Goal: Task Accomplishment & Management: Complete application form

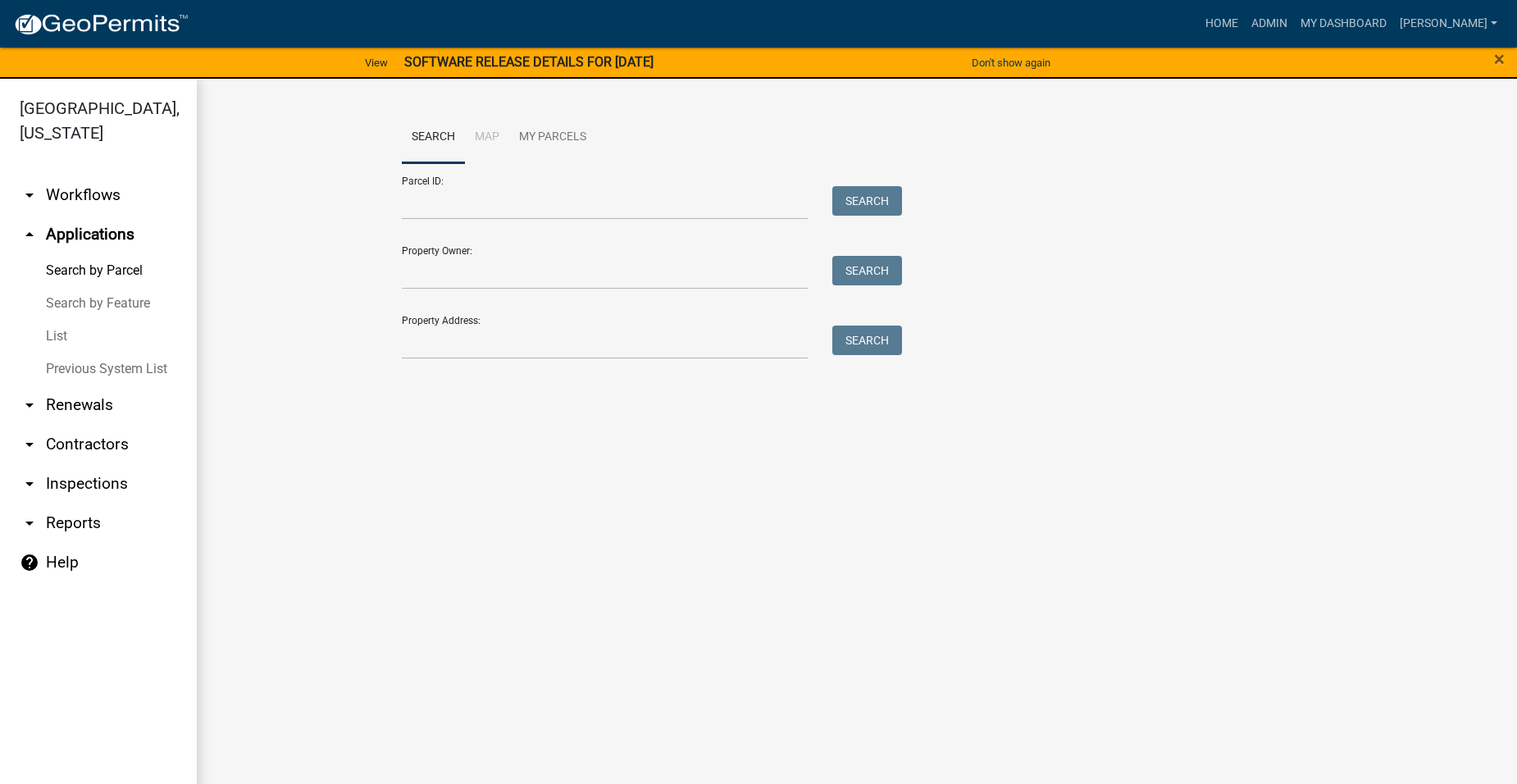
click at [74, 176] on link "arrow_drop_down Workflows" at bounding box center [98, 196] width 197 height 40
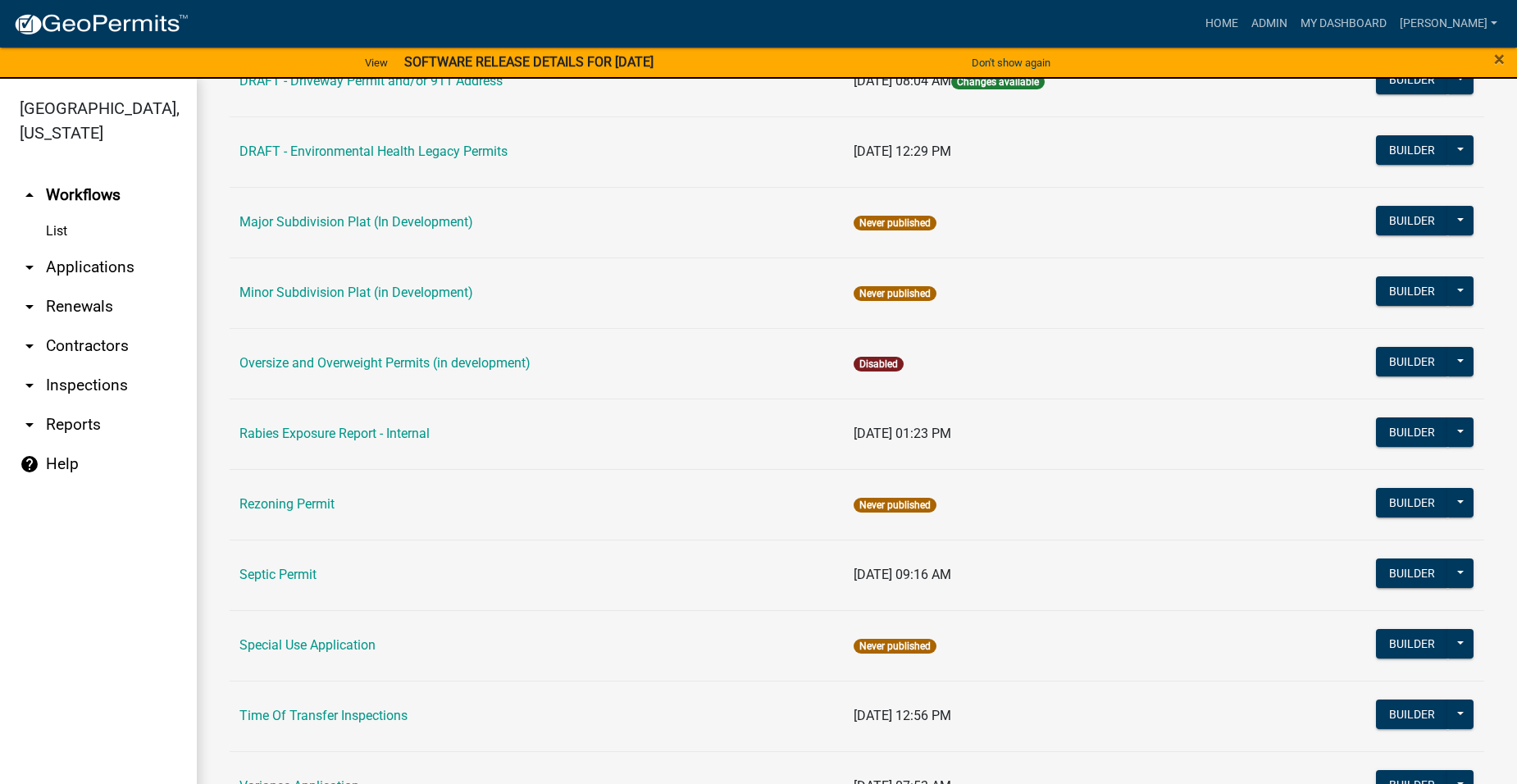
scroll to position [737, 0]
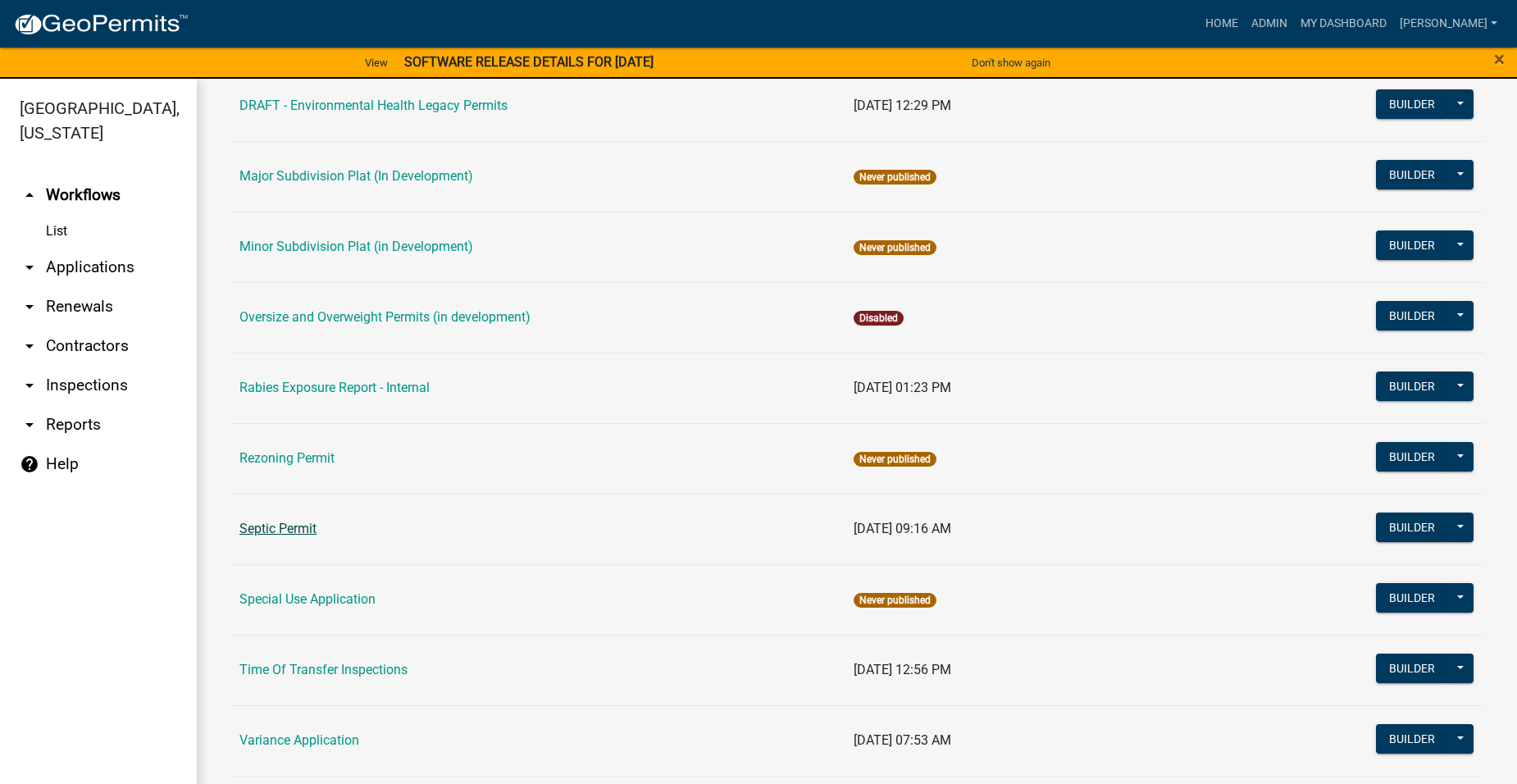
click at [278, 527] on link "Septic Permit" at bounding box center [278, 529] width 78 height 16
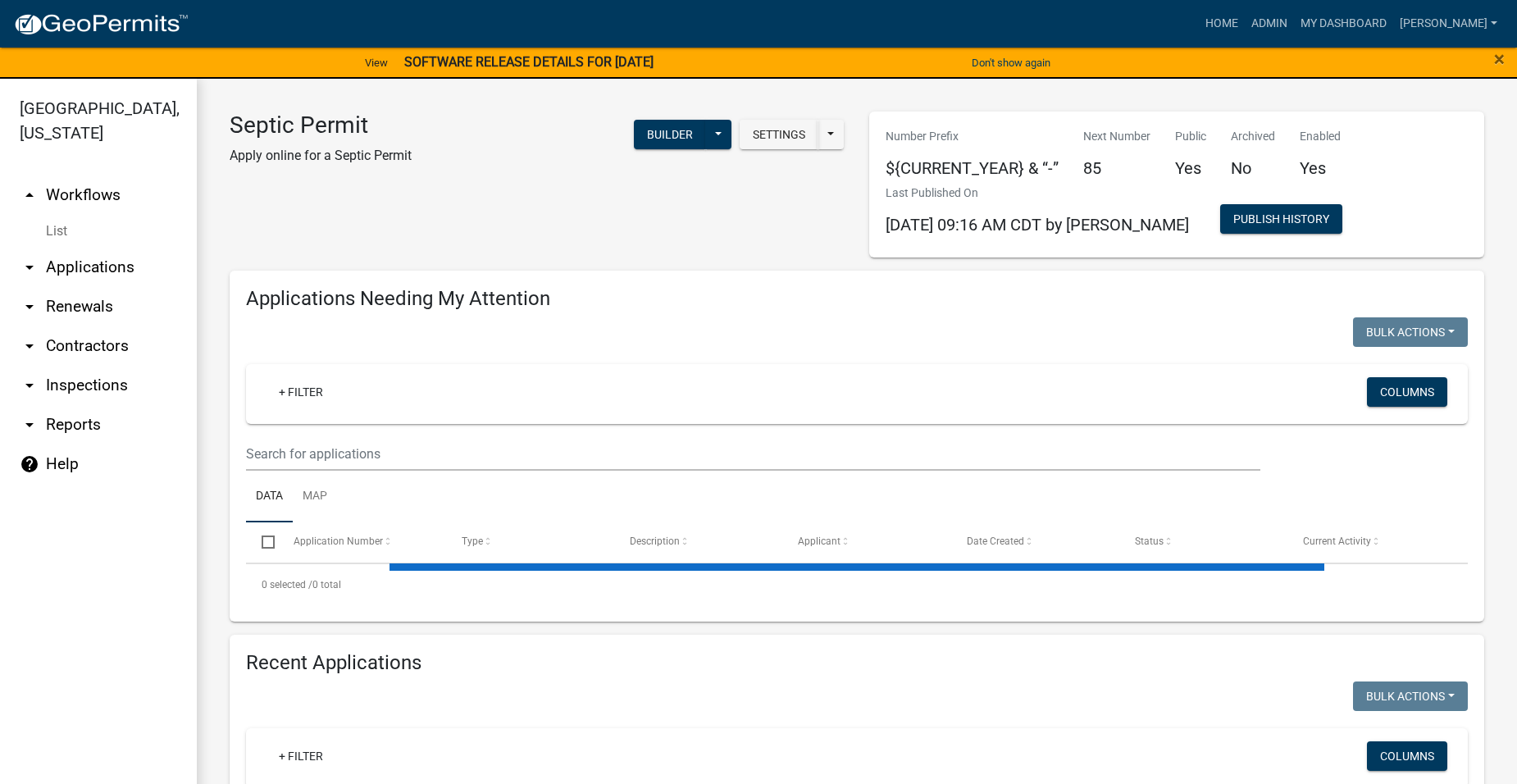
select select "2: 50"
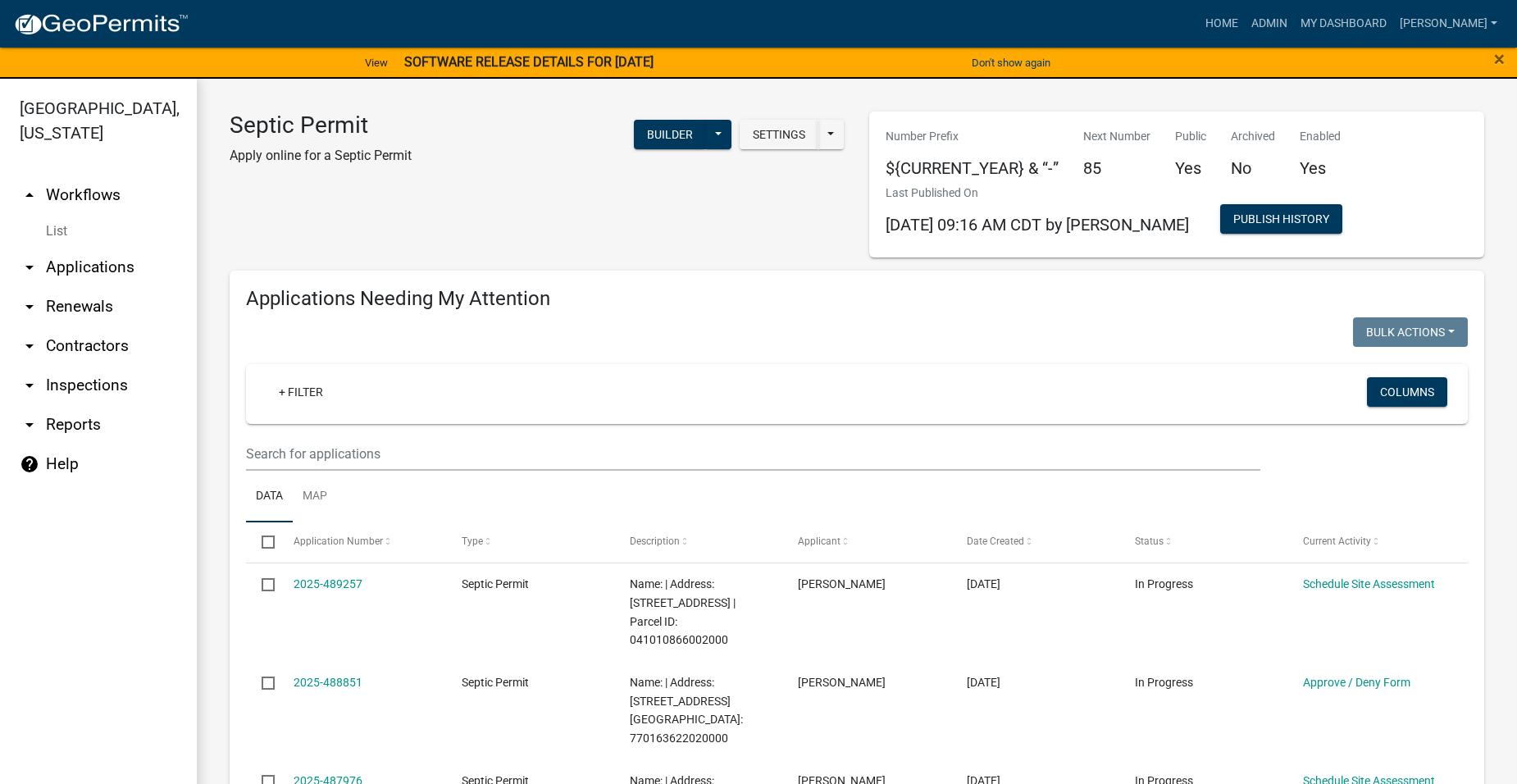
click at [30, 257] on icon "arrow_drop_down" at bounding box center [30, 267] width 20 height 20
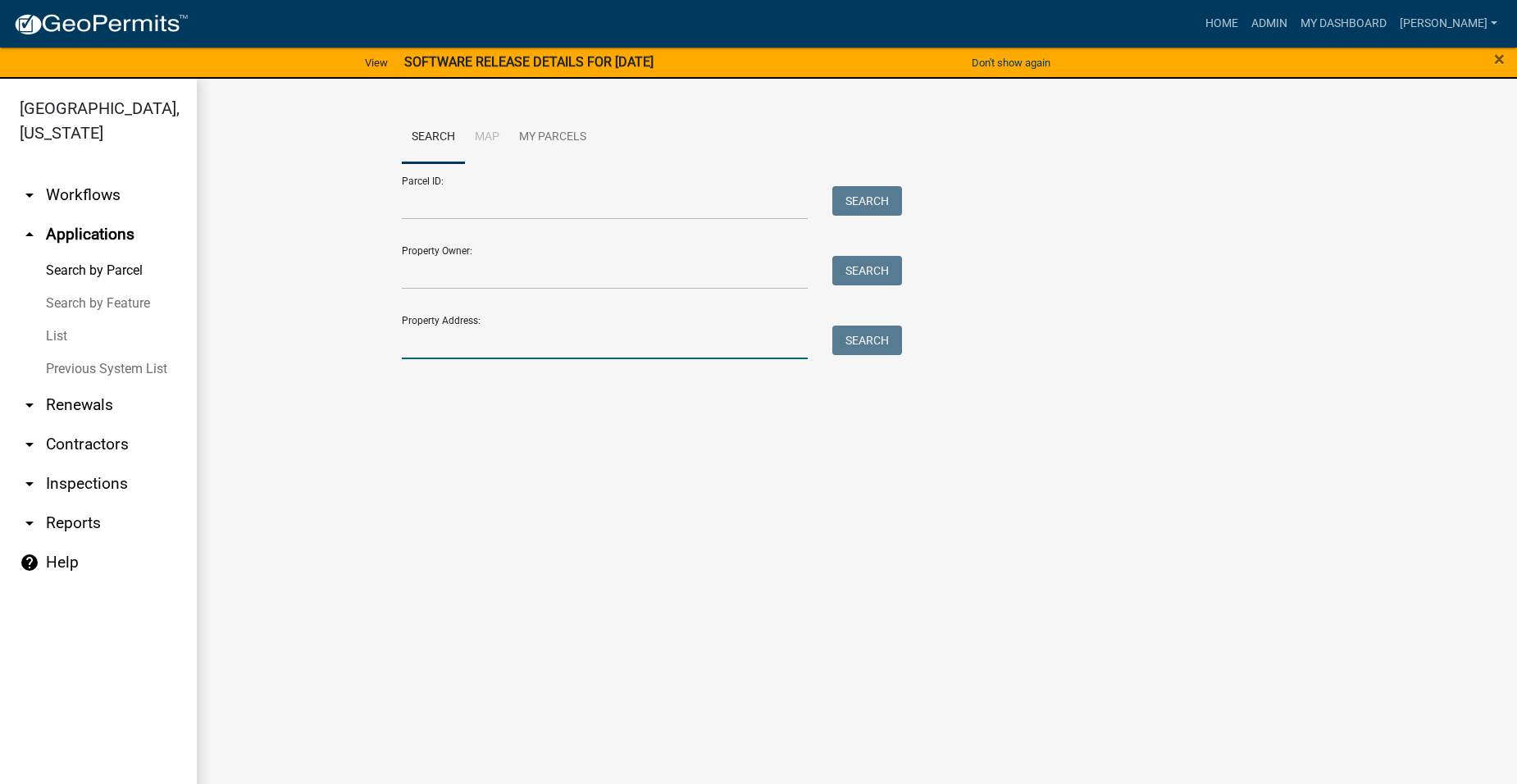
click at [513, 344] on input "Property Address:" at bounding box center [604, 342] width 406 height 34
type input "1823"
click at [864, 341] on button "Search" at bounding box center [867, 340] width 70 height 30
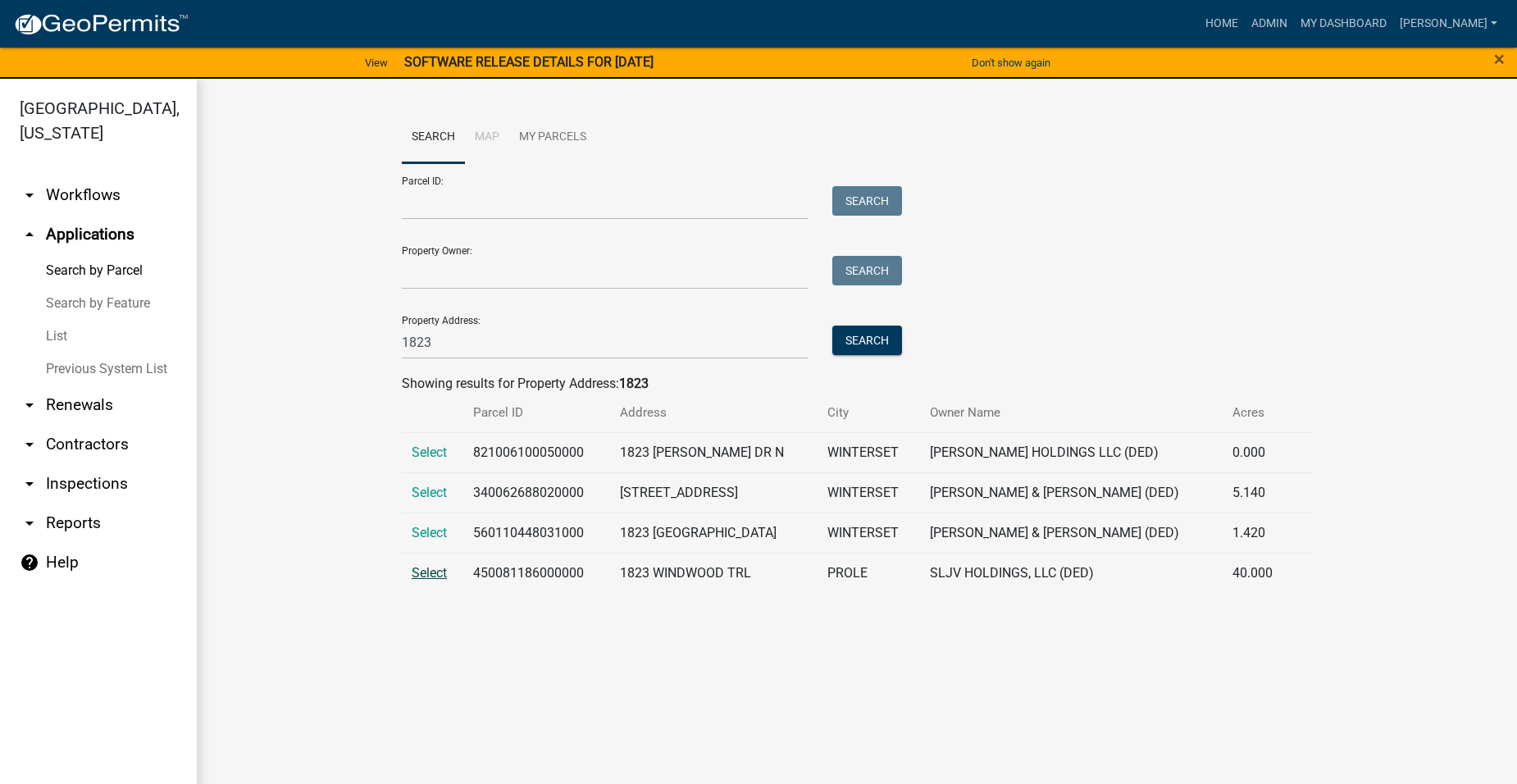
click at [426, 575] on span "Select" at bounding box center [428, 572] width 35 height 16
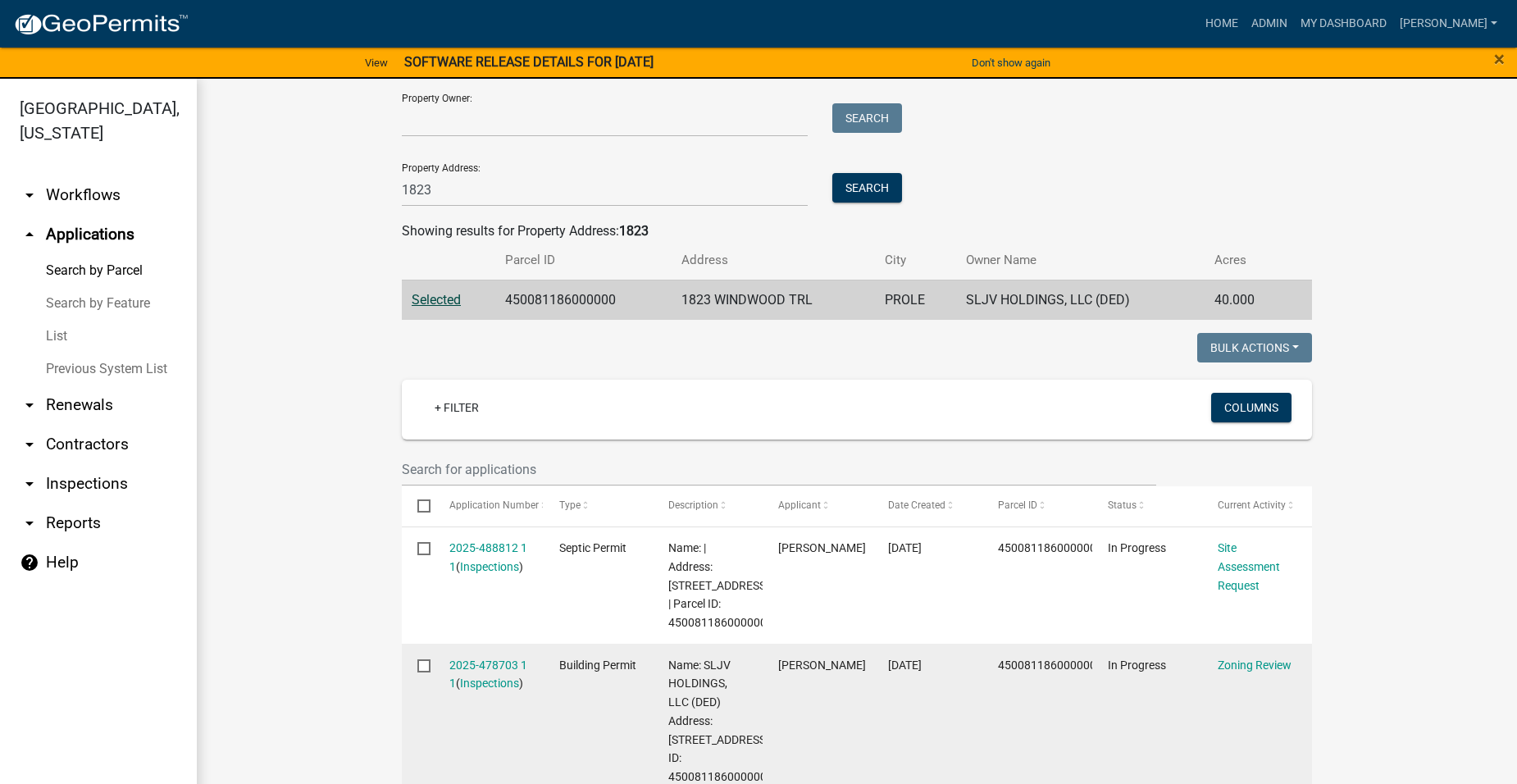
scroll to position [409, 0]
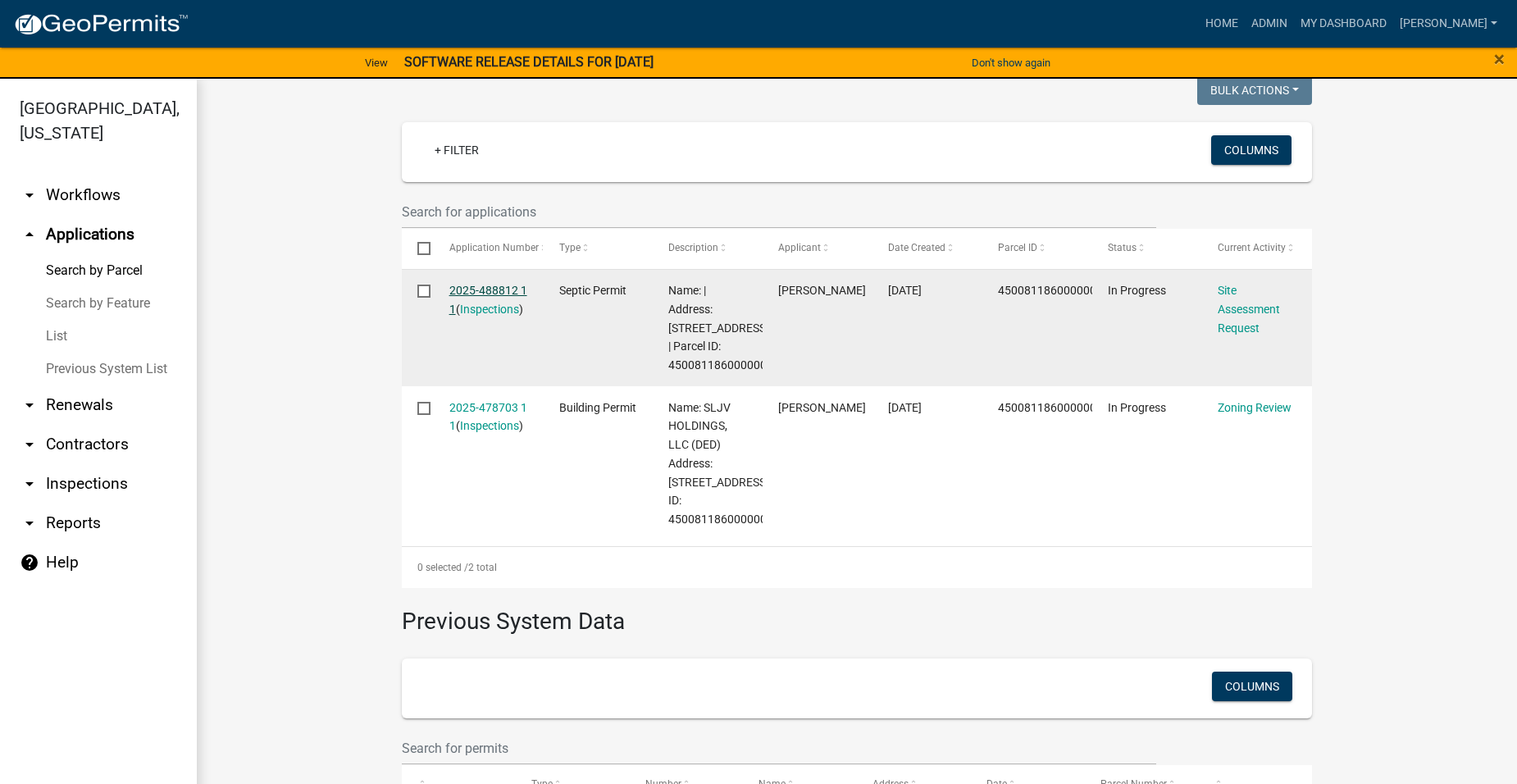
click at [492, 292] on link "2025-488812 1 1" at bounding box center [488, 299] width 78 height 32
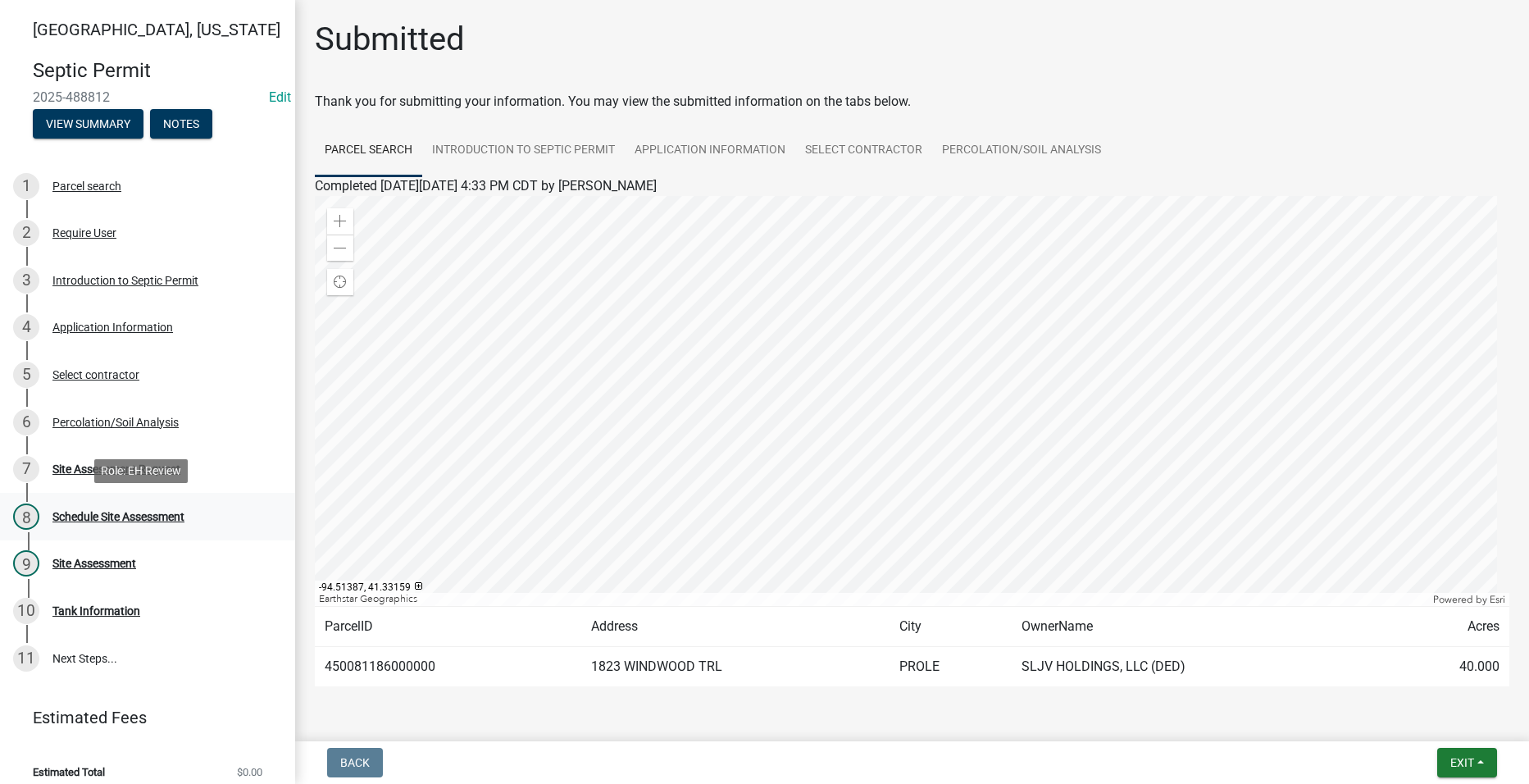
click at [104, 511] on div "Schedule Site Assessment" at bounding box center [118, 517] width 132 height 12
click at [107, 467] on div "Site Assessment Request" at bounding box center [116, 469] width 128 height 12
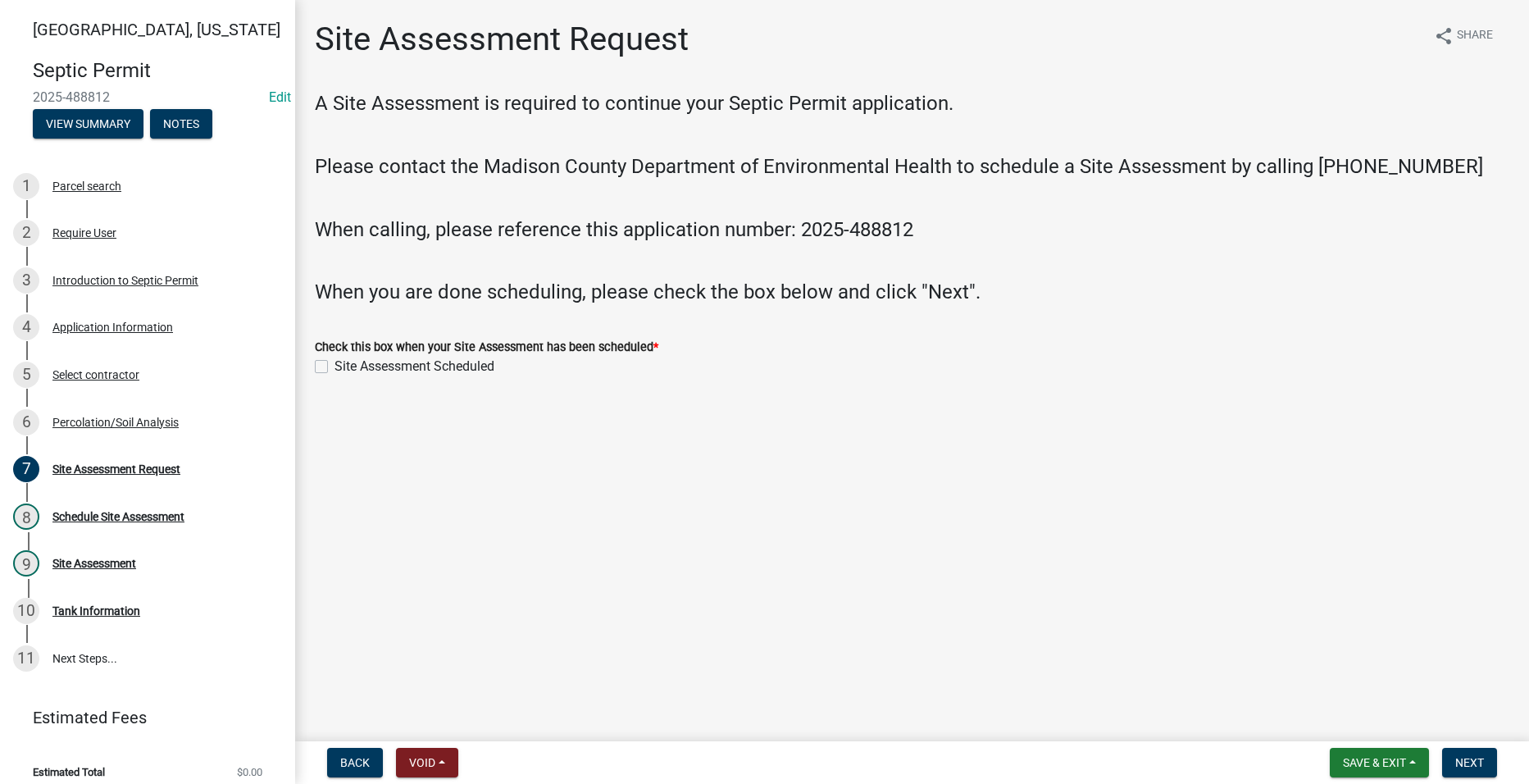
click at [335, 365] on label "Site Assessment Scheduled" at bounding box center [415, 367] width 160 height 20
click at [335, 365] on input "Site Assessment Scheduled" at bounding box center [340, 362] width 11 height 11
checkbox input "true"
click at [1459, 753] on button "Next" at bounding box center [1469, 762] width 55 height 30
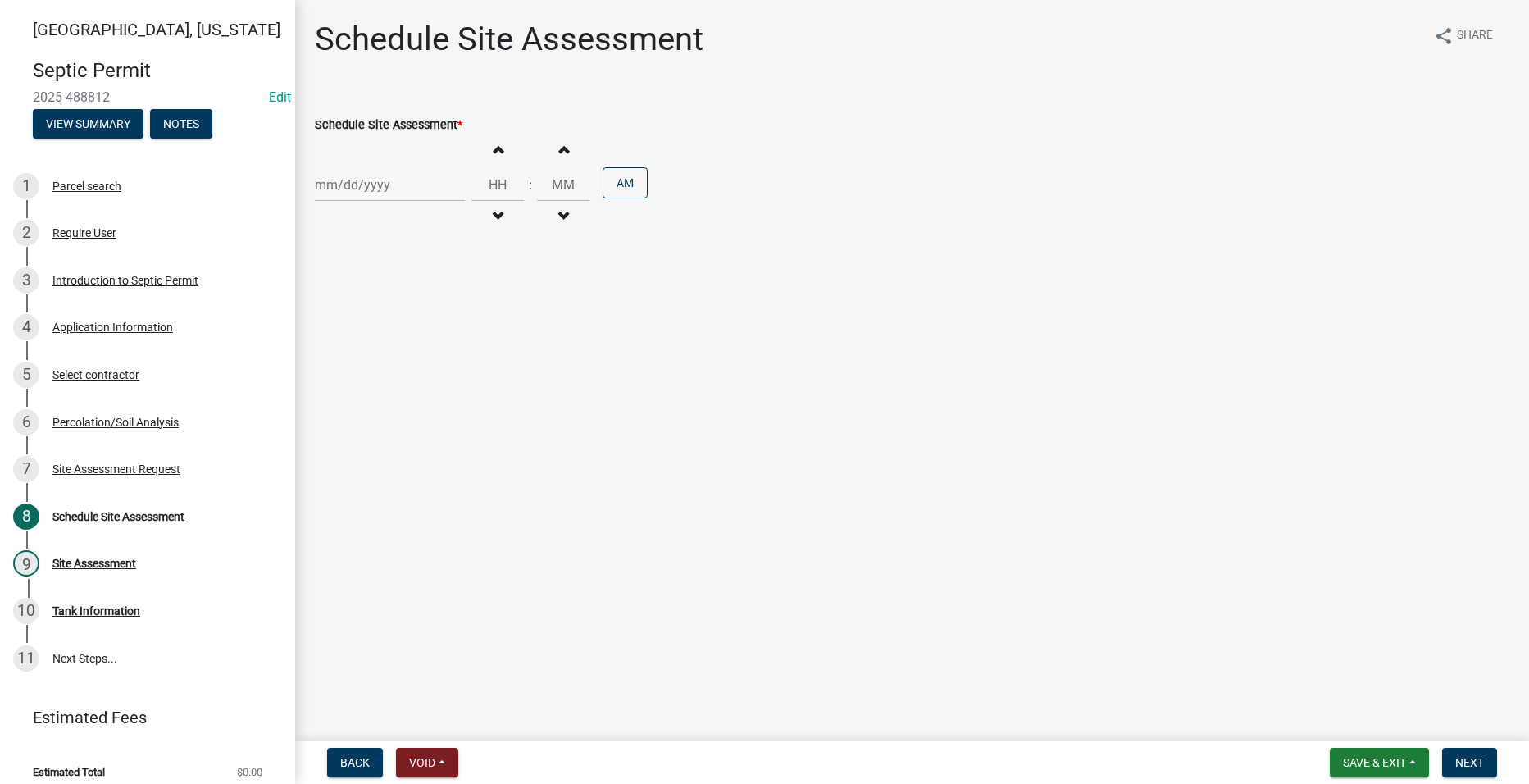
click at [351, 191] on div at bounding box center [390, 185] width 150 height 34
select select "10"
select select "2025"
click at [386, 295] on div "8" at bounding box center [384, 298] width 26 height 26
type input "[DATE]"
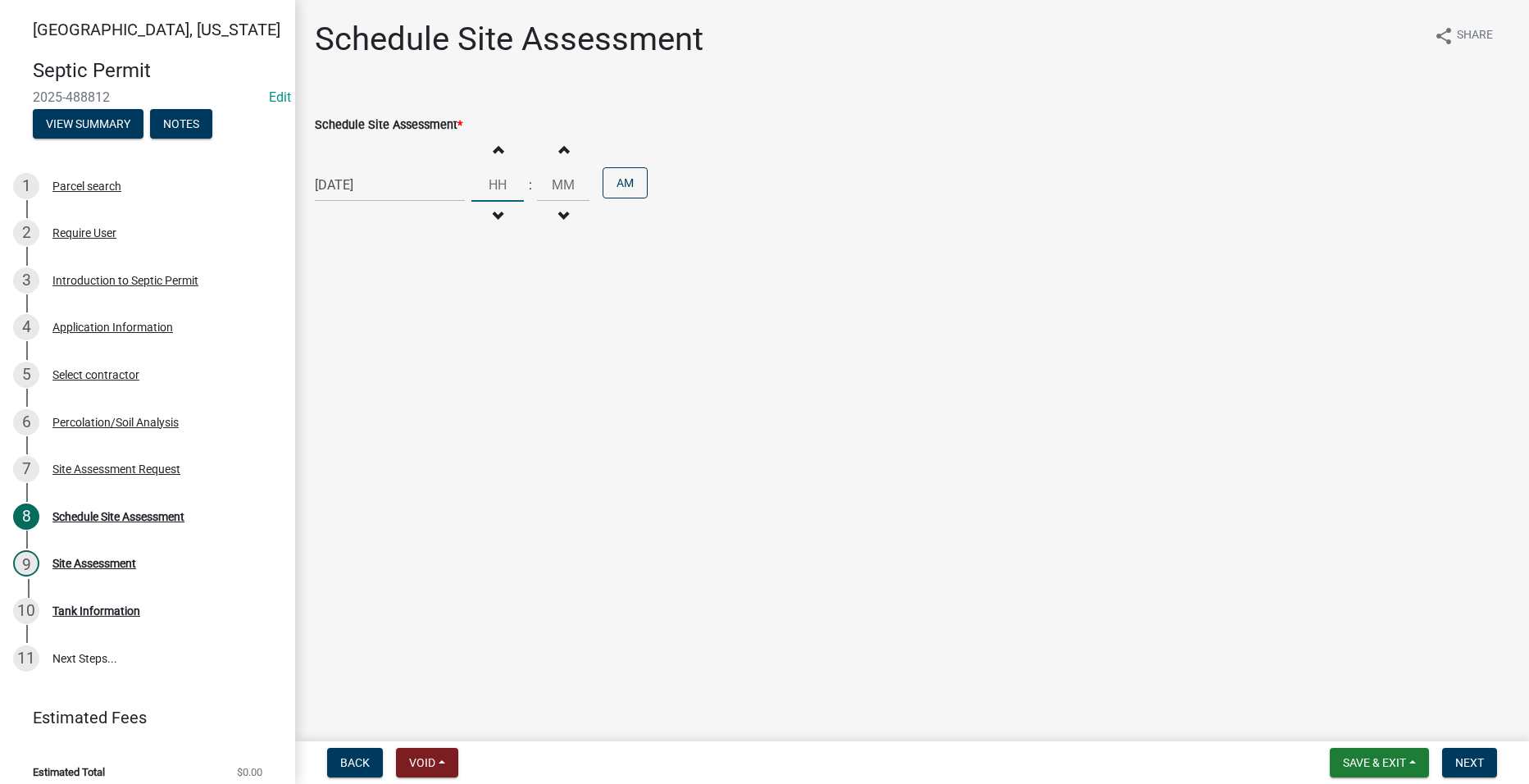
click at [492, 189] on input "Hours" at bounding box center [497, 185] width 53 height 34
type input "10"
type input "00"
click at [558, 185] on input "00" at bounding box center [563, 185] width 53 height 34
click at [500, 188] on input "10" at bounding box center [497, 185] width 53 height 34
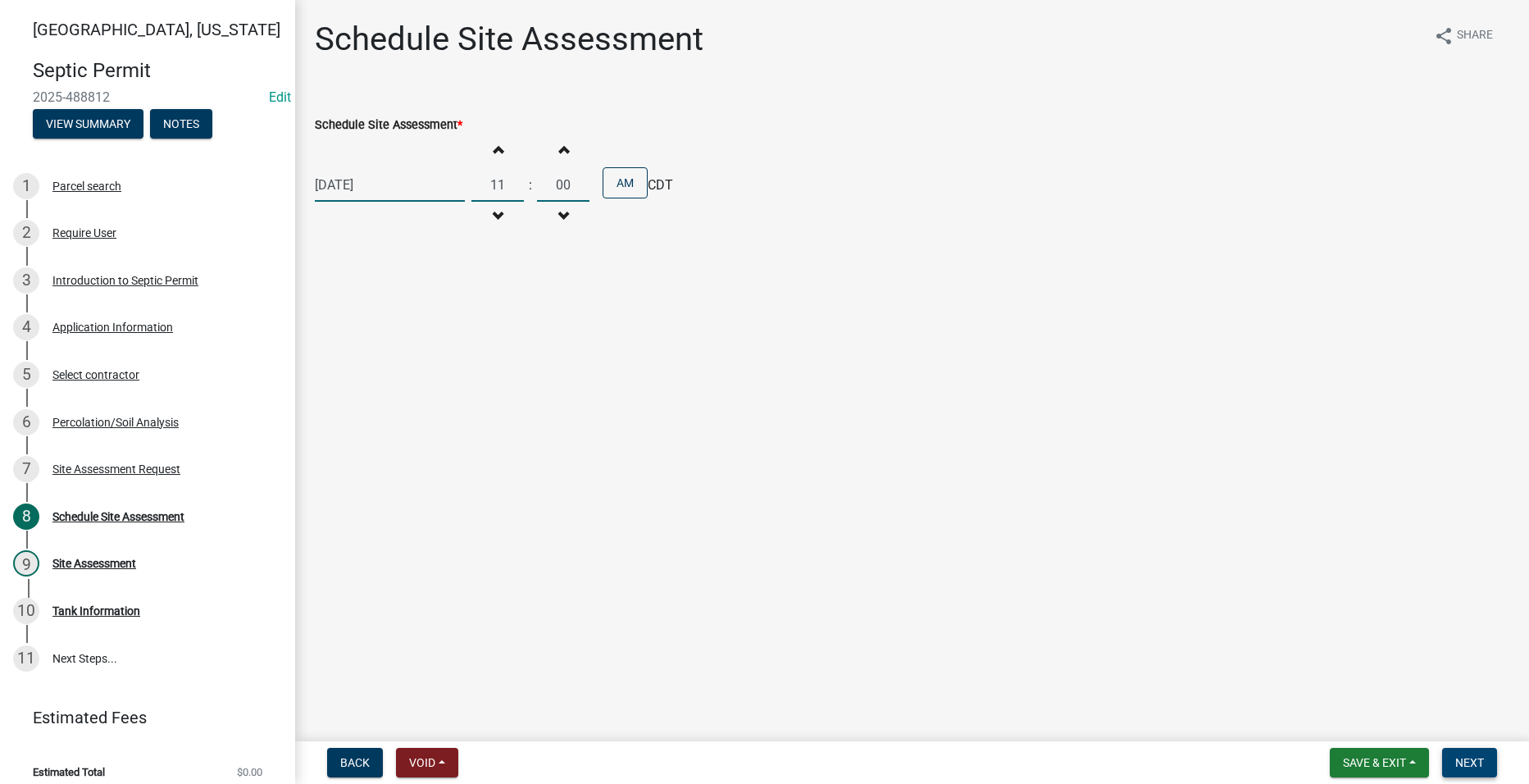
type input "11"
click at [1472, 759] on span "Next" at bounding box center [1469, 761] width 29 height 13
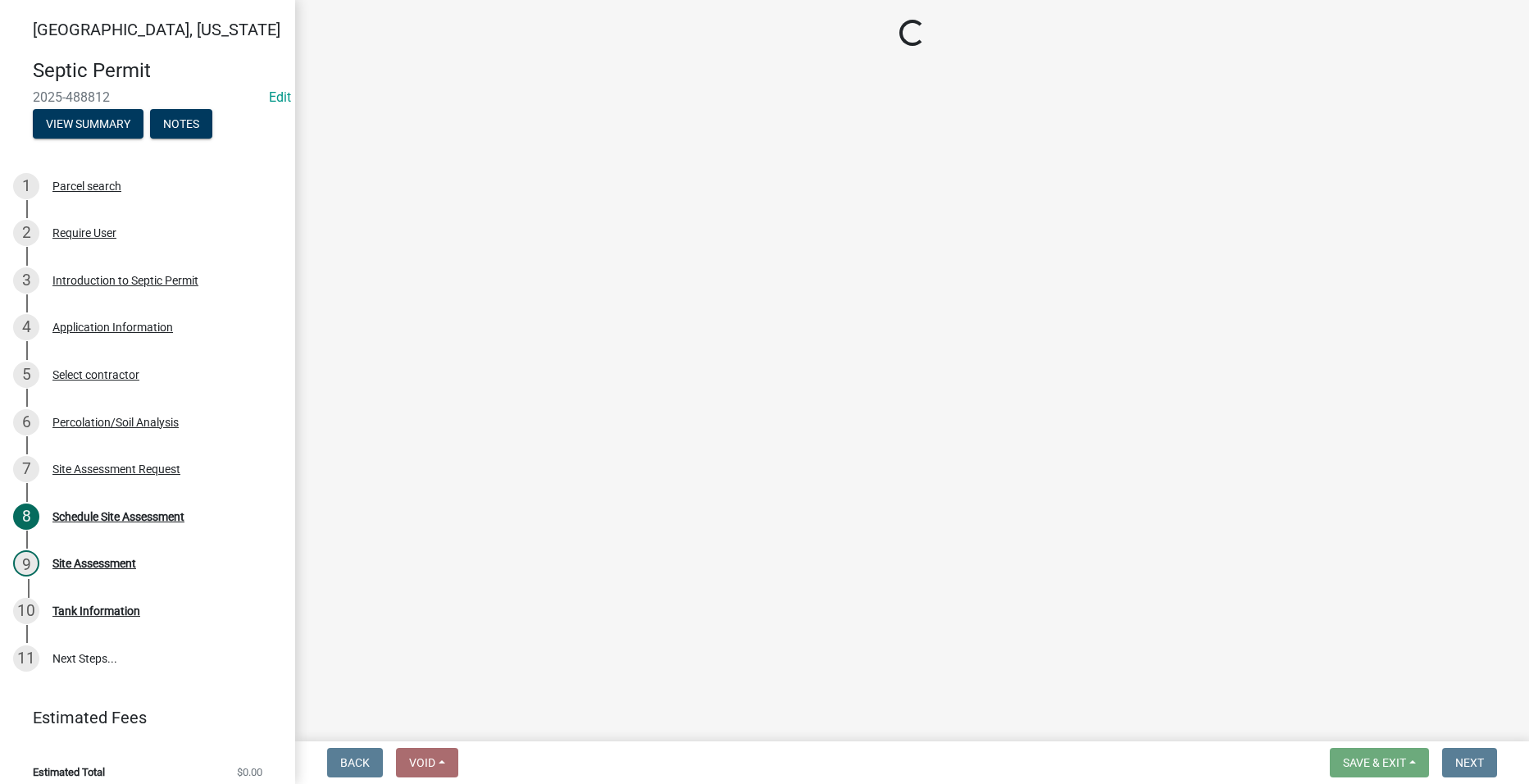
select select "dbe3a1b9-a4b3-48fa-b9c0-fee70399abae"
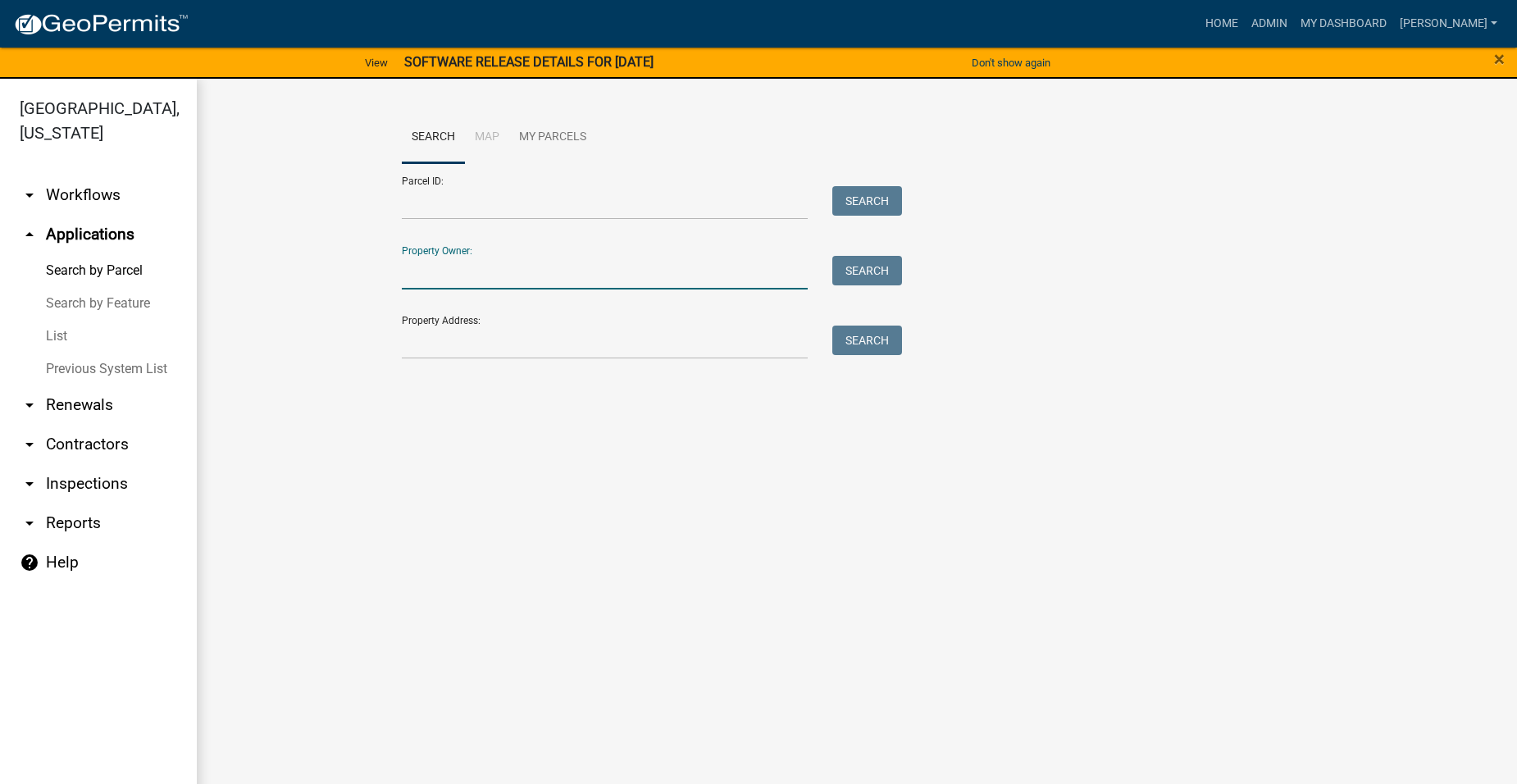
click at [538, 264] on input "Property Owner:" at bounding box center [604, 272] width 406 height 34
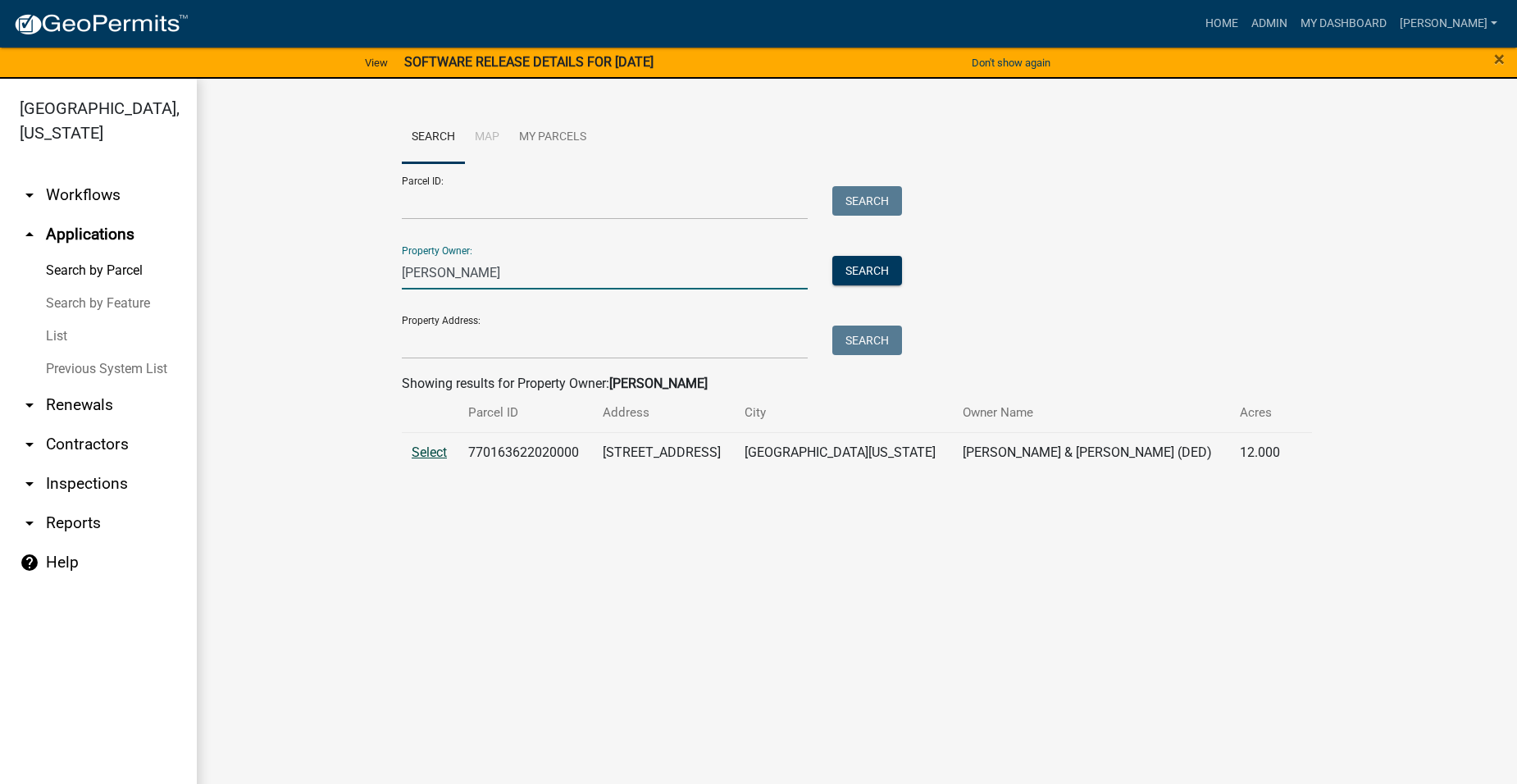
type input "[PERSON_NAME]"
click at [415, 446] on span "Select" at bounding box center [428, 452] width 35 height 16
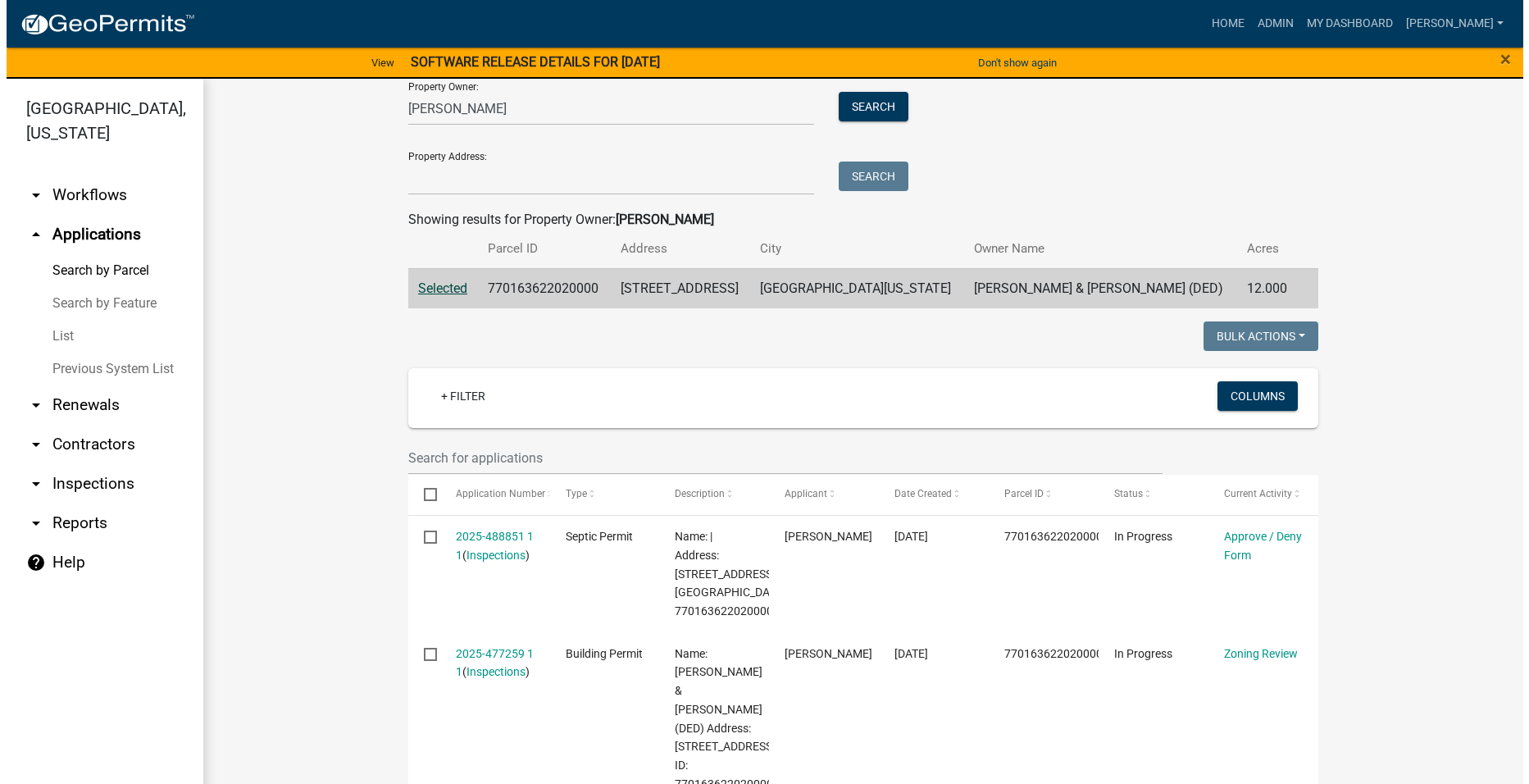
scroll to position [245, 0]
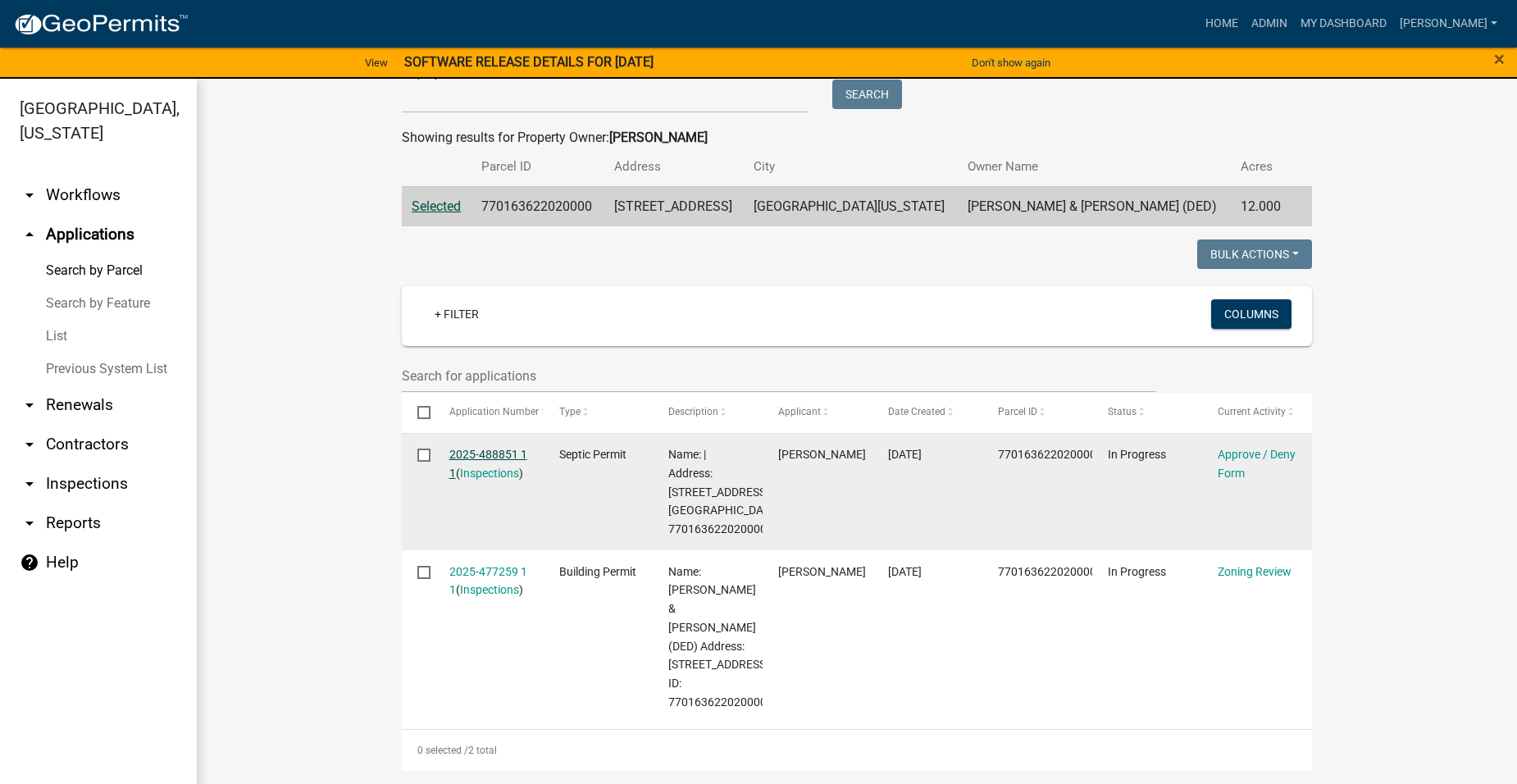
click at [493, 456] on link "2025-488851 1 1" at bounding box center [488, 463] width 78 height 32
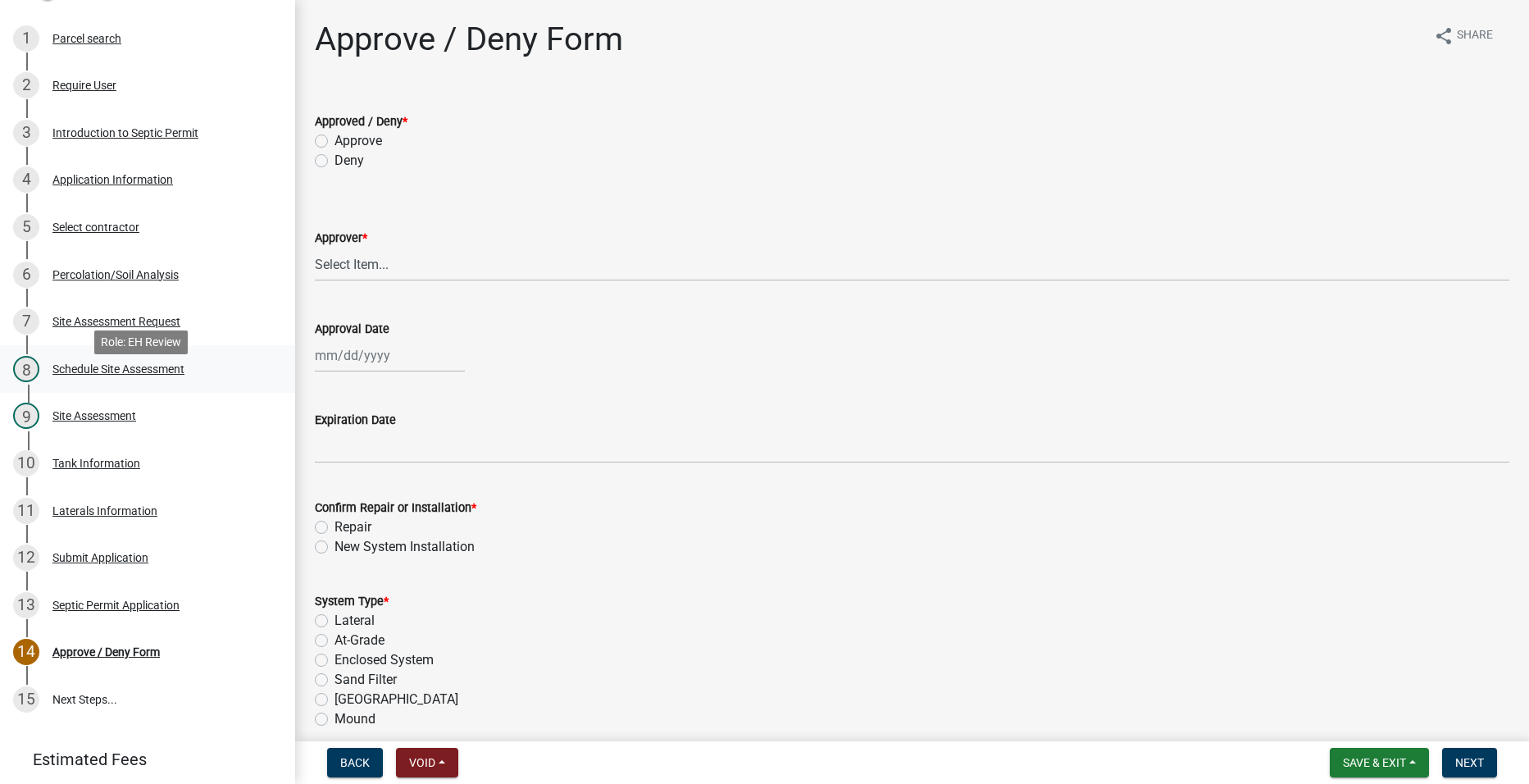
scroll to position [153, 0]
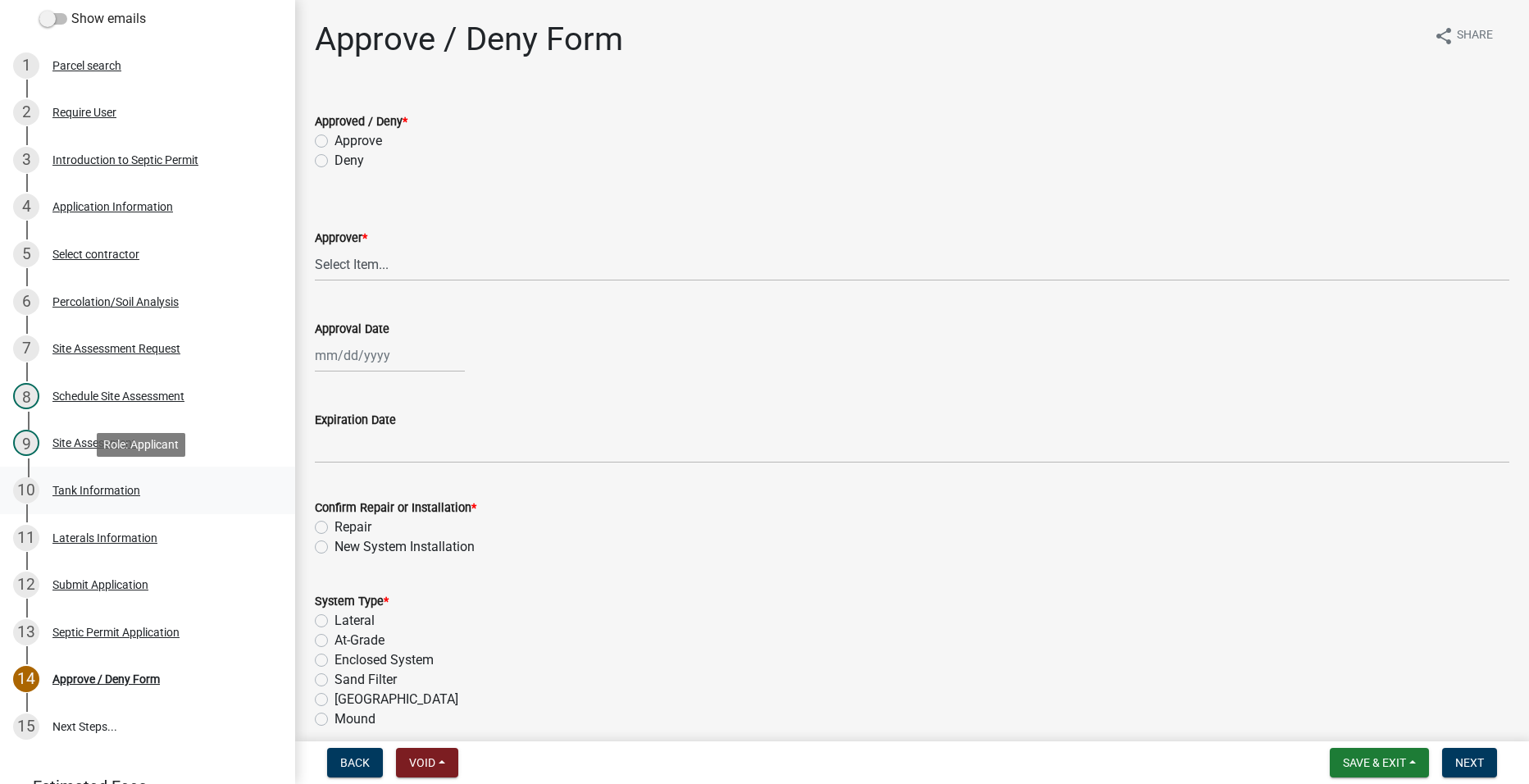
click at [82, 494] on div "Tank Information" at bounding box center [96, 490] width 87 height 12
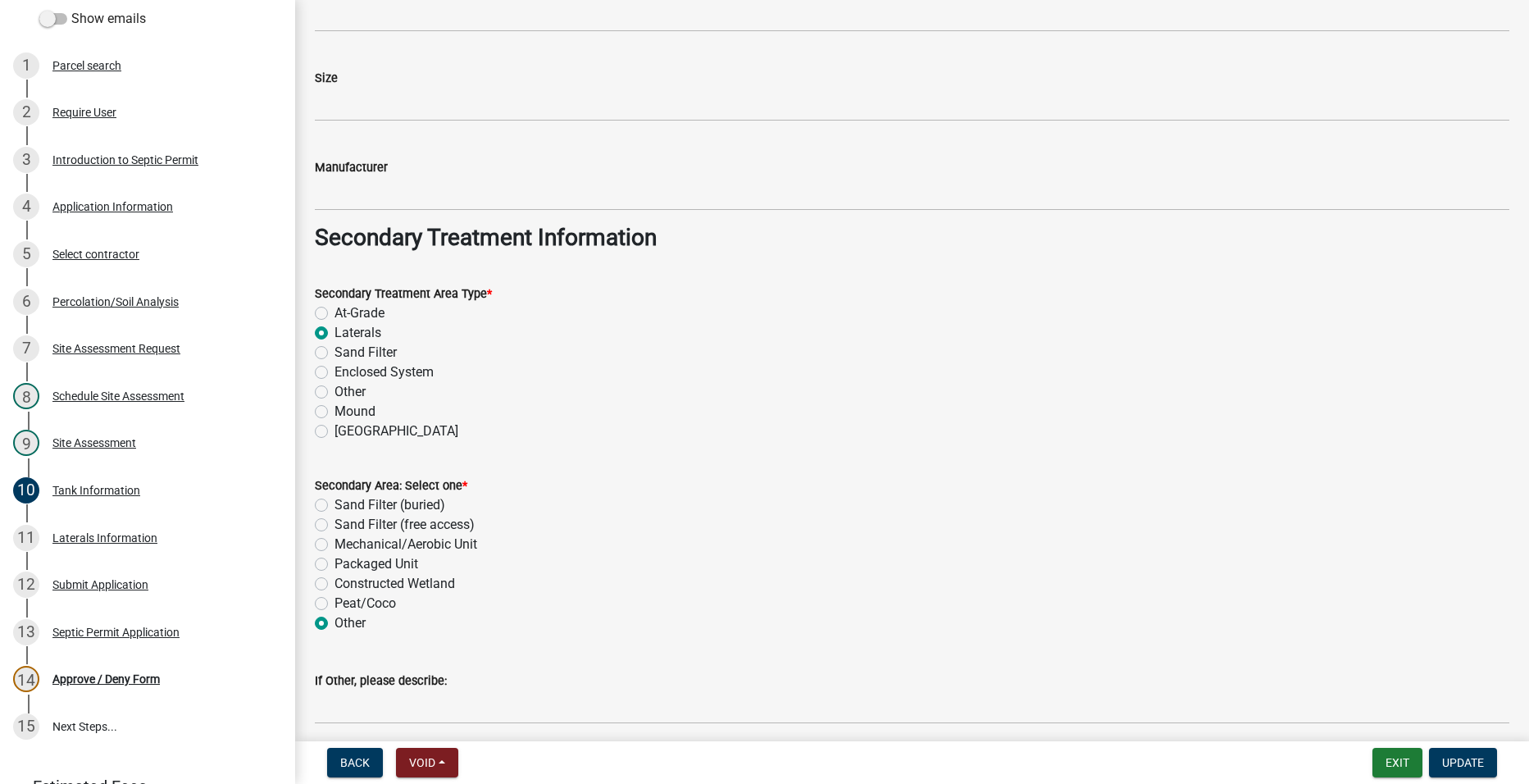
scroll to position [1214, 0]
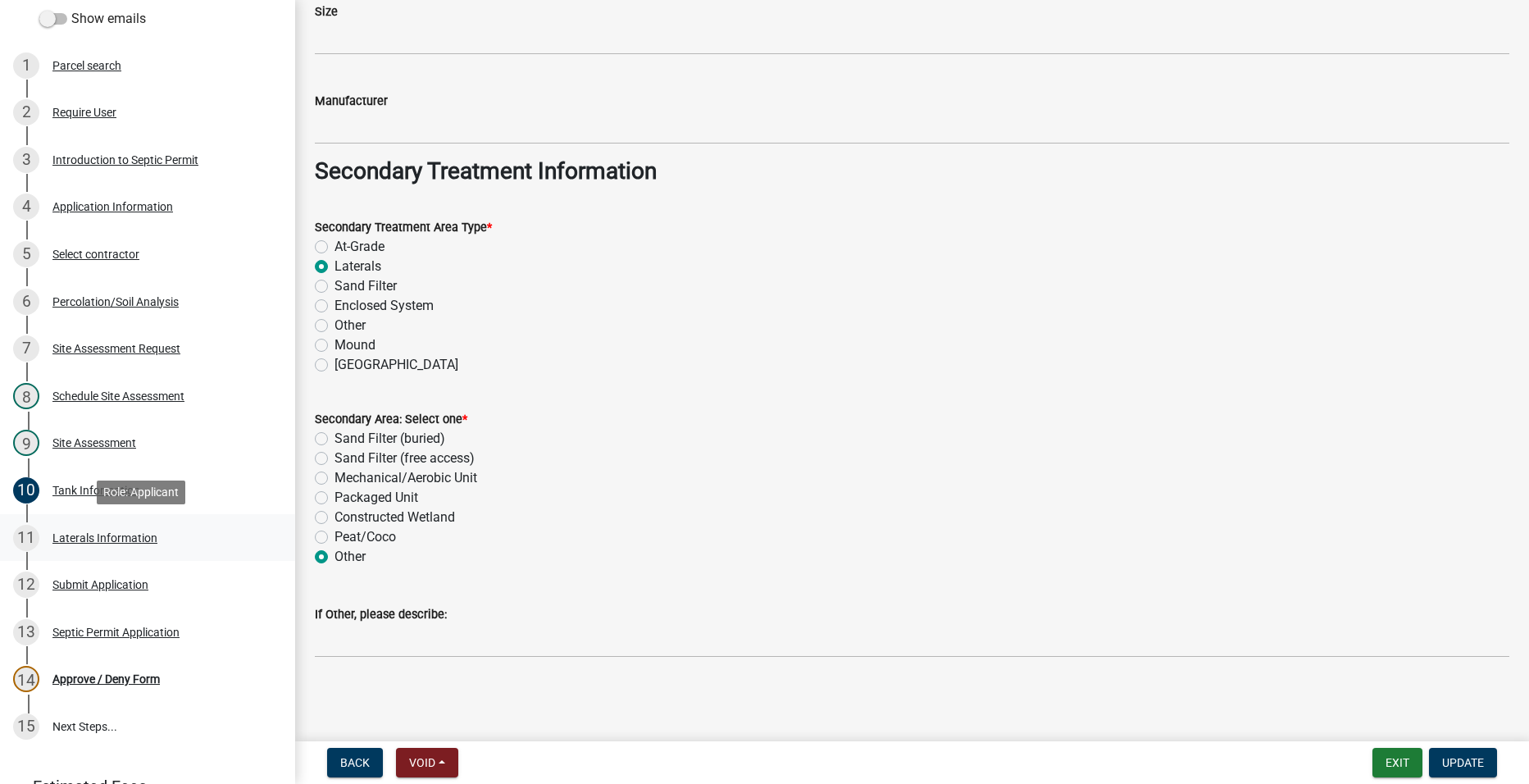
click at [113, 538] on div "Laterals Information" at bounding box center [105, 538] width 105 height 12
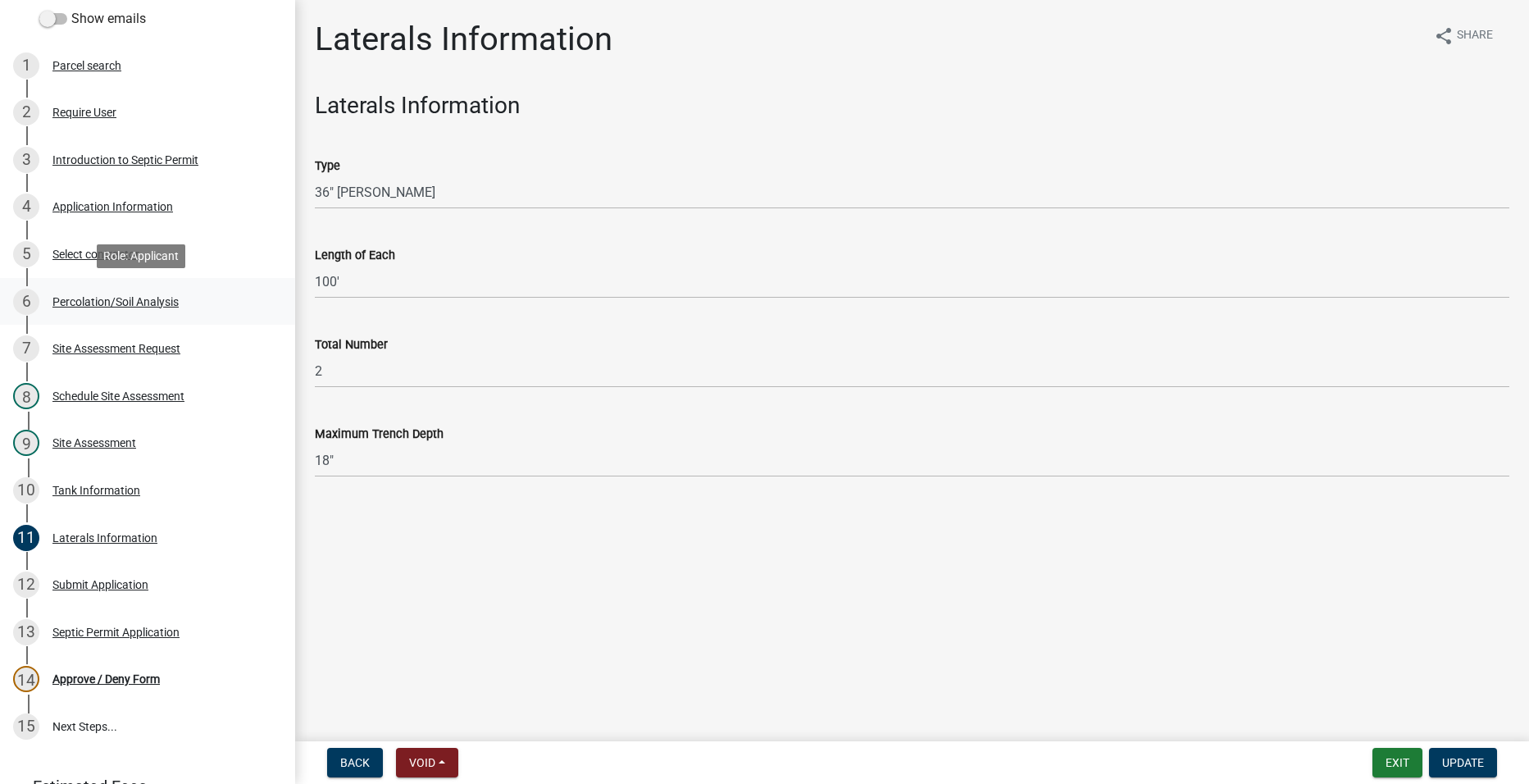
click at [103, 297] on div "Percolation/Soil Analysis" at bounding box center [115, 302] width 126 height 12
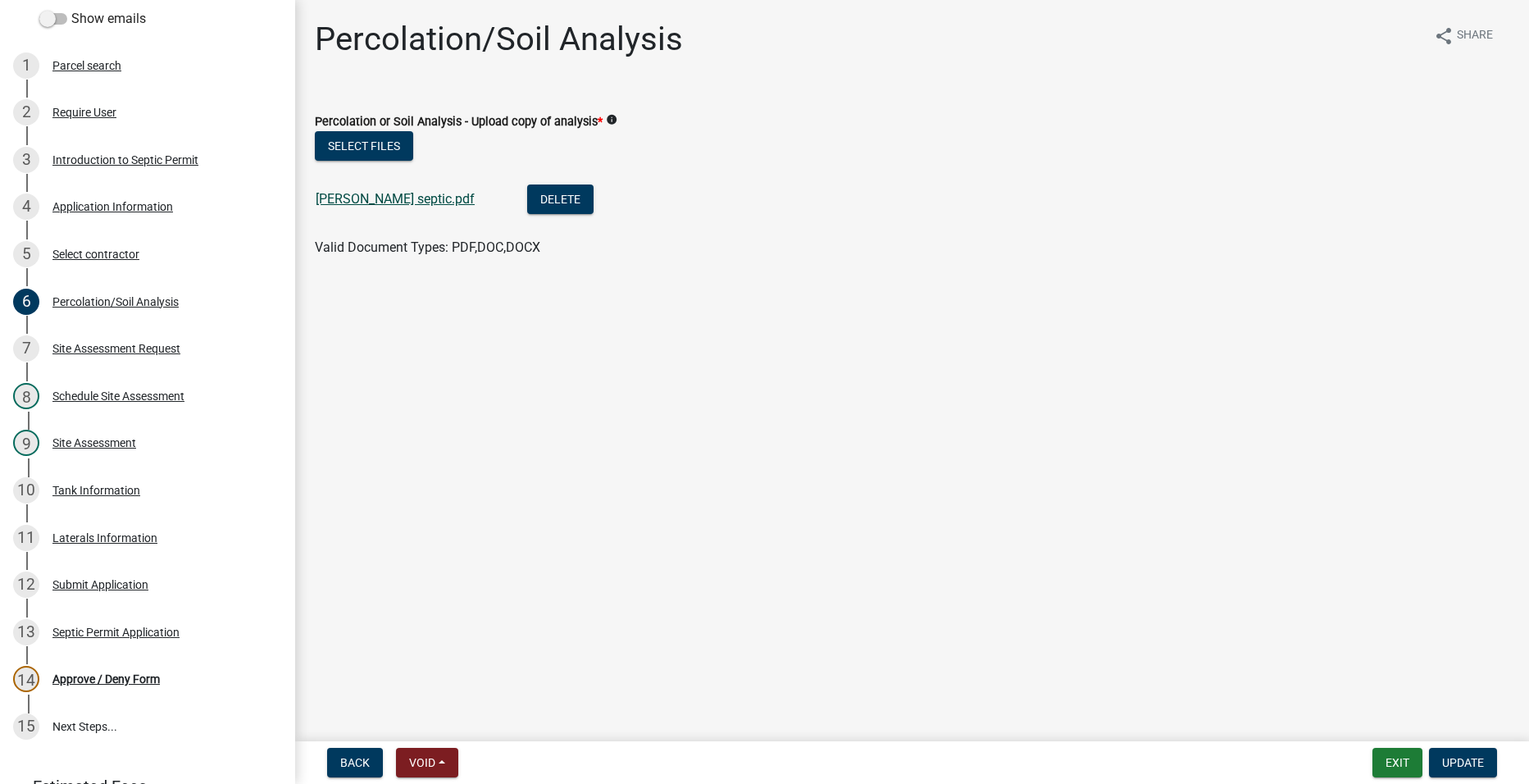
click at [357, 192] on link "[PERSON_NAME] septic.pdf" at bounding box center [396, 199] width 159 height 16
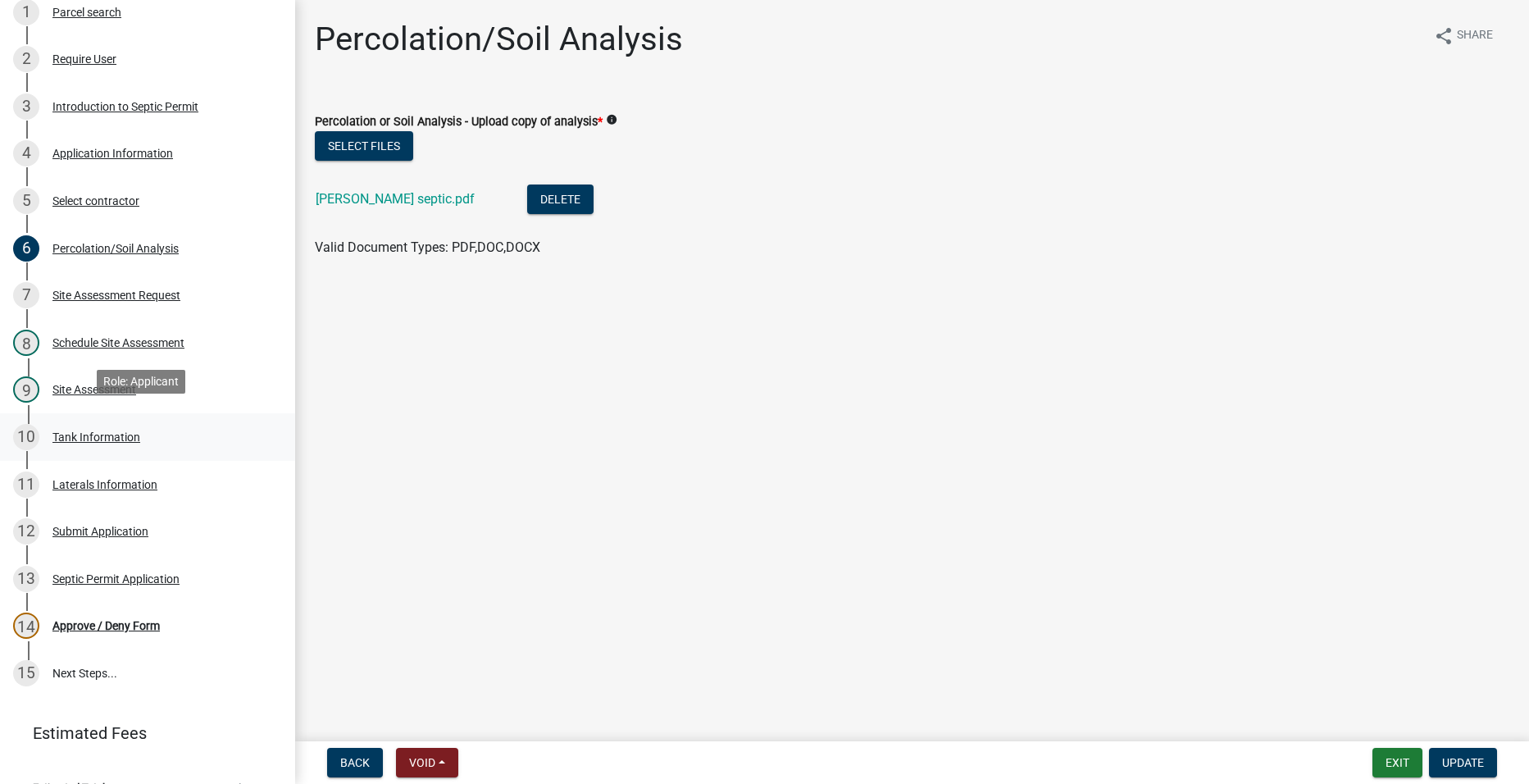
scroll to position [235, 0]
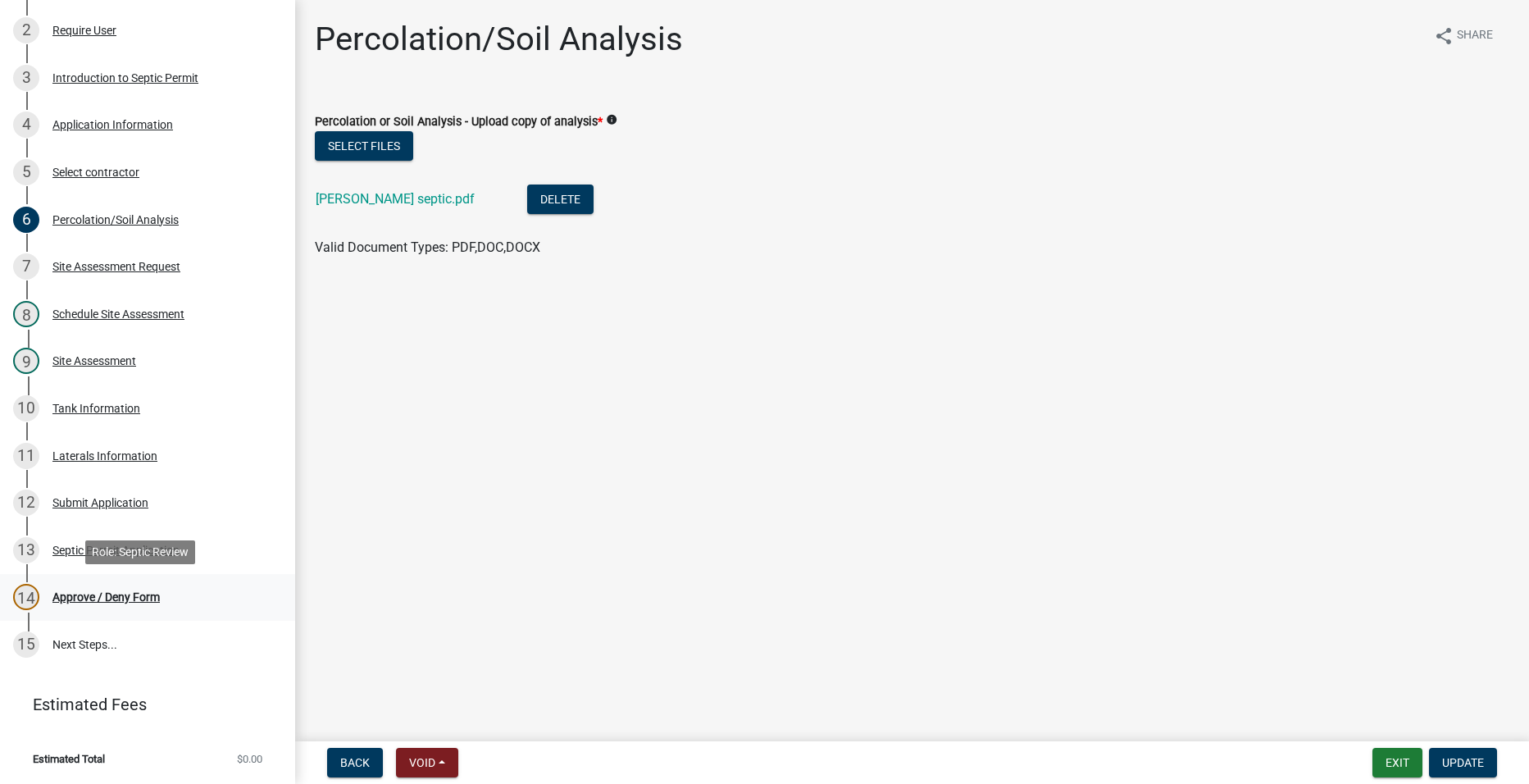
click at [124, 596] on div "Approve / Deny Form" at bounding box center [106, 597] width 107 height 12
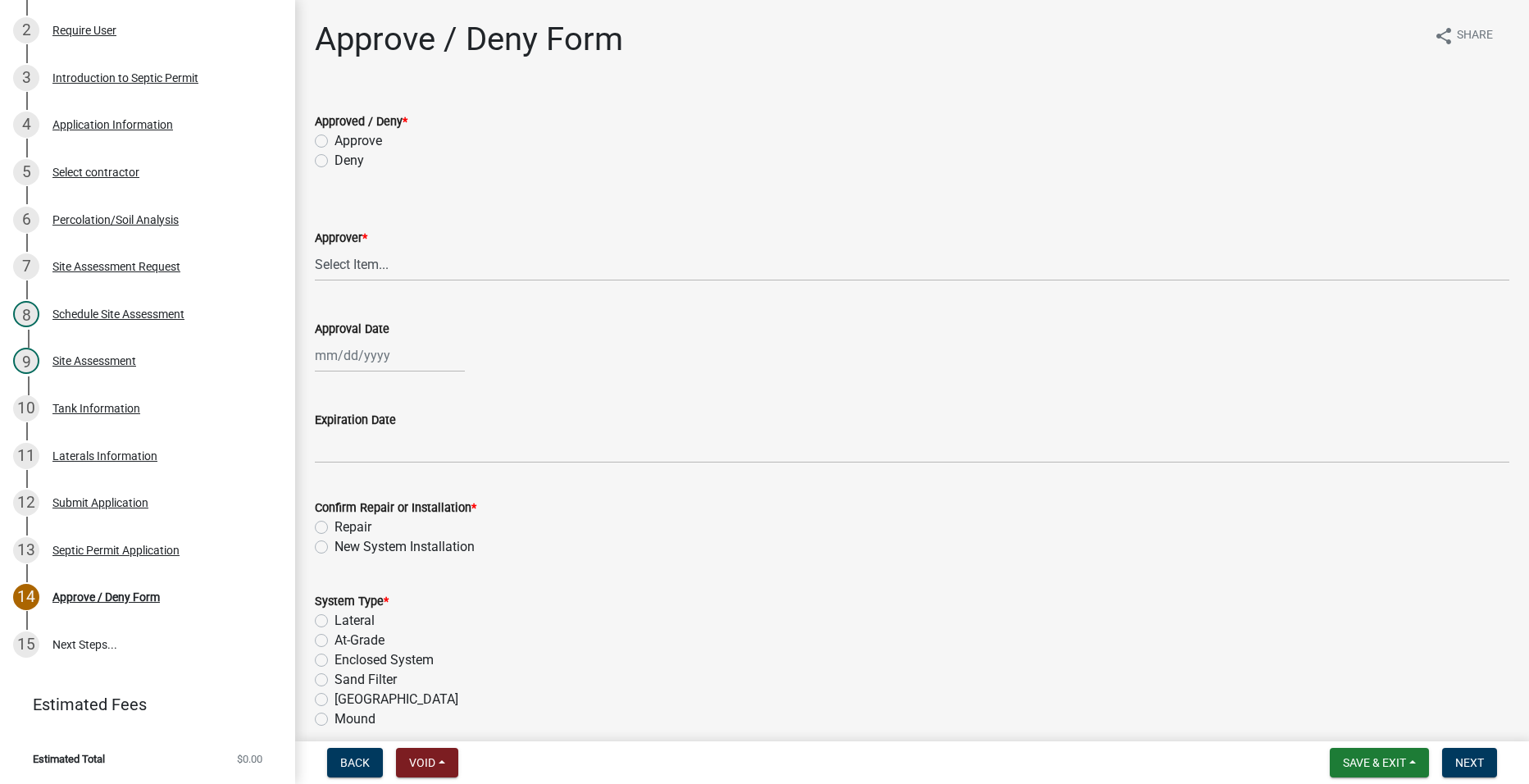
click at [335, 140] on label "Approve" at bounding box center [359, 141] width 48 height 20
click at [335, 140] on input "Approve" at bounding box center [340, 136] width 11 height 11
radio input "true"
click at [353, 264] on select "Select Item... [PERSON_NAME] [PERSON_NAME] [PERSON_NAME]" at bounding box center [913, 264] width 1195 height 34
click at [315, 247] on select "Select Item... [PERSON_NAME] [PERSON_NAME] [PERSON_NAME]" at bounding box center [913, 264] width 1195 height 34
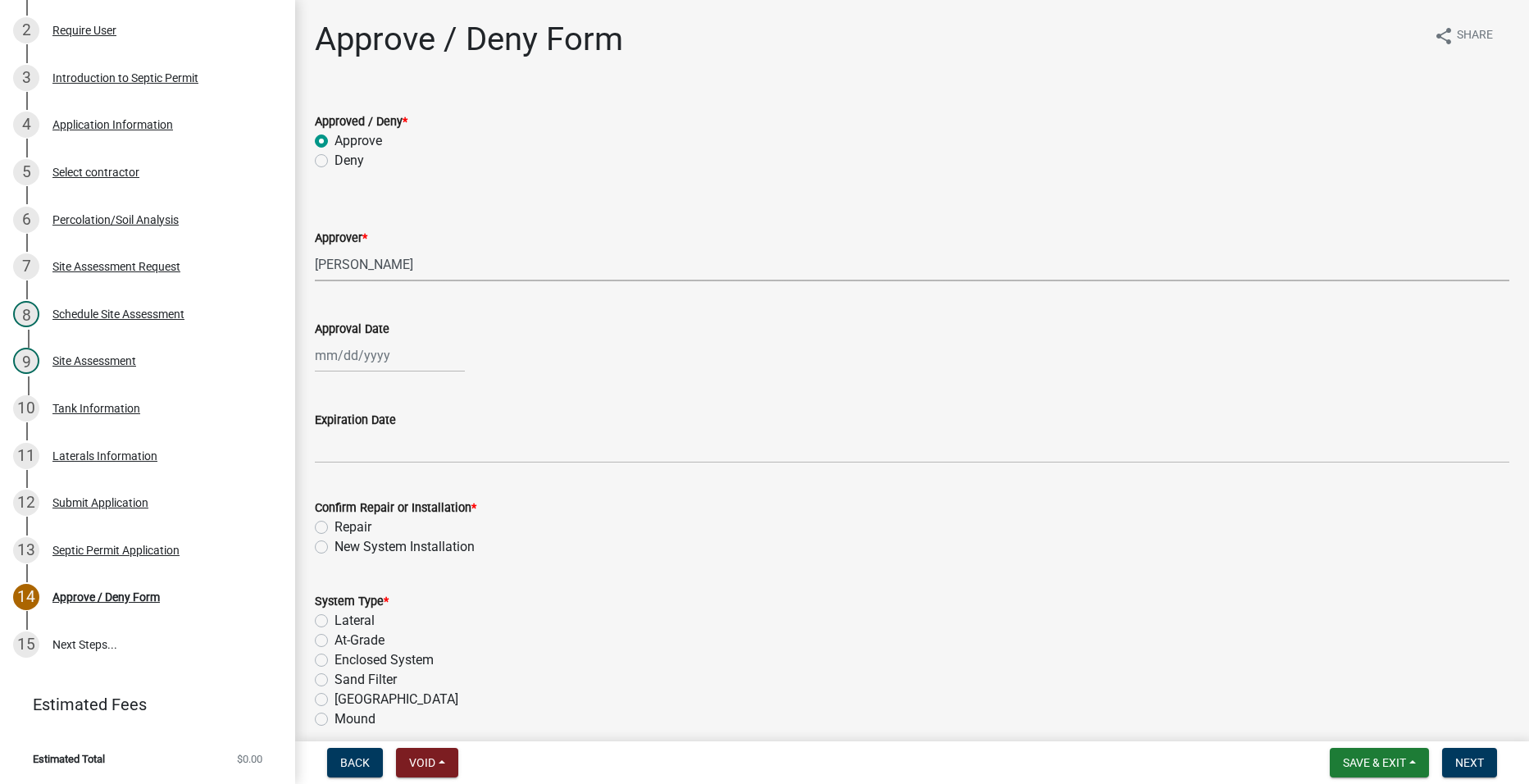
select select "2a766554-95f9-4f5e-8bc4-c4203ac60b7b"
click at [363, 353] on div at bounding box center [390, 356] width 150 height 34
select select "10"
select select "2025"
click at [380, 458] on div "8" at bounding box center [384, 469] width 26 height 26
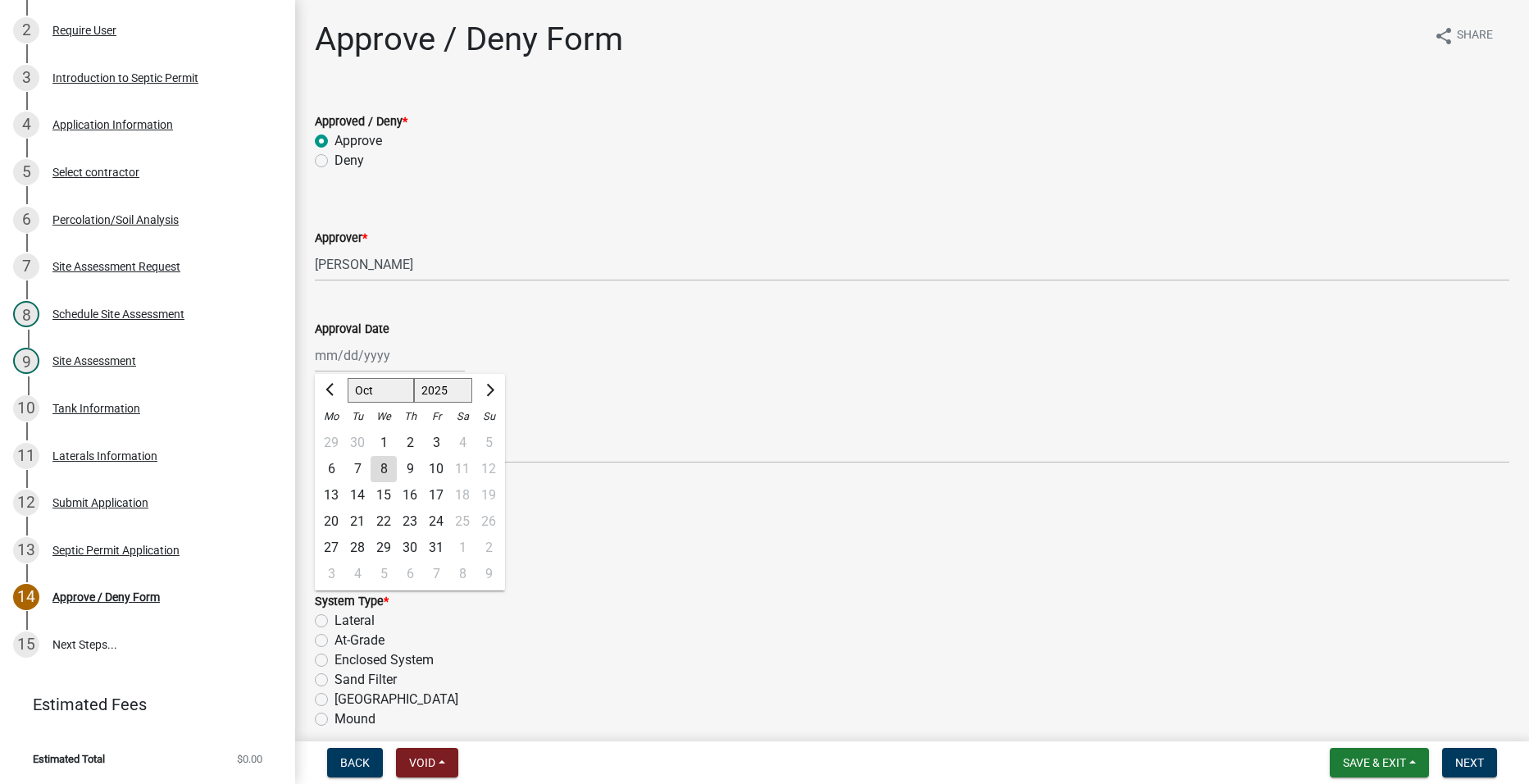
type input "[DATE]"
click at [335, 549] on label "New System Installation" at bounding box center [405, 547] width 140 height 20
click at [335, 548] on input "New System Installation" at bounding box center [340, 542] width 11 height 11
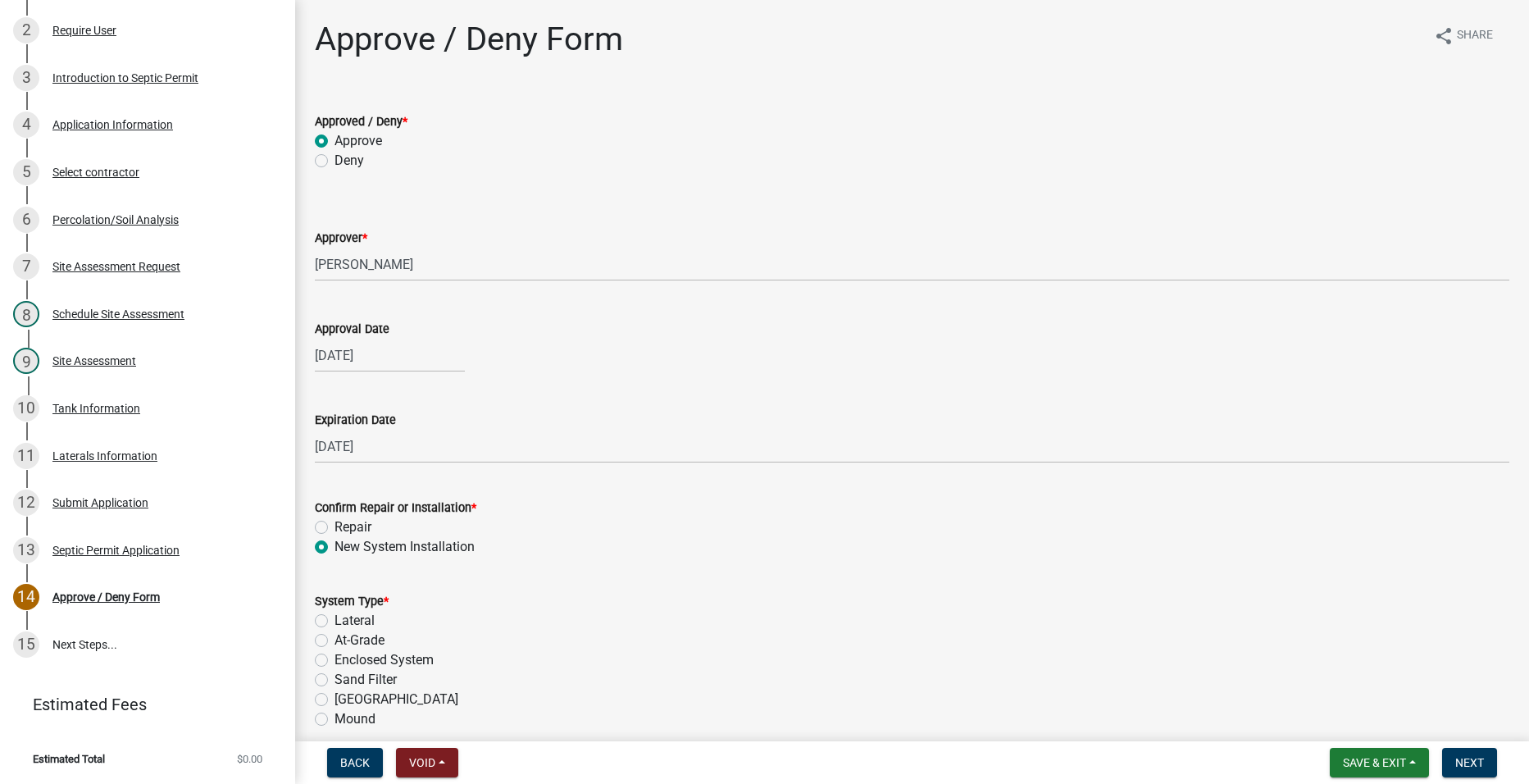
radio input "true"
click at [335, 615] on label "Lateral" at bounding box center [355, 620] width 40 height 20
click at [335, 615] on input "Lateral" at bounding box center [340, 615] width 11 height 11
radio input "true"
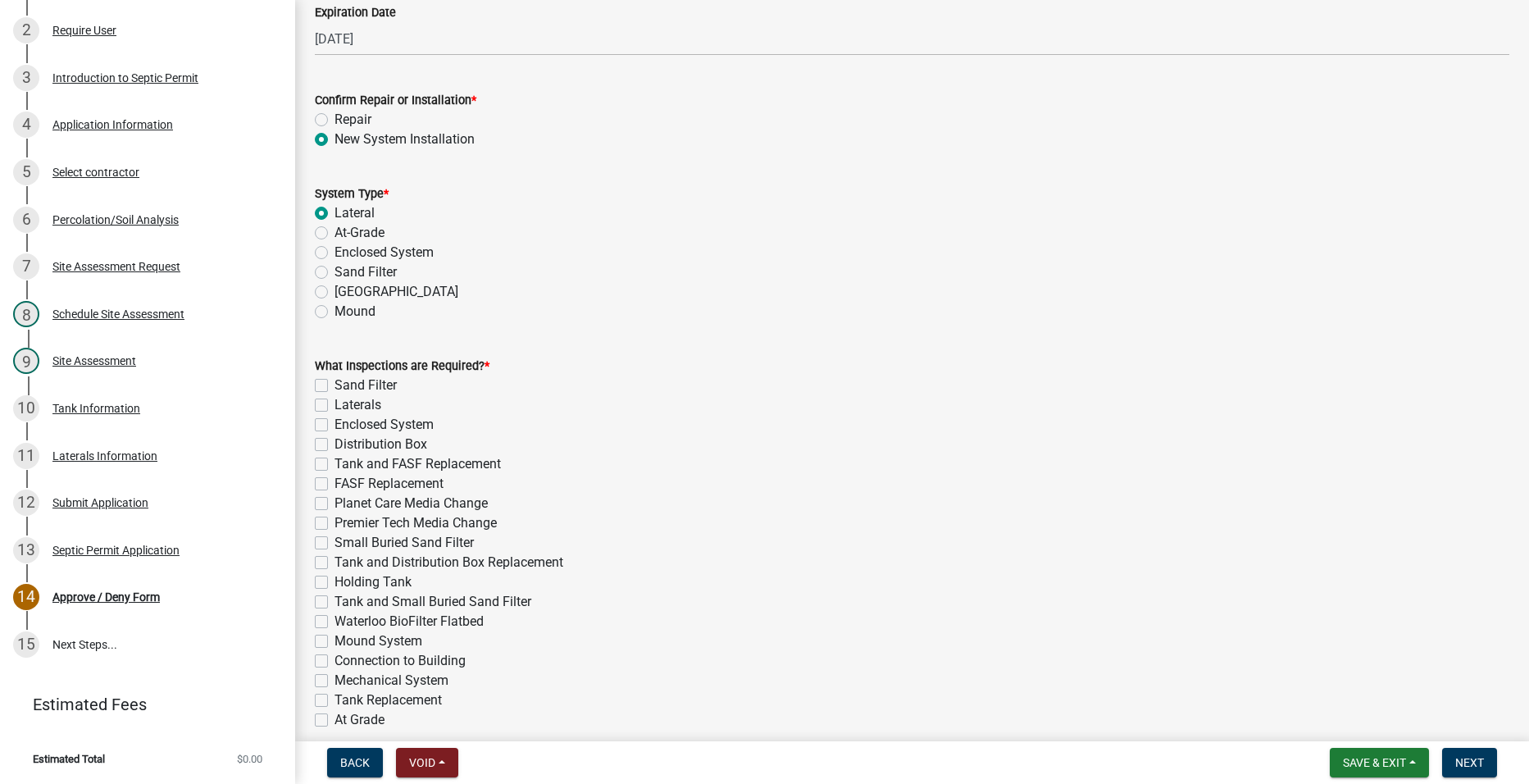
scroll to position [409, 0]
click at [330, 404] on div "Laterals" at bounding box center [913, 402] width 1195 height 20
click at [335, 403] on label "Laterals" at bounding box center [358, 402] width 47 height 20
click at [335, 403] on input "Laterals" at bounding box center [340, 397] width 11 height 11
checkbox input "true"
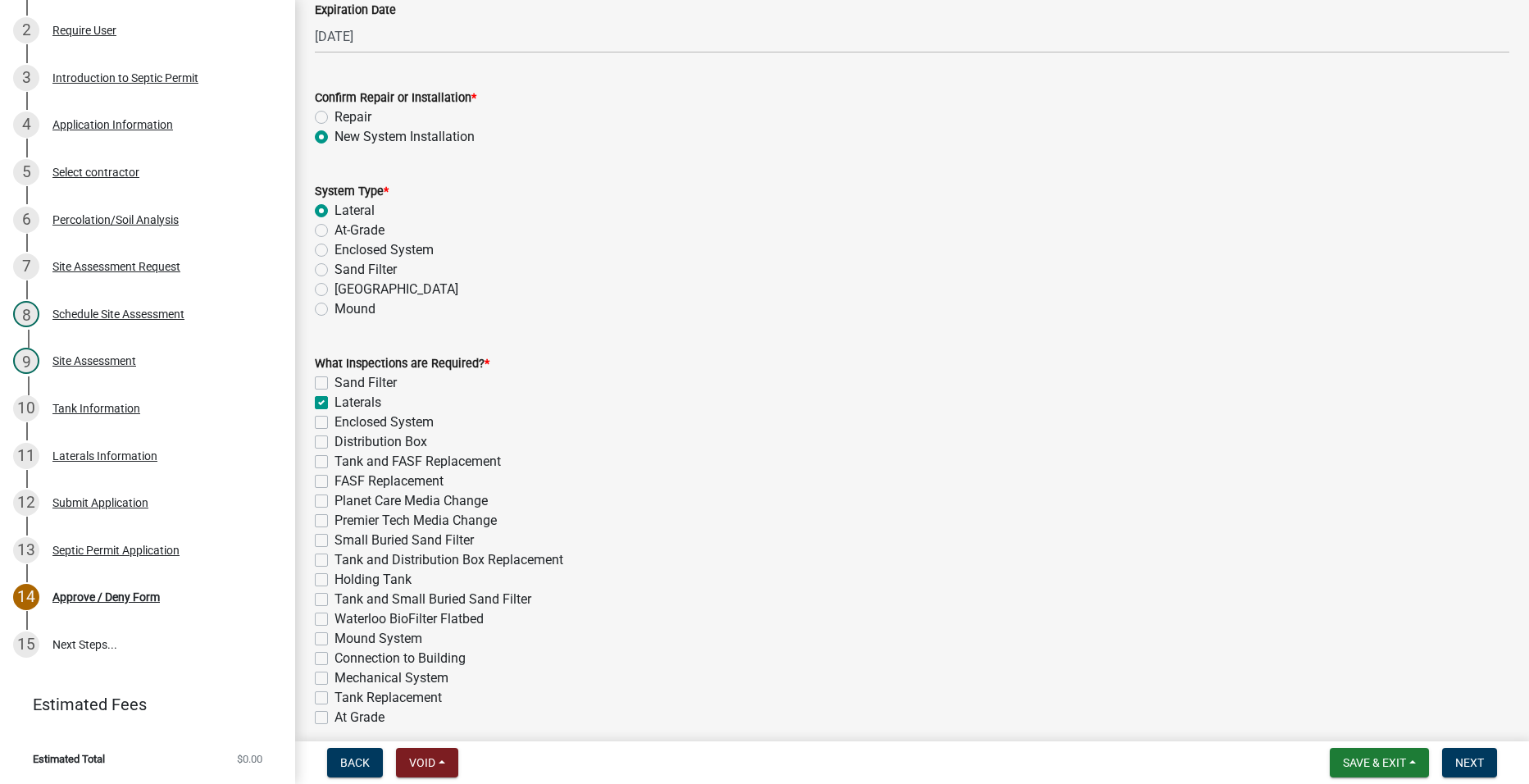
checkbox input "false"
checkbox input "true"
checkbox input "false"
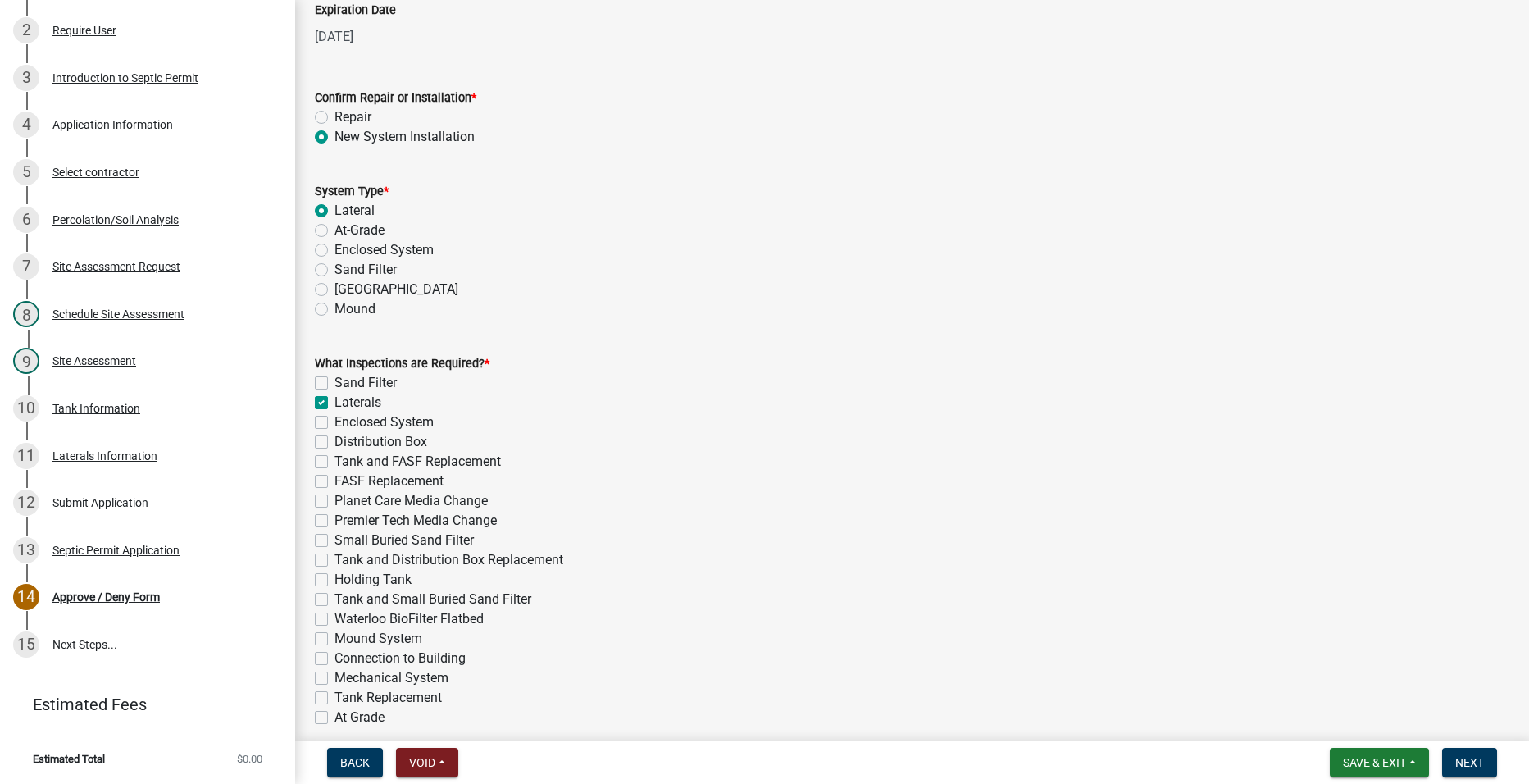
checkbox input "false"
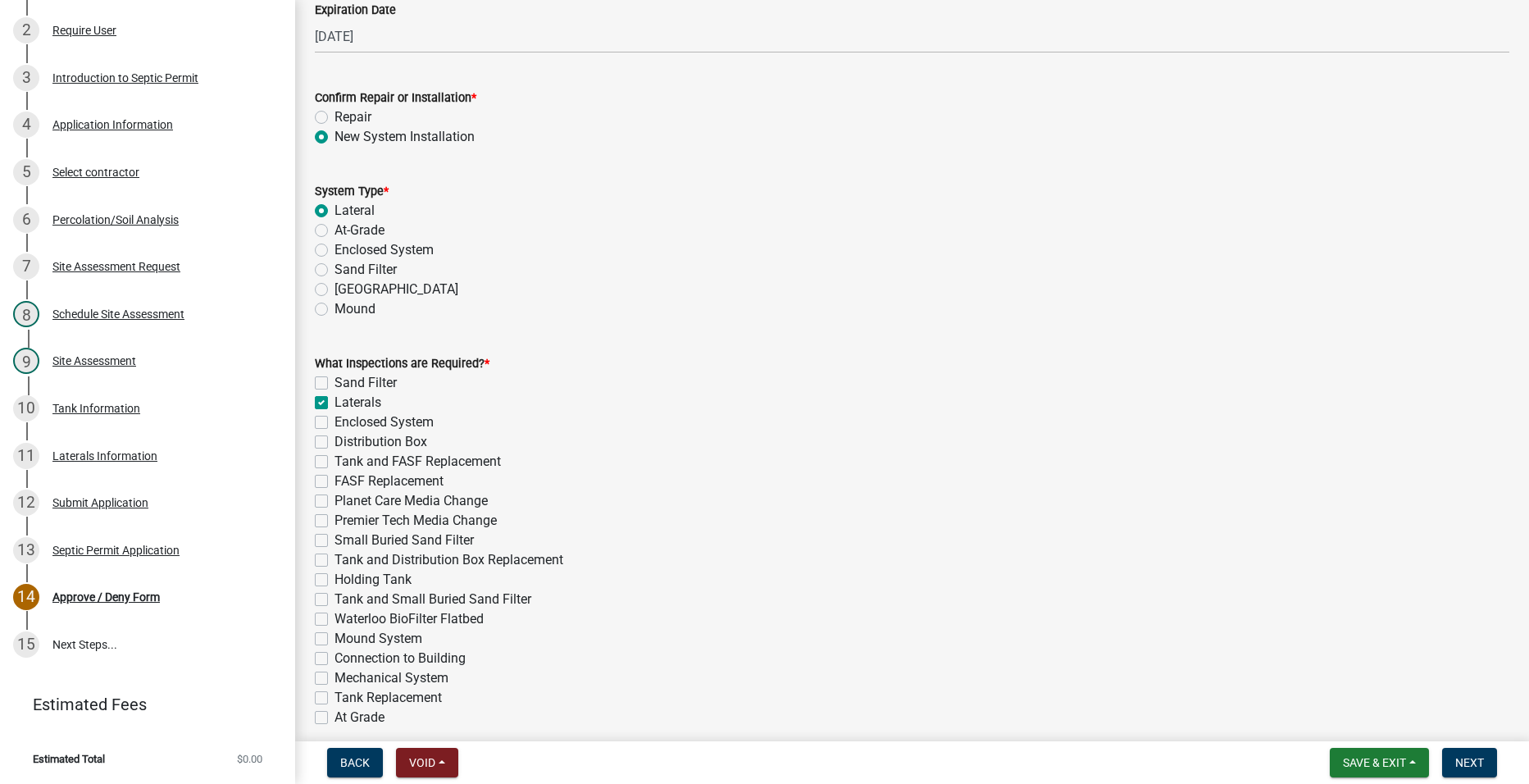
checkbox input "false"
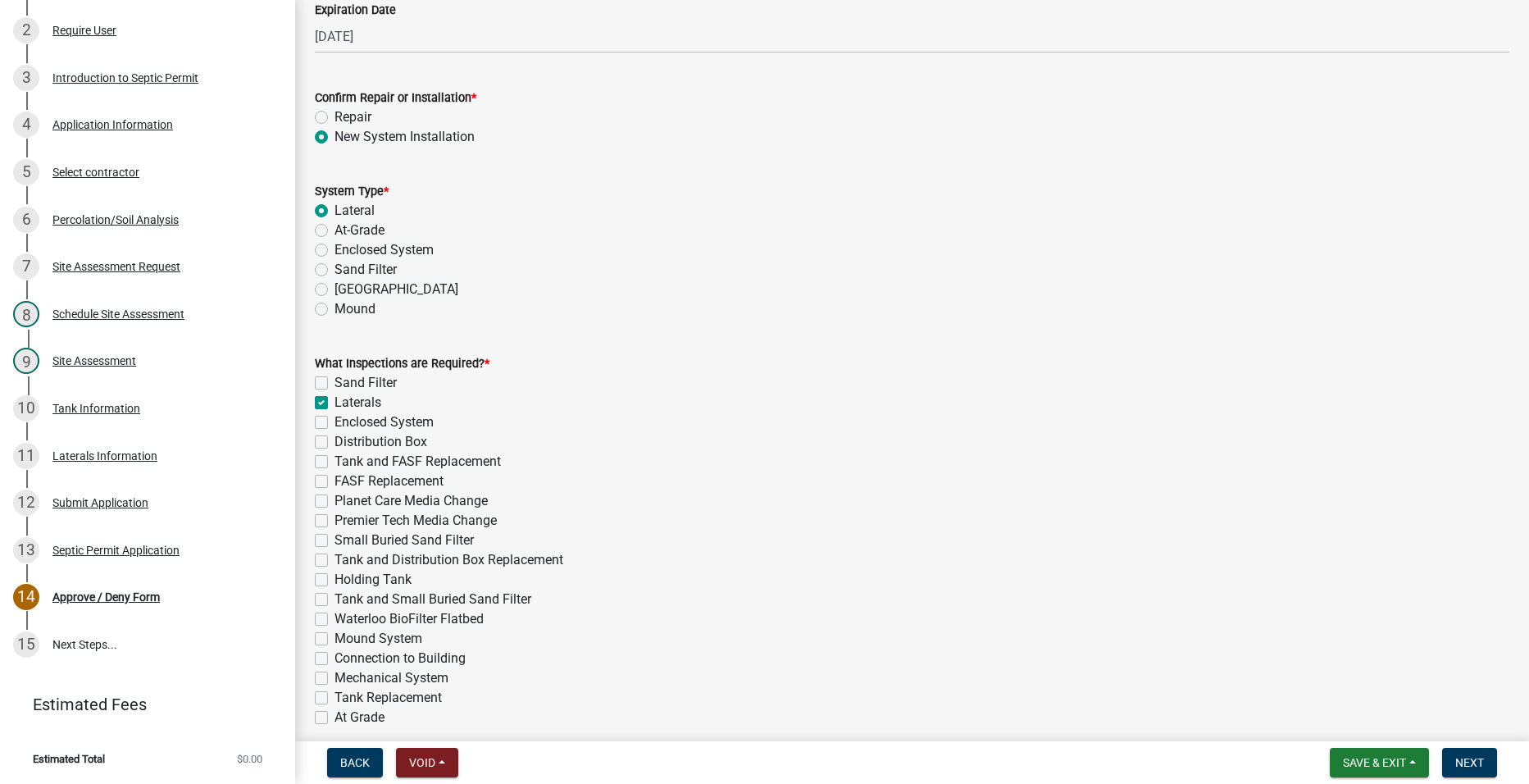
checkbox input "false"
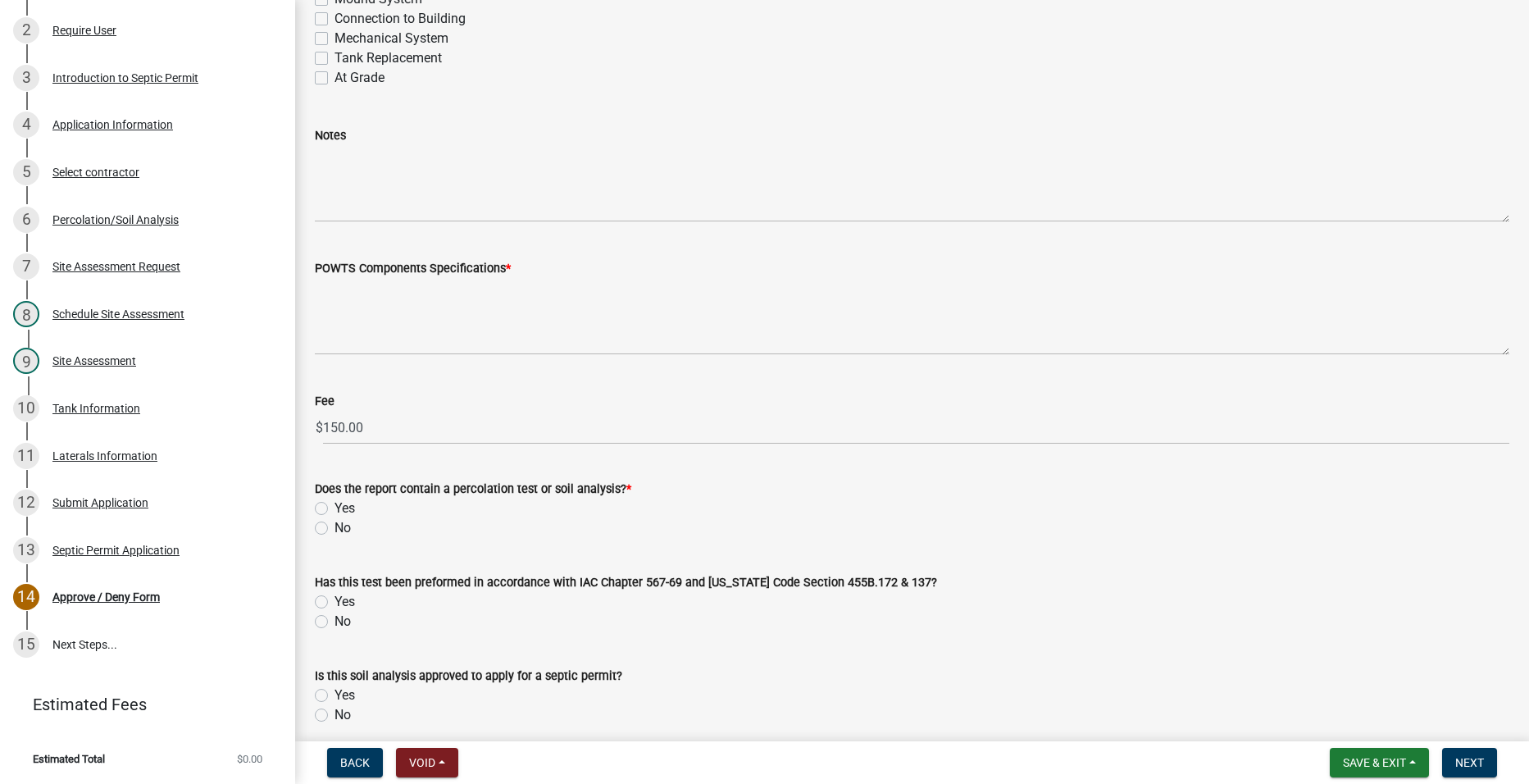
scroll to position [1065, 0]
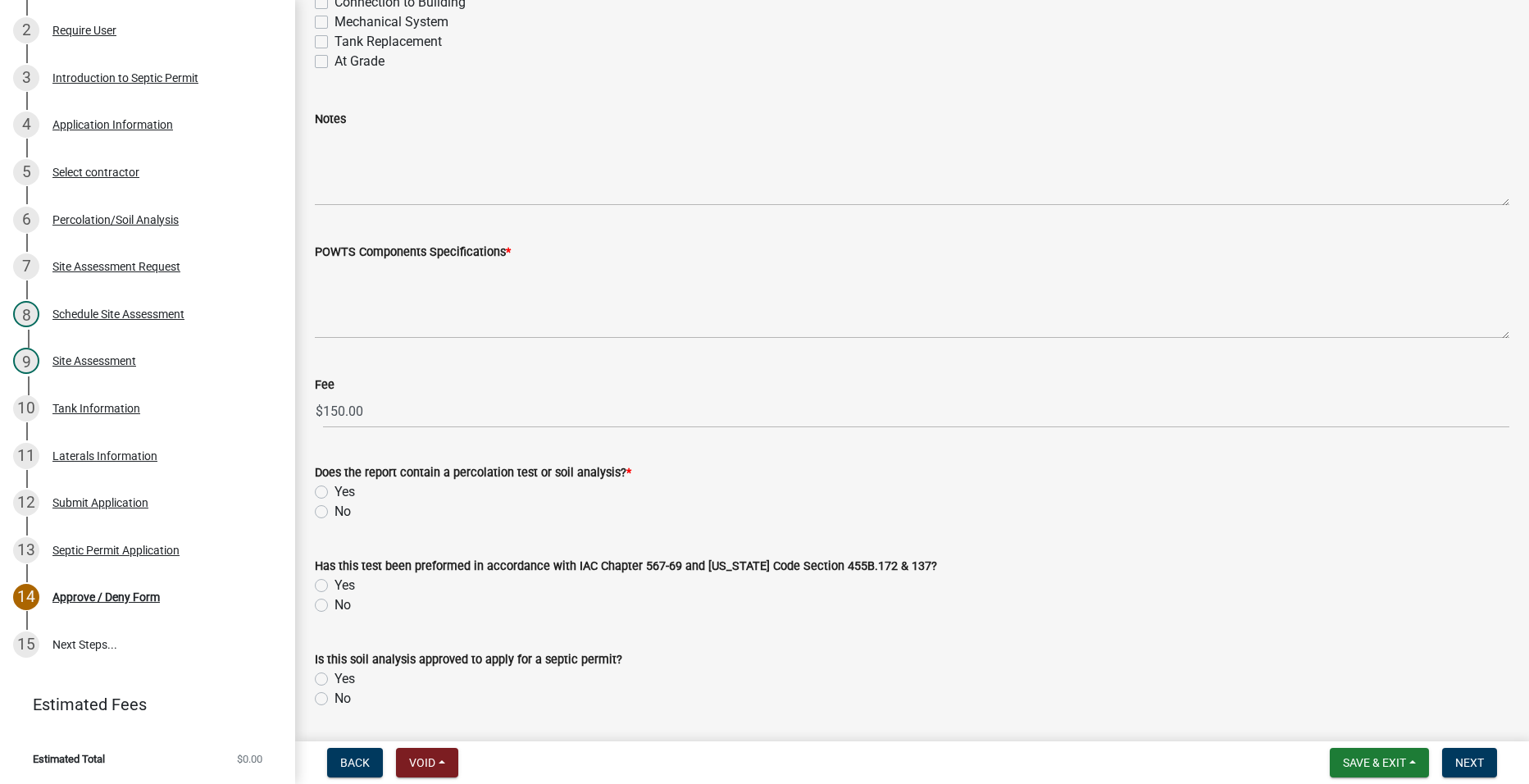
click at [438, 208] on wm-data-entity-input "Notes" at bounding box center [913, 153] width 1195 height 133
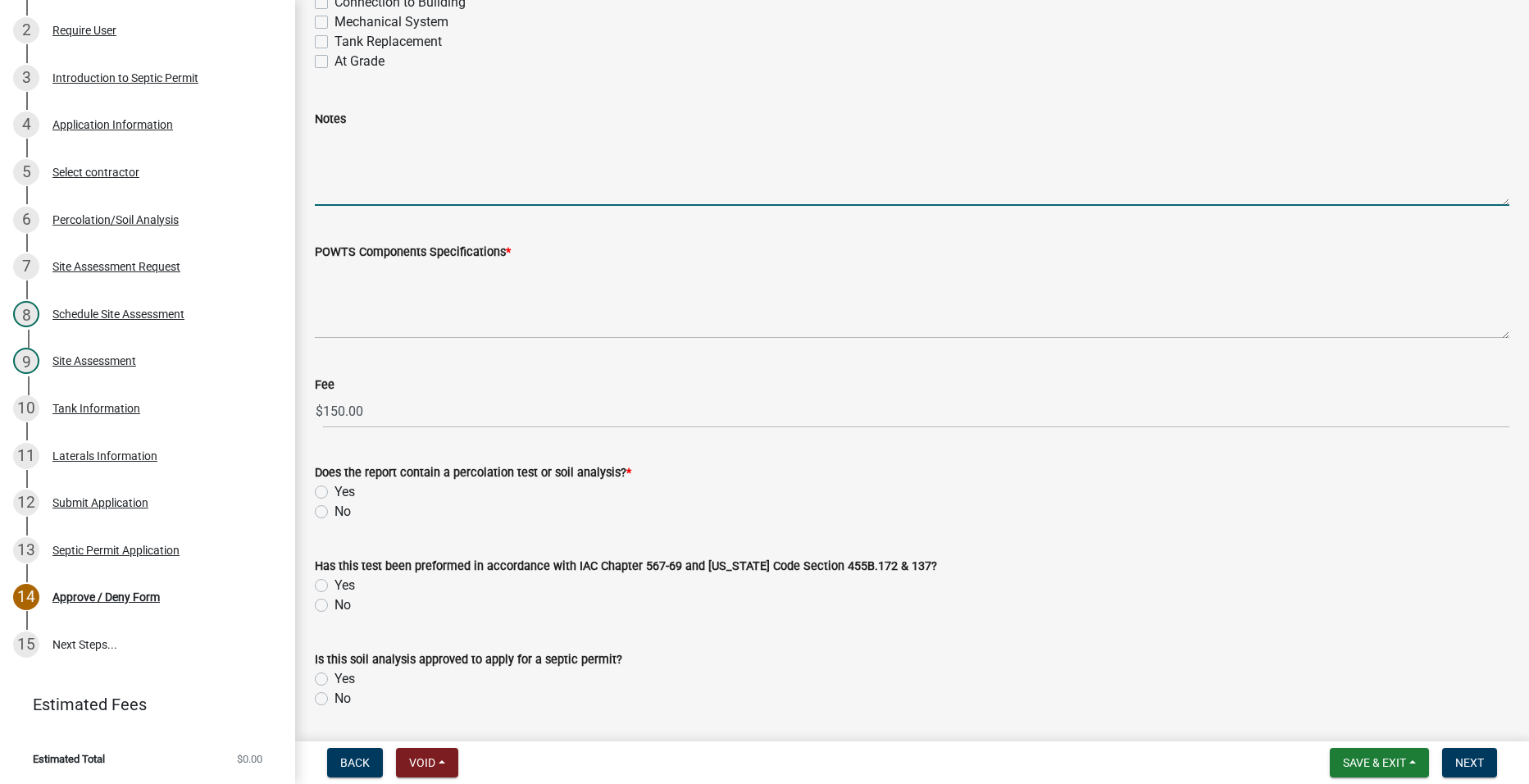
click at [437, 194] on textarea "Notes" at bounding box center [913, 167] width 1195 height 78
type textarea "A new Distribution box will have to be utilized because the new laterals set up…"
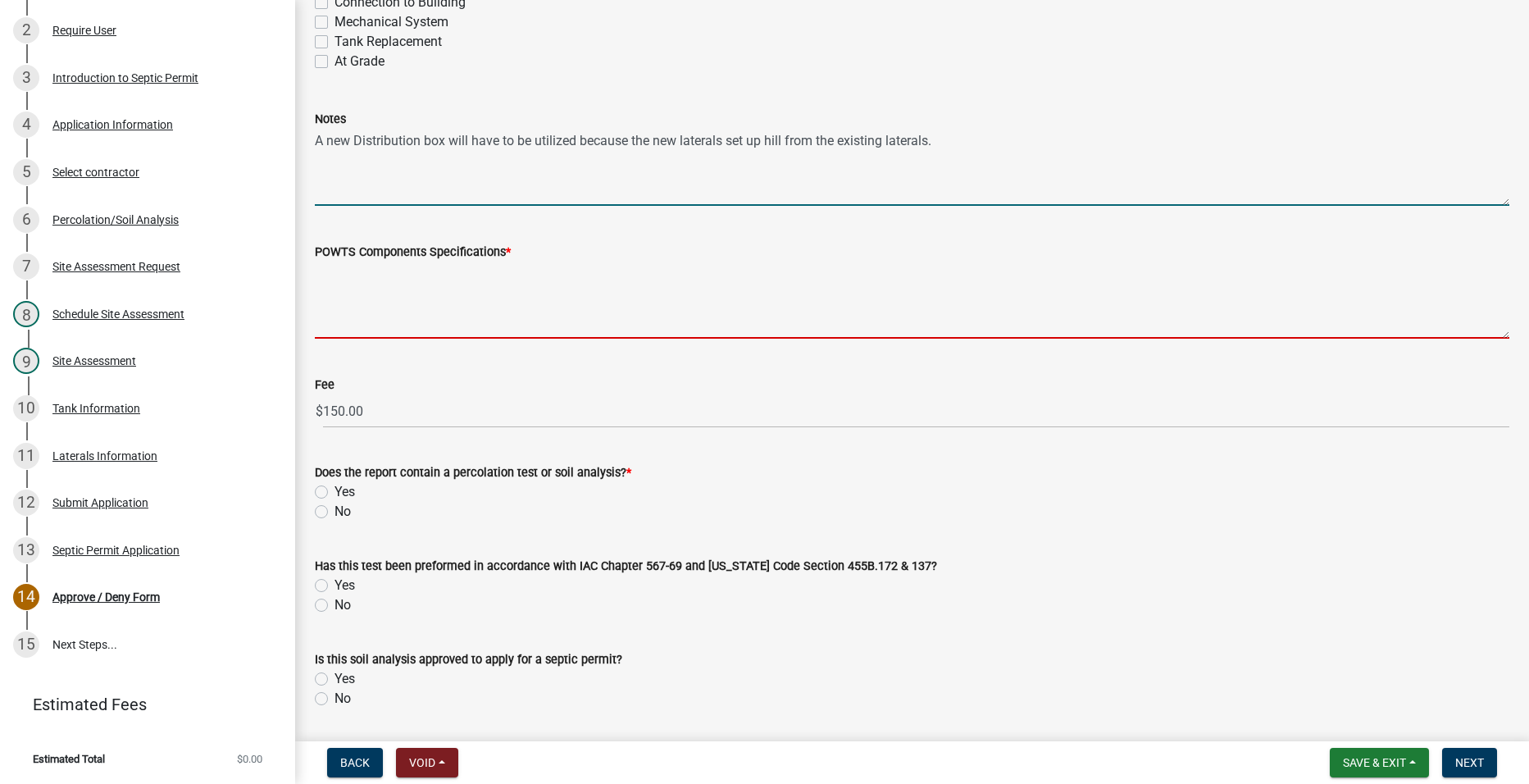
click at [409, 319] on textarea "POWTS Components Specifications *" at bounding box center [913, 300] width 1195 height 78
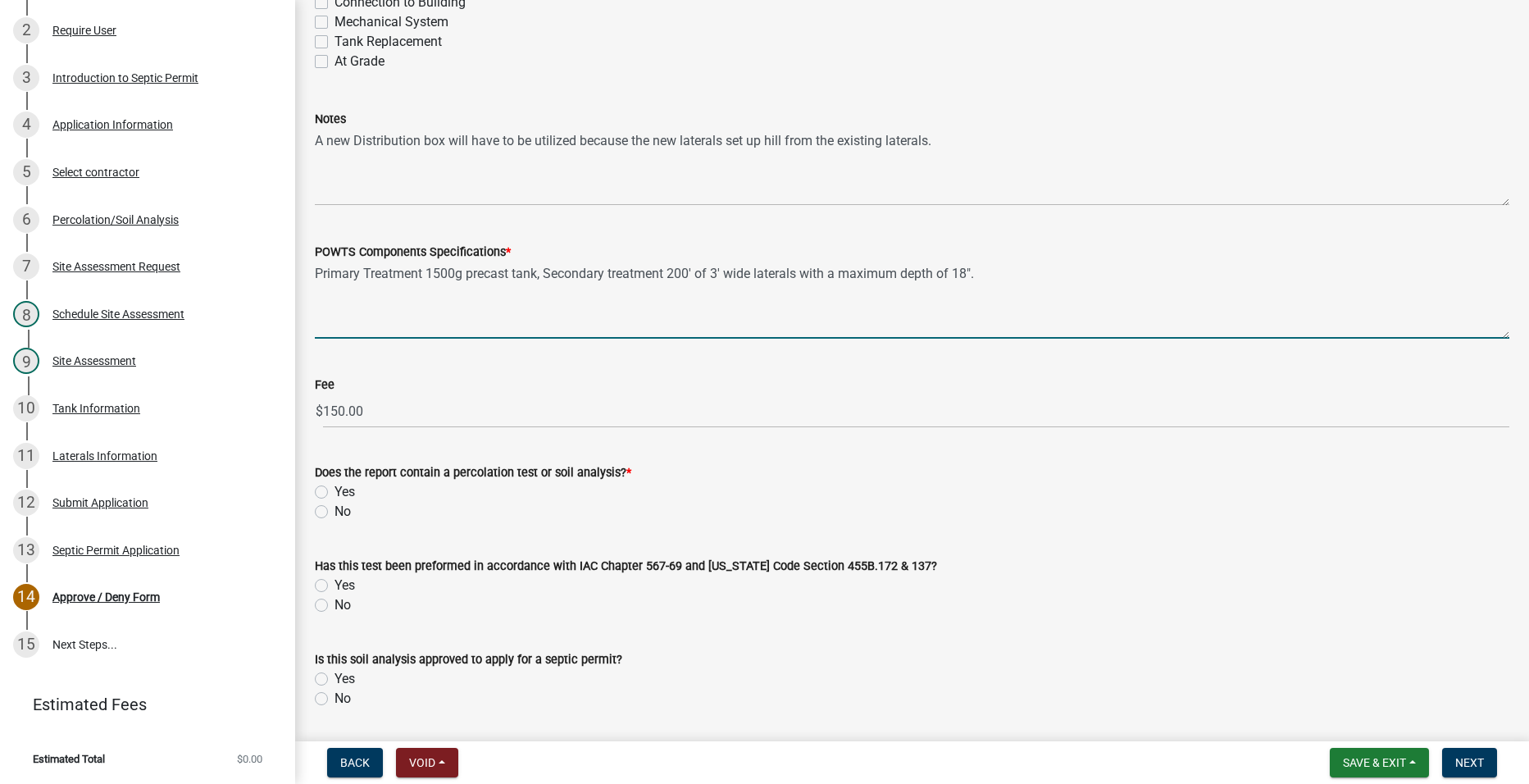
scroll to position [1148, 0]
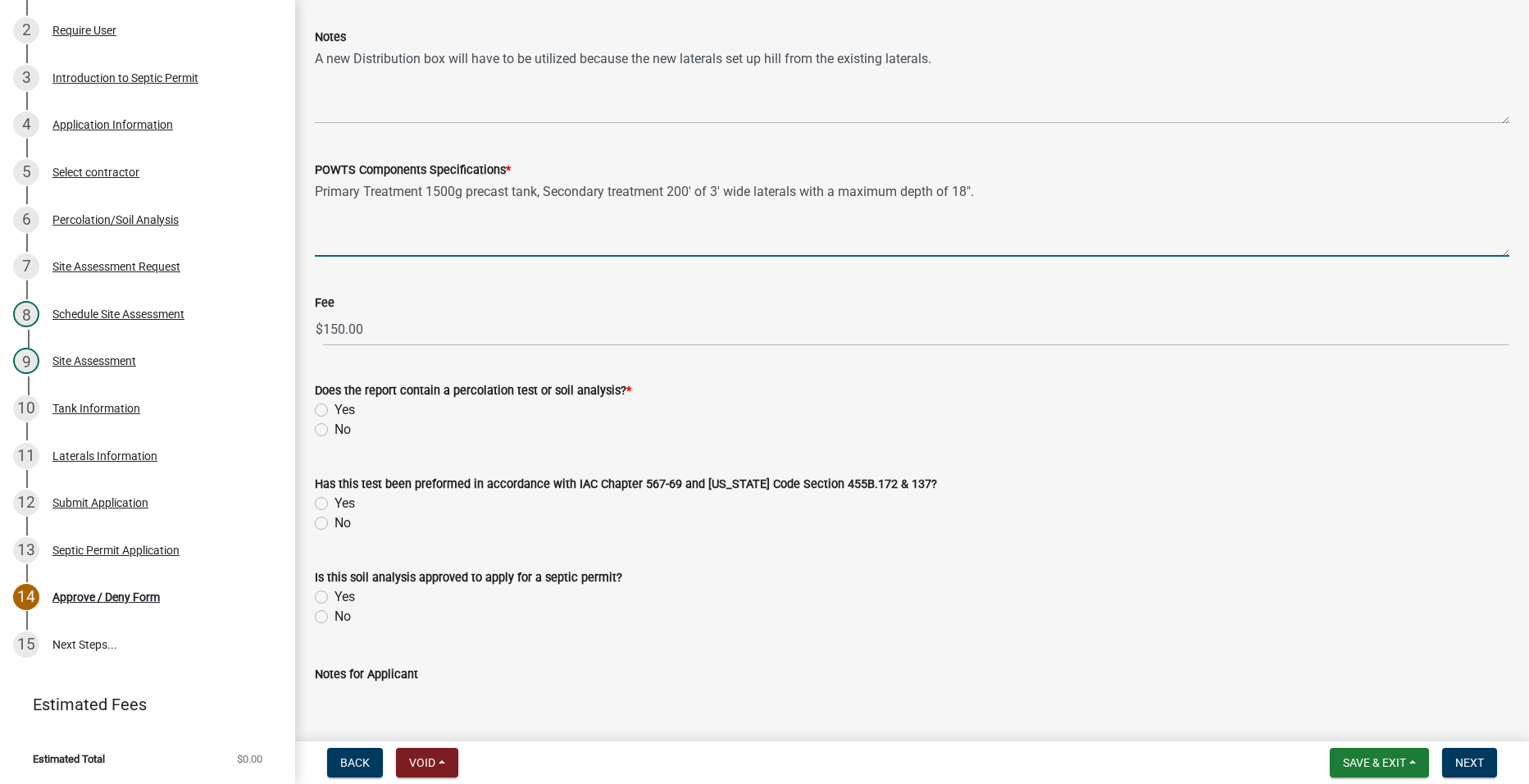
type textarea "Primary Treatment 1500g precast tank, Secondary treatment 200' of 3' wide later…"
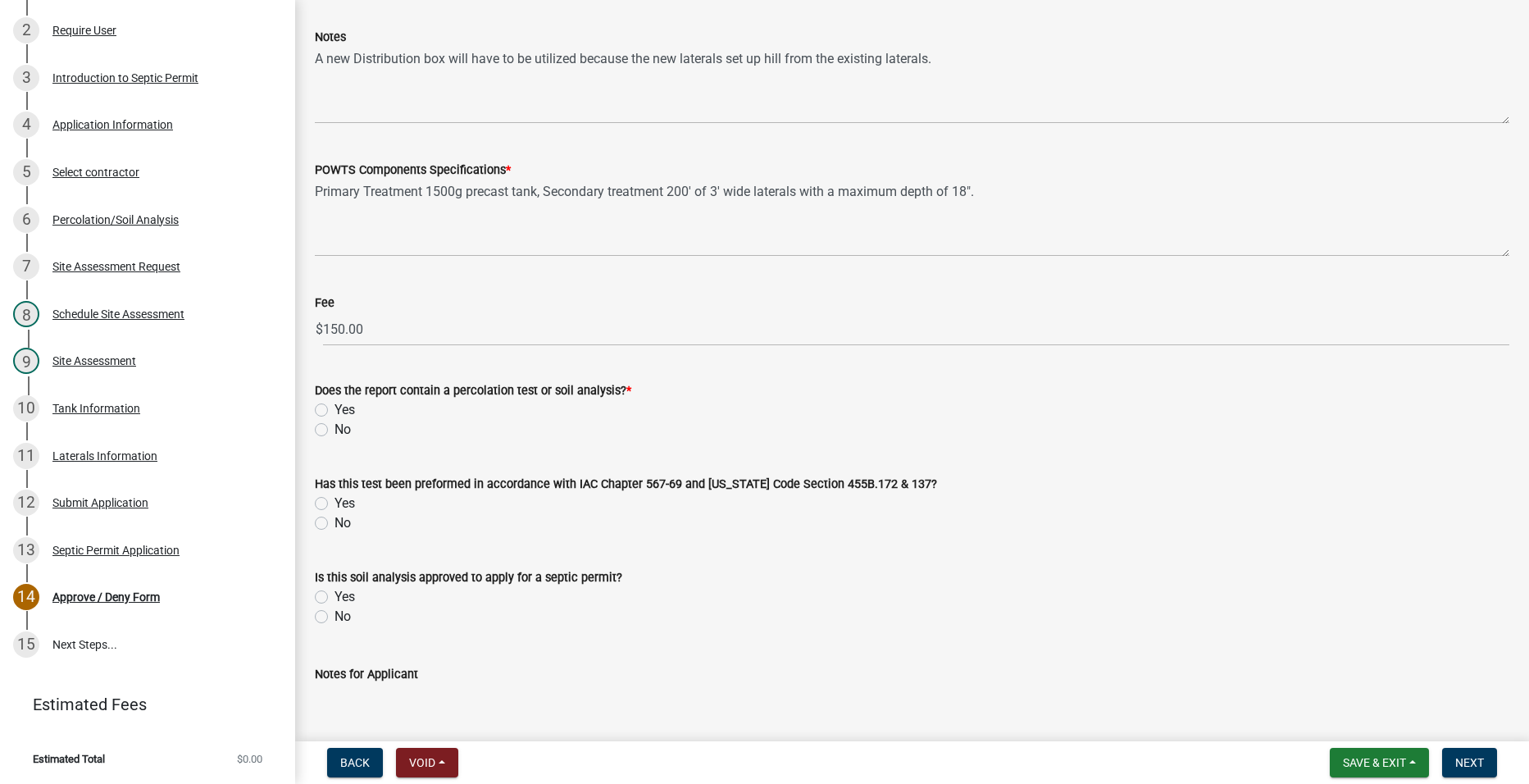
click at [335, 410] on label "Yes" at bounding box center [345, 410] width 21 height 20
click at [335, 410] on input "Yes" at bounding box center [340, 405] width 11 height 11
radio input "true"
click at [335, 498] on label "Yes" at bounding box center [345, 504] width 21 height 20
click at [335, 498] on input "Yes" at bounding box center [340, 499] width 11 height 11
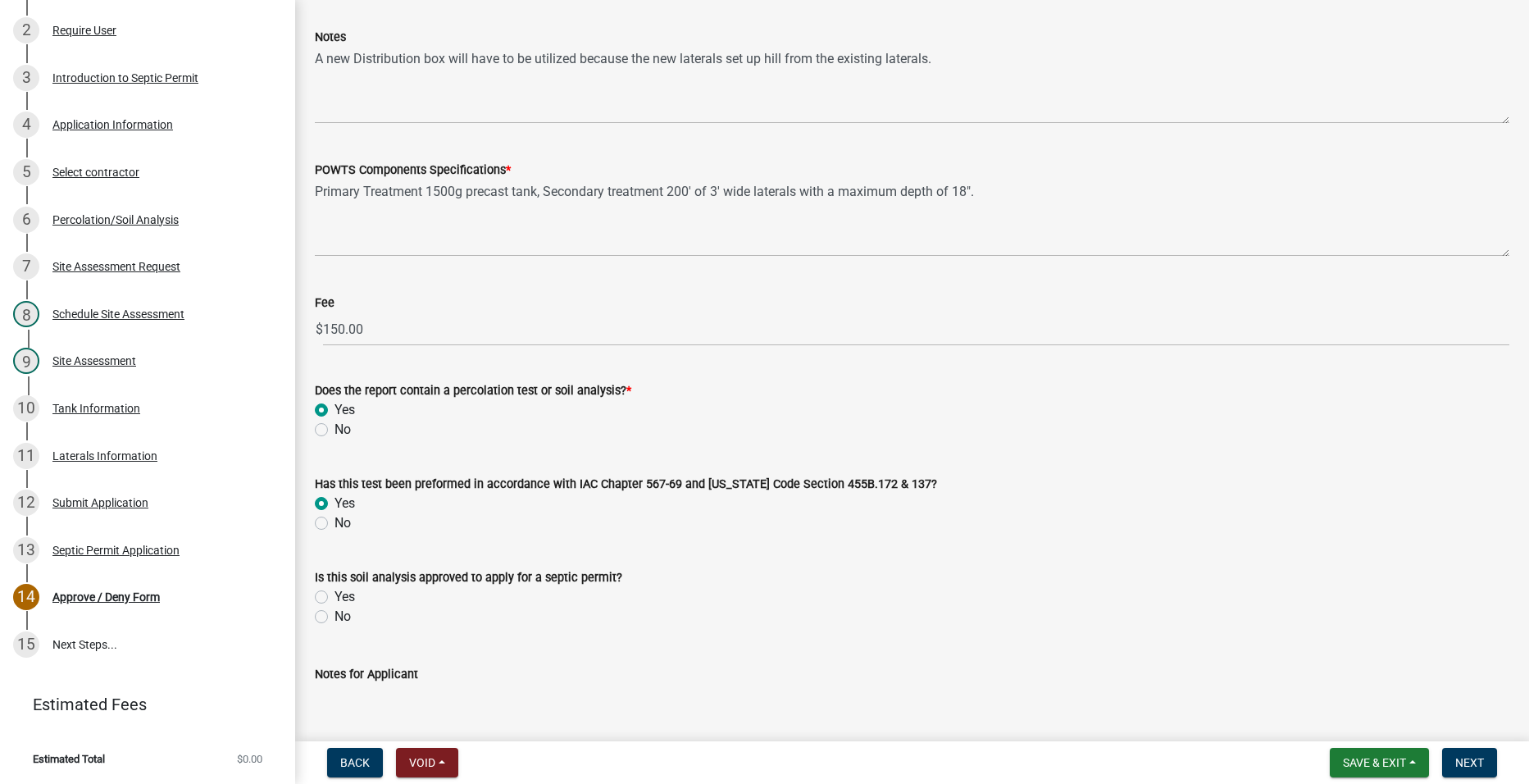
radio input "true"
click at [335, 596] on label "Yes" at bounding box center [345, 597] width 21 height 20
click at [335, 596] on input "Yes" at bounding box center [340, 592] width 11 height 11
radio input "true"
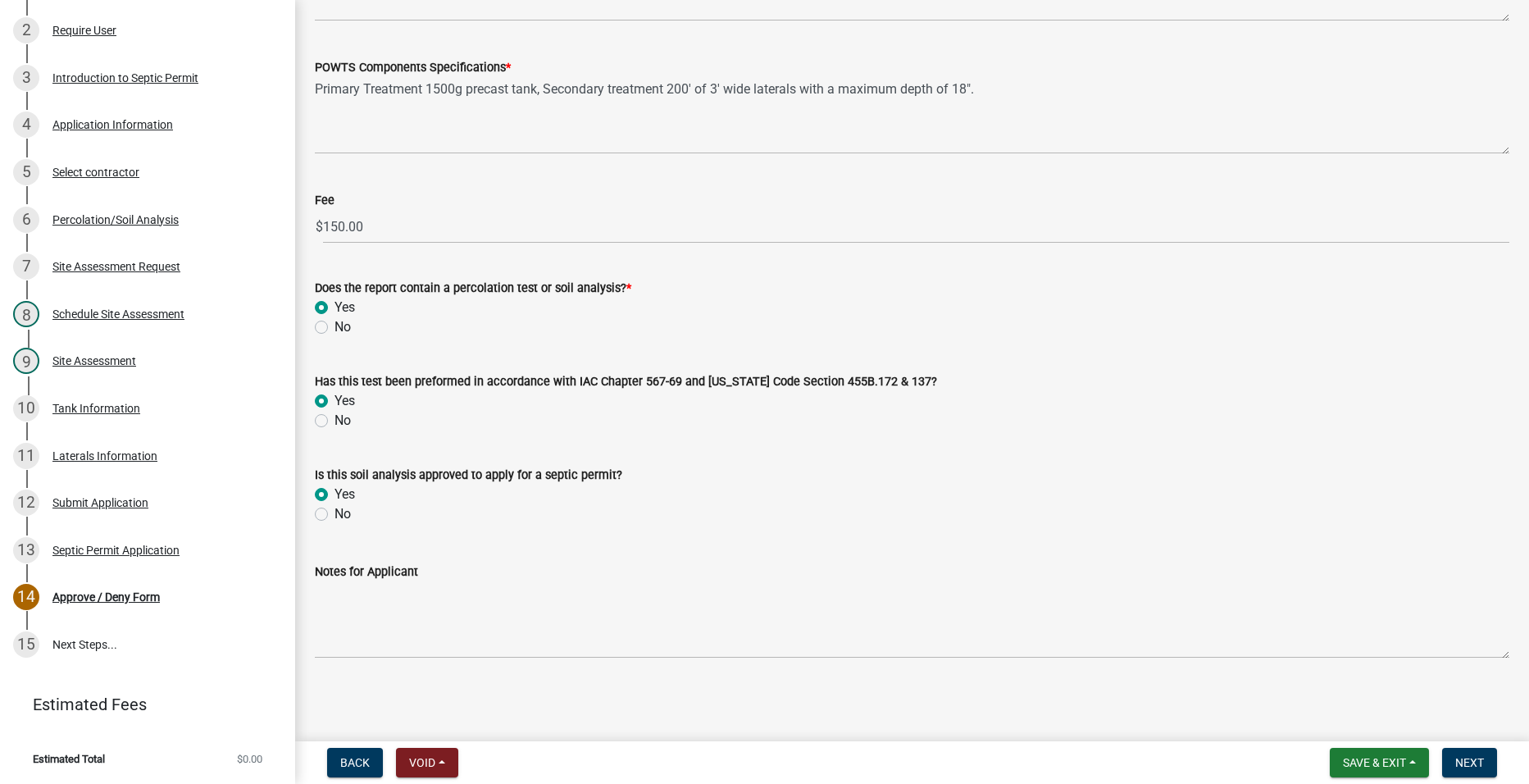
scroll to position [1251, 0]
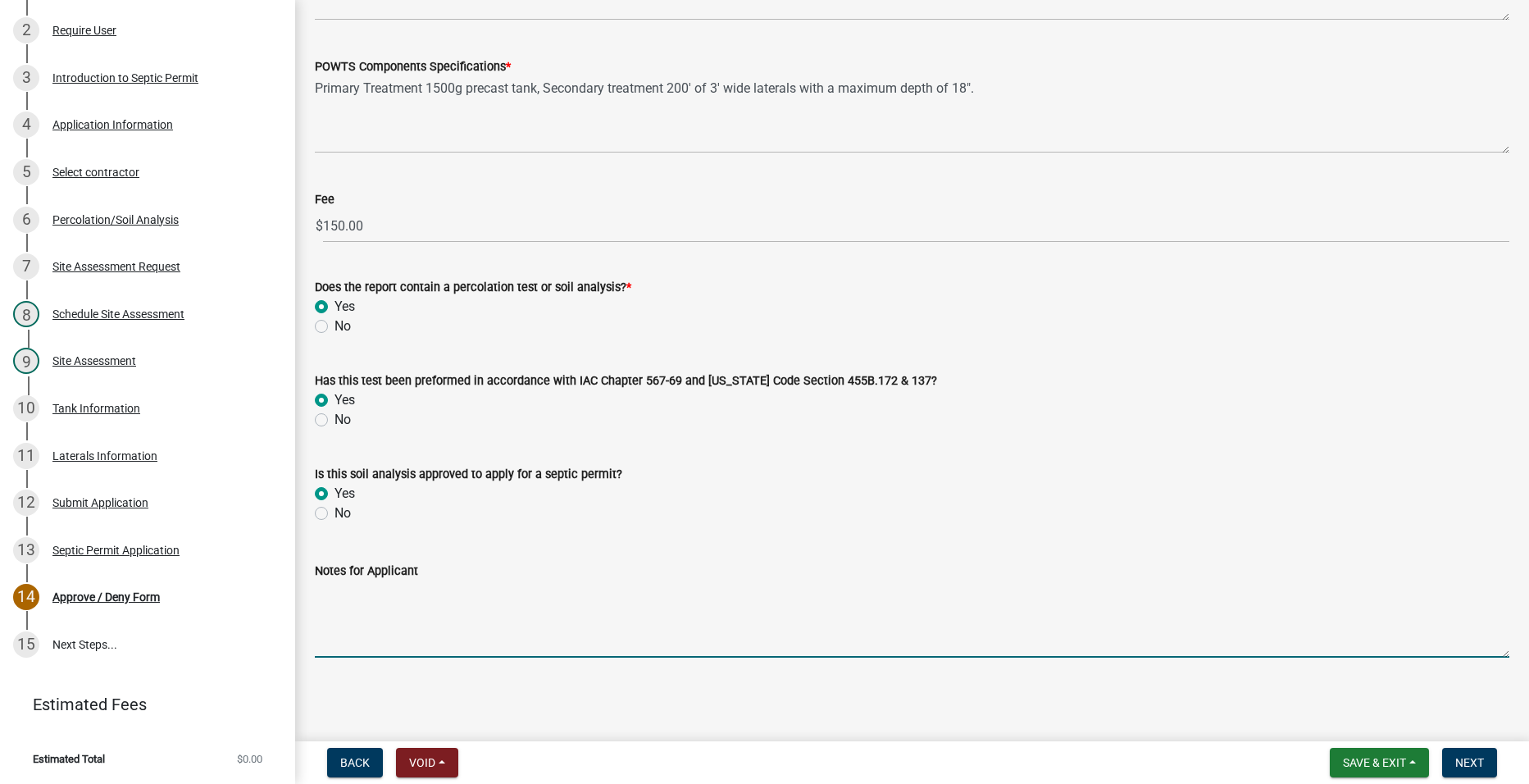
click at [471, 627] on textarea "Notes for Applicant" at bounding box center [913, 619] width 1195 height 78
type textarea "M"
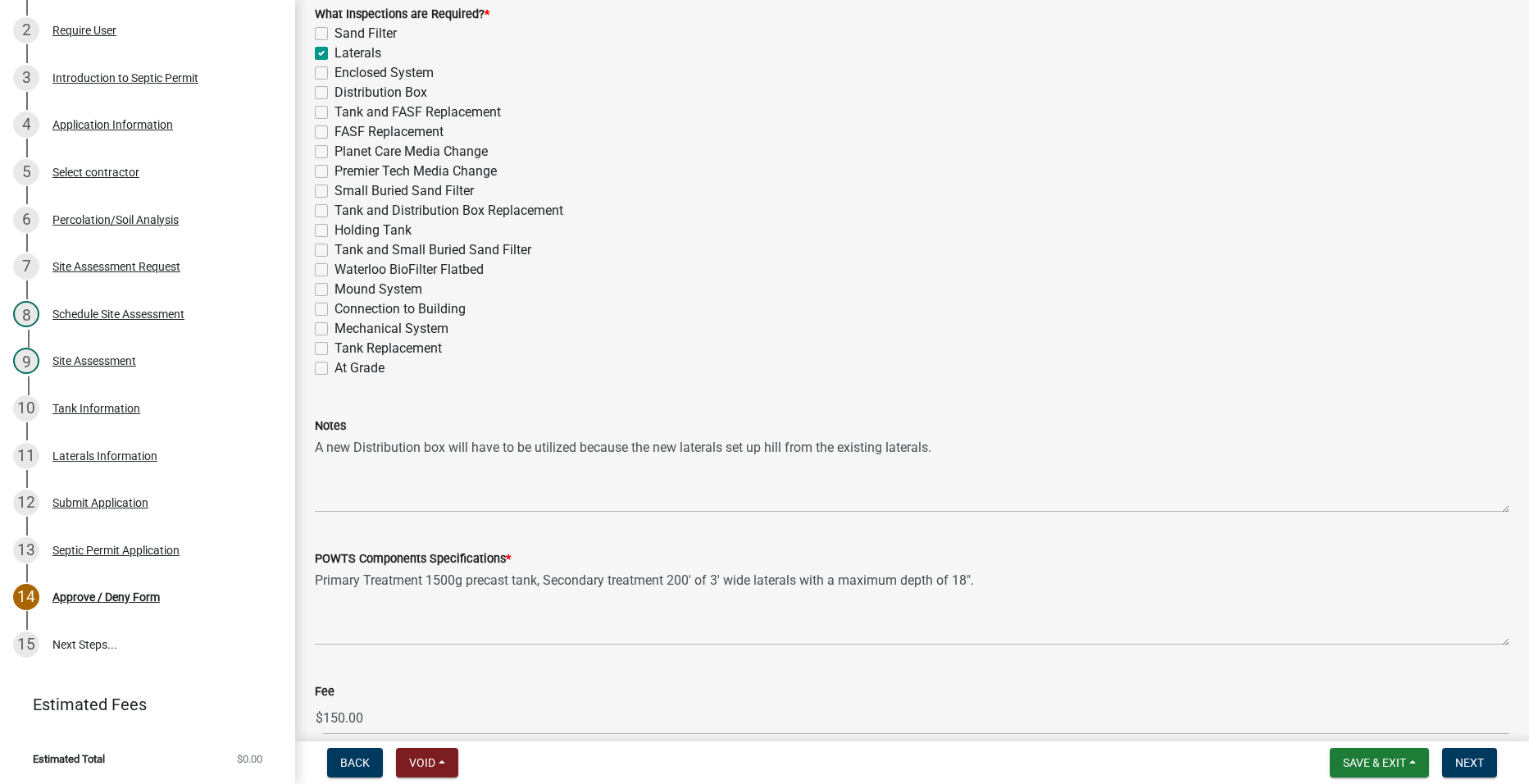
scroll to position [1005, 0]
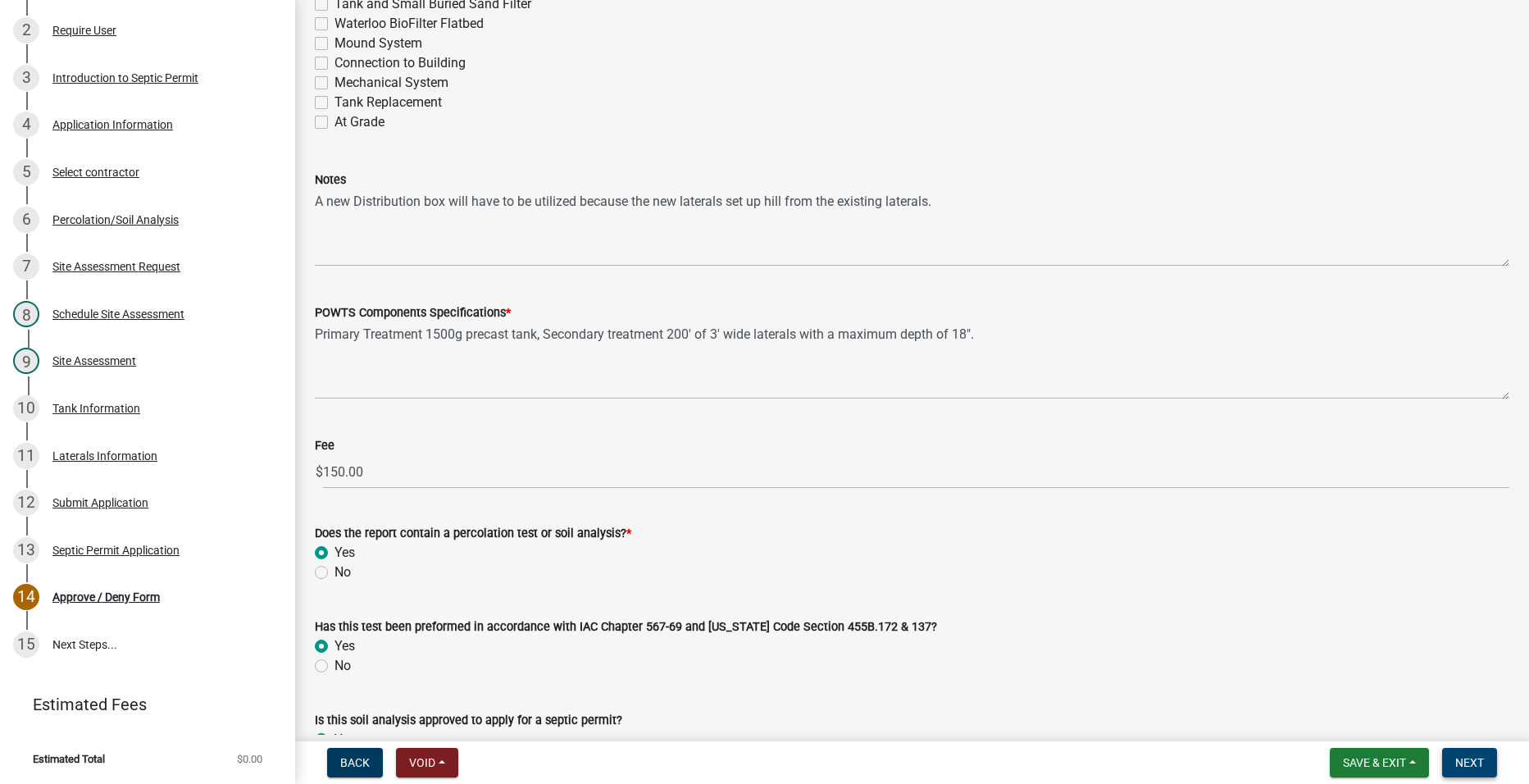
click at [1476, 760] on span "Next" at bounding box center [1469, 761] width 29 height 13
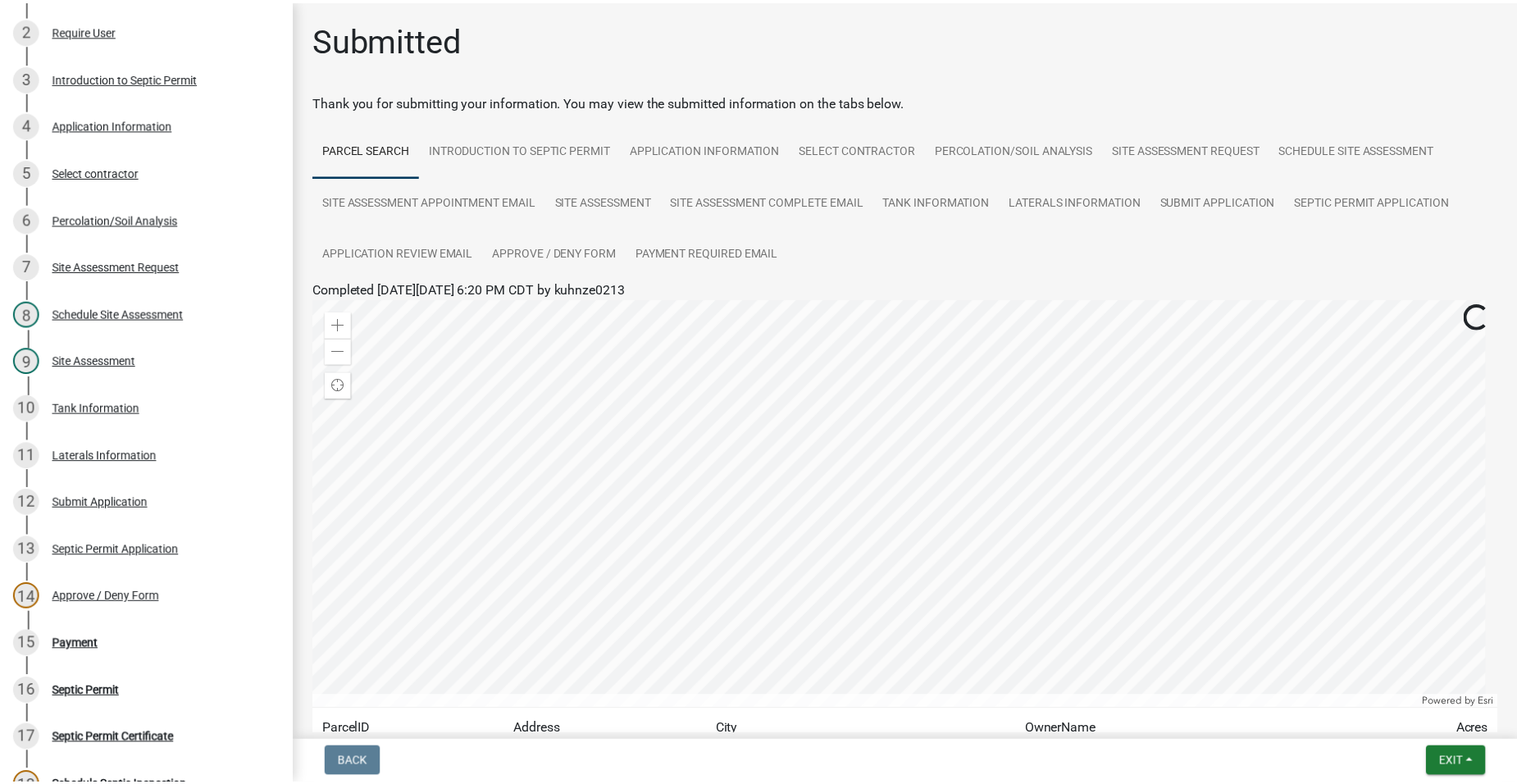
scroll to position [565, 0]
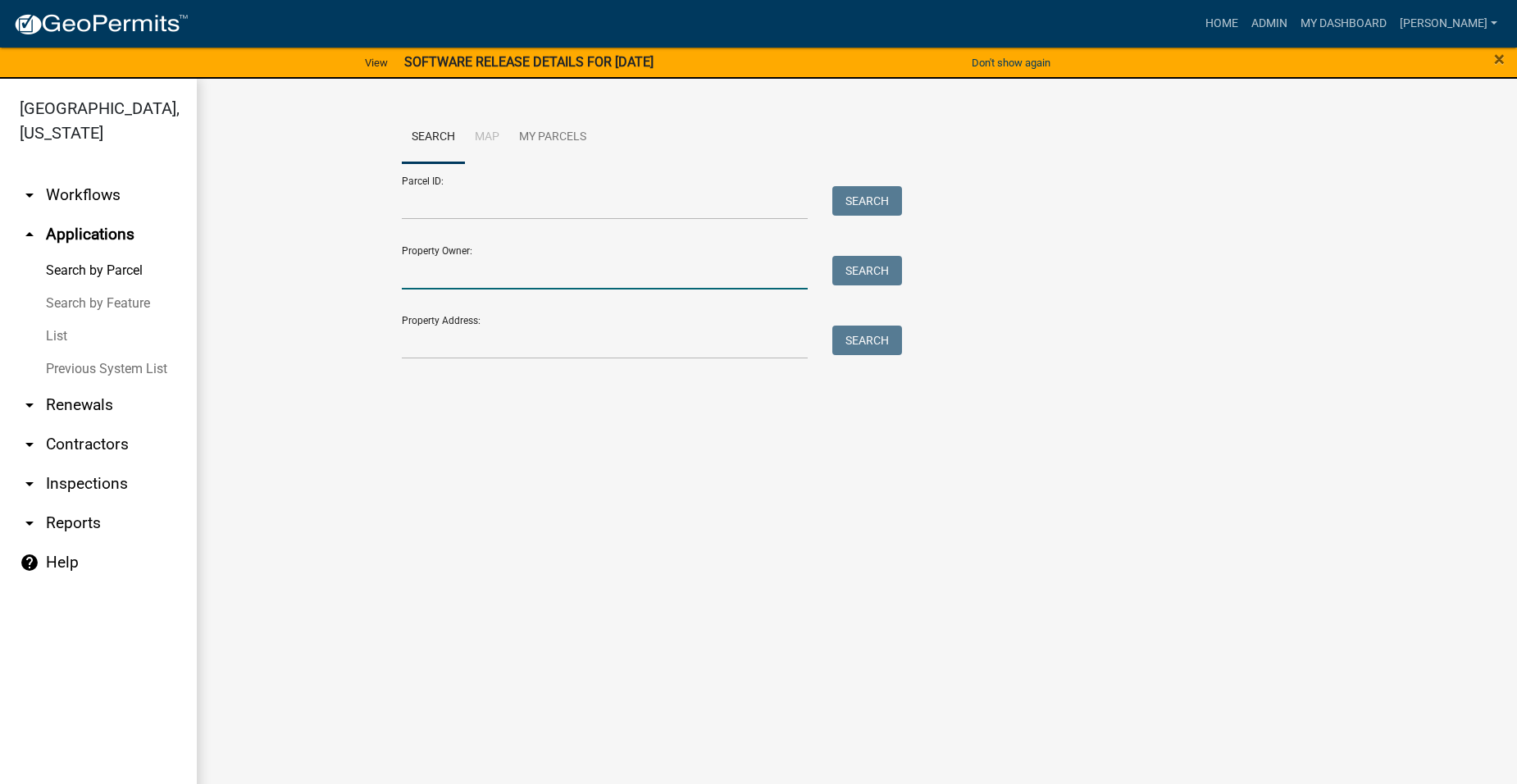
click at [456, 274] on input "Property Owner:" at bounding box center [604, 272] width 406 height 34
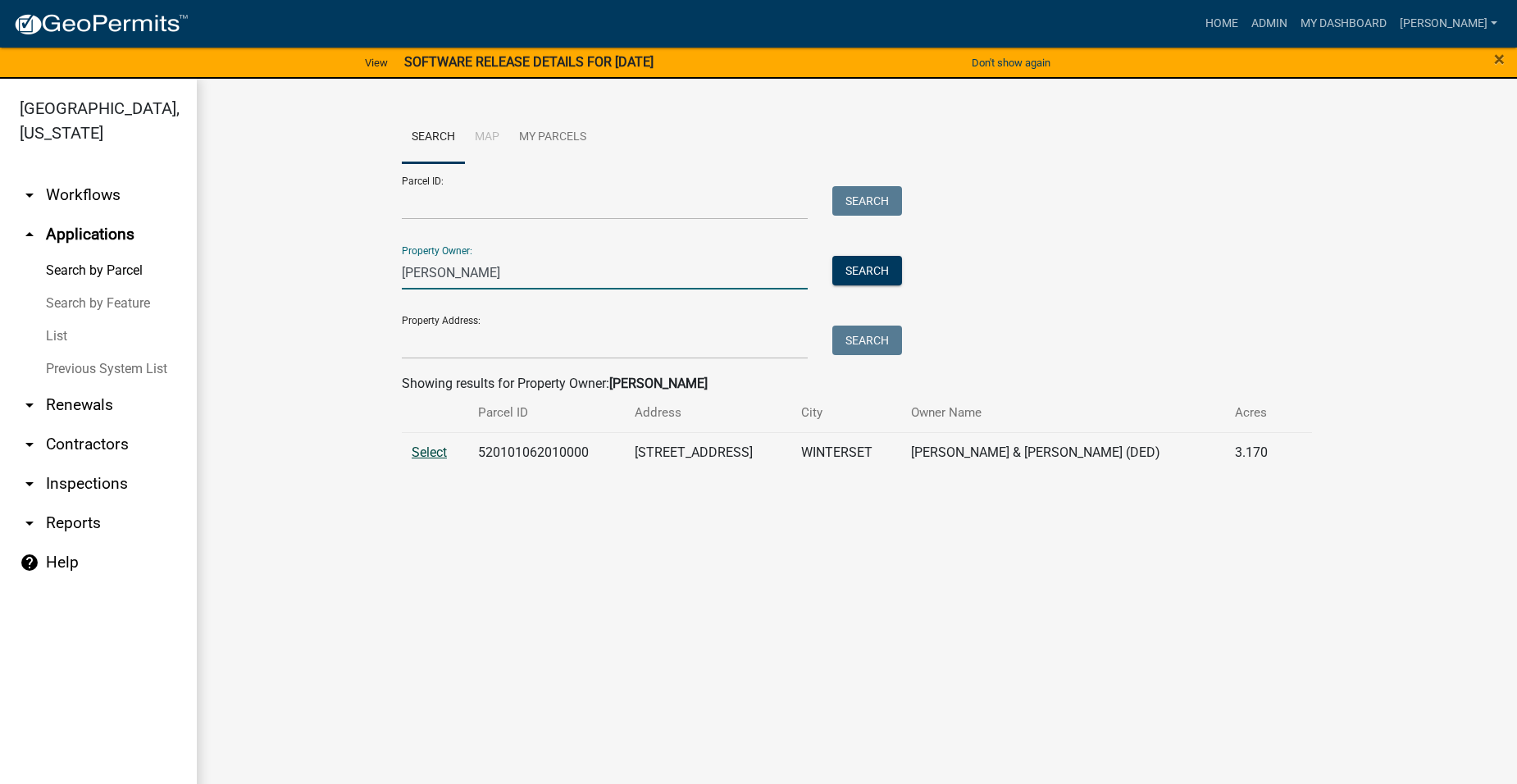
type input "[PERSON_NAME]"
click at [440, 452] on span "Select" at bounding box center [428, 452] width 35 height 16
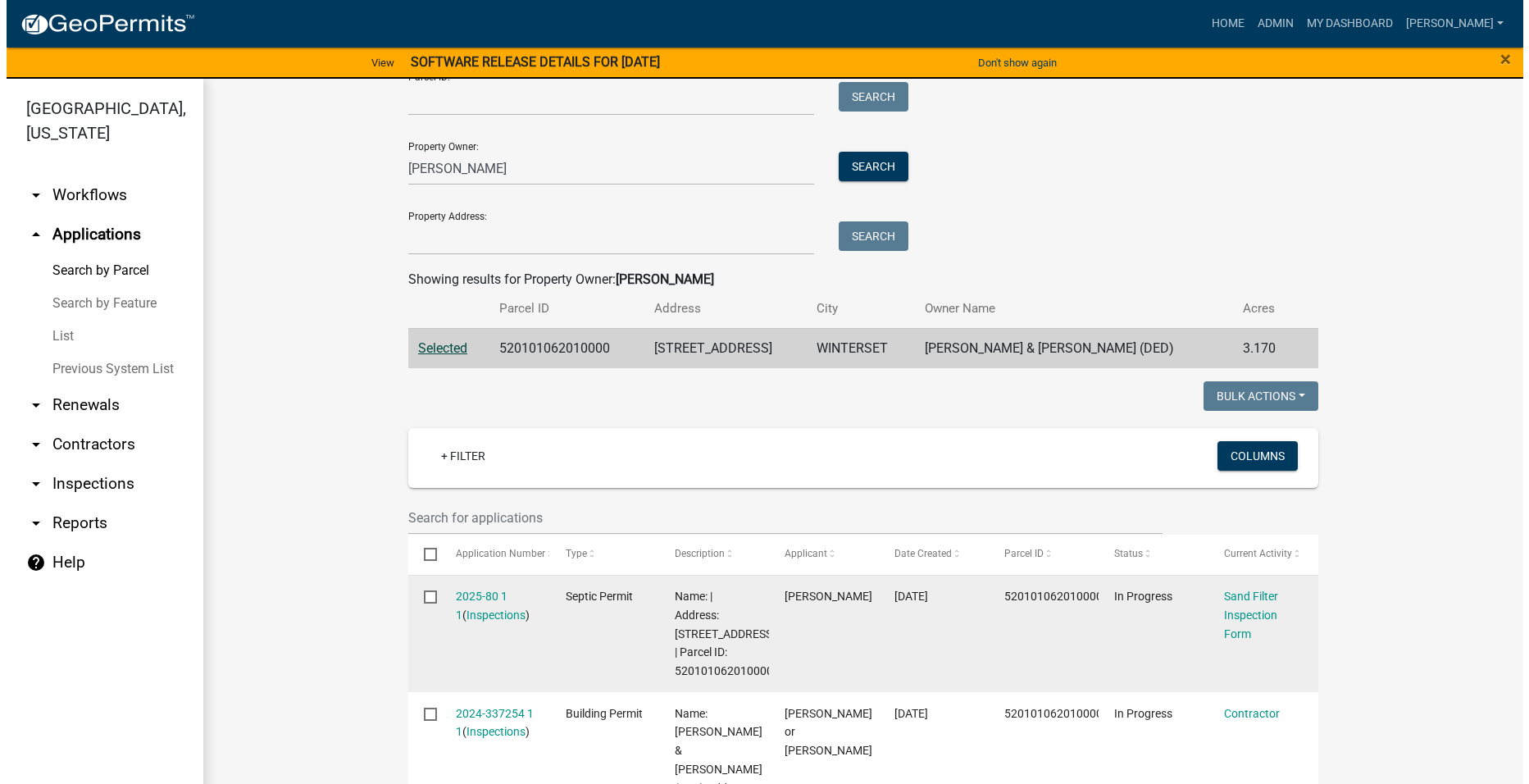
scroll to position [245, 0]
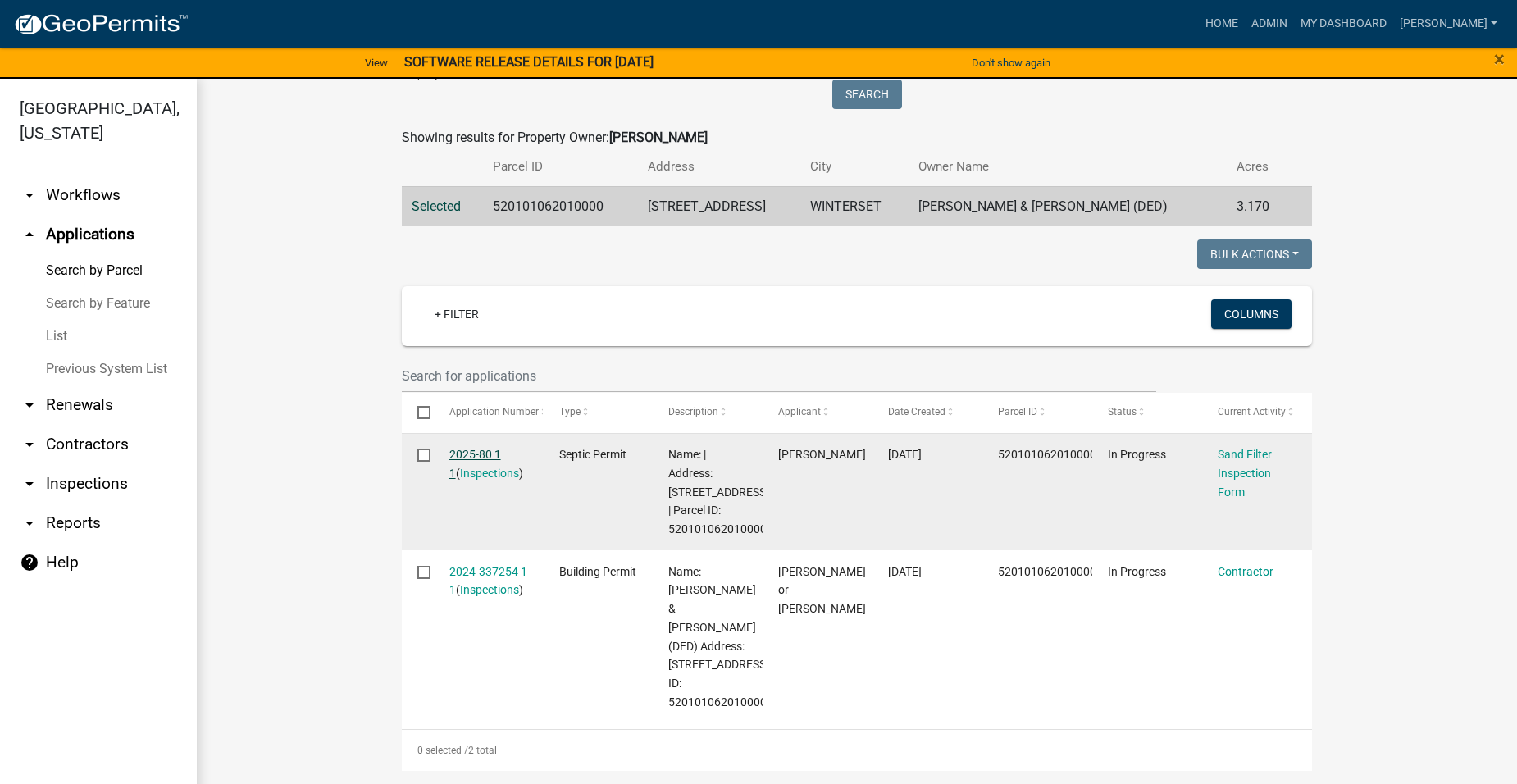
click at [484, 454] on link "2025-80 1 1" at bounding box center [475, 463] width 52 height 32
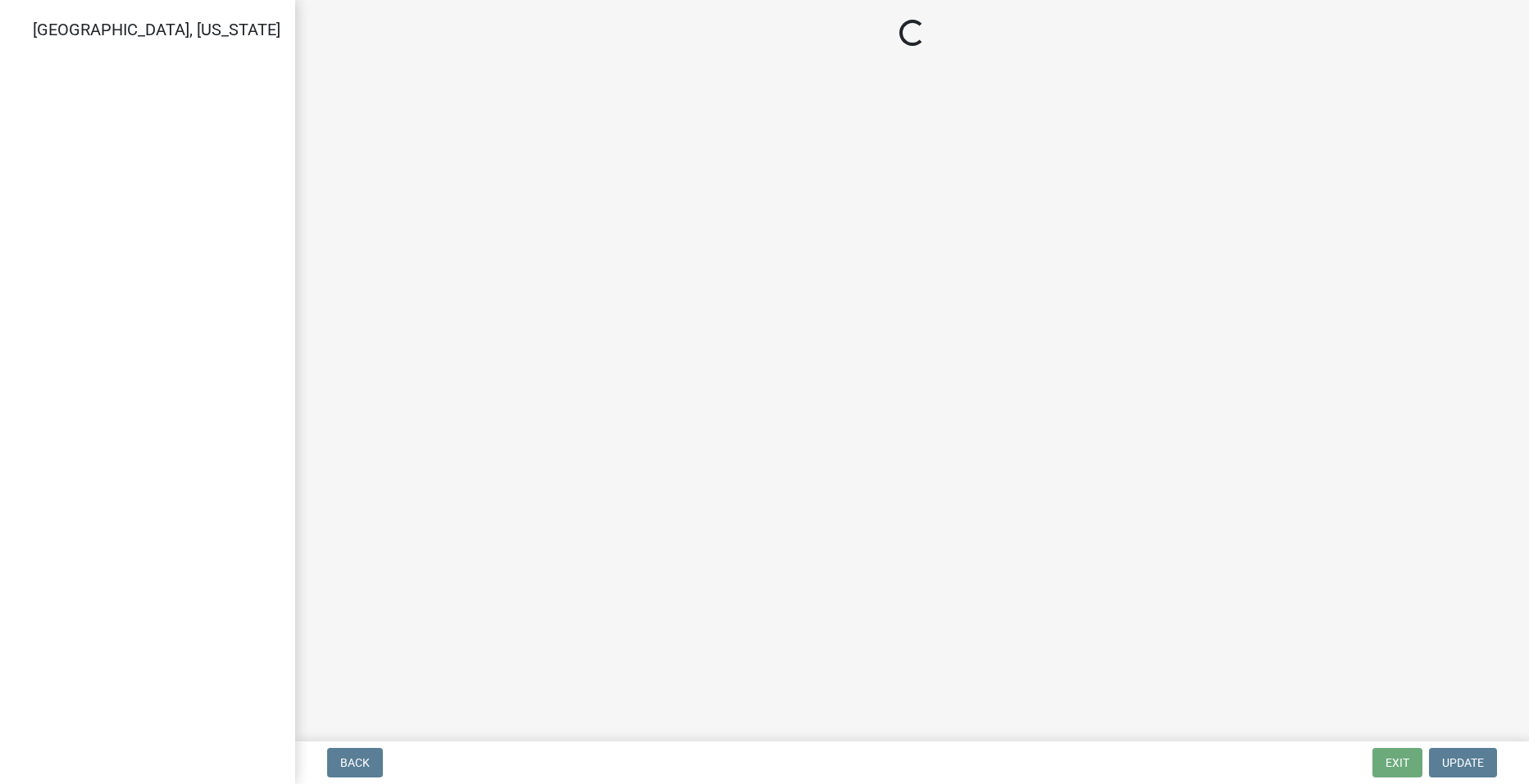
select select "ccc3feb4-466f-4227-91e9-914ee9242bae"
select select "dbe3a1b9-a4b3-48fa-b9c0-fee70399abae"
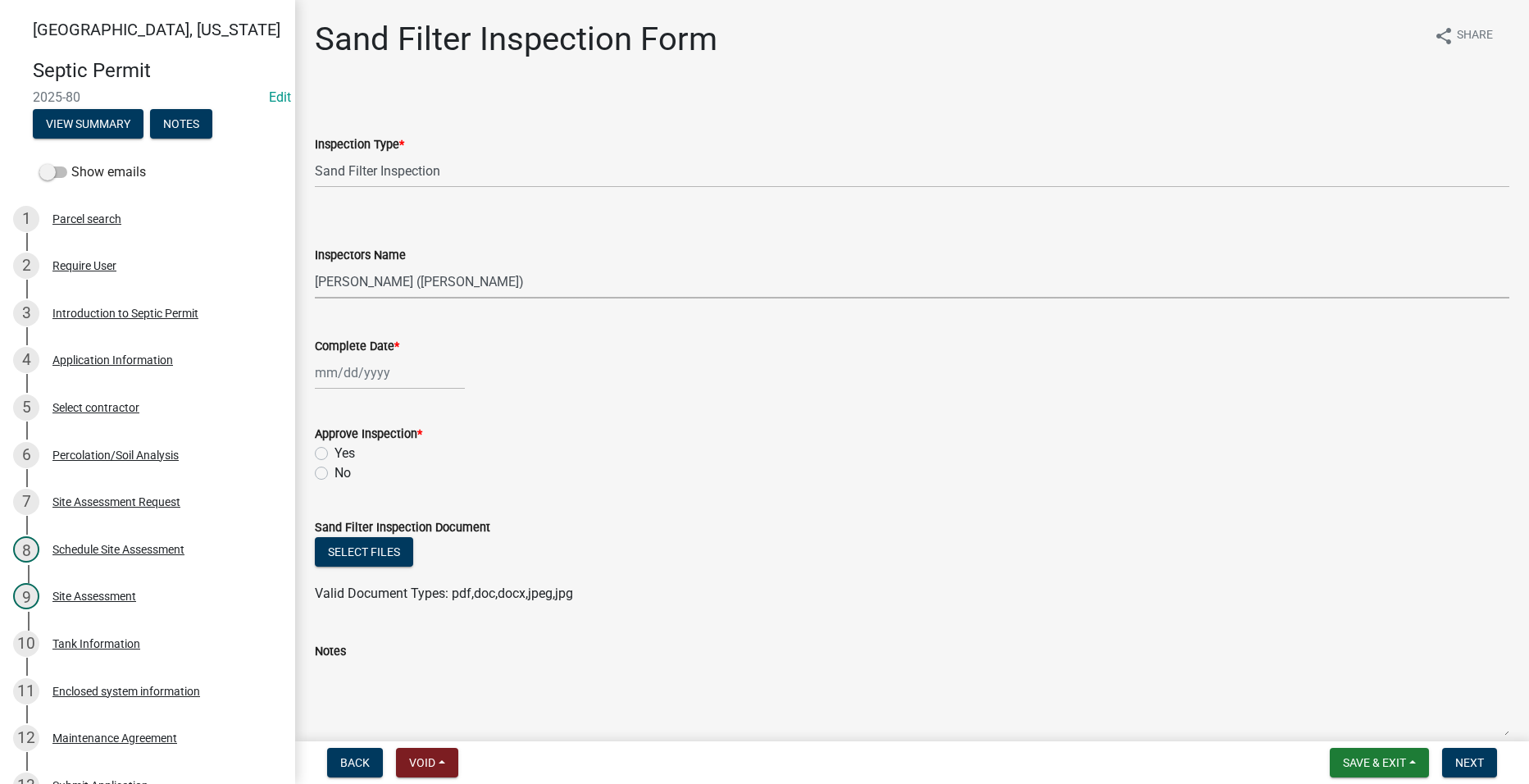
click at [354, 283] on select "Select Item... [PERSON_NAME] ([PERSON_NAME]) [PERSON_NAME] ([PERSON_NAME]) [PER…" at bounding box center [913, 281] width 1195 height 34
click at [351, 370] on div at bounding box center [390, 373] width 150 height 34
select select "10"
select select "2025"
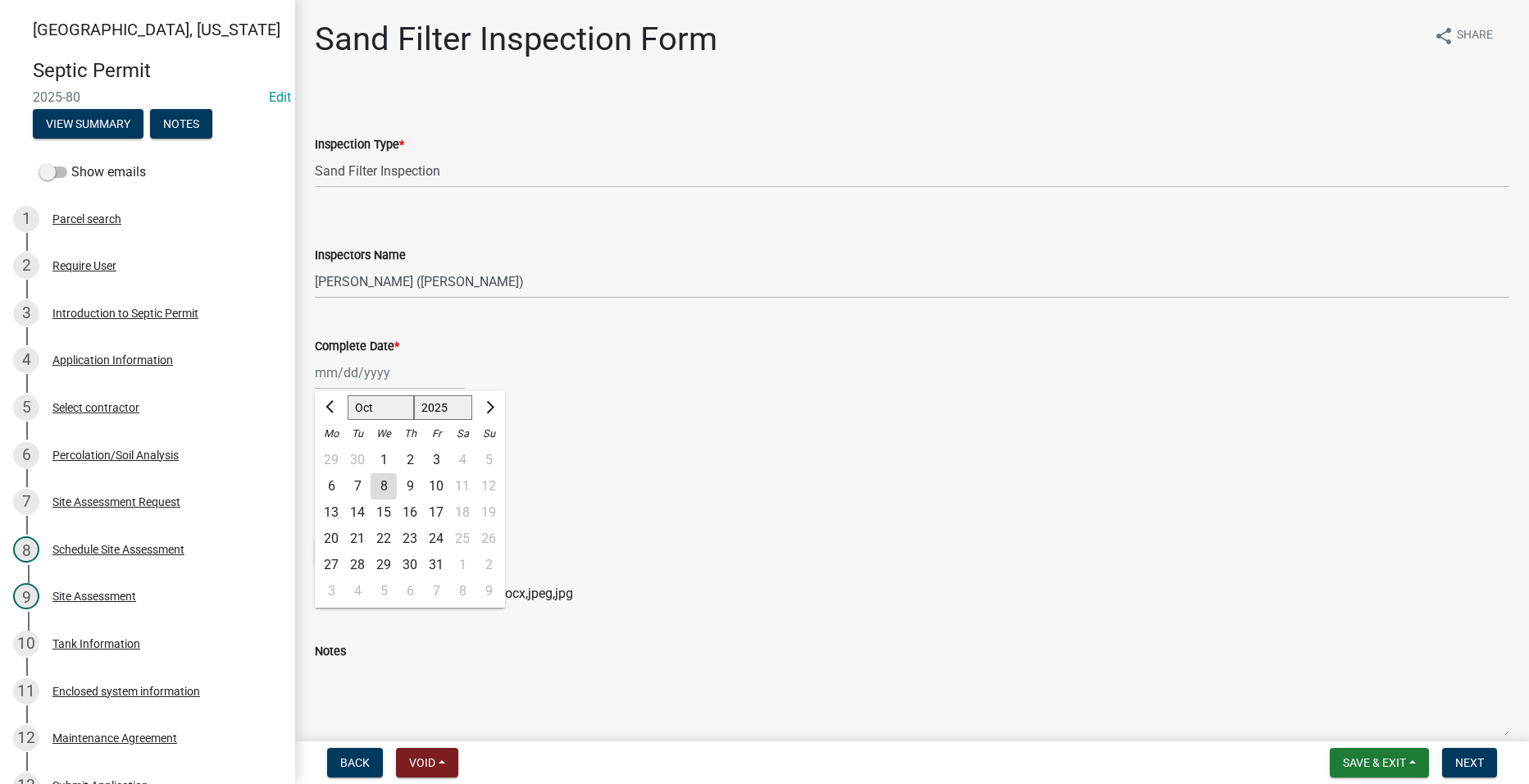
click at [358, 481] on div "7" at bounding box center [357, 486] width 26 height 26
type input "[DATE]"
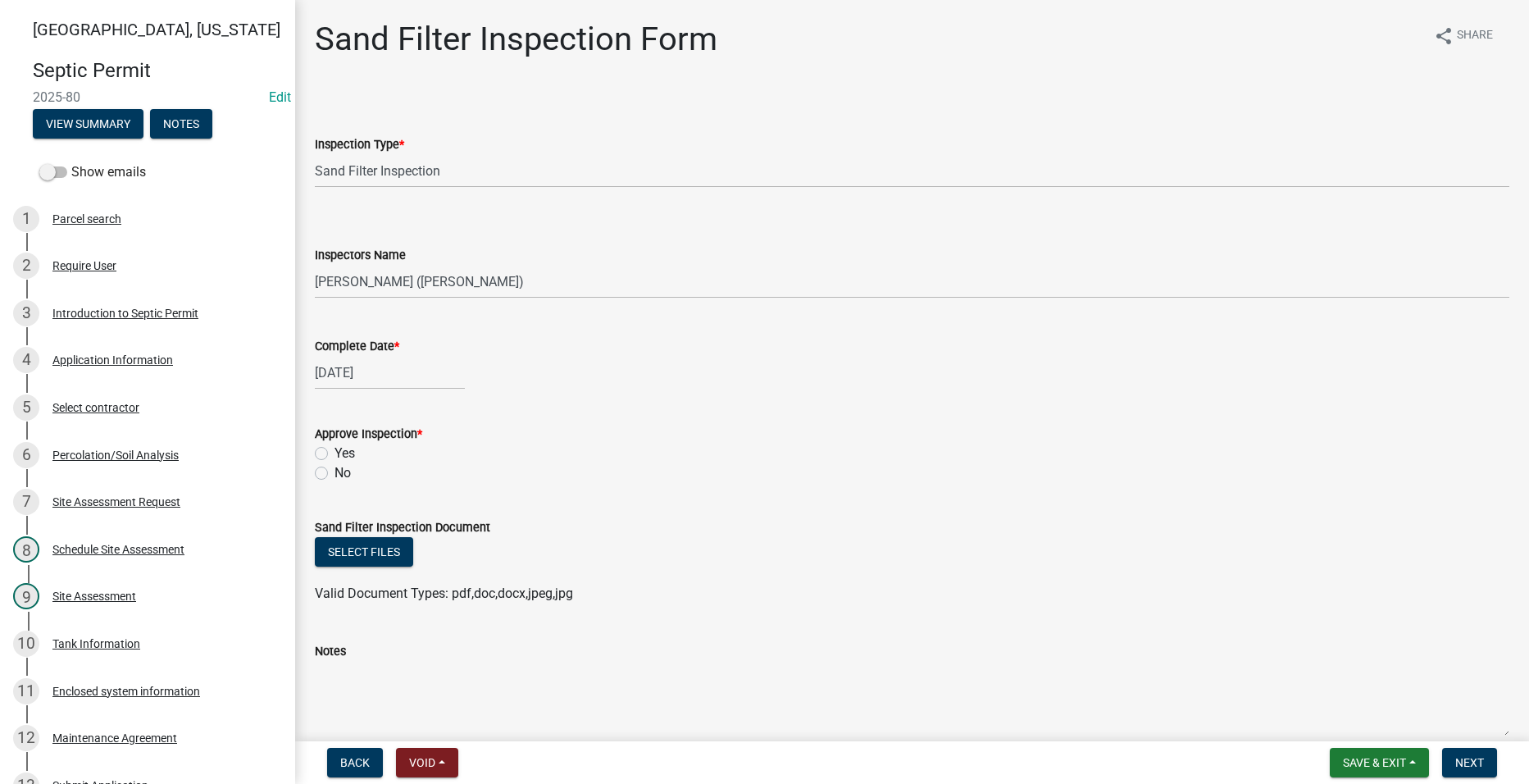
click at [335, 448] on label "Yes" at bounding box center [345, 453] width 21 height 20
click at [335, 448] on input "Yes" at bounding box center [340, 448] width 11 height 11
radio input "true"
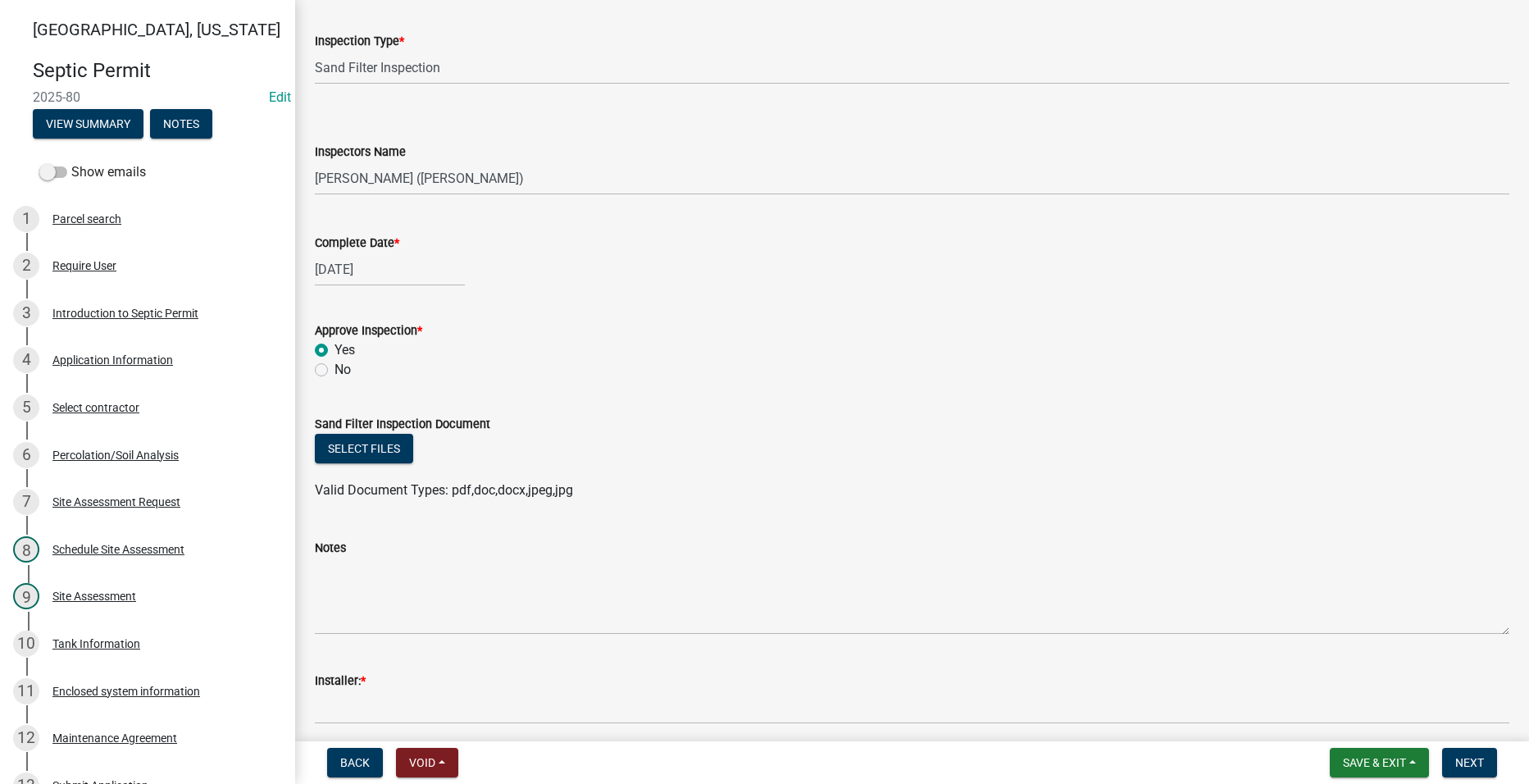
scroll to position [245, 0]
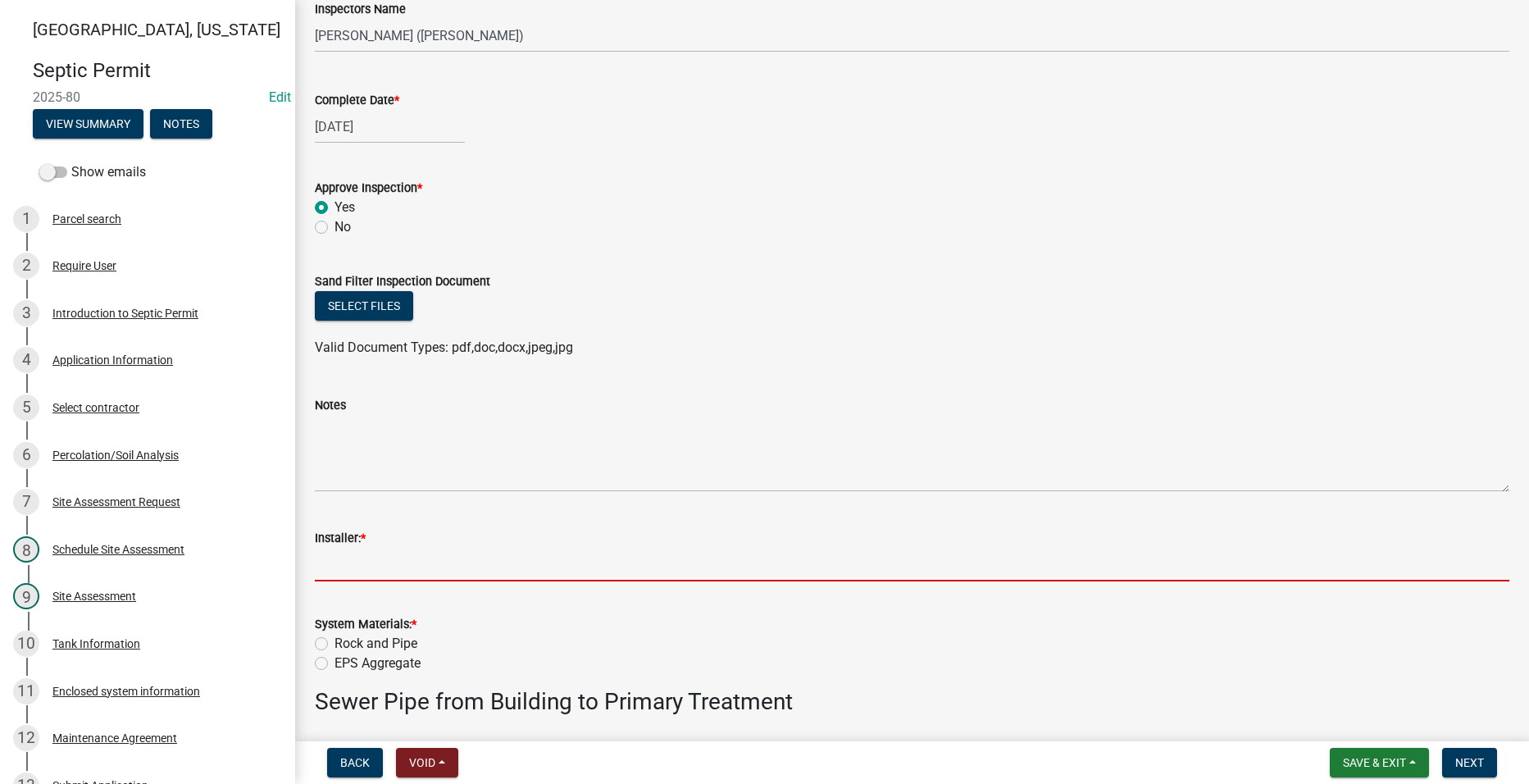
click at [414, 565] on input "Installer: *" at bounding box center [913, 564] width 1195 height 34
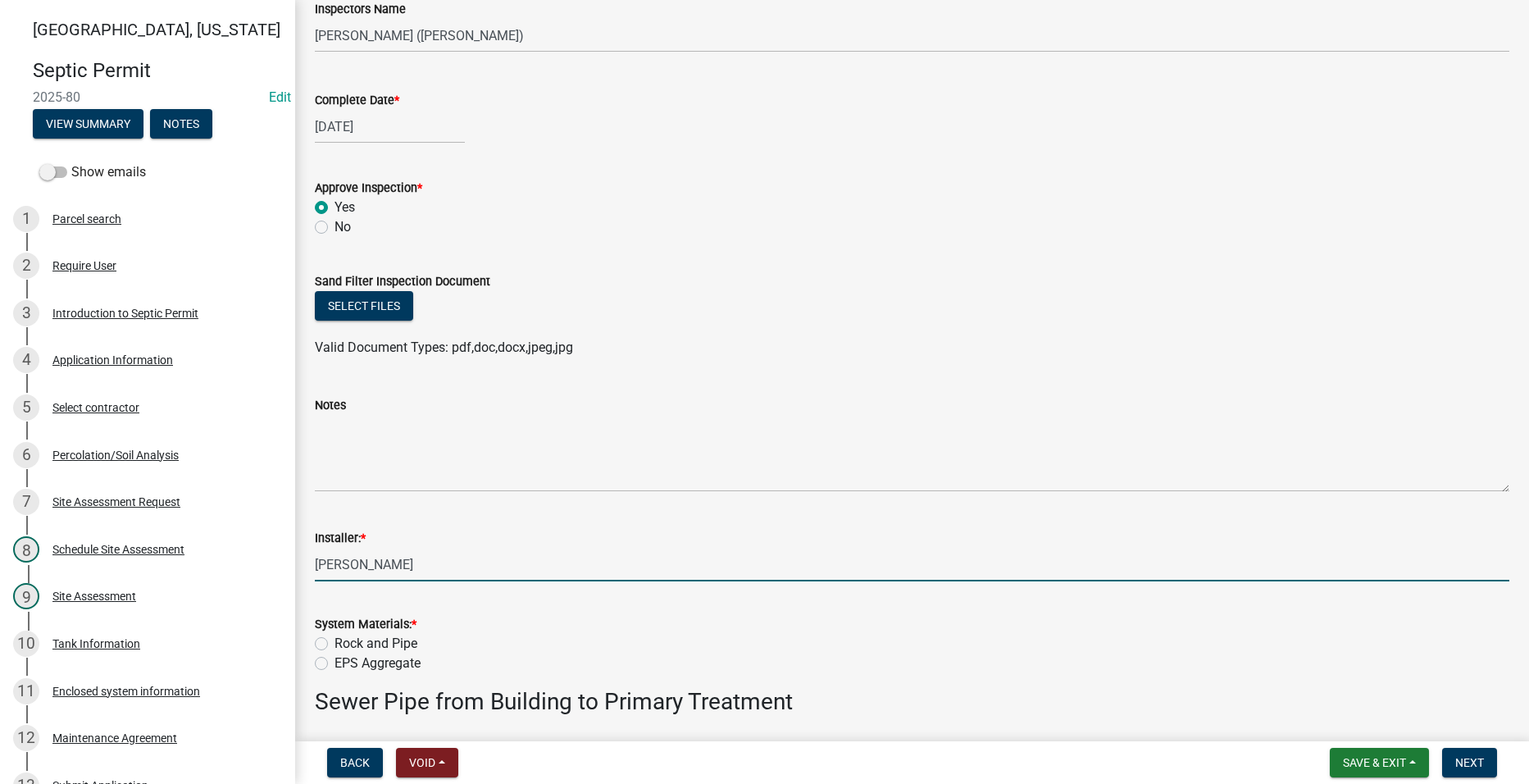
type input "[PERSON_NAME]'s septic ([PERSON_NAME])"
click at [330, 643] on div "Rock and Pipe" at bounding box center [913, 644] width 1195 height 20
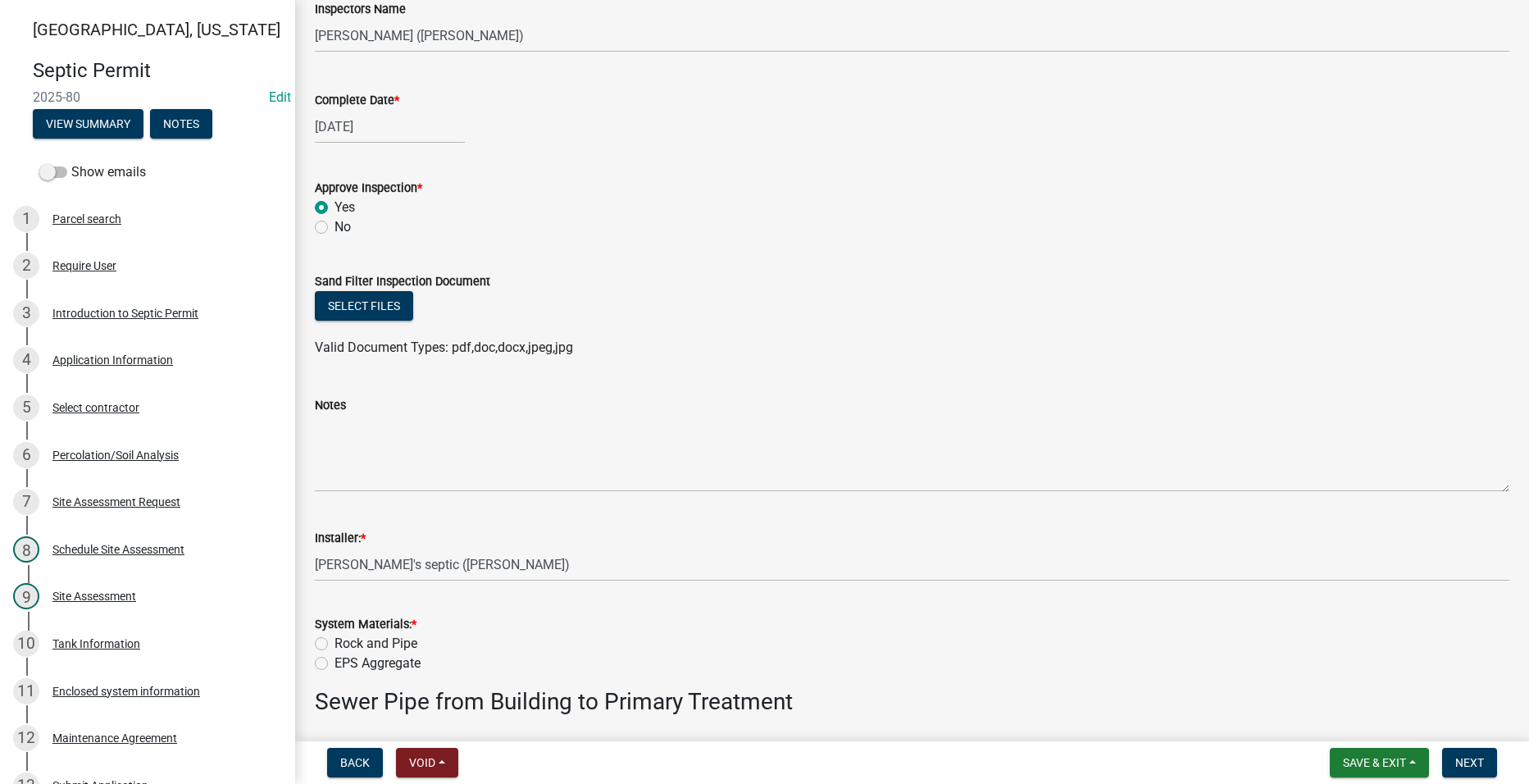
click at [335, 643] on label "Rock and Pipe" at bounding box center [376, 644] width 83 height 20
click at [335, 643] on input "Rock and Pipe" at bounding box center [340, 639] width 11 height 11
radio input "true"
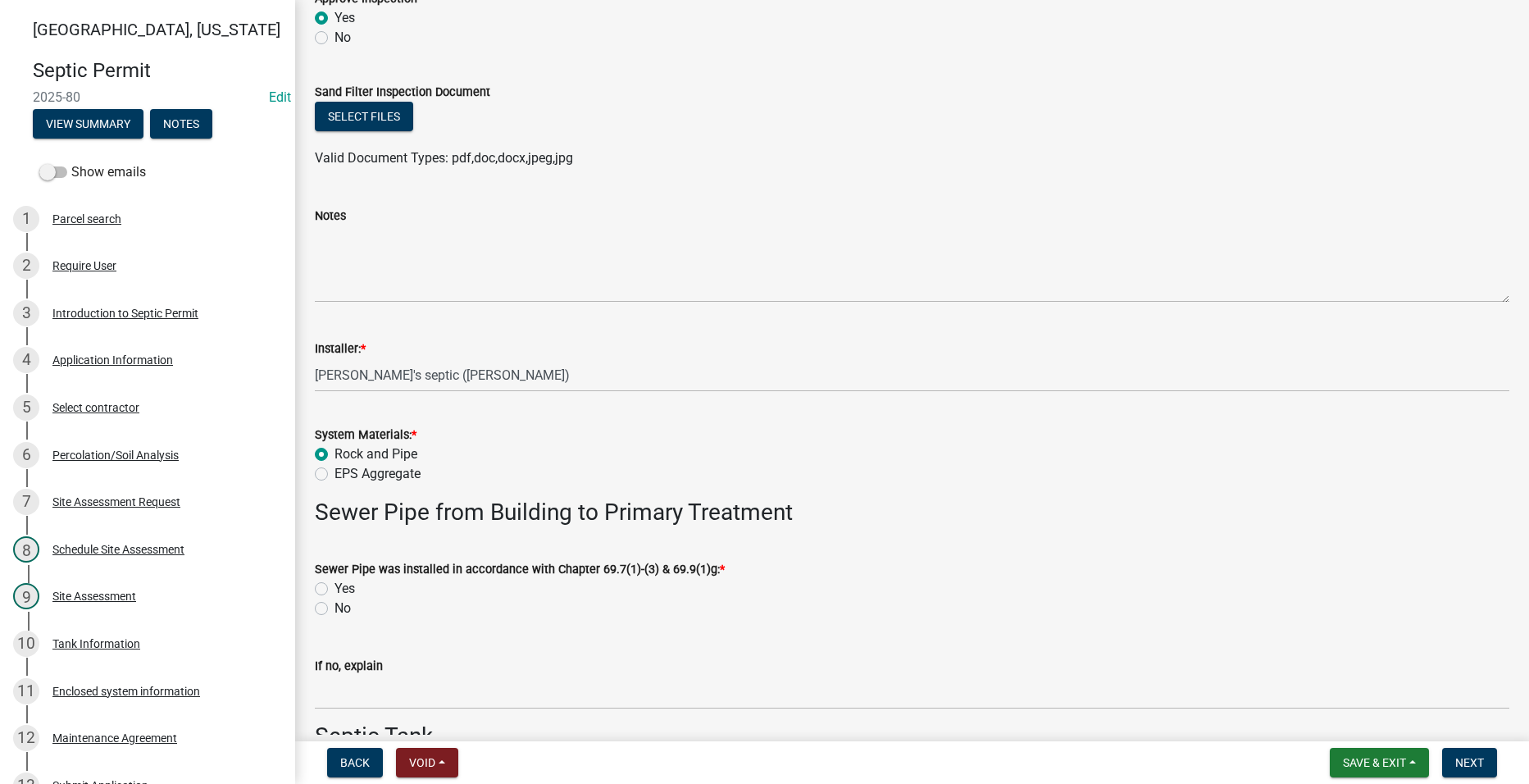
scroll to position [409, 0]
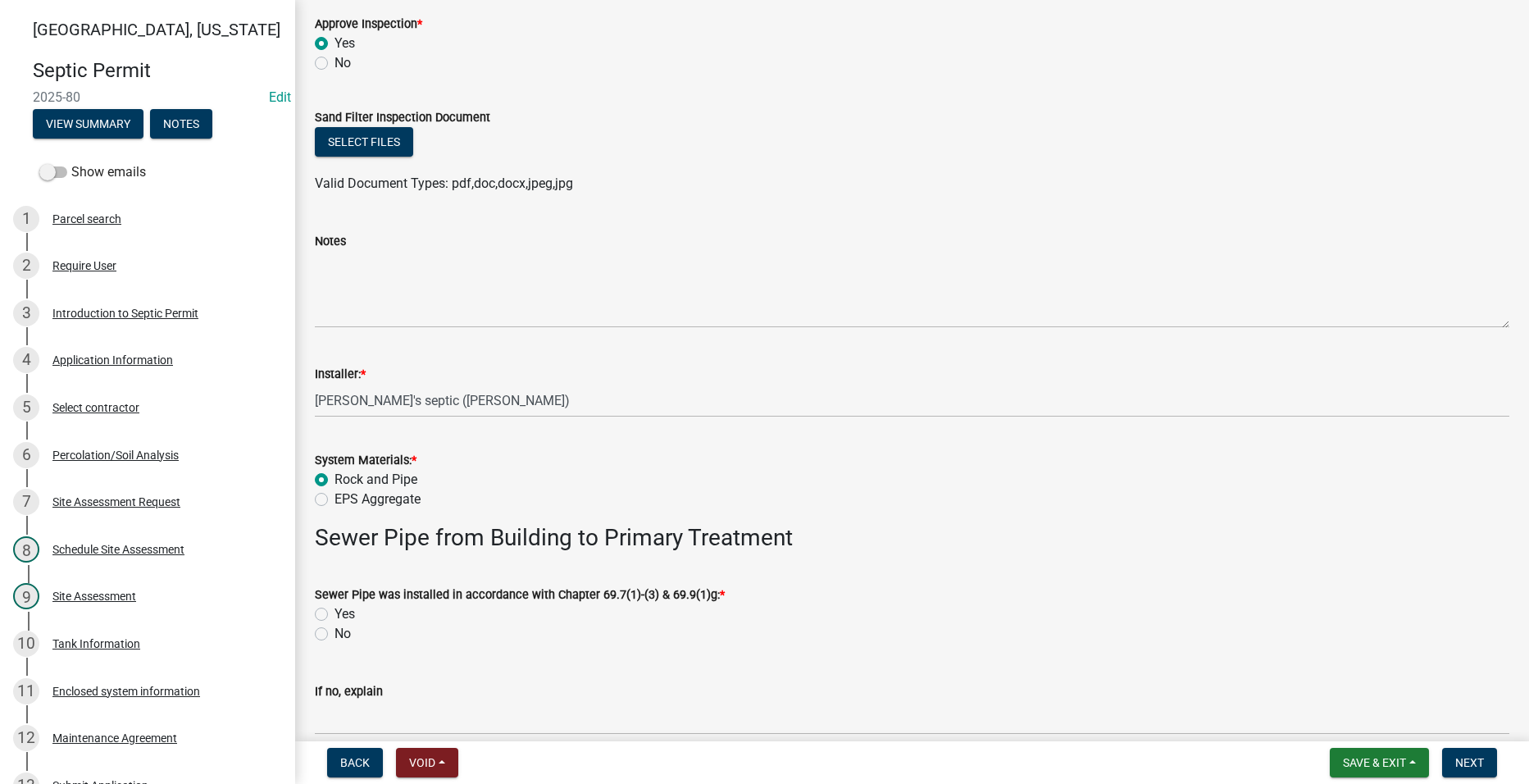
click at [335, 611] on label "Yes" at bounding box center [345, 614] width 21 height 20
click at [335, 611] on input "Yes" at bounding box center [340, 609] width 11 height 11
radio input "true"
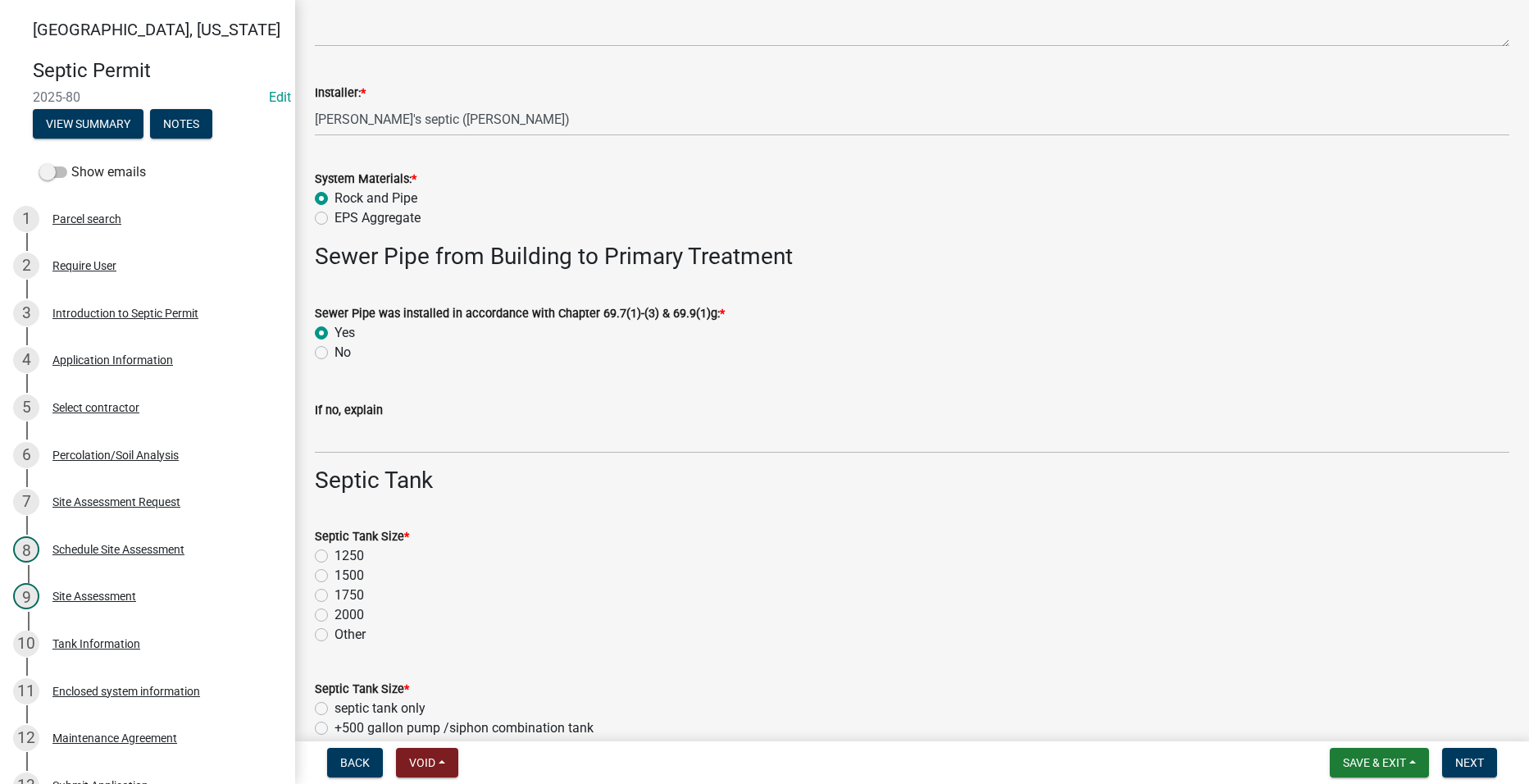
scroll to position [737, 0]
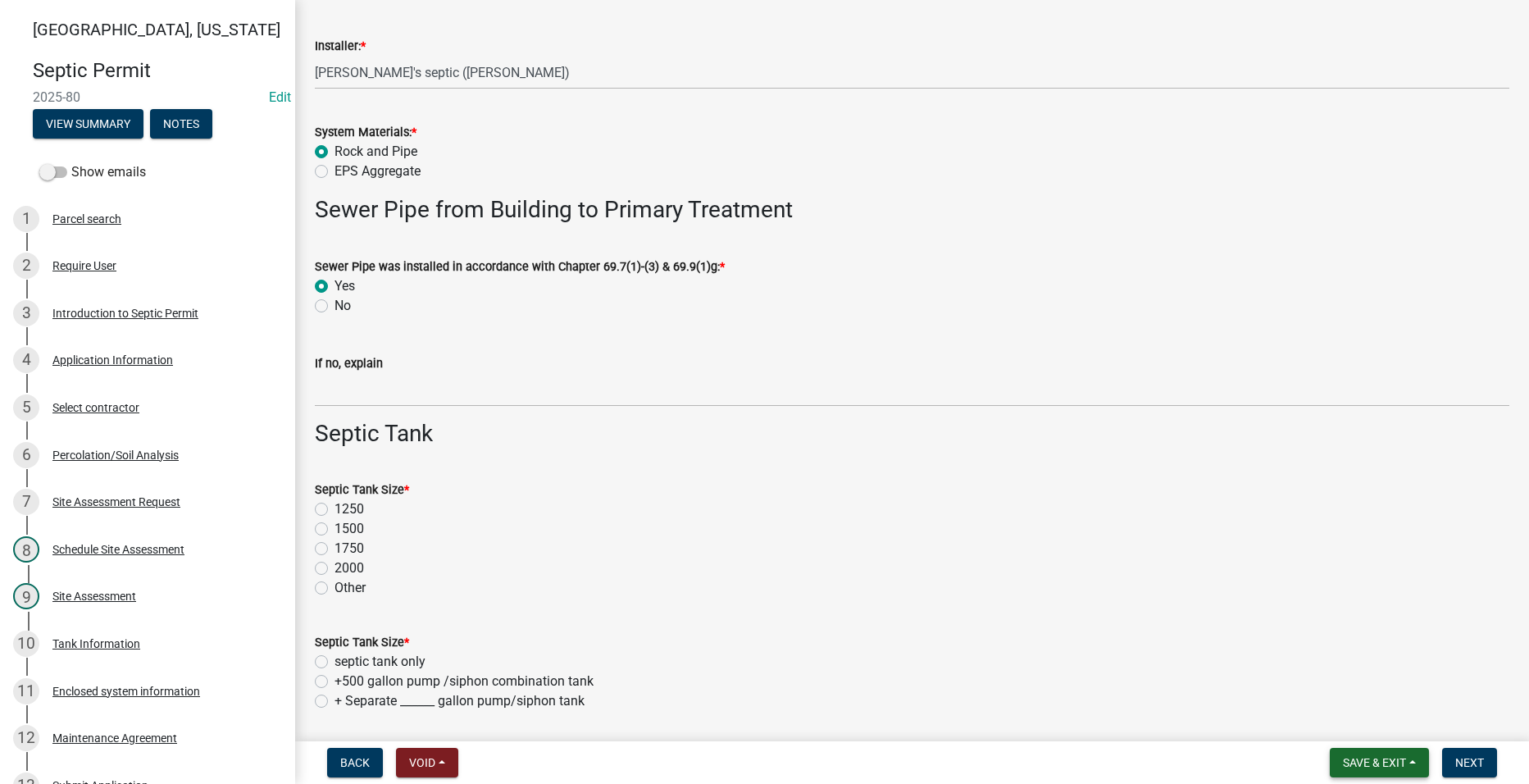
click at [1380, 755] on span "Save & Exit" at bounding box center [1375, 761] width 64 height 13
click at [1334, 676] on button "Save" at bounding box center [1364, 681] width 131 height 40
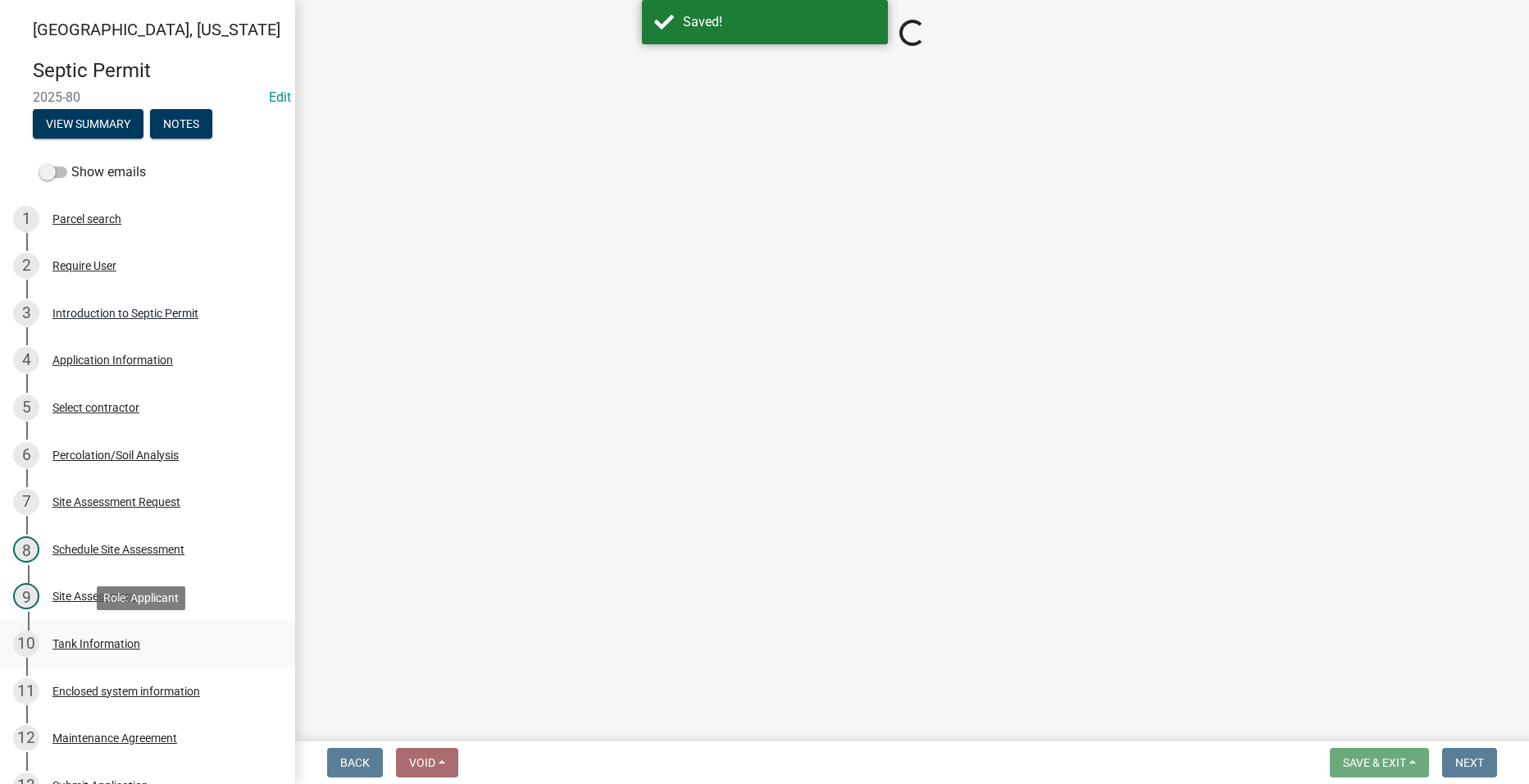
click at [90, 638] on div "Tank Information" at bounding box center [96, 644] width 87 height 12
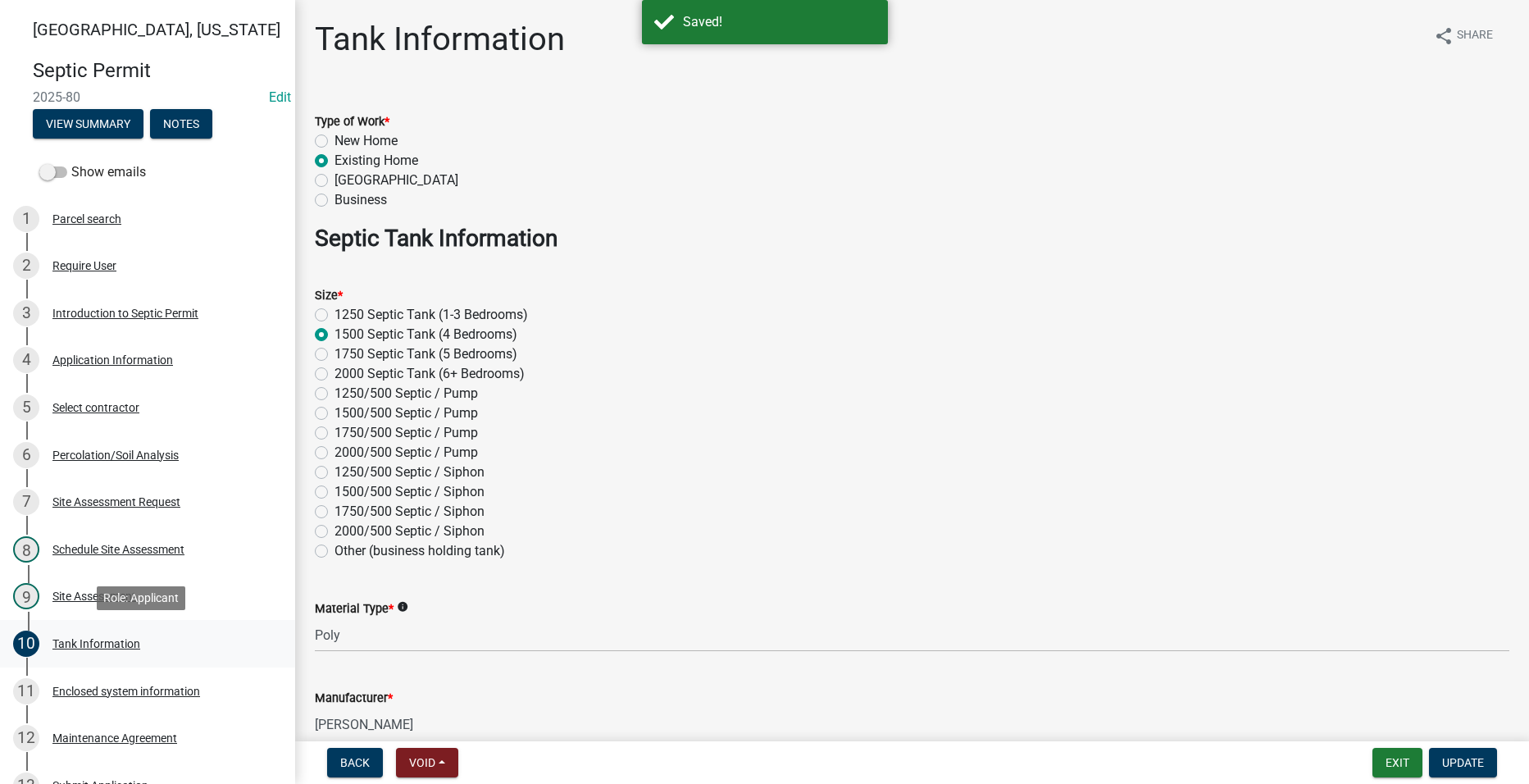
select select "ccc3feb4-466f-4227-91e9-914ee9242bae"
select select "dbe3a1b9-a4b3-48fa-b9c0-fee70399abae"
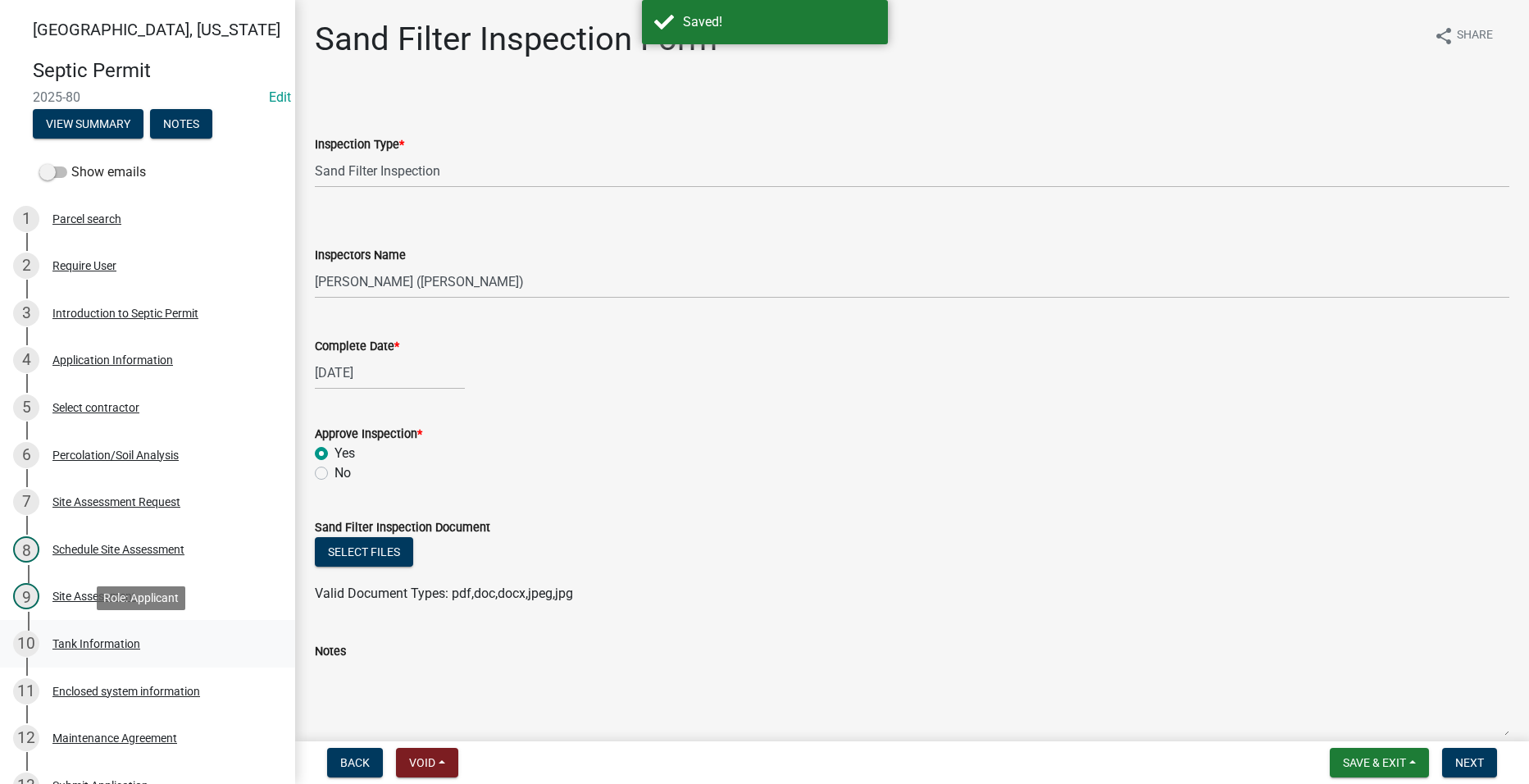
drag, startPoint x: 90, startPoint y: 636, endPoint x: 94, endPoint y: 647, distance: 11.7
click at [94, 647] on div "Tank Information" at bounding box center [96, 644] width 87 height 12
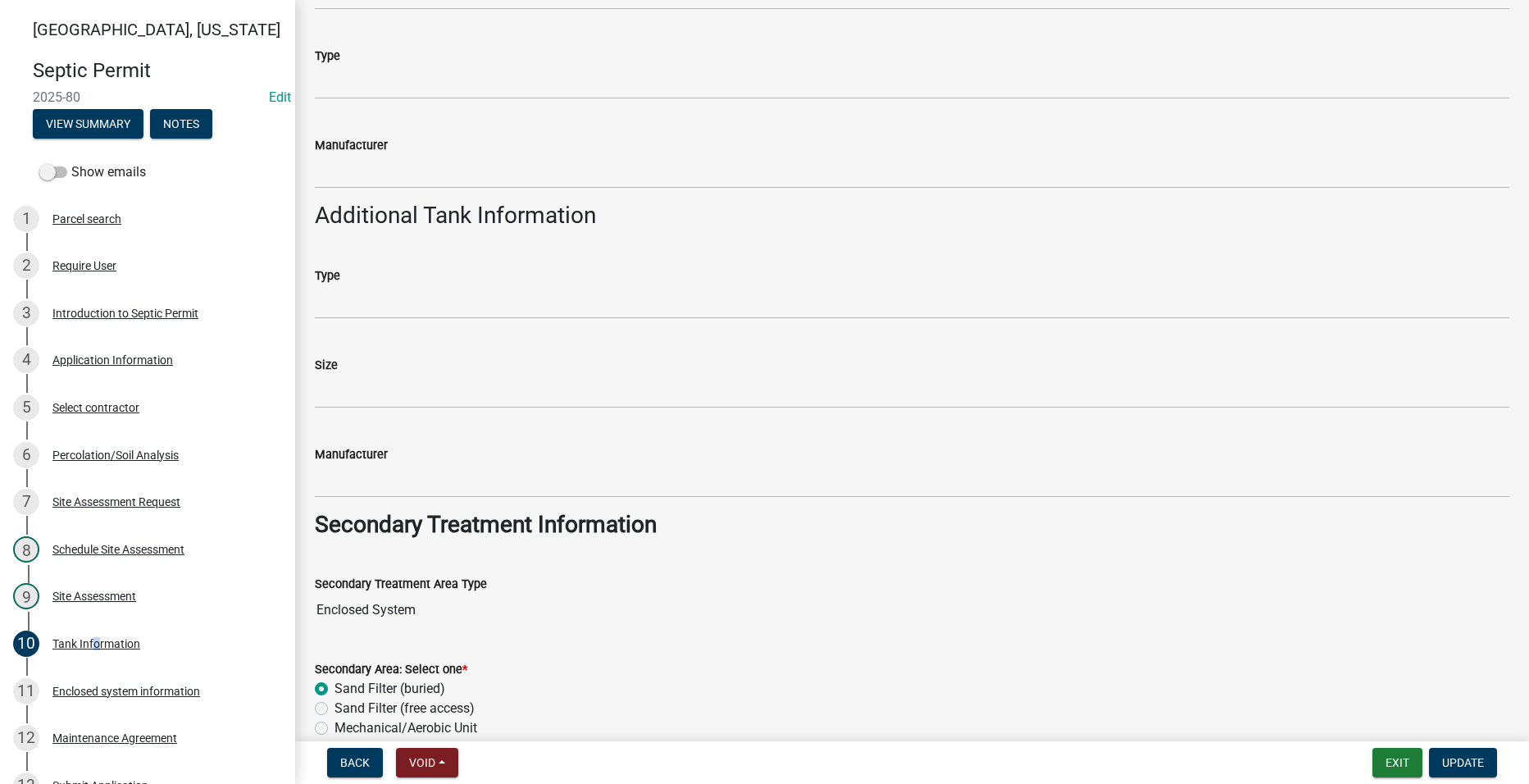
scroll to position [783, 0]
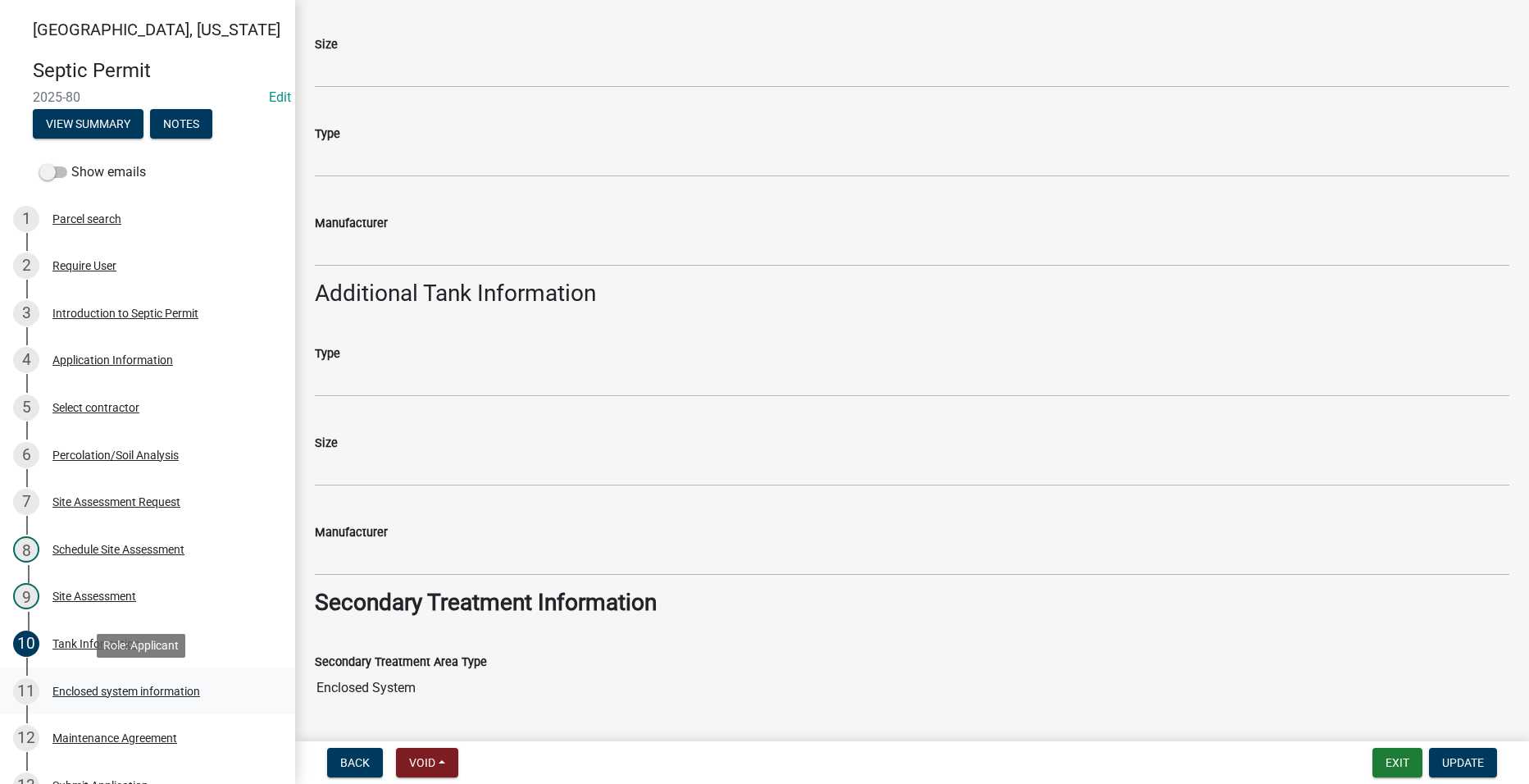
click at [85, 690] on div "Enclosed system information" at bounding box center [126, 692] width 147 height 12
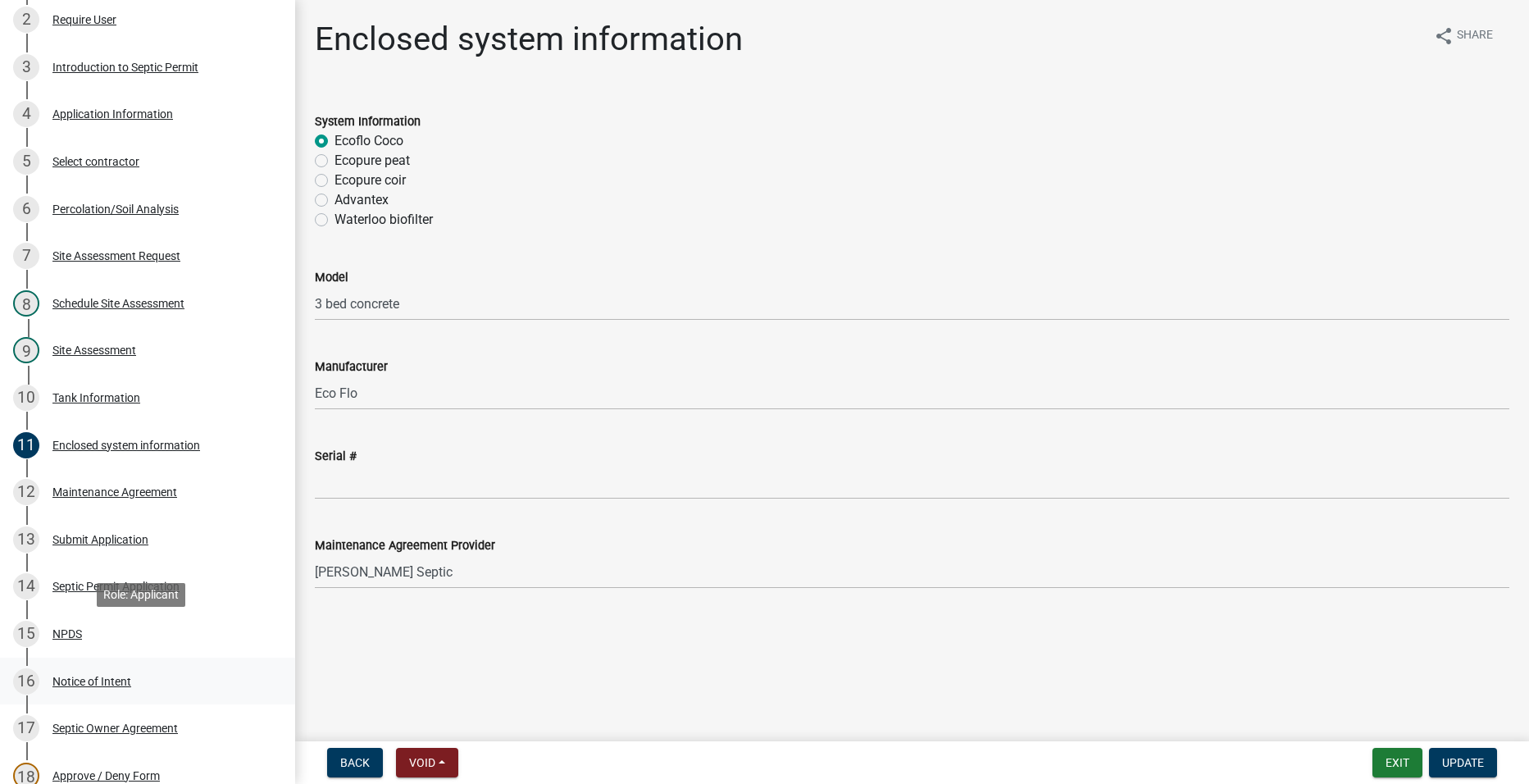
scroll to position [409, 0]
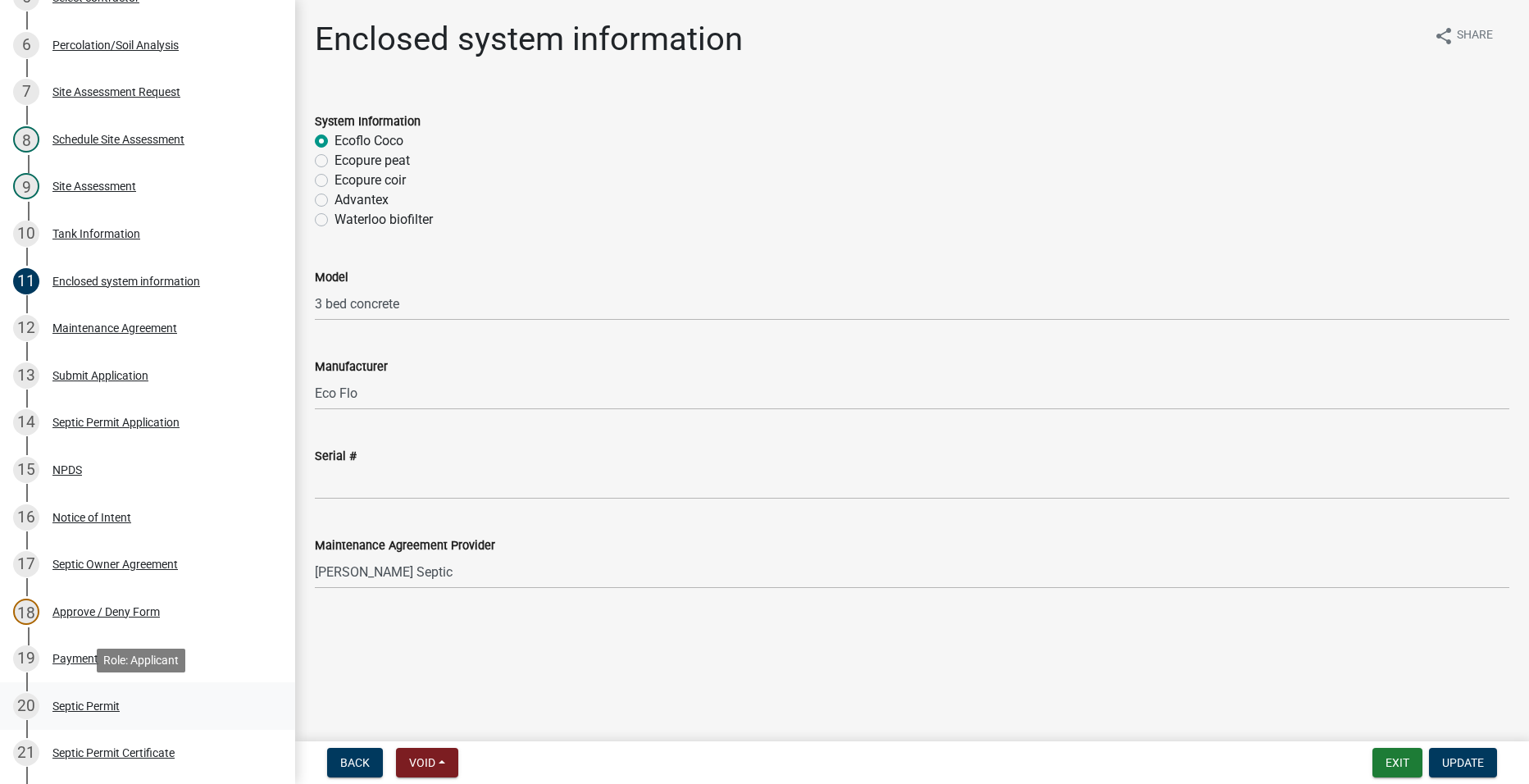
click at [84, 703] on div "Septic Permit" at bounding box center [86, 706] width 68 height 12
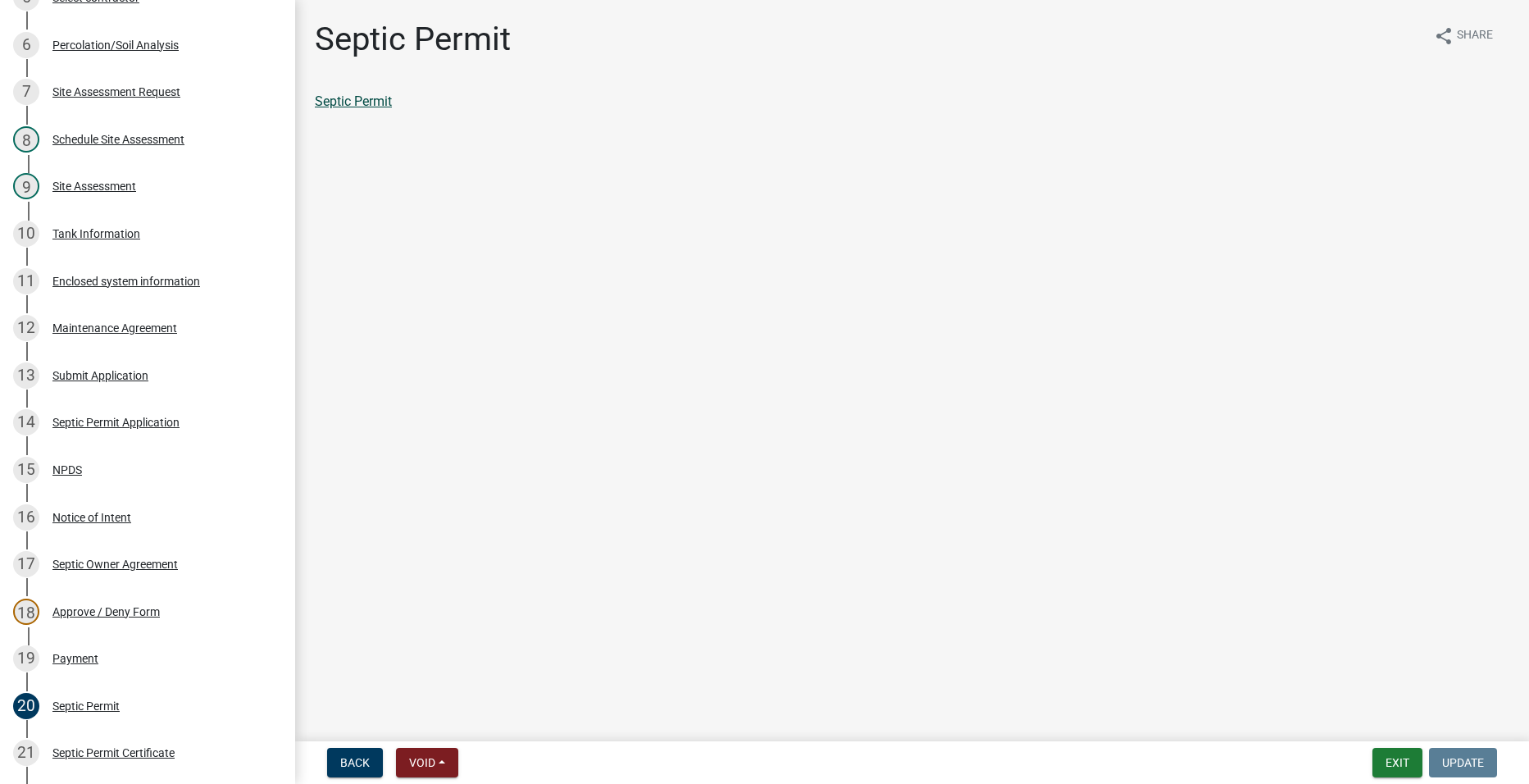
click at [371, 101] on link "Septic Permit" at bounding box center [354, 101] width 78 height 16
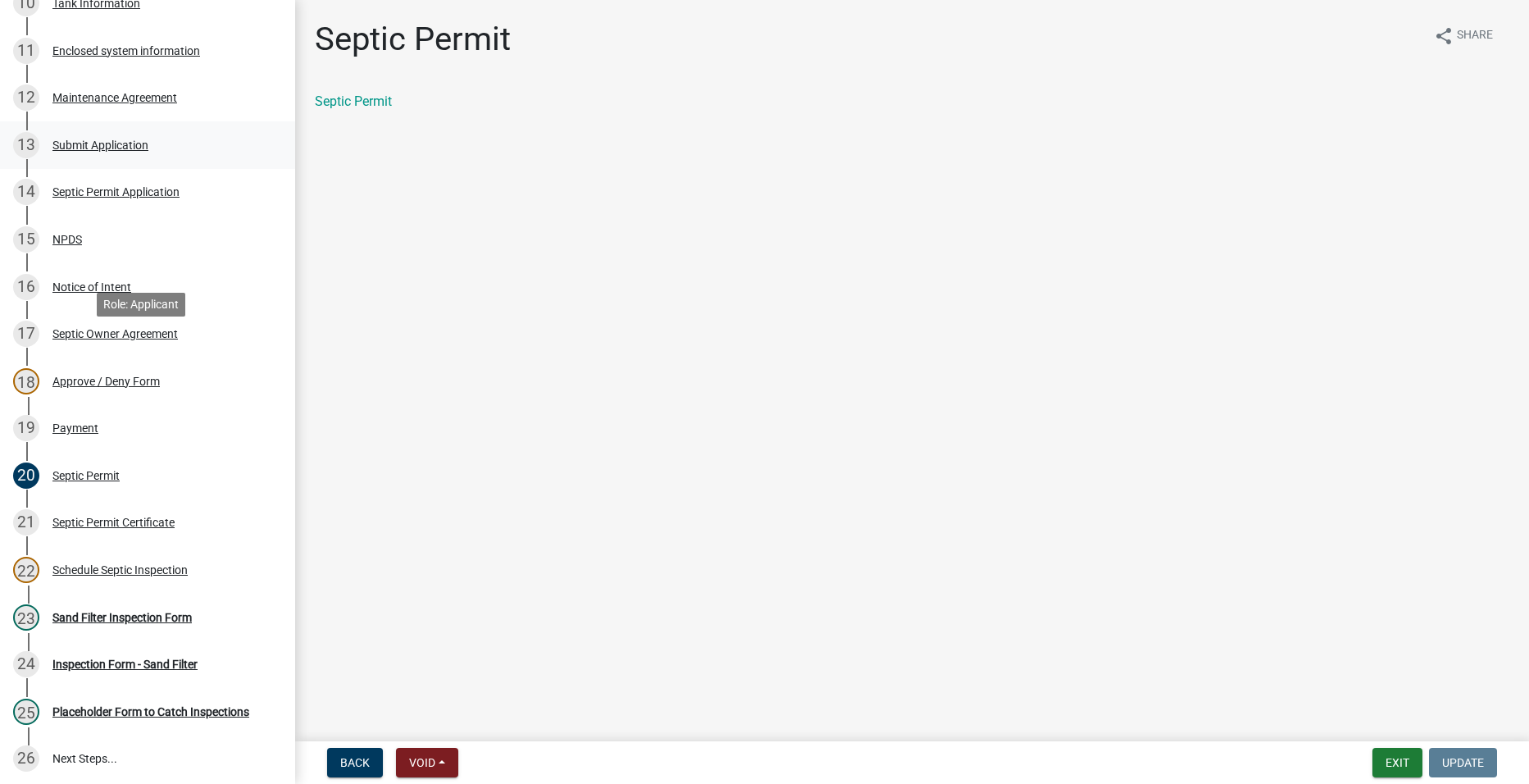
scroll to position [656, 0]
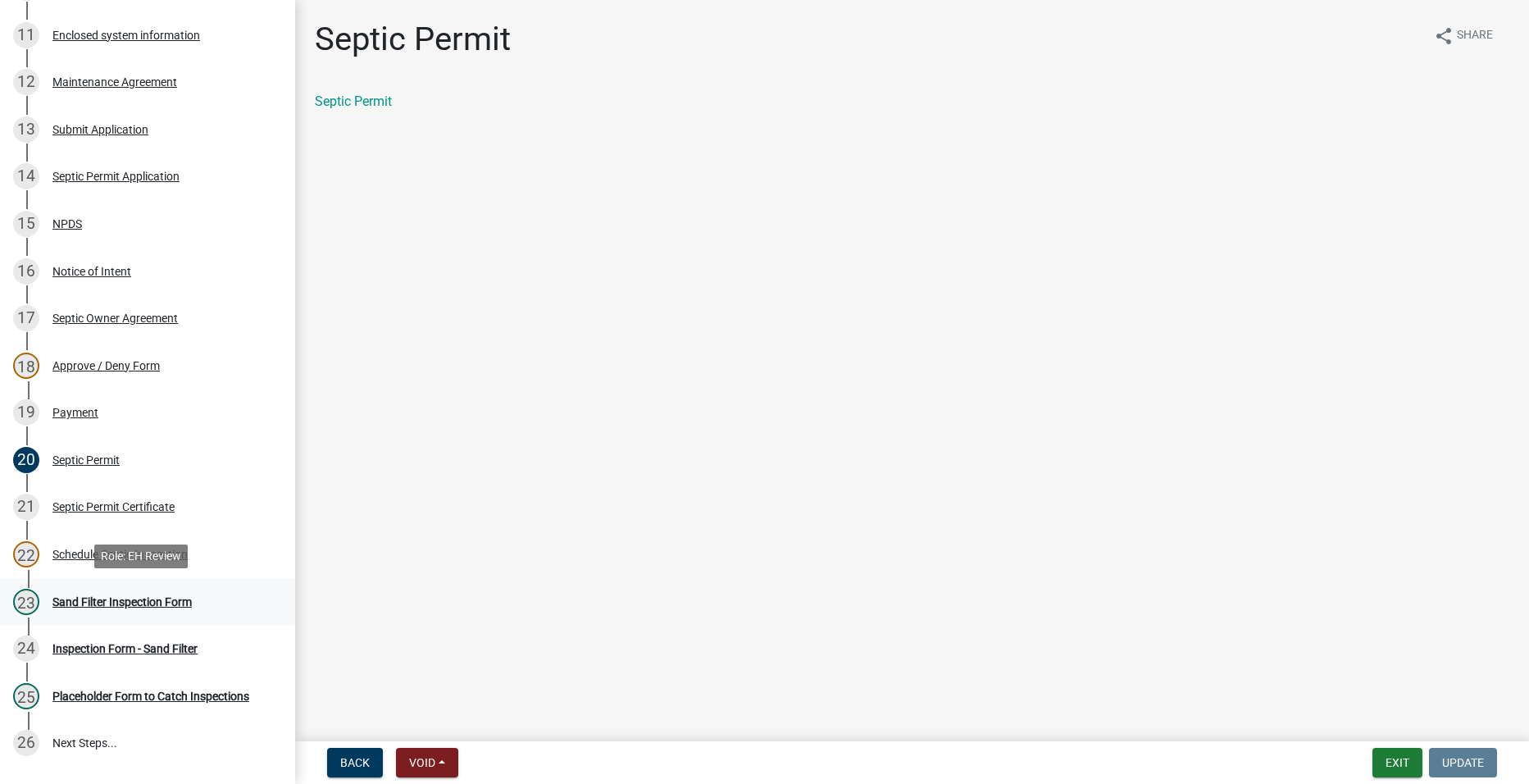
click at [99, 596] on div "Sand Filter Inspection Form" at bounding box center [122, 602] width 139 height 12
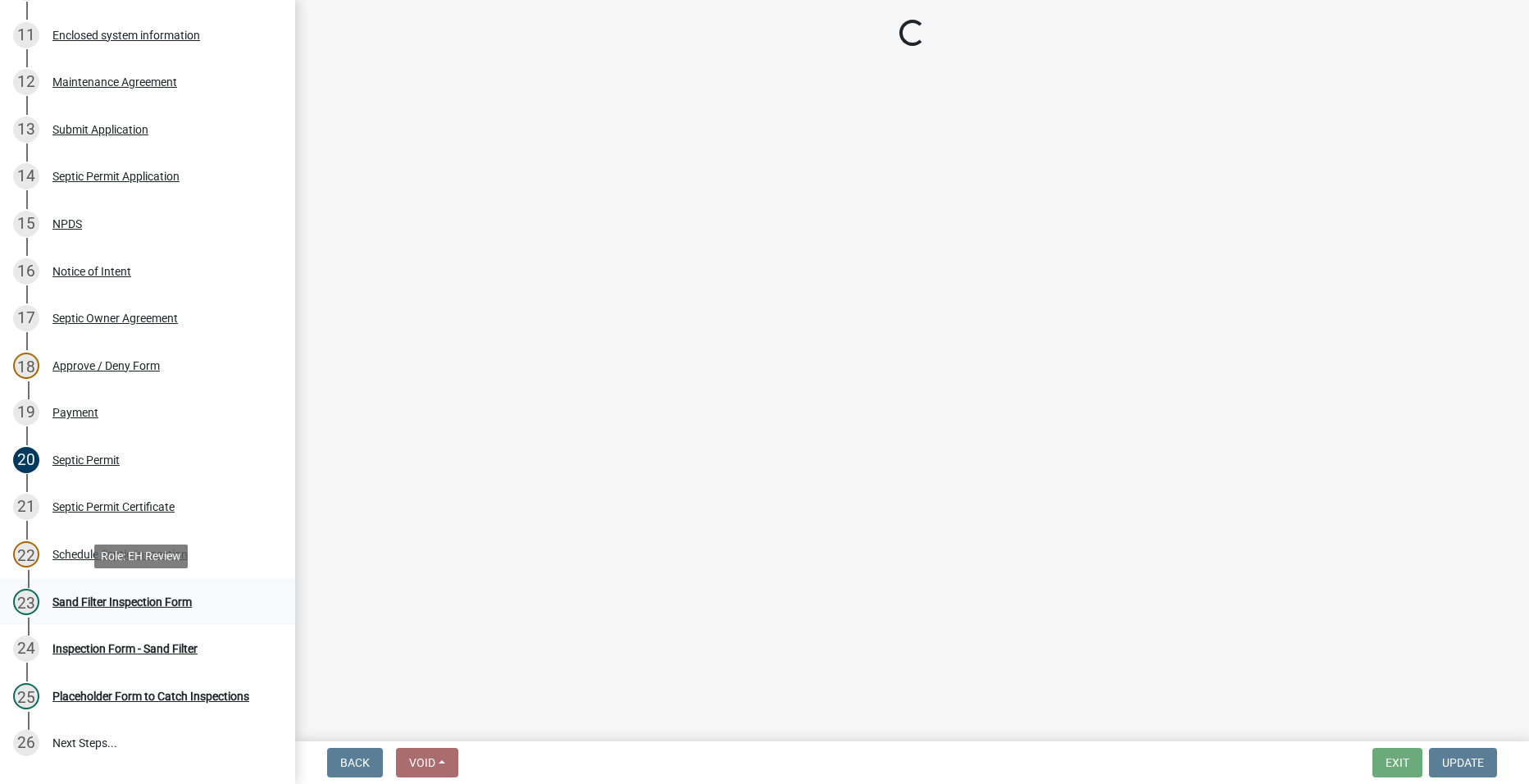
select select "ccc3feb4-466f-4227-91e9-914ee9242bae"
select select "dbe3a1b9-a4b3-48fa-b9c0-fee70399abae"
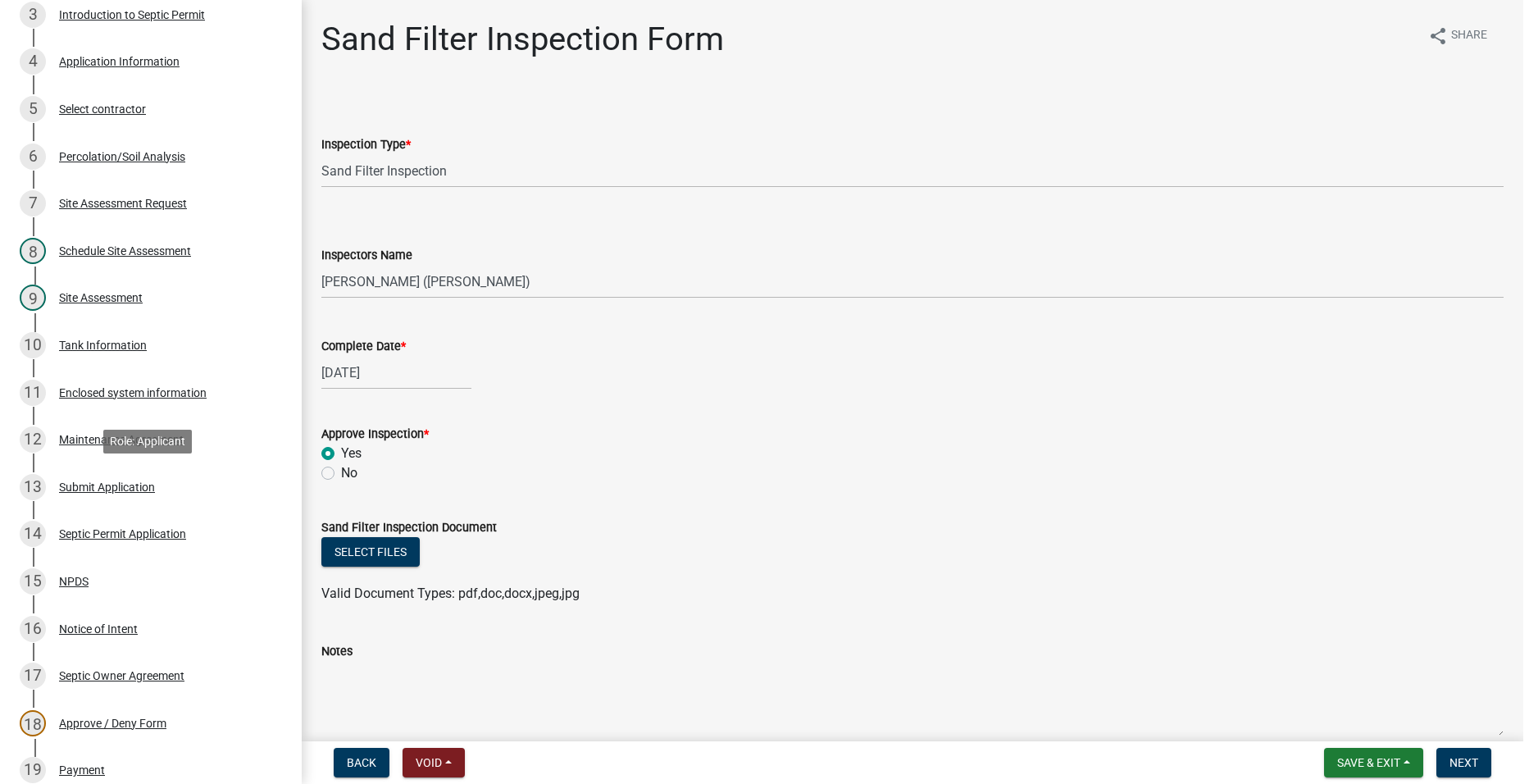
scroll to position [218, 0]
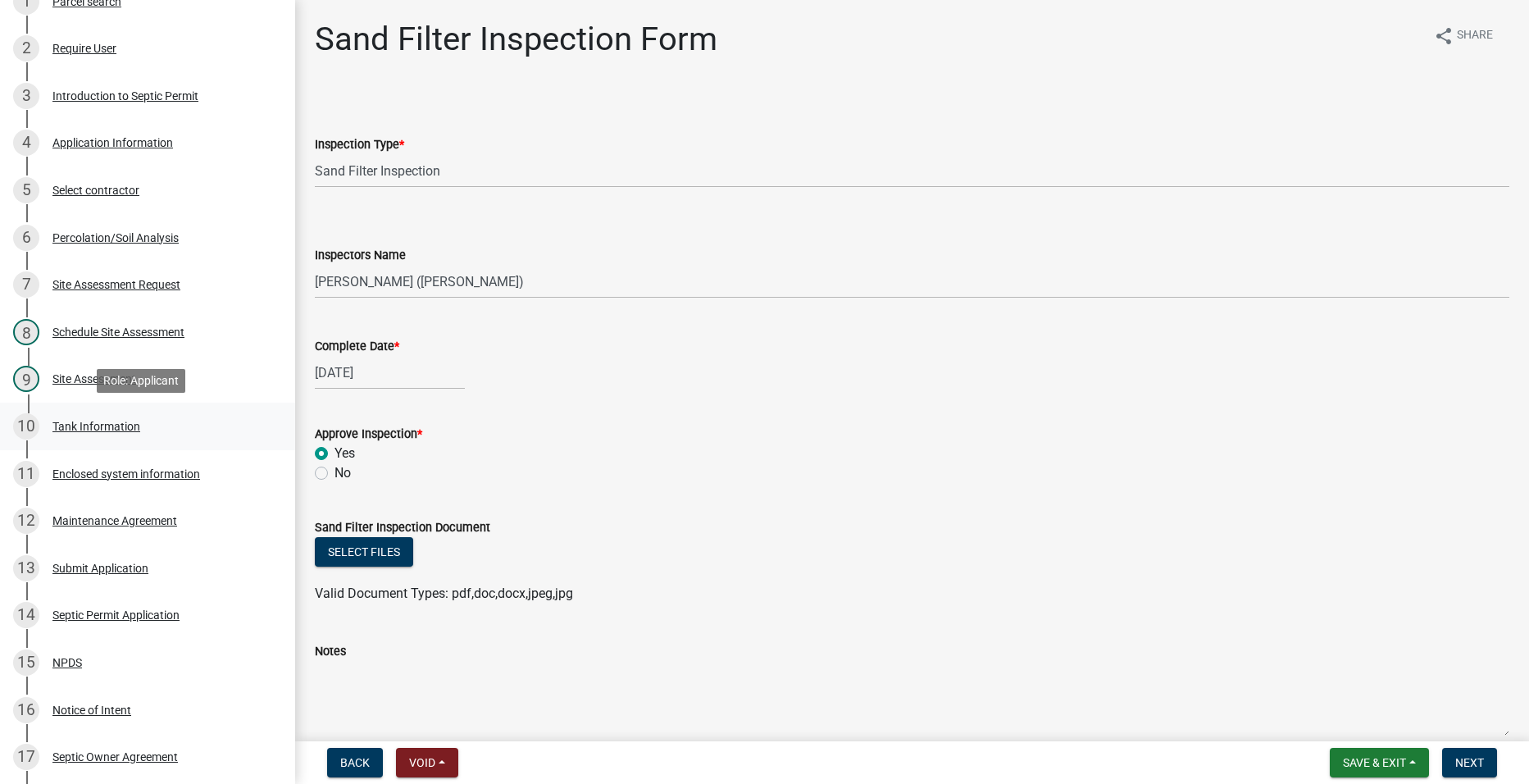
click at [100, 428] on div "Tank Information" at bounding box center [96, 426] width 87 height 12
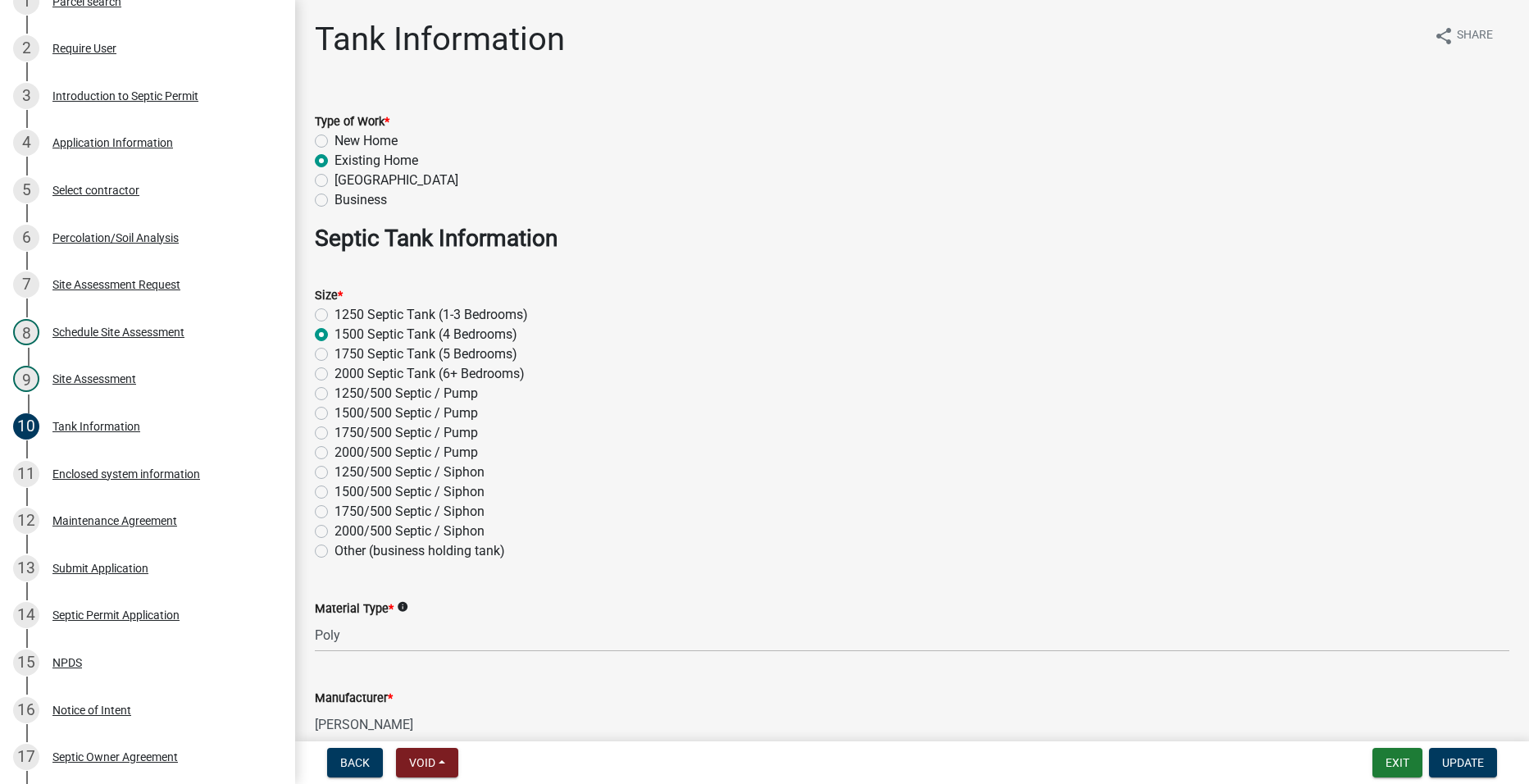
click at [314, 413] on div "Size * 1250 Septic Tank (1-3 Bedrooms) 1500 Septic Tank (4 Bedrooms) 1750 Septi…" at bounding box center [912, 412] width 1219 height 295
click at [335, 412] on label "1500/500 Septic / Pump" at bounding box center [407, 413] width 143 height 20
click at [335, 412] on input "1500/500 Septic / Pump" at bounding box center [340, 408] width 11 height 11
radio input "true"
click at [1453, 761] on span "Update" at bounding box center [1463, 761] width 42 height 13
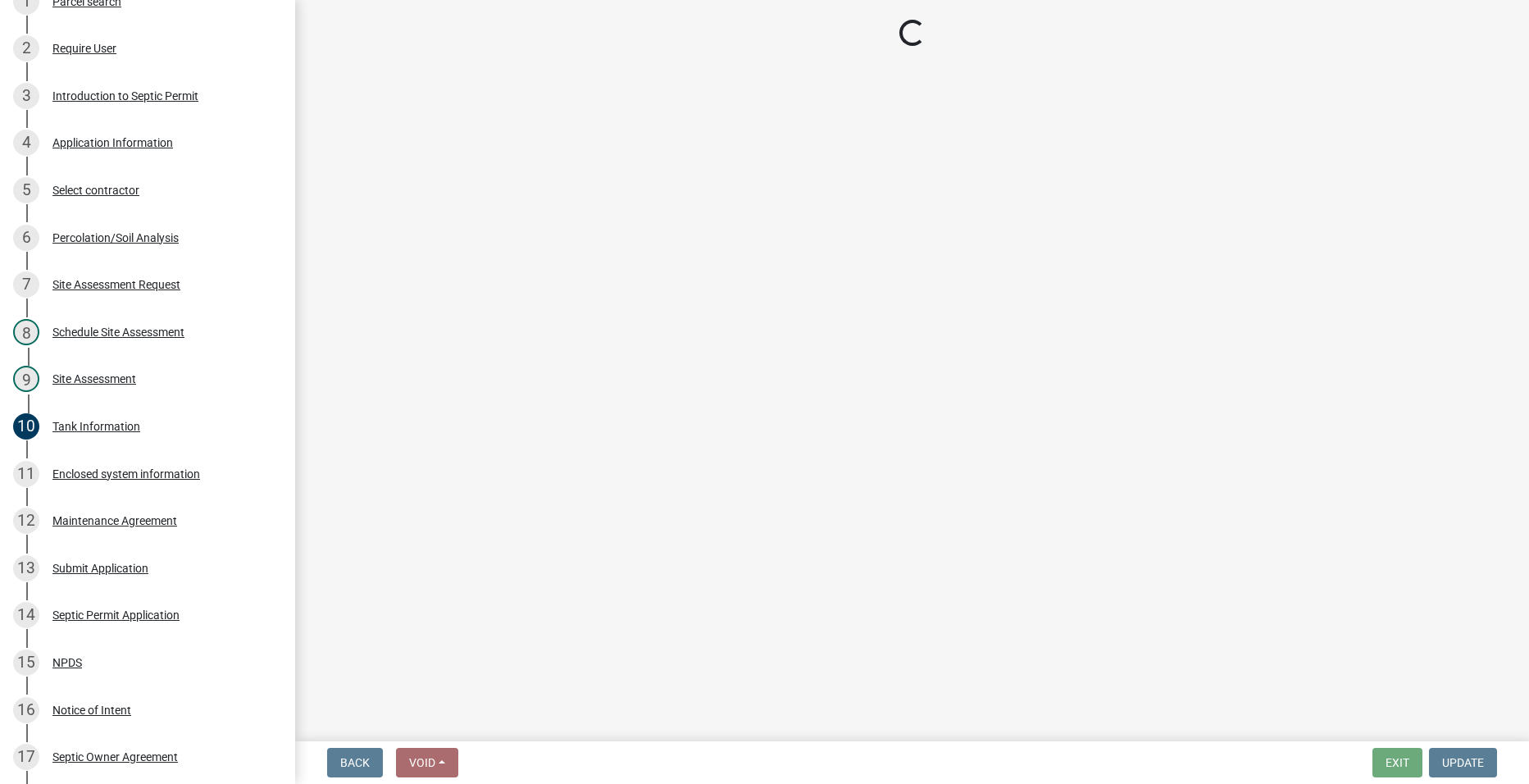
select select "ccc3feb4-466f-4227-91e9-914ee9242bae"
select select "dbe3a1b9-a4b3-48fa-b9c0-fee70399abae"
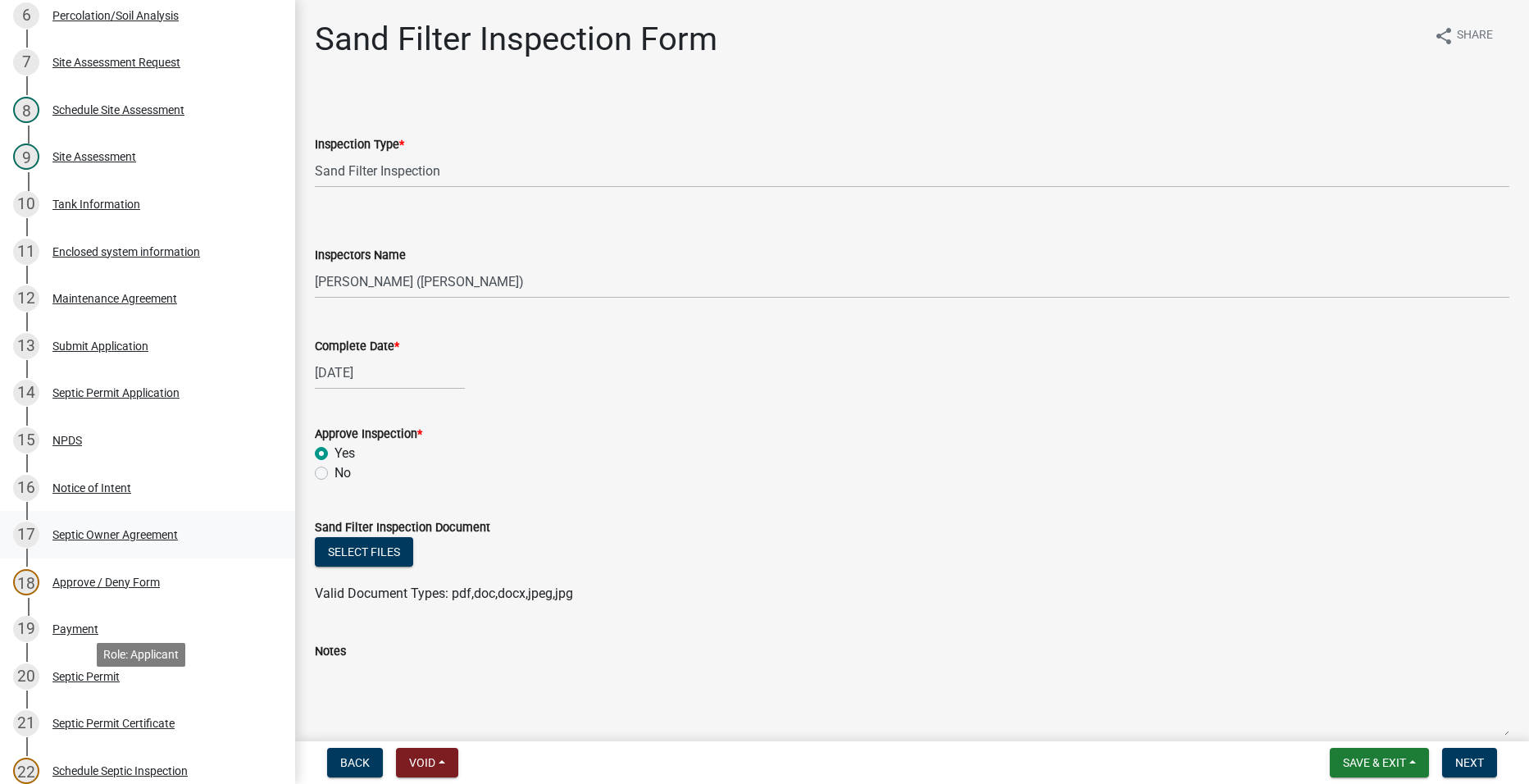
scroll to position [463, 0]
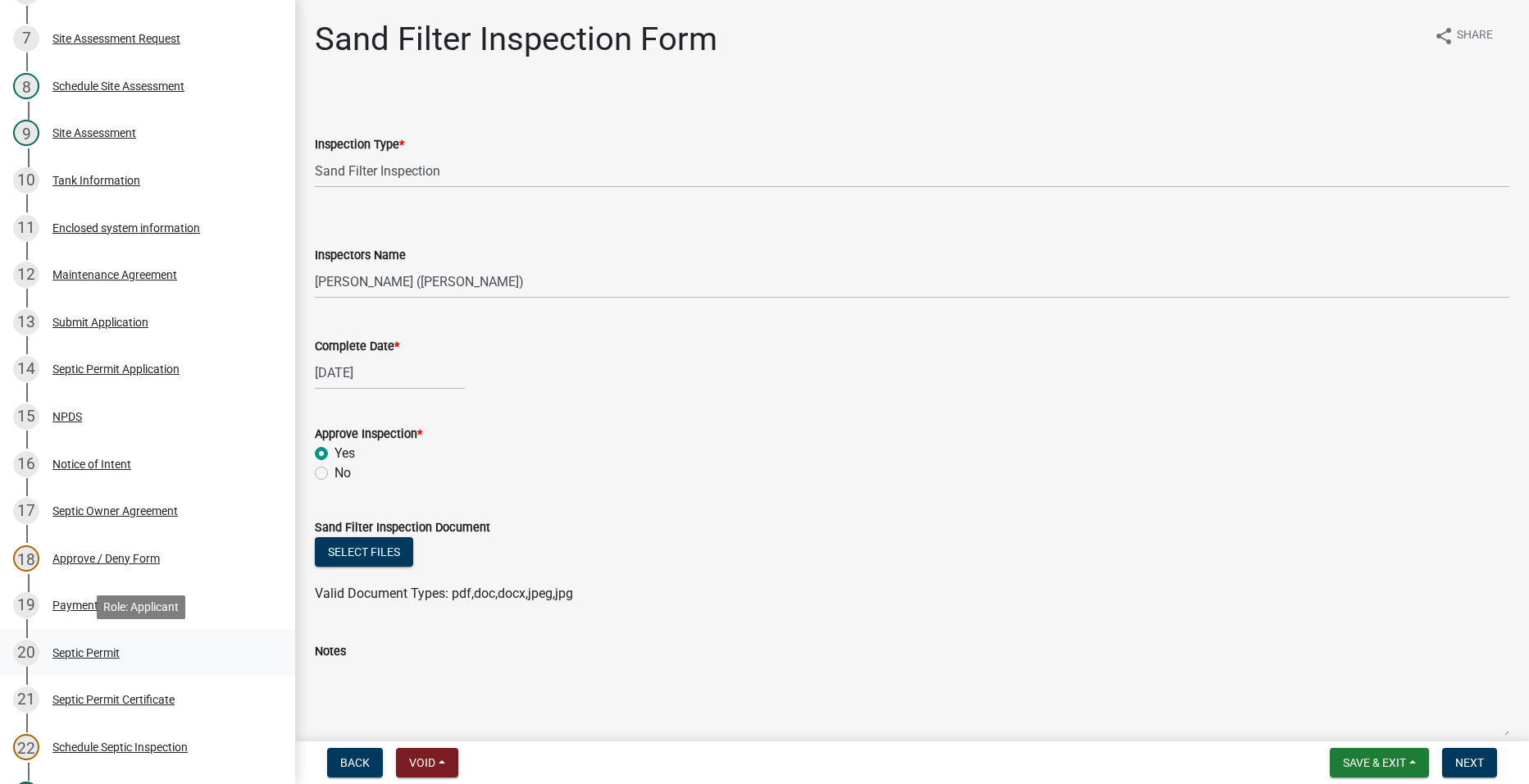
click at [78, 648] on div "Septic Permit" at bounding box center [86, 653] width 68 height 12
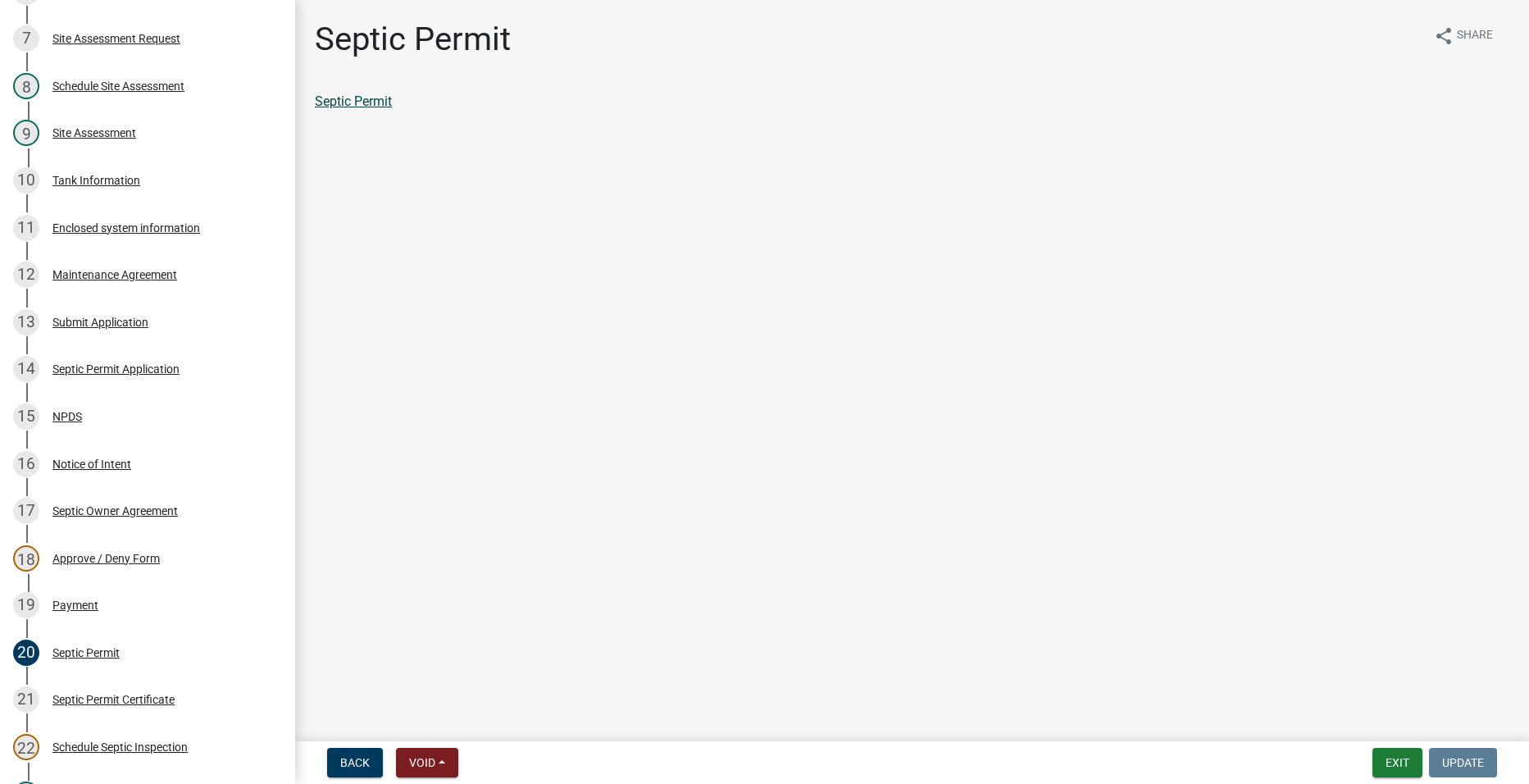
click at [363, 102] on link "Septic Permit" at bounding box center [354, 101] width 78 height 16
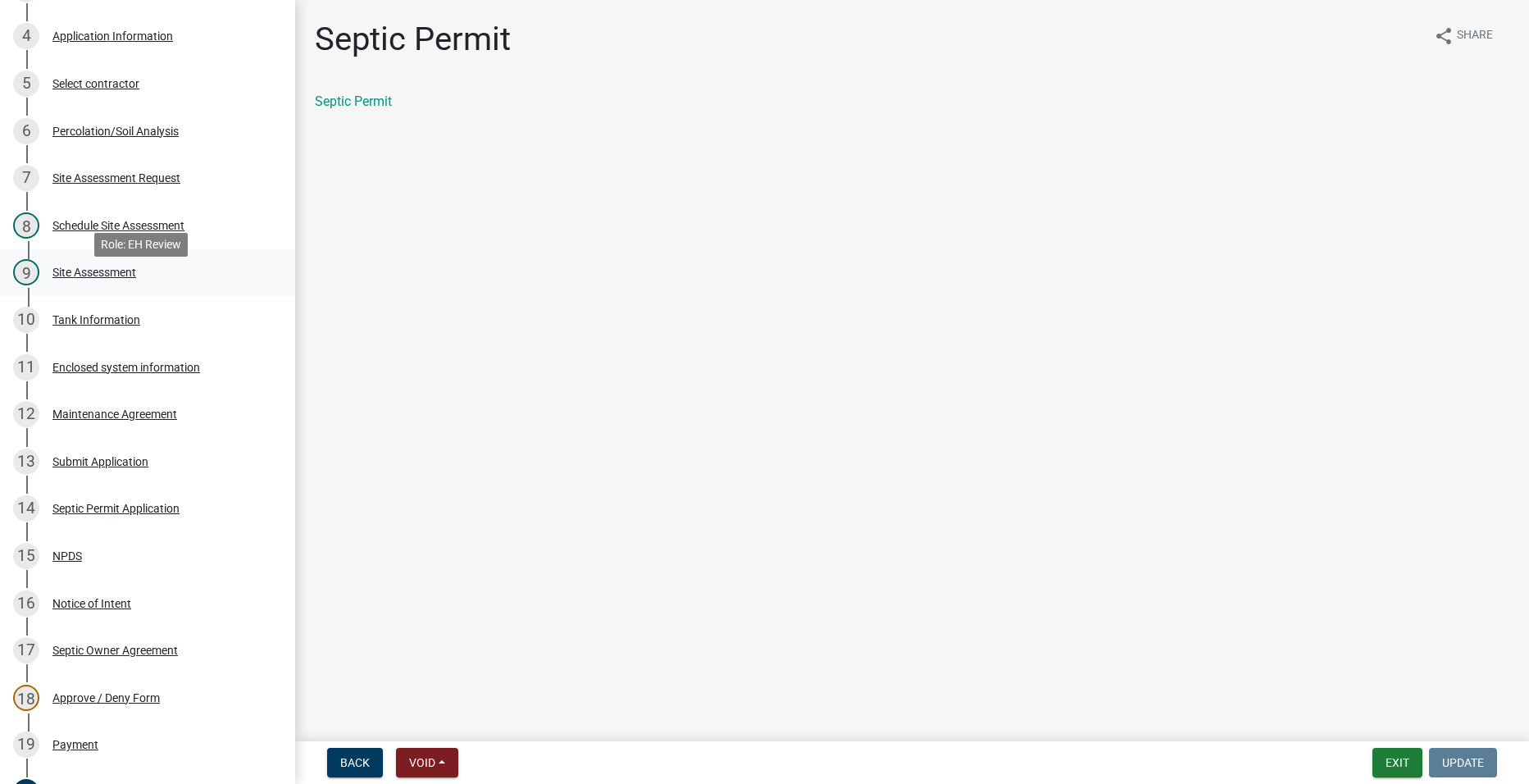
scroll to position [299, 0]
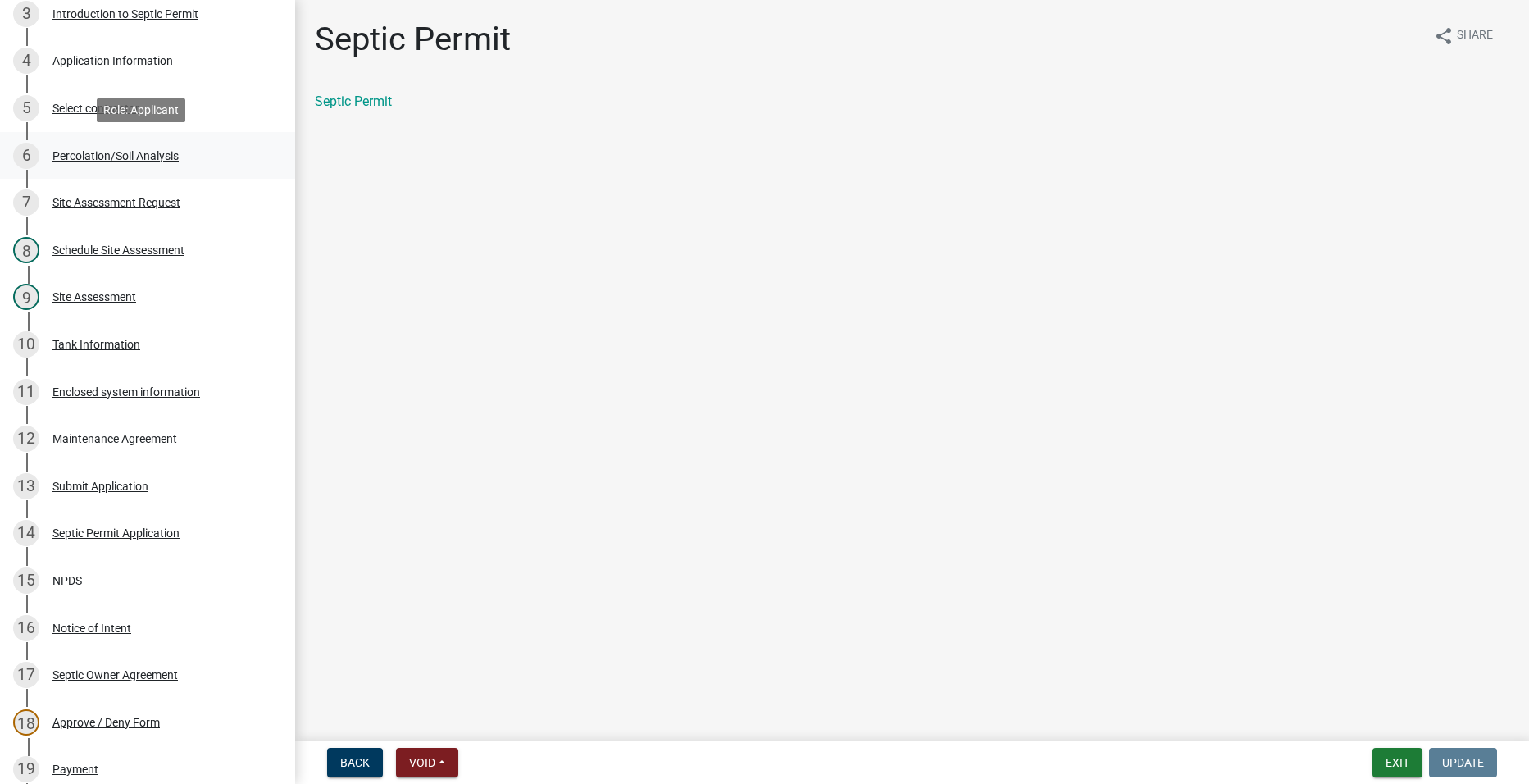
click at [93, 147] on div "6 Percolation/Soil Analysis" at bounding box center [140, 156] width 255 height 26
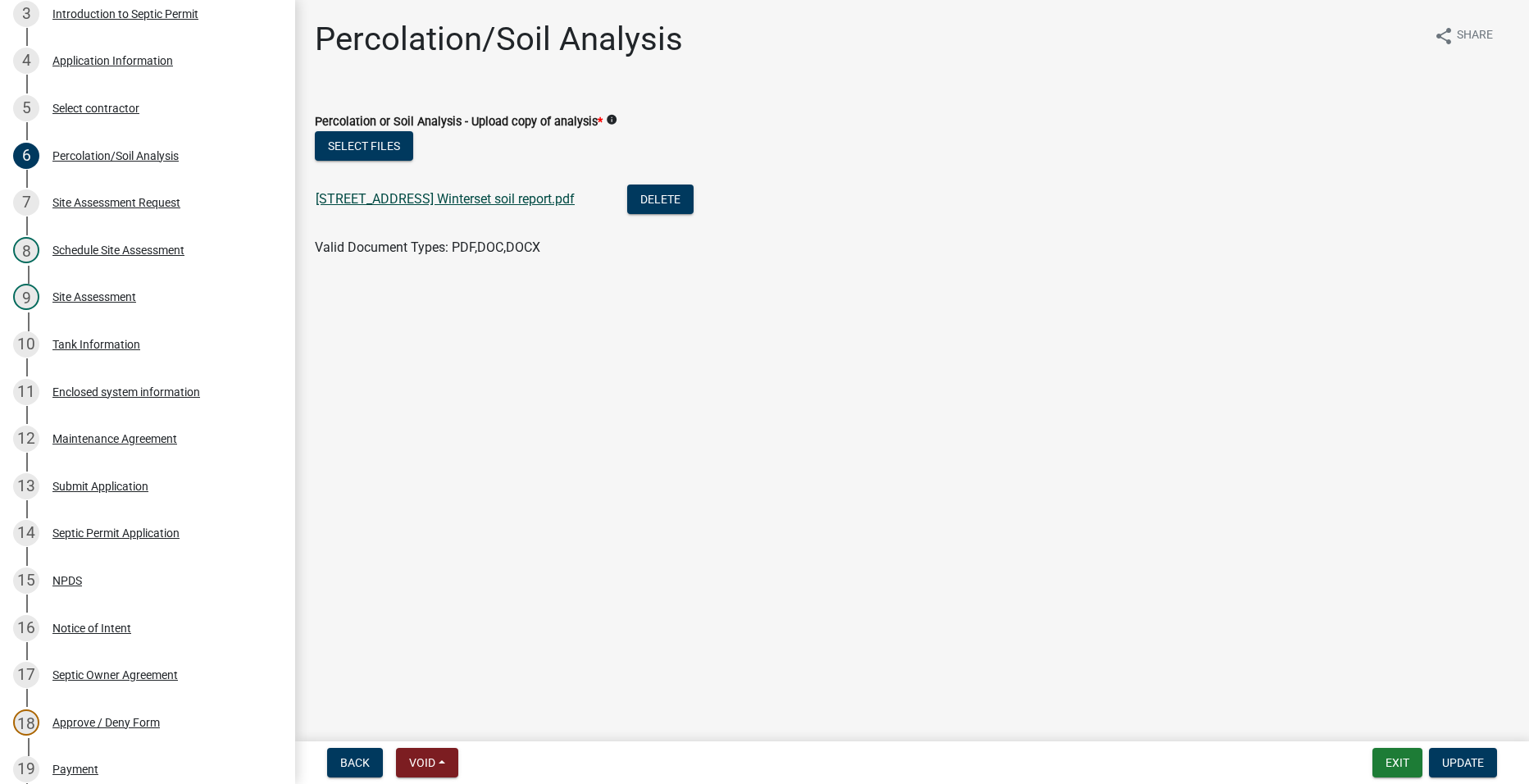
click at [410, 197] on link "[STREET_ADDRESS] Winterset soil report.pdf" at bounding box center [445, 199] width 259 height 16
click at [344, 138] on button "Select files" at bounding box center [364, 146] width 98 height 30
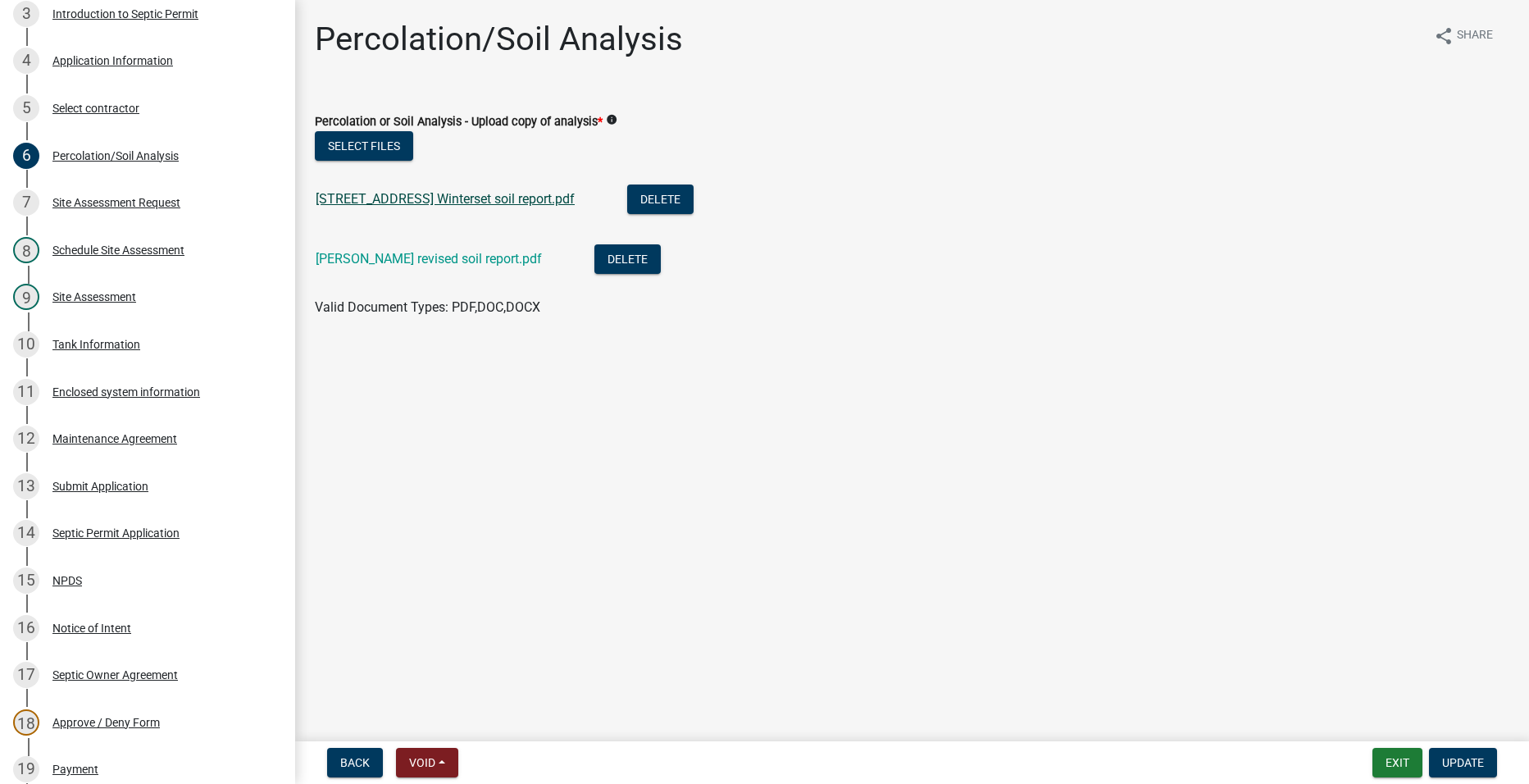
click at [481, 194] on link "[STREET_ADDRESS] Winterset soil report.pdf" at bounding box center [445, 199] width 259 height 16
click at [368, 258] on link "[PERSON_NAME] revised soil report.pdf" at bounding box center [429, 258] width 227 height 16
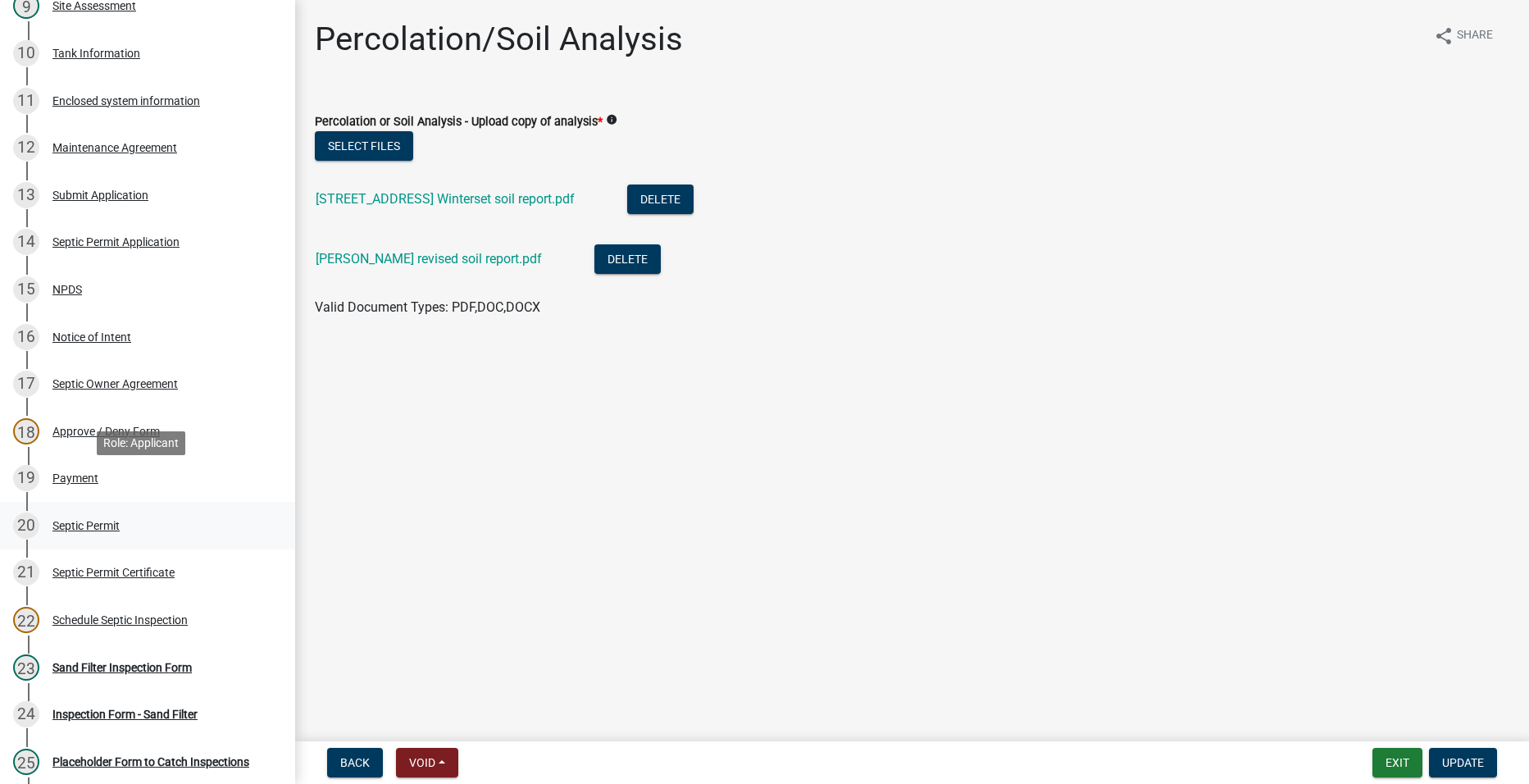
scroll to position [627, 0]
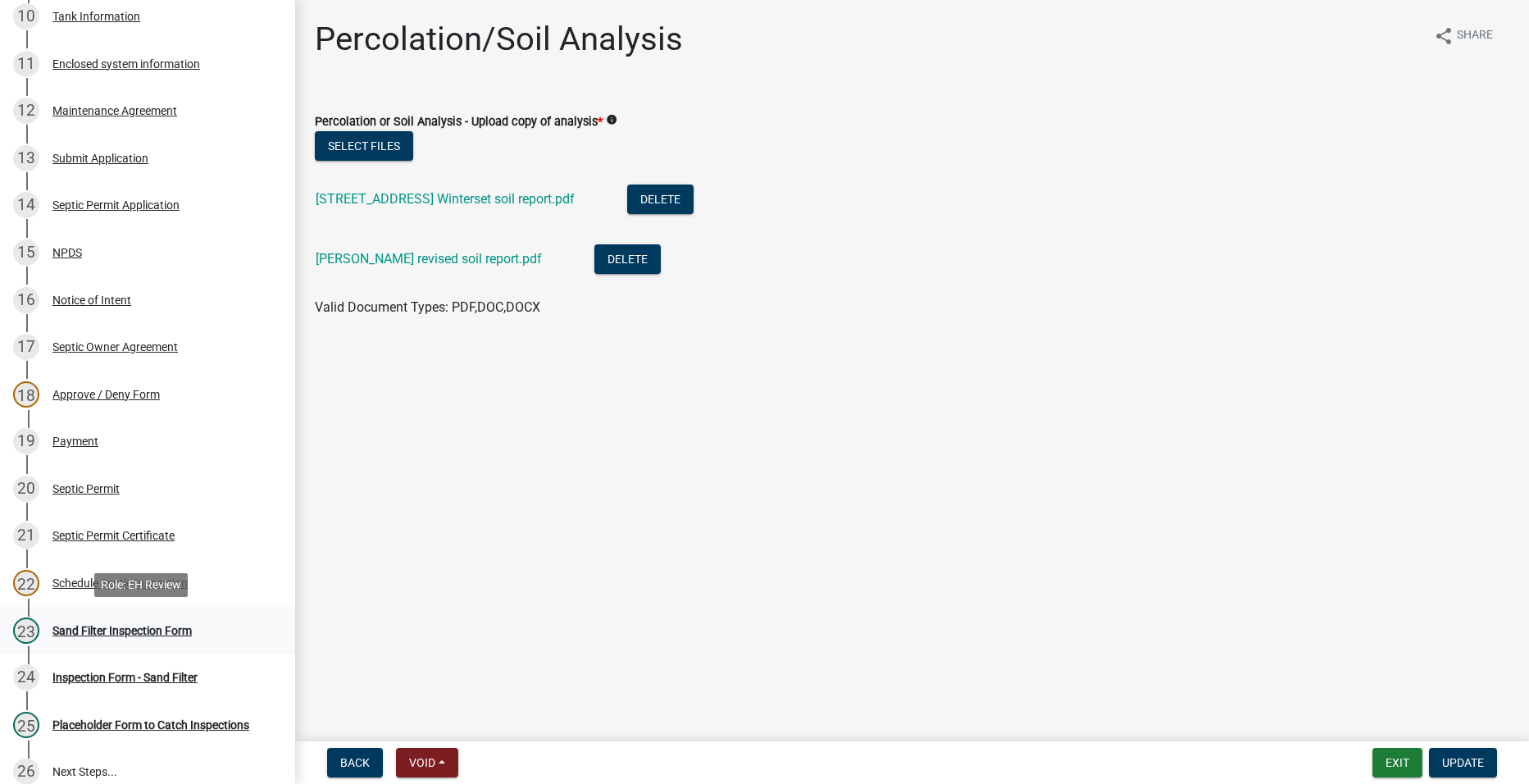
click at [80, 626] on div "Sand Filter Inspection Form" at bounding box center [122, 631] width 139 height 12
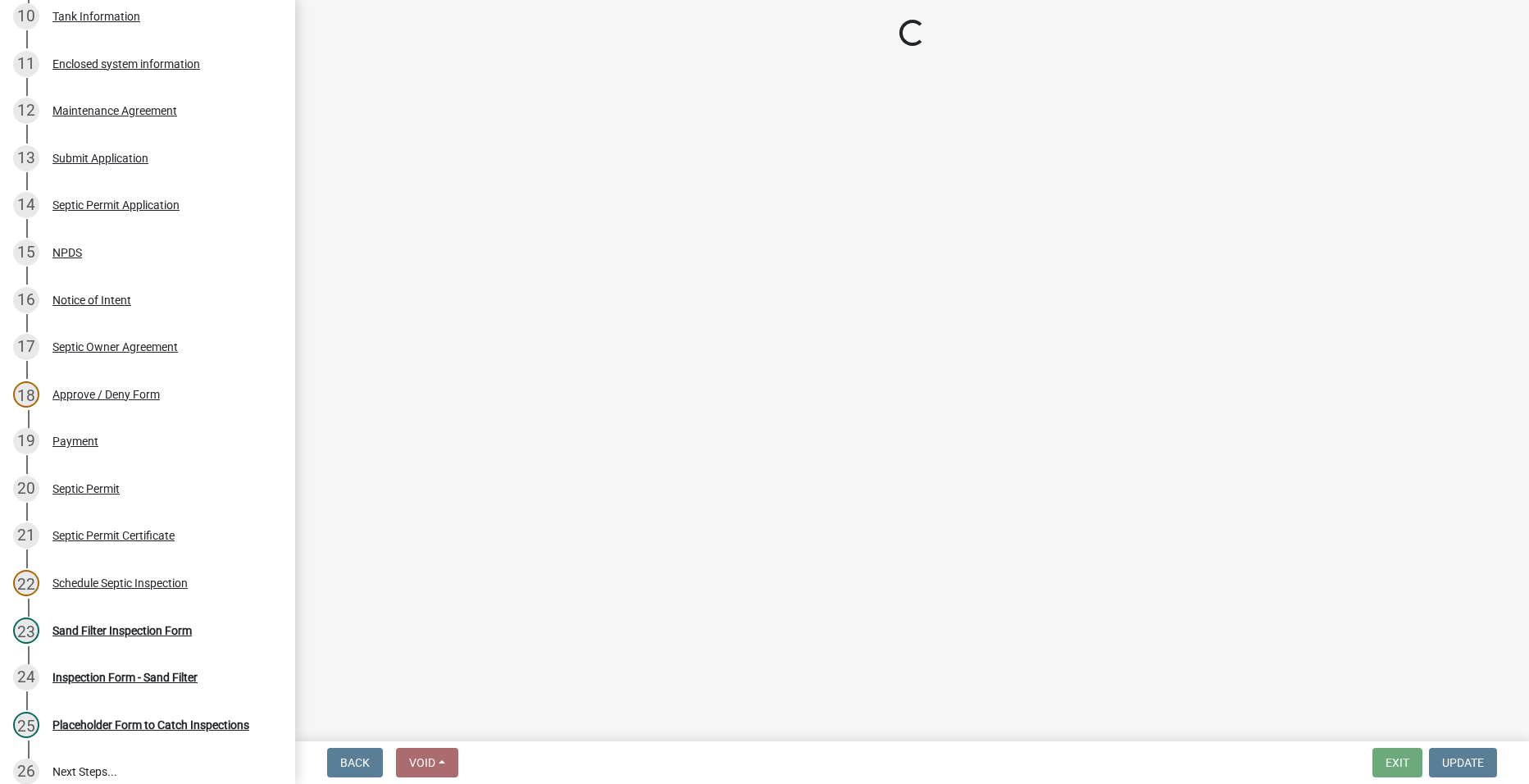
select select "ccc3feb4-466f-4227-91e9-914ee9242bae"
select select "dbe3a1b9-a4b3-48fa-b9c0-fee70399abae"
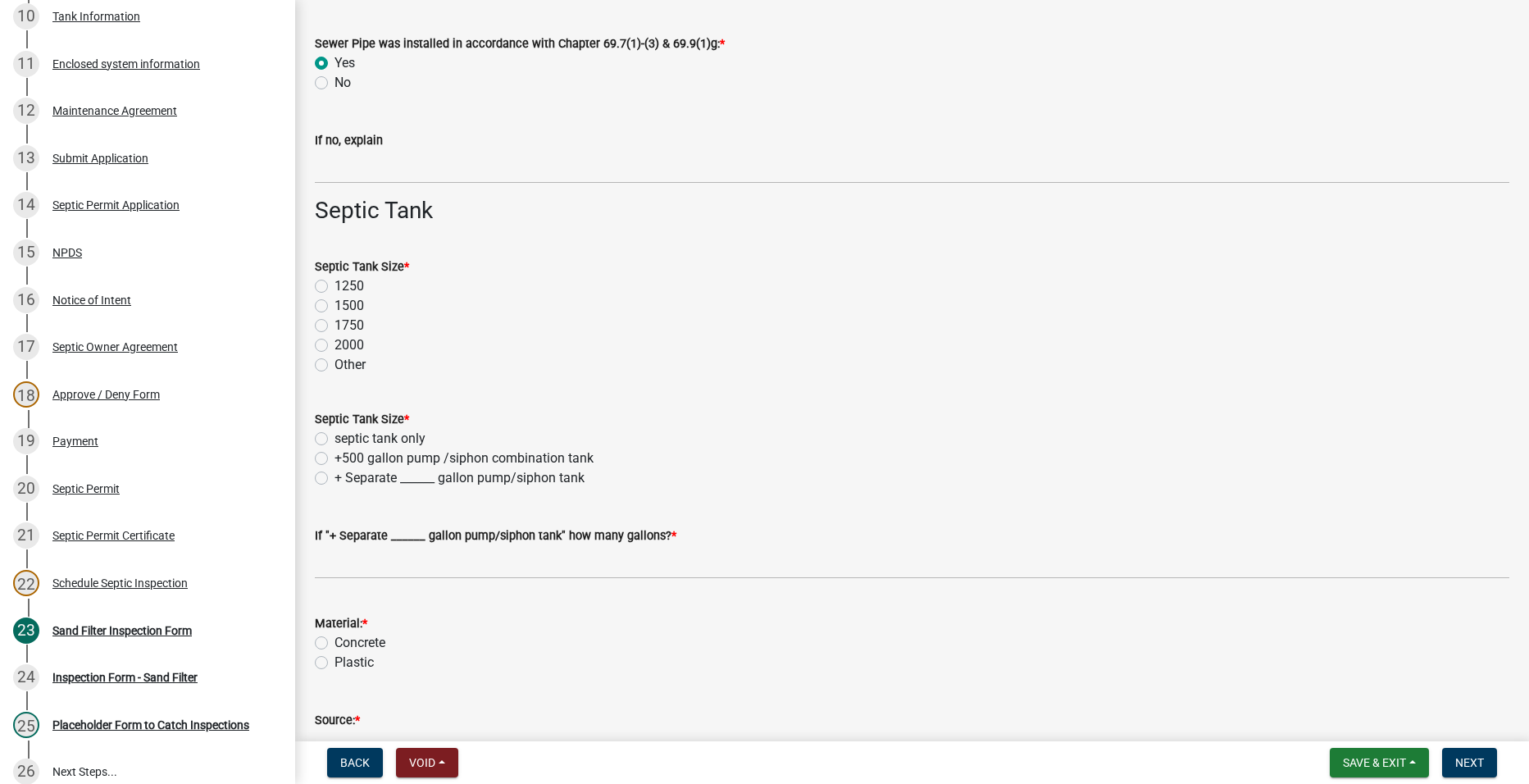
scroll to position [1065, 0]
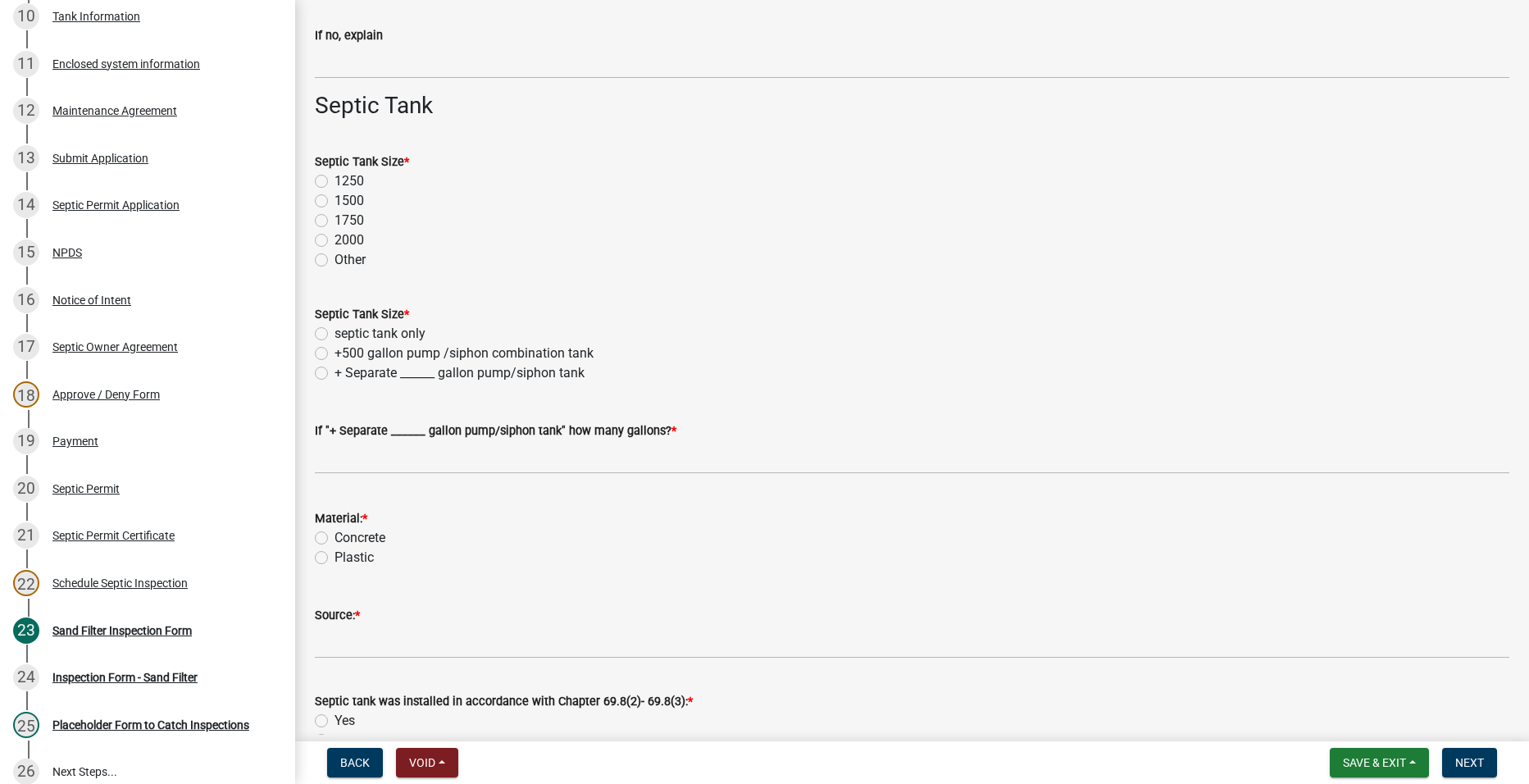
click at [335, 183] on label "1250" at bounding box center [350, 181] width 30 height 20
click at [335, 182] on input "1250" at bounding box center [340, 176] width 11 height 11
radio input "true"
click at [335, 354] on label "+500 gallon pump /siphon combination tank" at bounding box center [464, 354] width 259 height 20
click at [335, 354] on input "+500 gallon pump /siphon combination tank" at bounding box center [340, 349] width 11 height 11
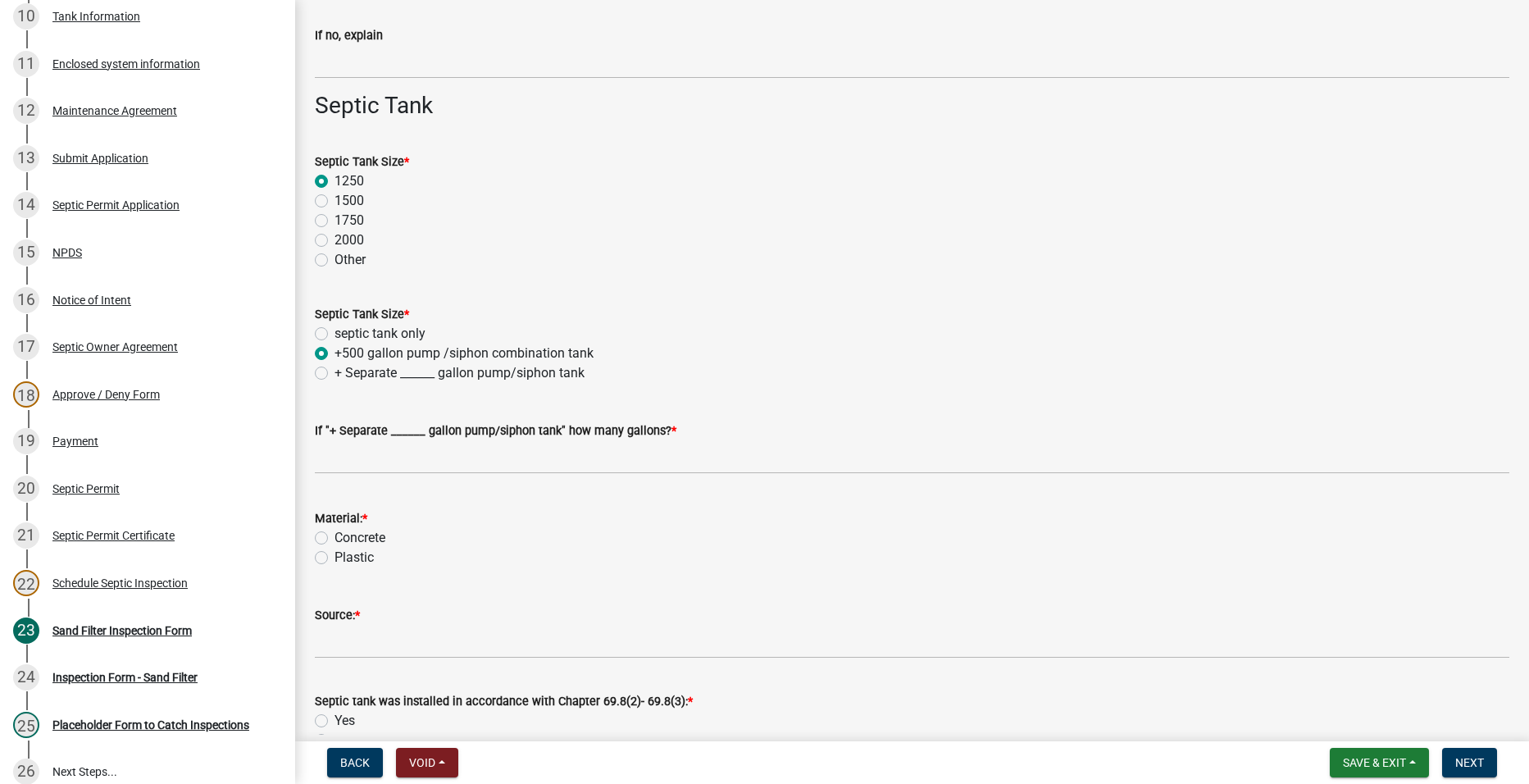
radio input "true"
click at [335, 371] on label "+ Separate ______ gallon pump/siphon tank" at bounding box center [460, 373] width 251 height 20
click at [335, 371] on input "+ Separate ______ gallon pump/siphon tank" at bounding box center [340, 368] width 11 height 11
radio input "true"
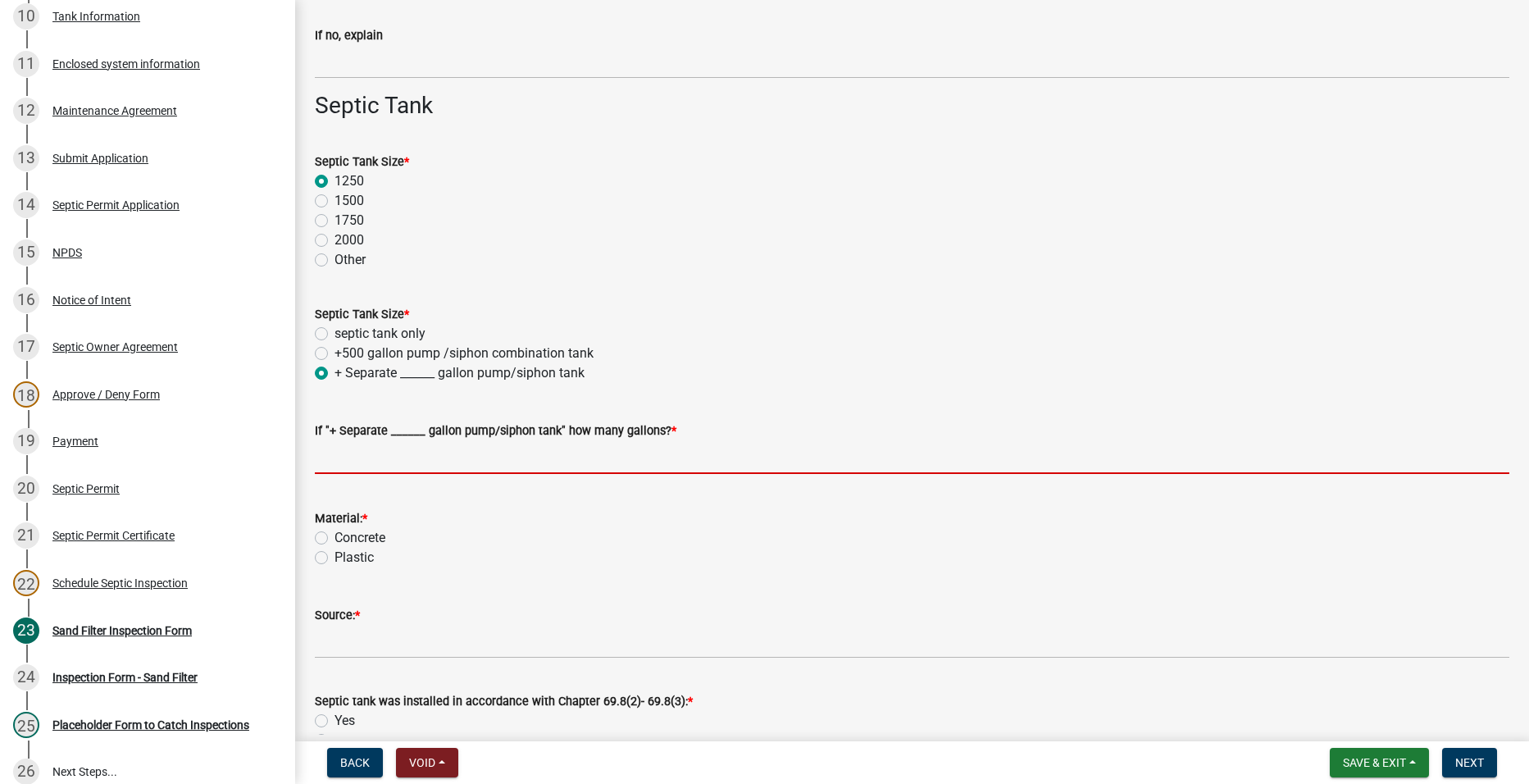
click at [342, 456] on input "text" at bounding box center [913, 457] width 1195 height 34
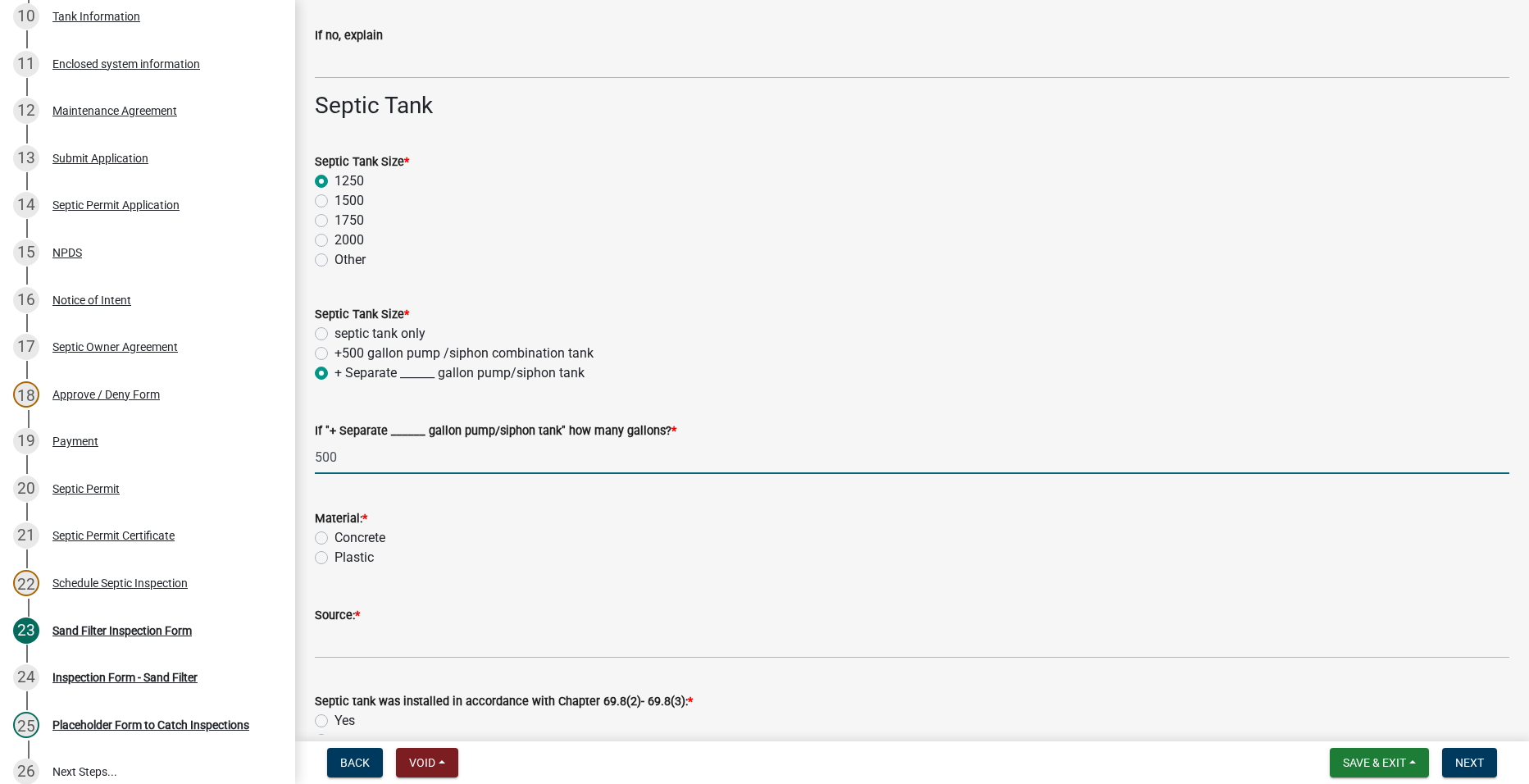
type input "500"
click at [335, 557] on label "Plastic" at bounding box center [355, 557] width 40 height 20
click at [335, 557] on input "Plastic" at bounding box center [340, 552] width 11 height 11
radio input "true"
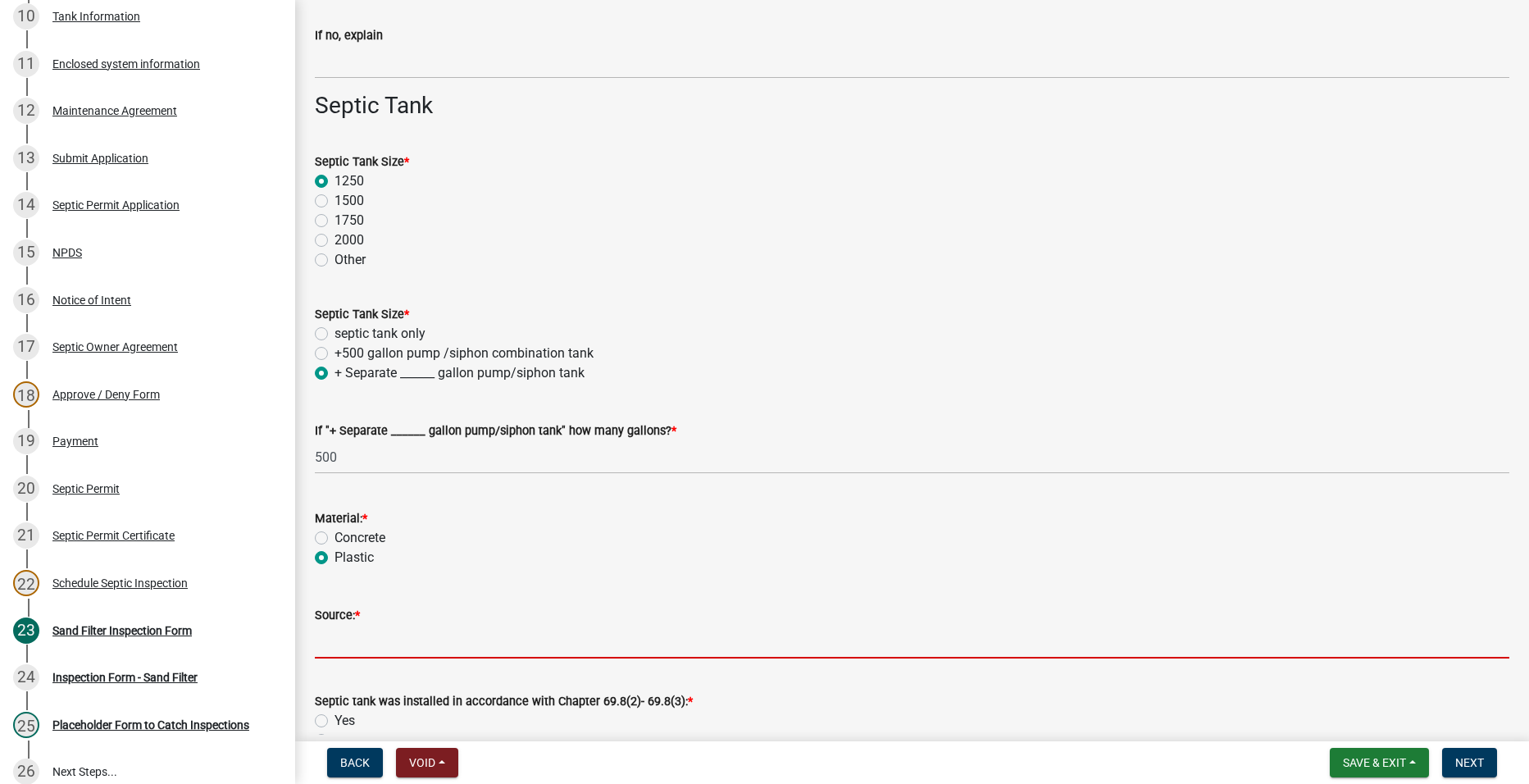
click at [406, 639] on input "Source: *" at bounding box center [913, 642] width 1195 height 34
type input "[PERSON_NAME]"
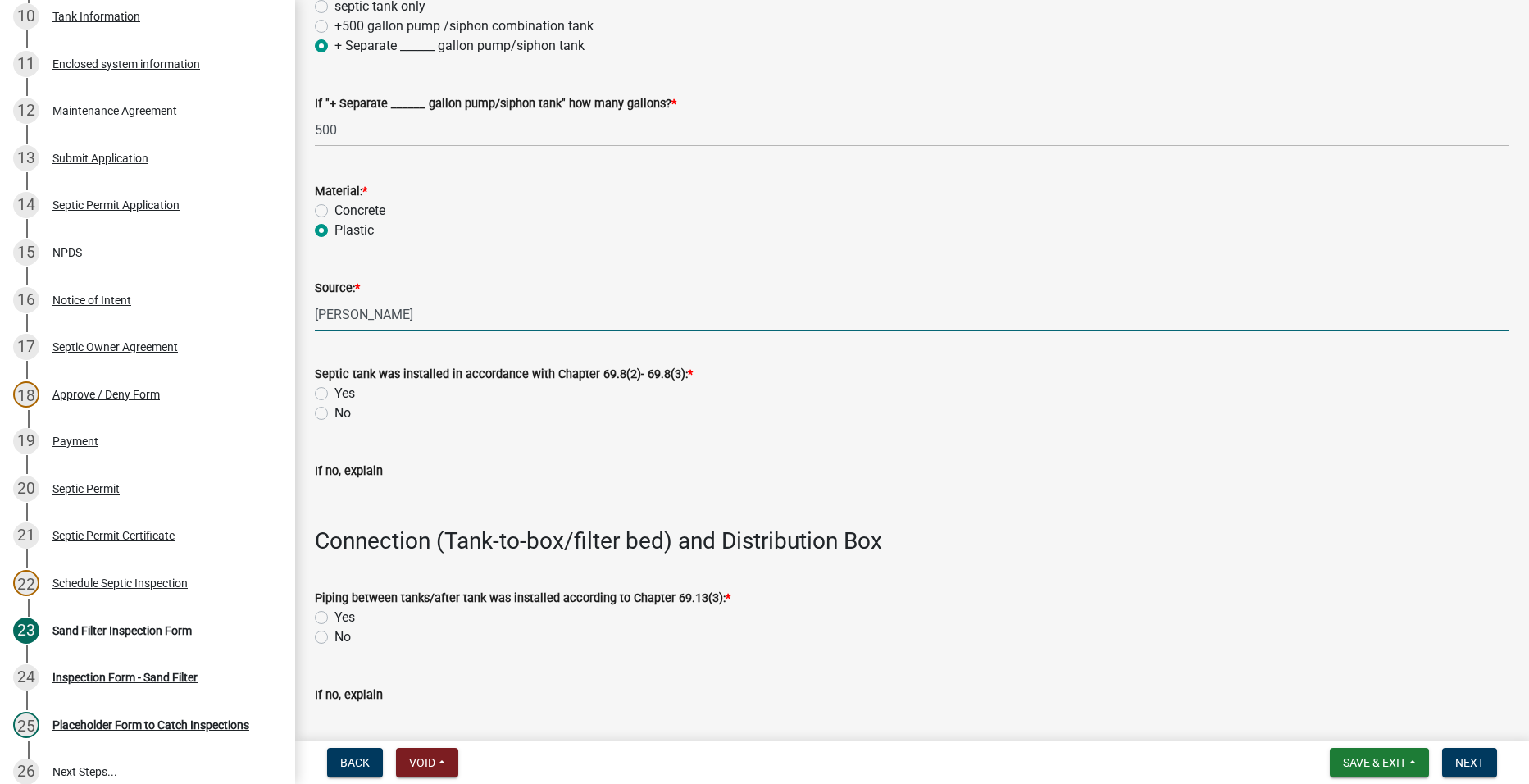
scroll to position [1393, 0]
click at [335, 392] on label "Yes" at bounding box center [345, 392] width 21 height 20
click at [335, 392] on input "Yes" at bounding box center [340, 388] width 11 height 11
radio input "true"
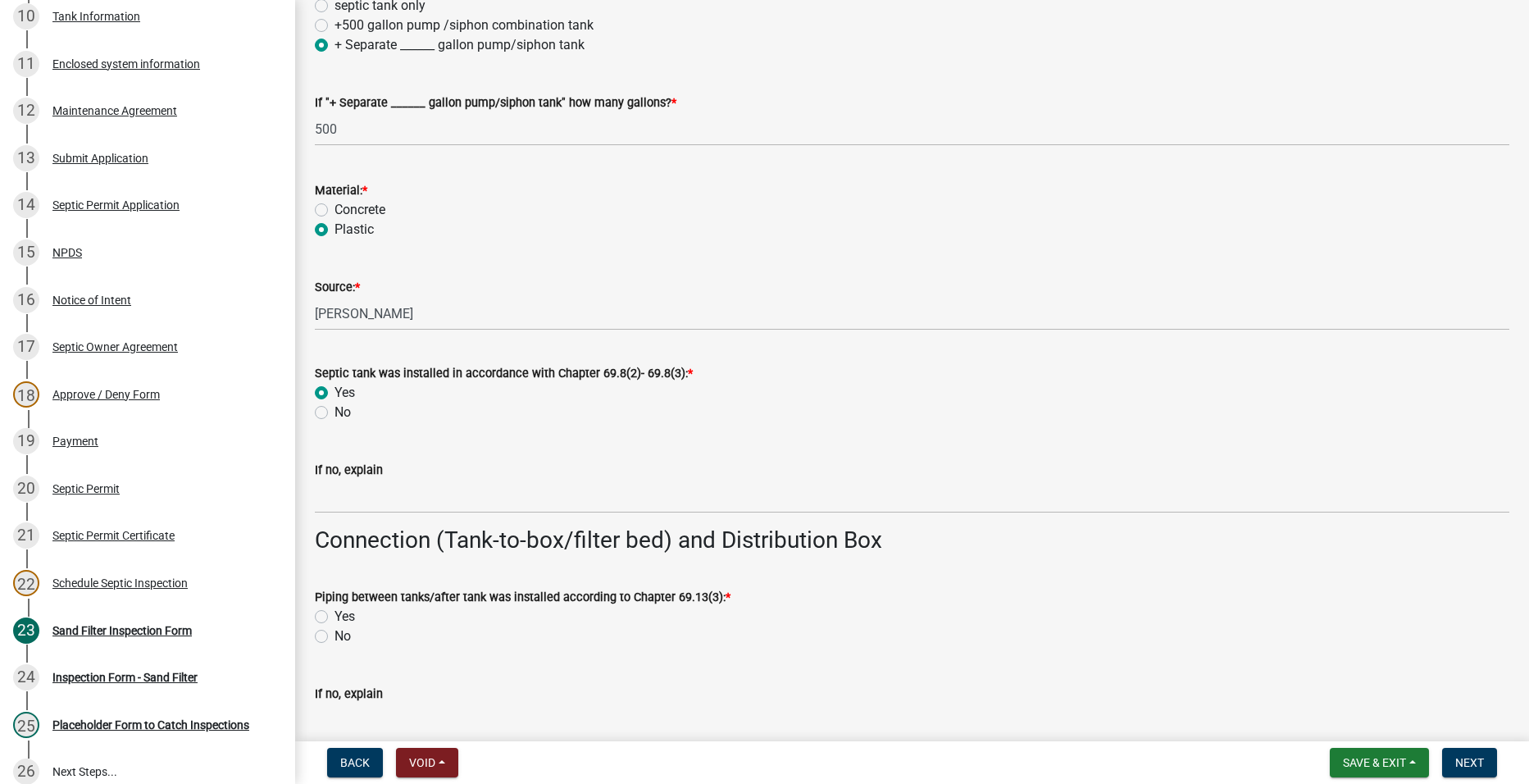
scroll to position [1476, 0]
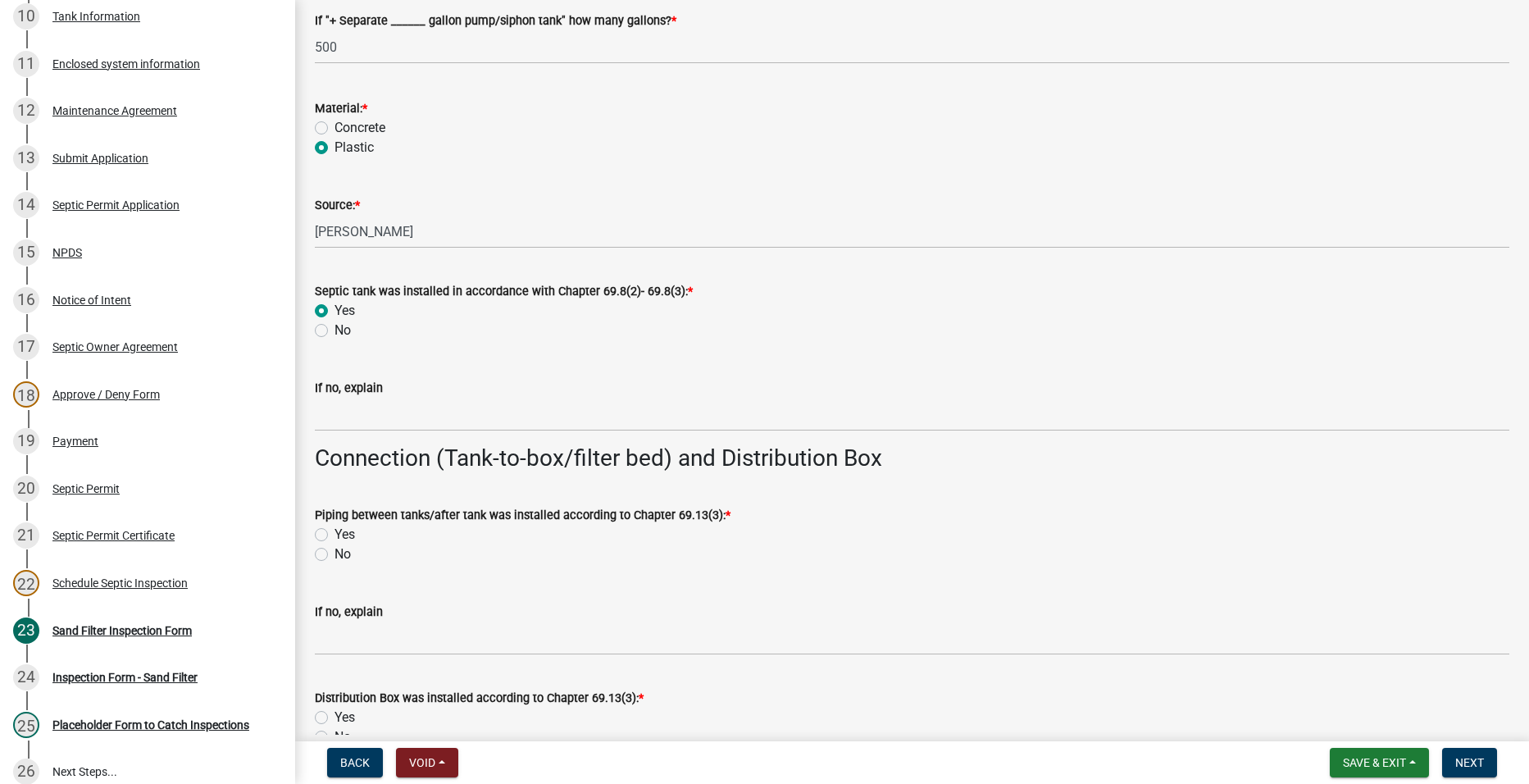
click at [335, 535] on label "Yes" at bounding box center [345, 535] width 21 height 20
click at [335, 535] on input "Yes" at bounding box center [340, 530] width 11 height 11
radio input "true"
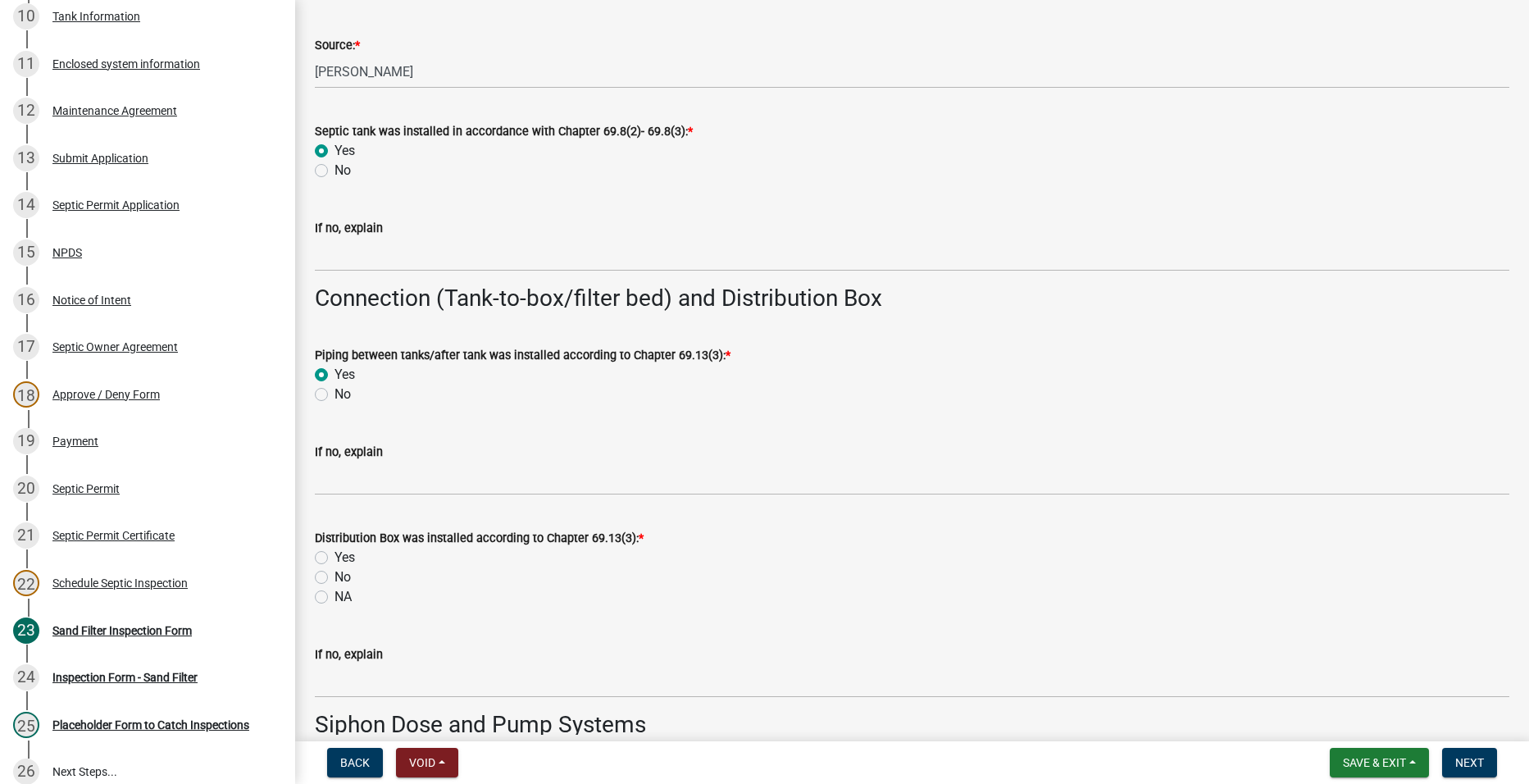
scroll to position [1640, 0]
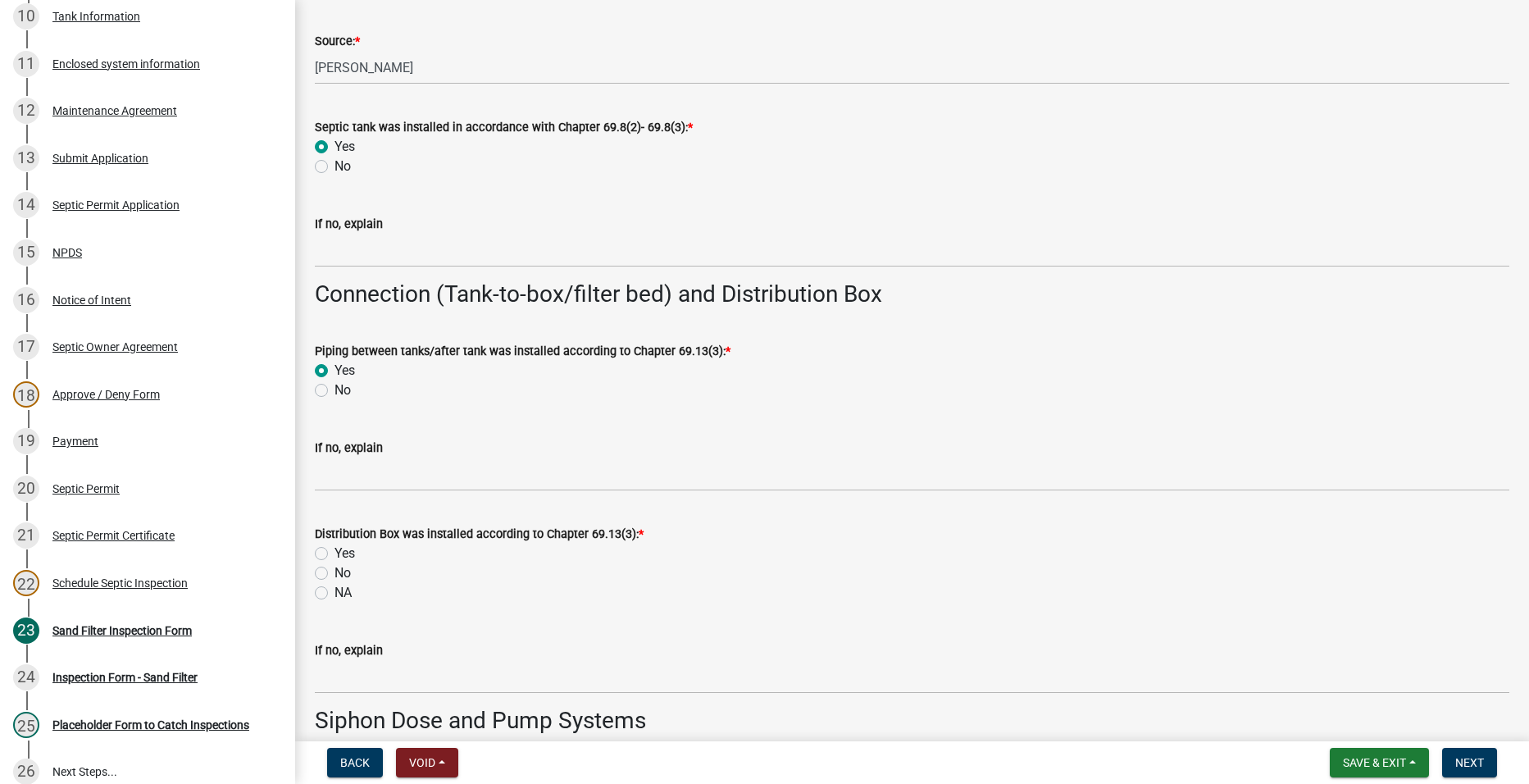
click at [335, 596] on label "NA" at bounding box center [343, 592] width 17 height 20
click at [335, 593] on input "NA" at bounding box center [340, 587] width 11 height 11
radio input "true"
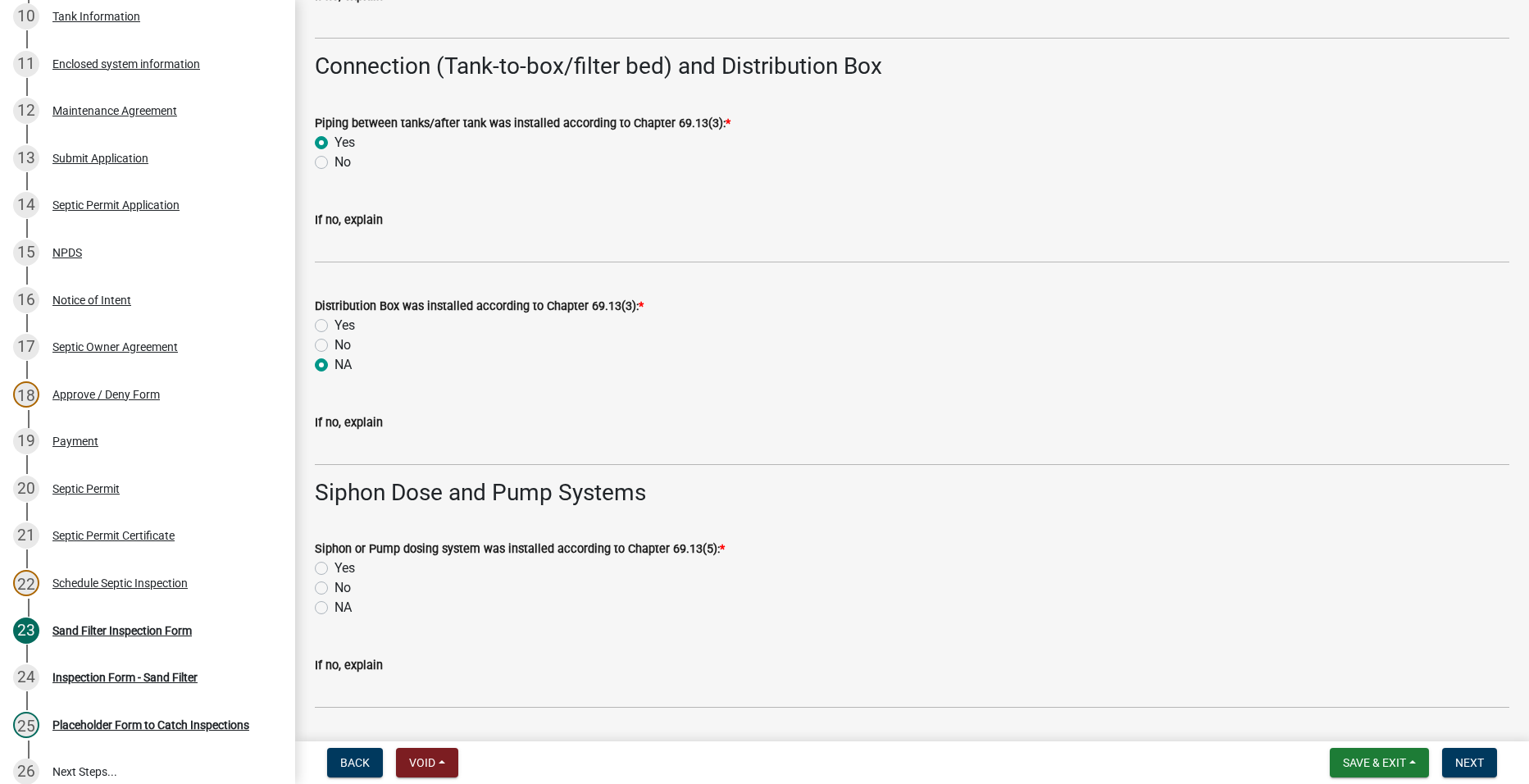
scroll to position [1885, 0]
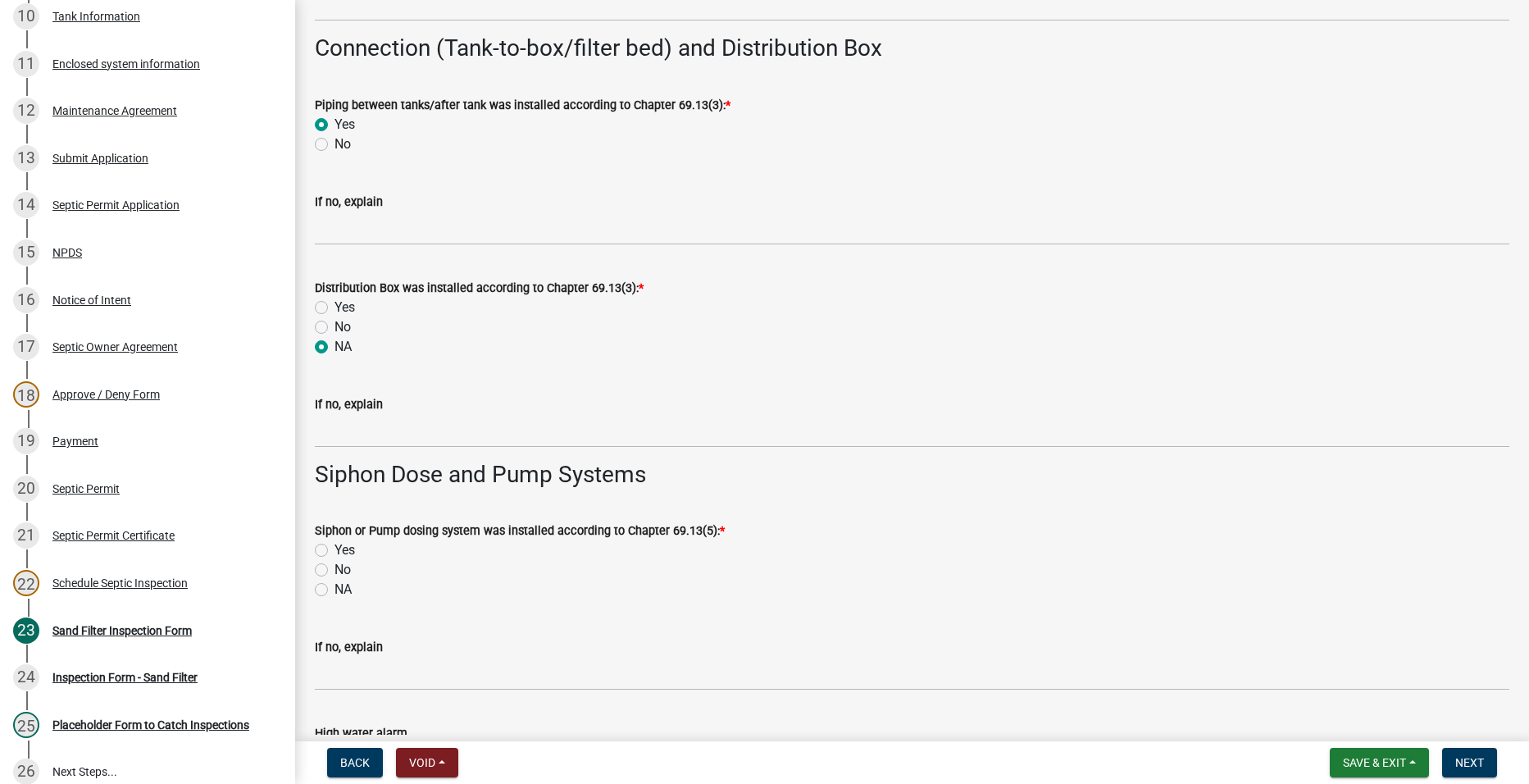
click at [335, 549] on label "Yes" at bounding box center [345, 550] width 21 height 20
click at [335, 549] on input "Yes" at bounding box center [340, 546] width 11 height 11
radio input "true"
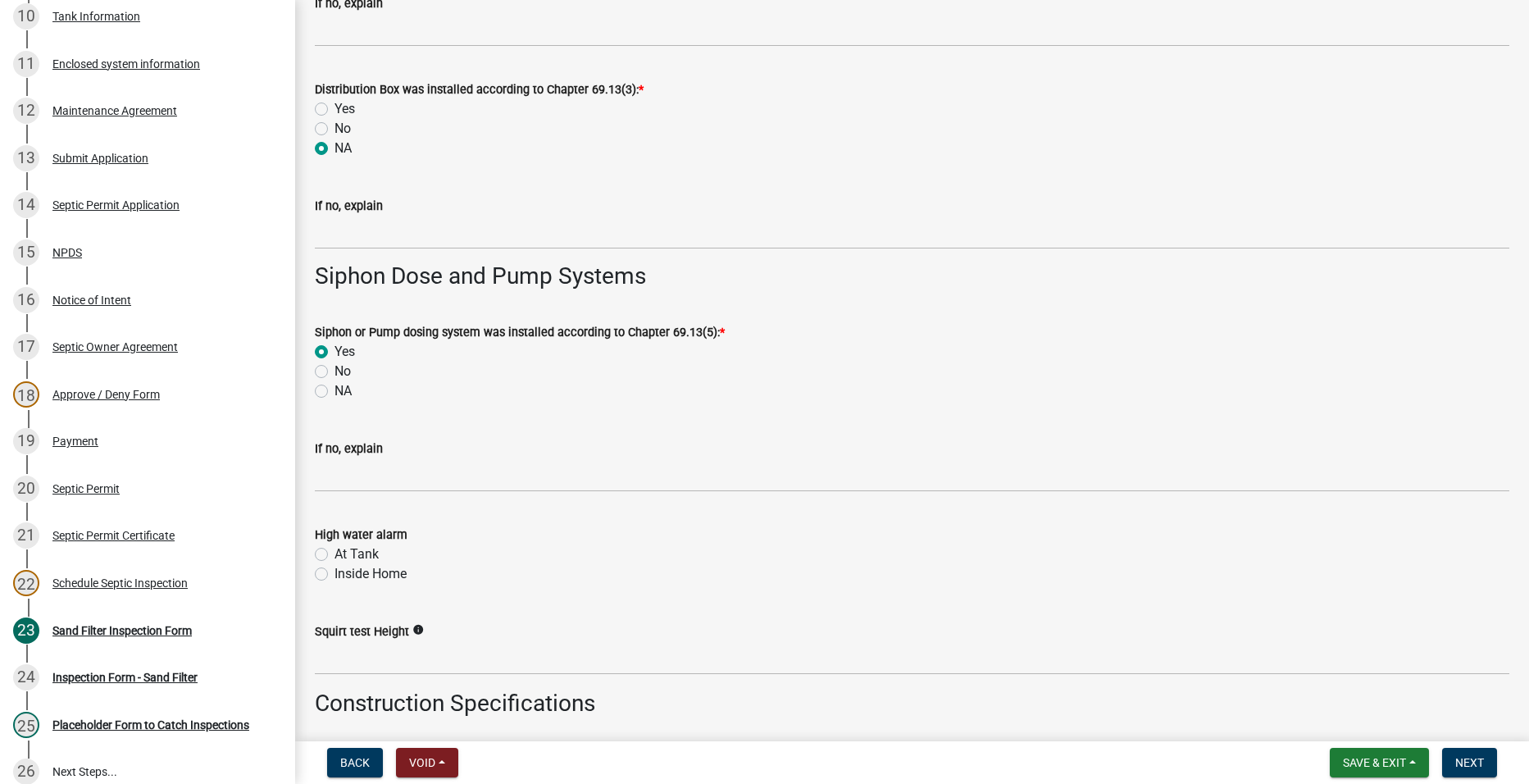
scroll to position [2130, 0]
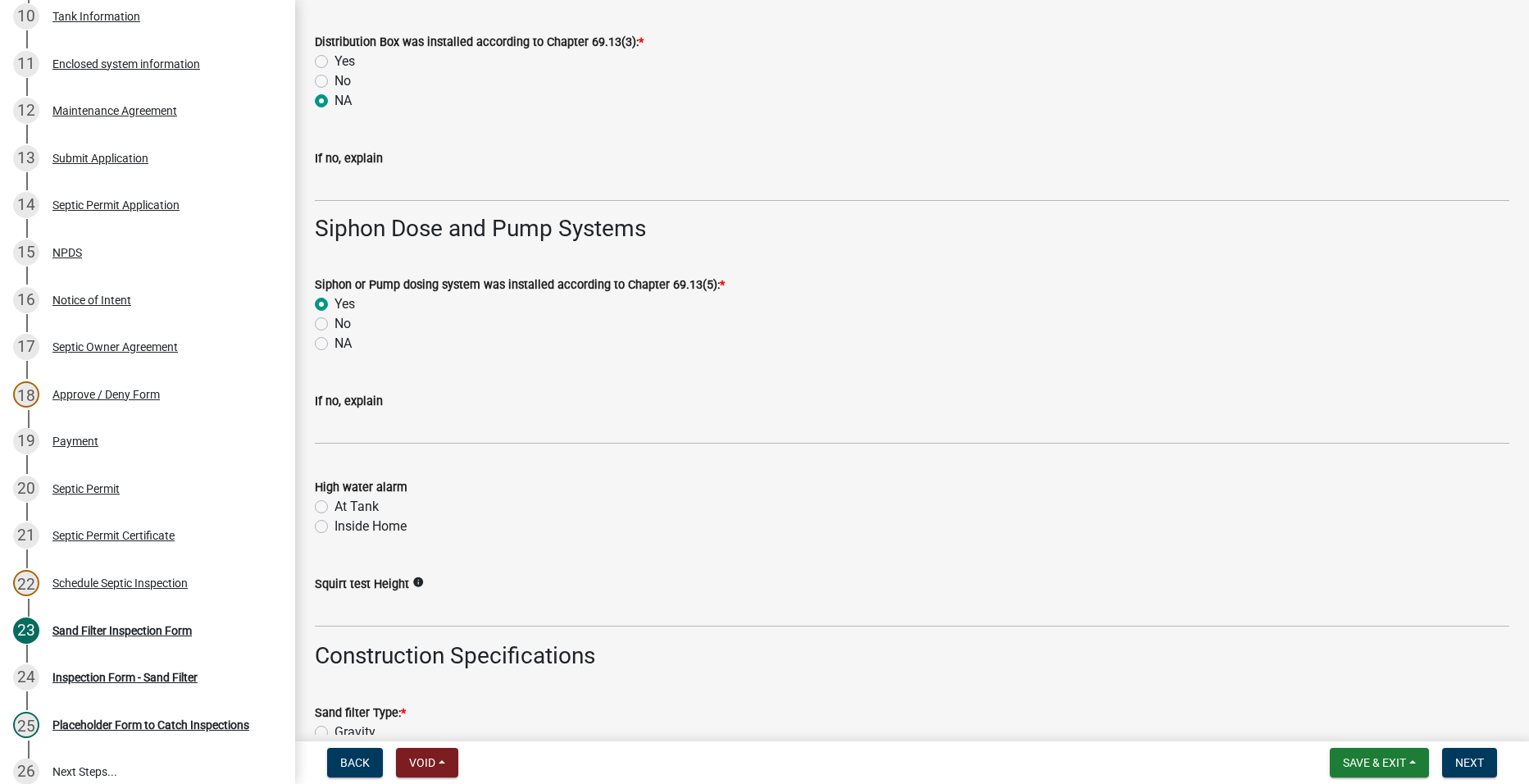
click at [335, 509] on label "At Tank" at bounding box center [357, 507] width 45 height 20
click at [335, 508] on input "At Tank" at bounding box center [340, 502] width 11 height 11
radio input "true"
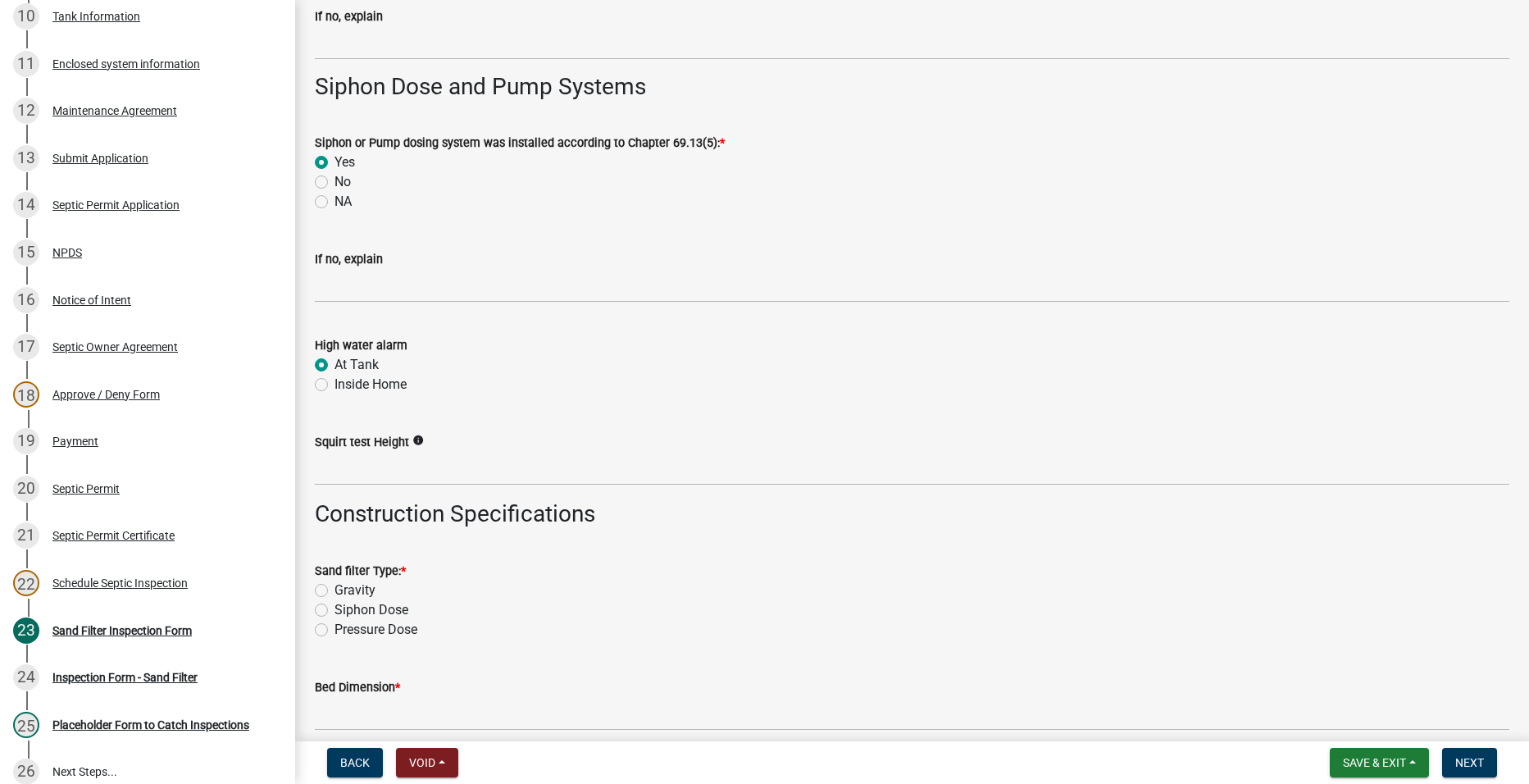
scroll to position [2294, 0]
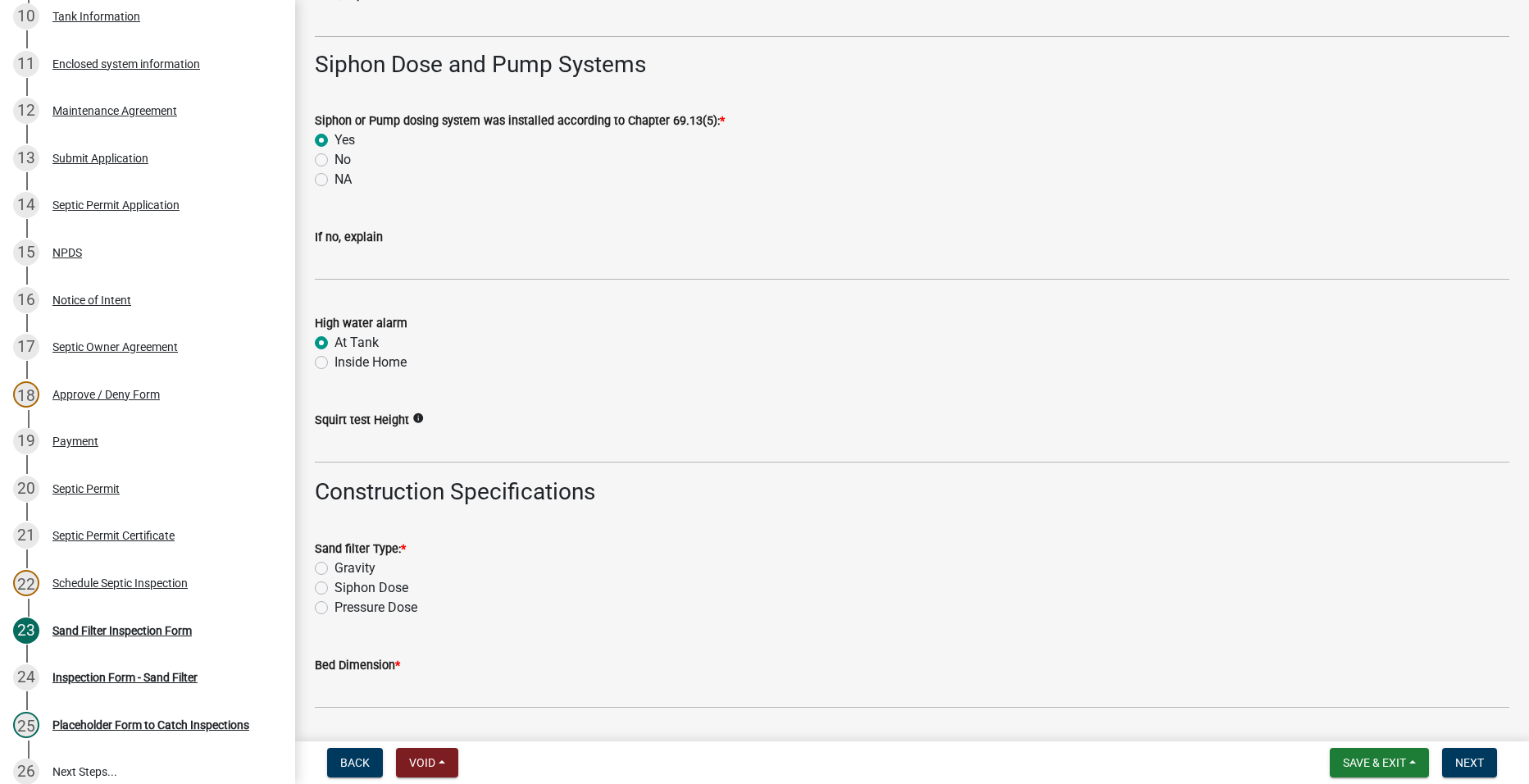
click at [335, 608] on label "Pressure Dose" at bounding box center [376, 607] width 83 height 20
click at [335, 608] on input "Pressure Dose" at bounding box center [340, 602] width 11 height 11
radio input "true"
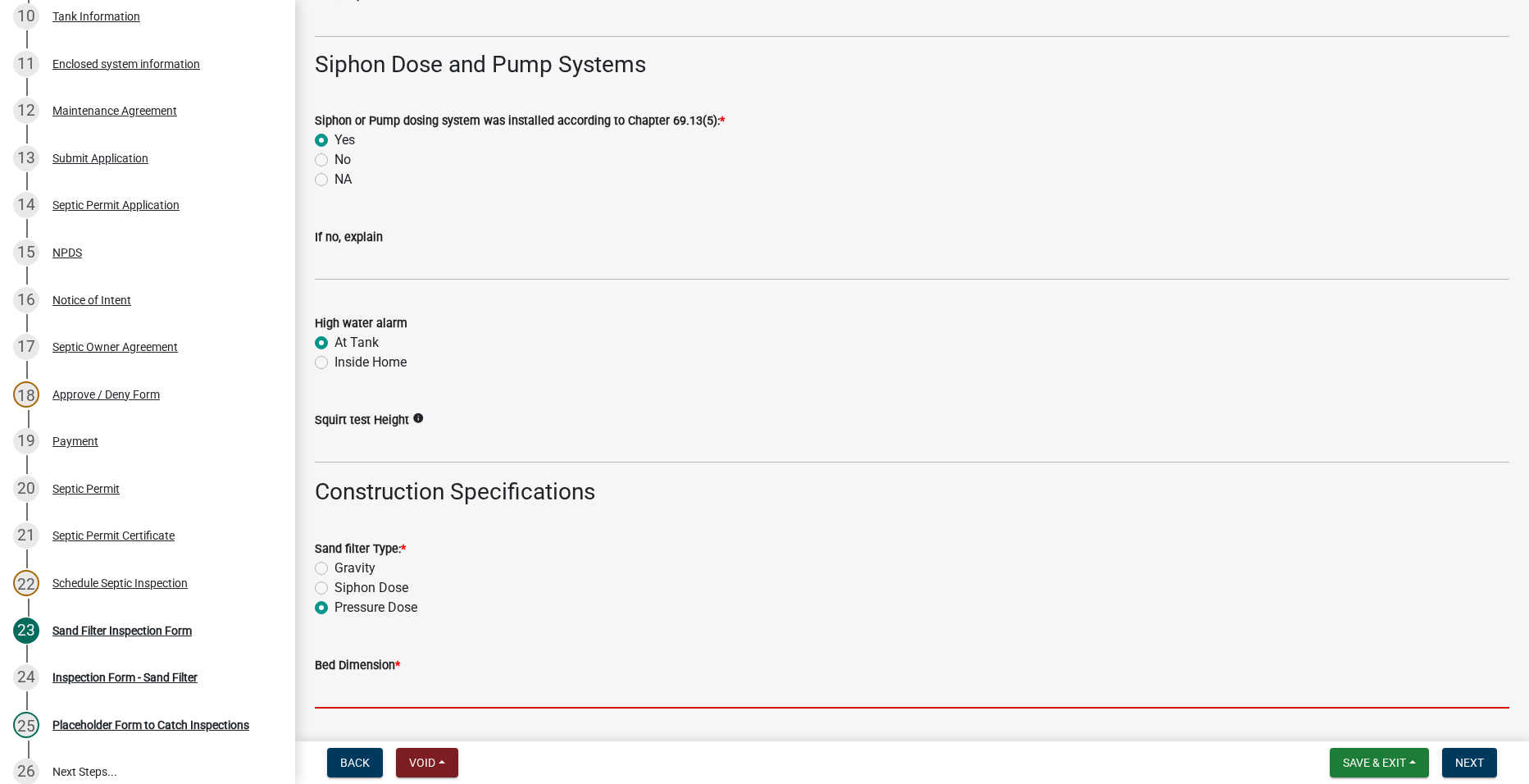
click at [368, 686] on input "Bed Dimension *" at bounding box center [913, 692] width 1195 height 34
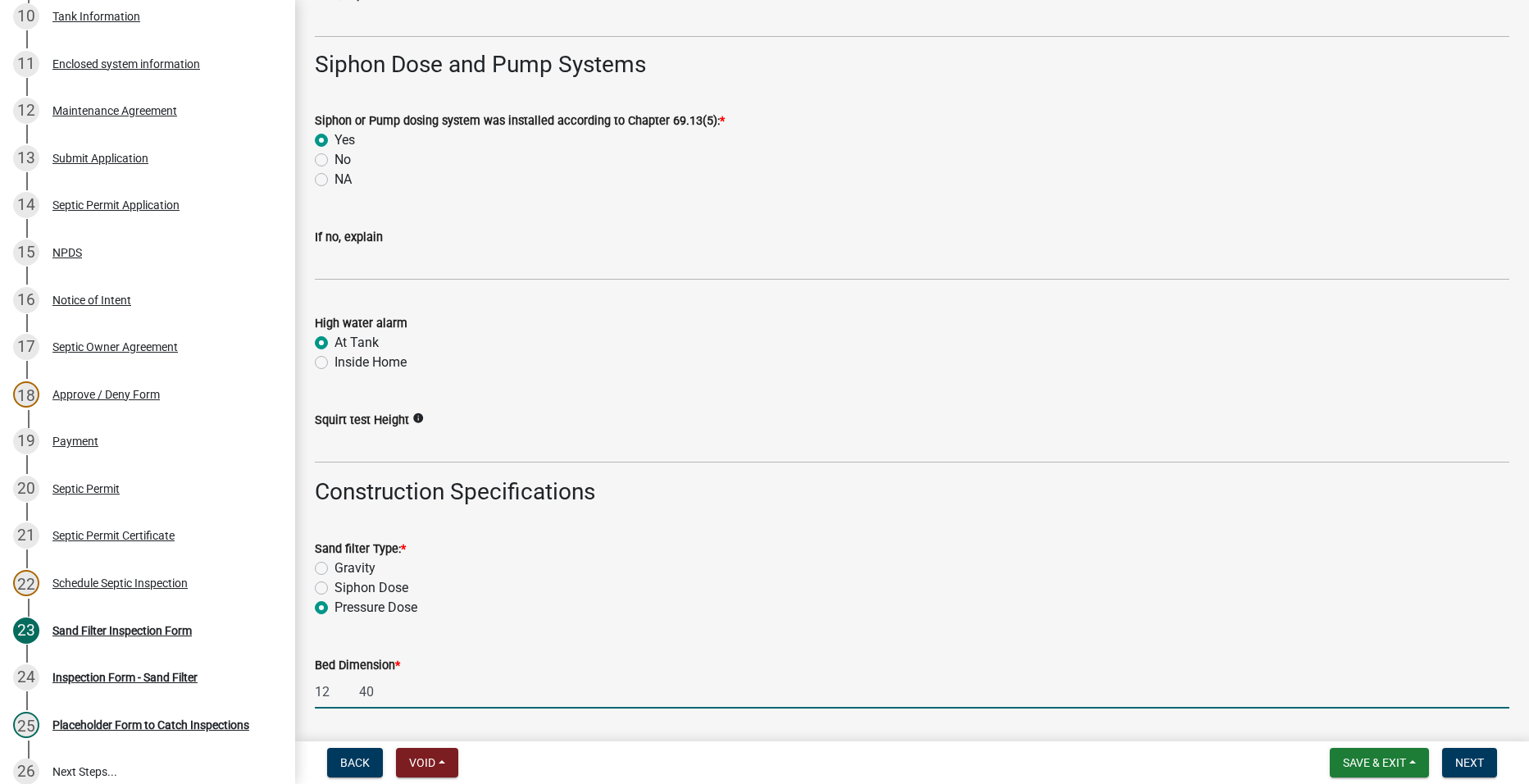
click at [378, 695] on input "12 40" at bounding box center [913, 692] width 1195 height 34
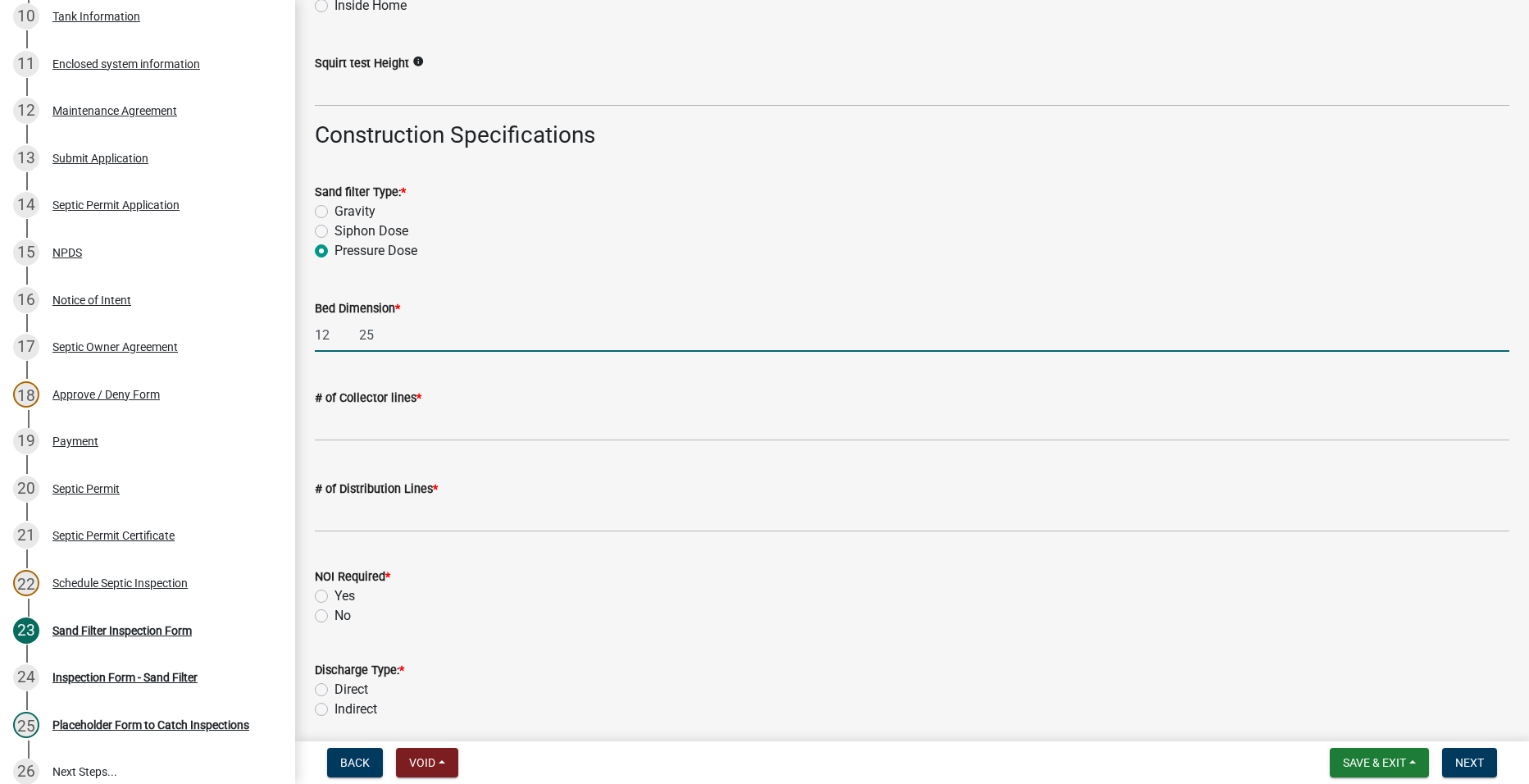
scroll to position [2786, 0]
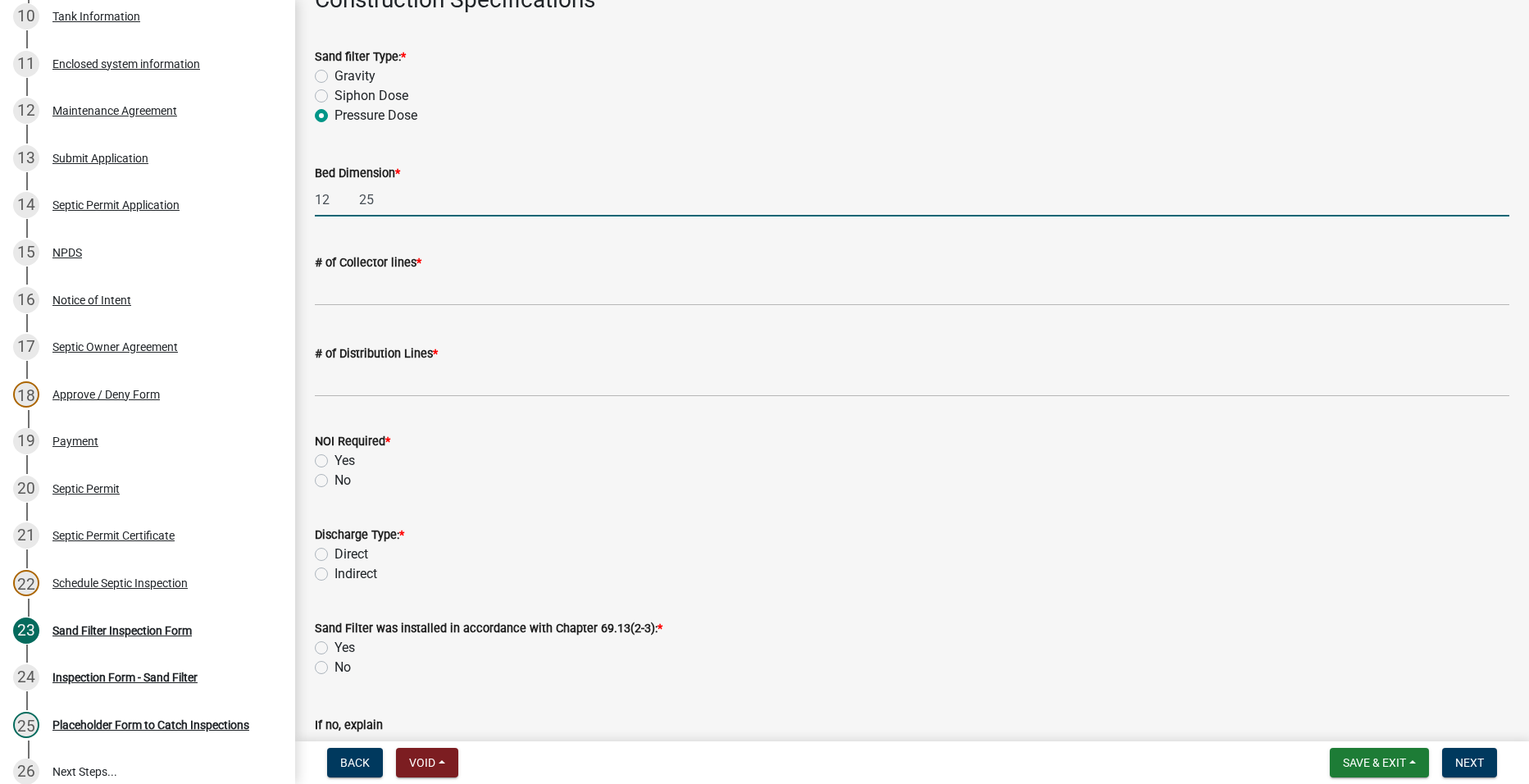
type input "12 25"
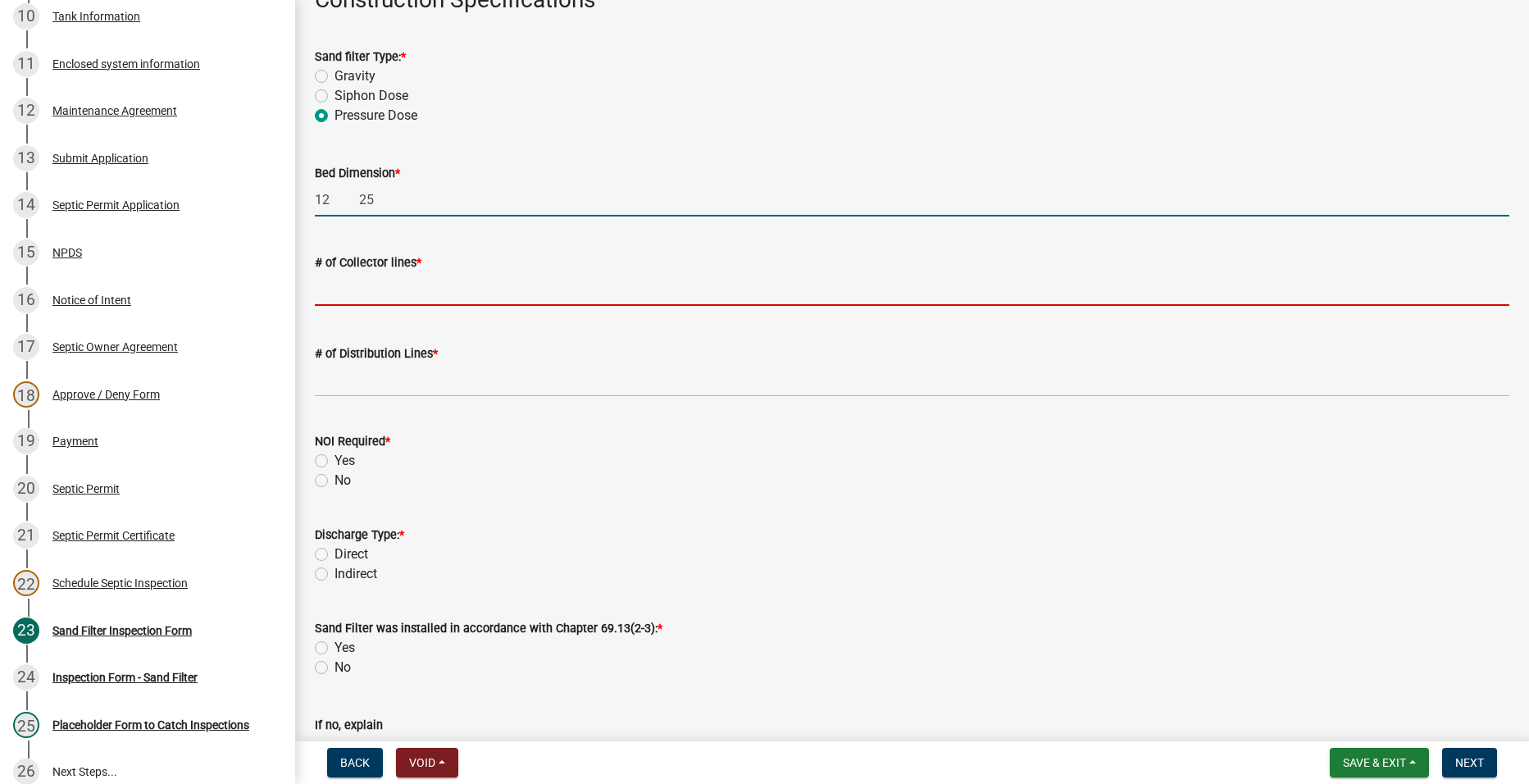
click at [447, 297] on input "text" at bounding box center [913, 289] width 1195 height 34
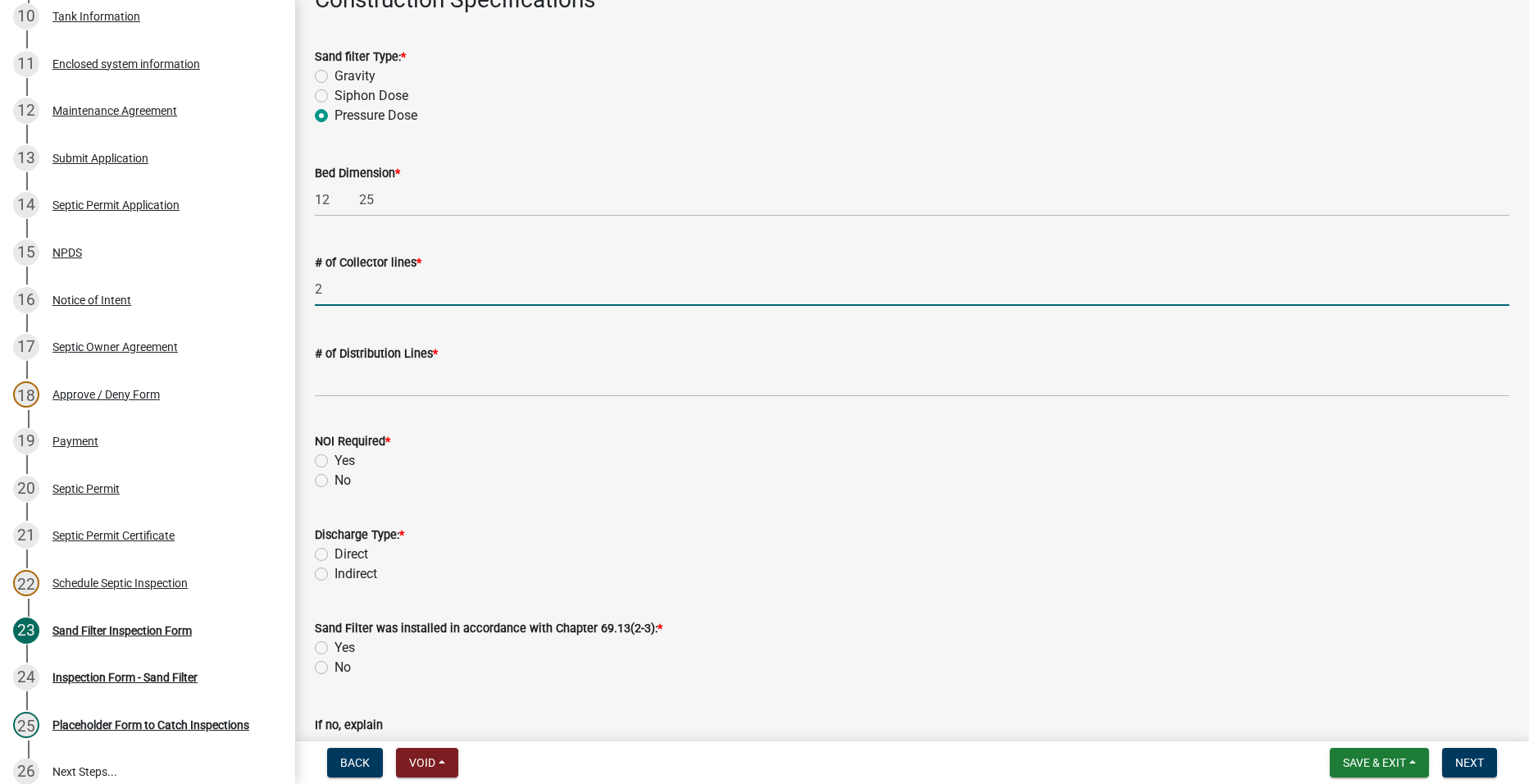
type input "2"
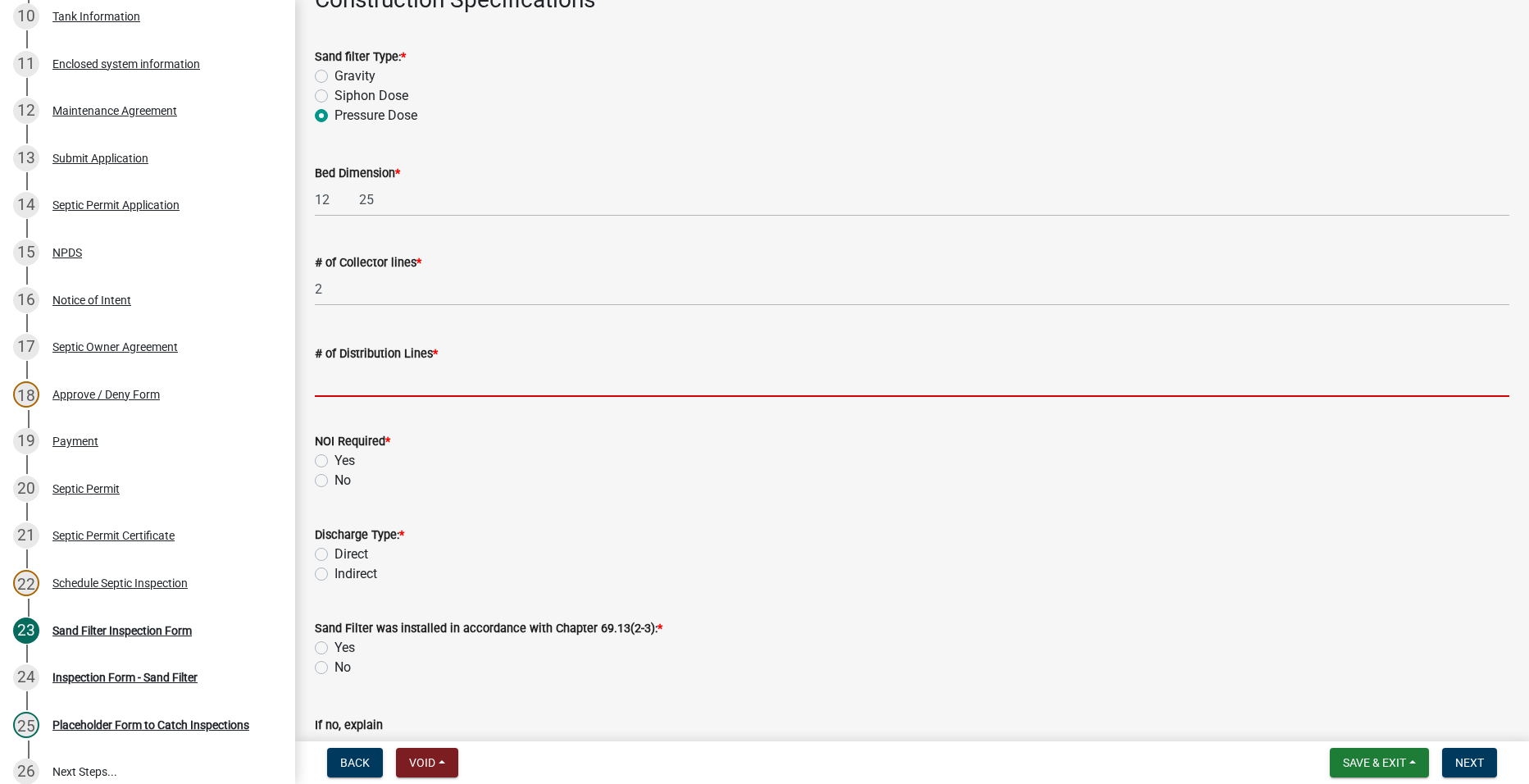
click at [378, 392] on input "text" at bounding box center [913, 380] width 1195 height 34
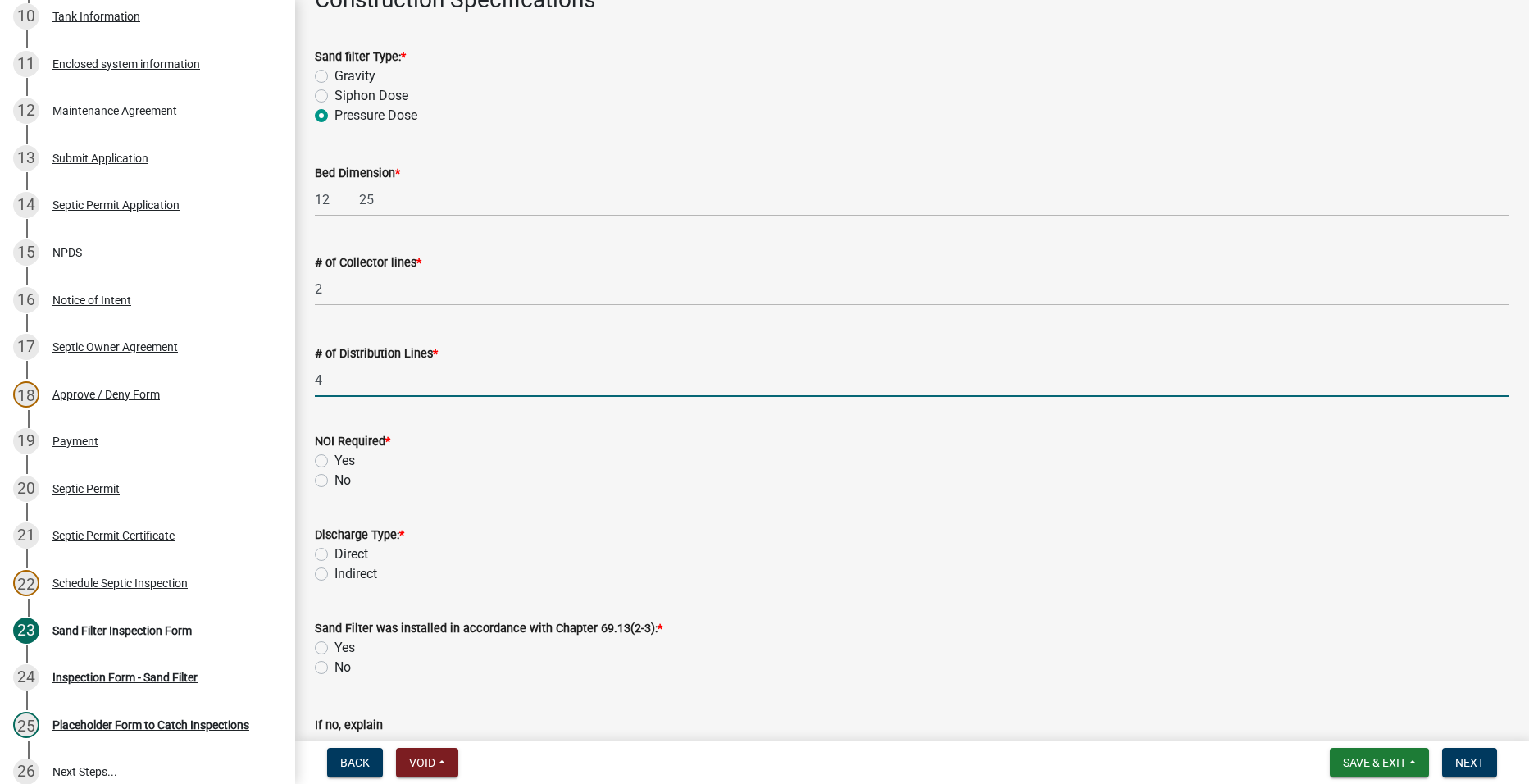
type input "4"
click at [335, 477] on label "No" at bounding box center [343, 480] width 16 height 20
click at [335, 477] on input "No" at bounding box center [340, 475] width 11 height 11
radio input "true"
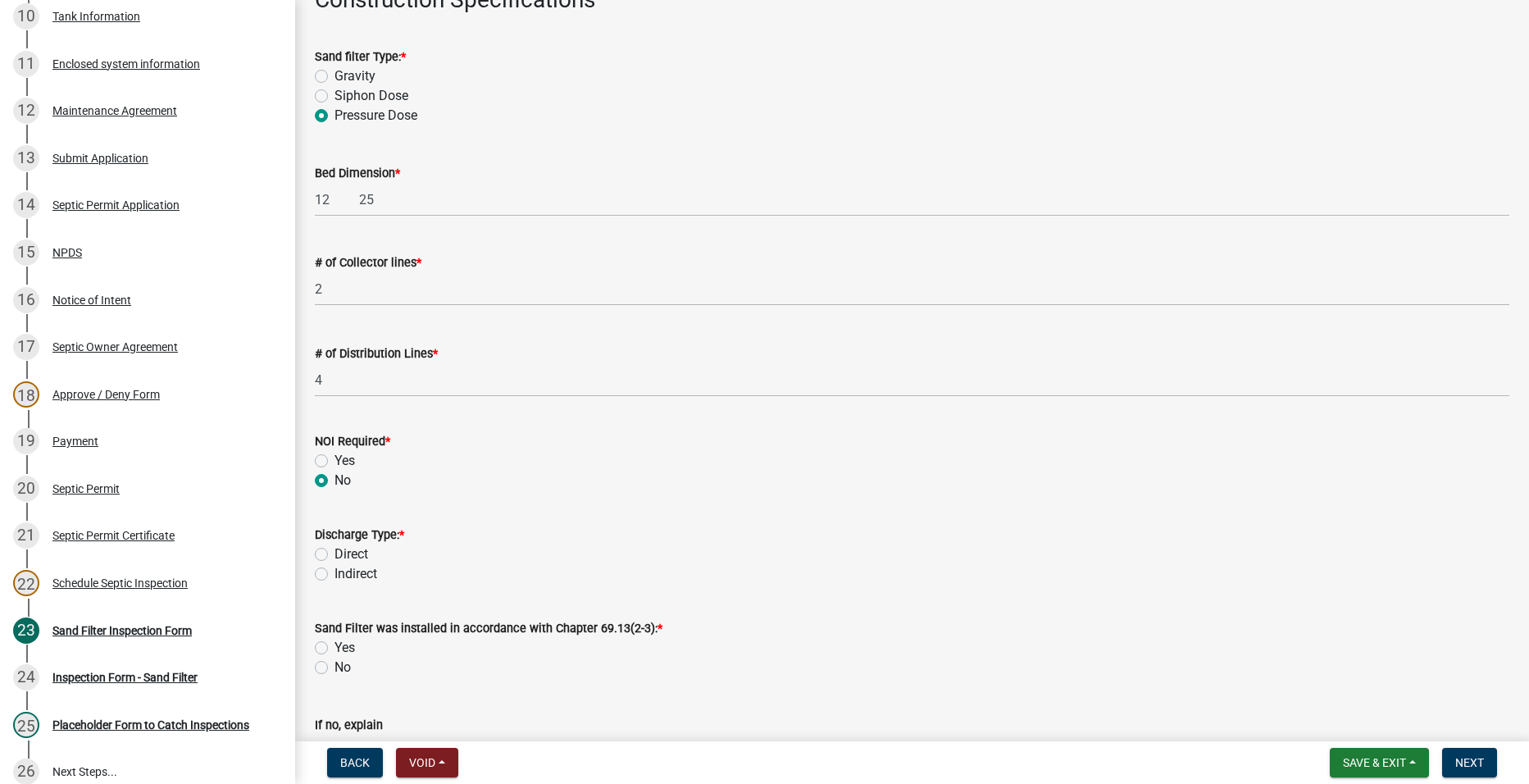
click at [335, 571] on label "Indirect" at bounding box center [356, 573] width 43 height 20
click at [335, 571] on input "Indirect" at bounding box center [340, 568] width 11 height 11
radio input "true"
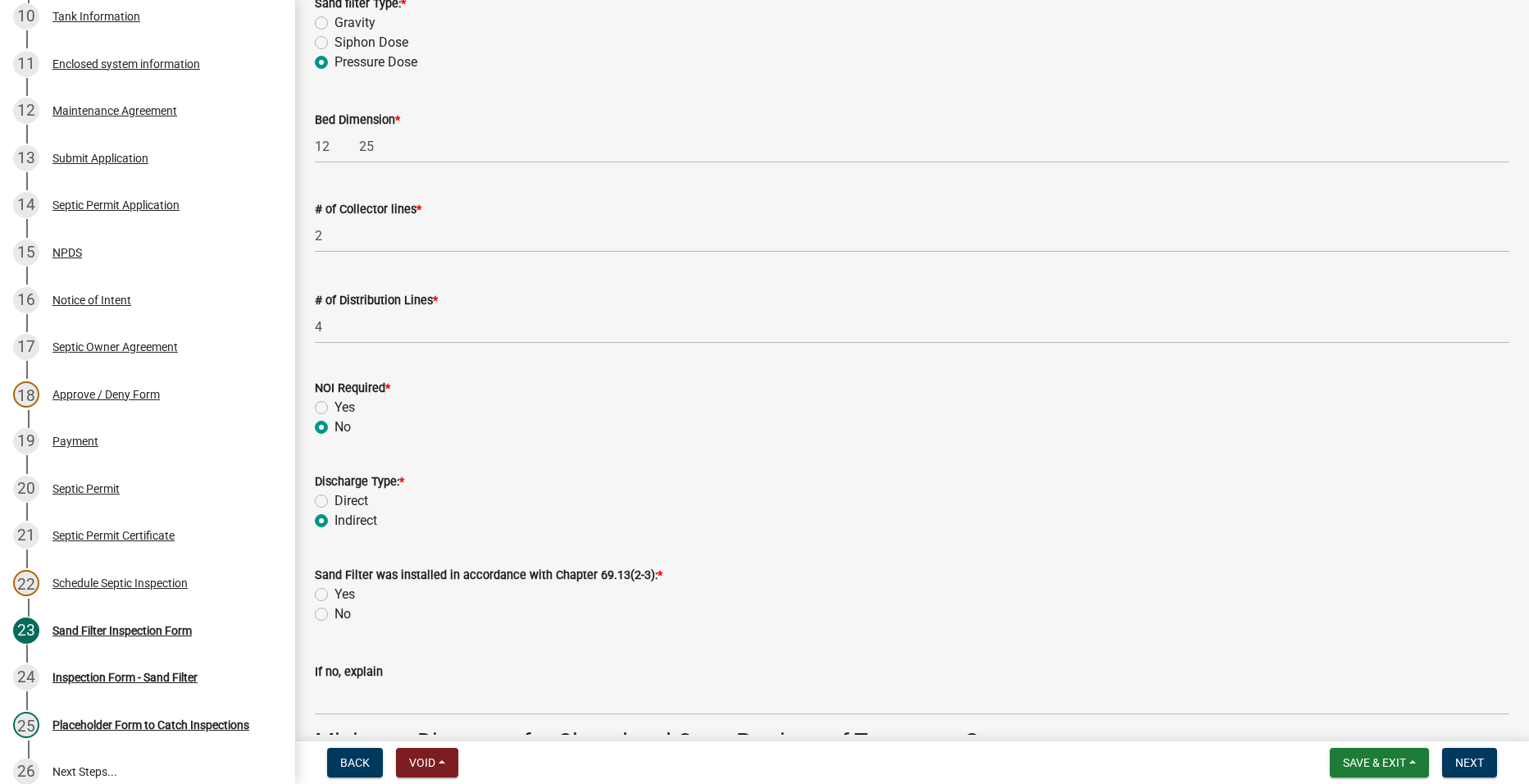
scroll to position [2869, 0]
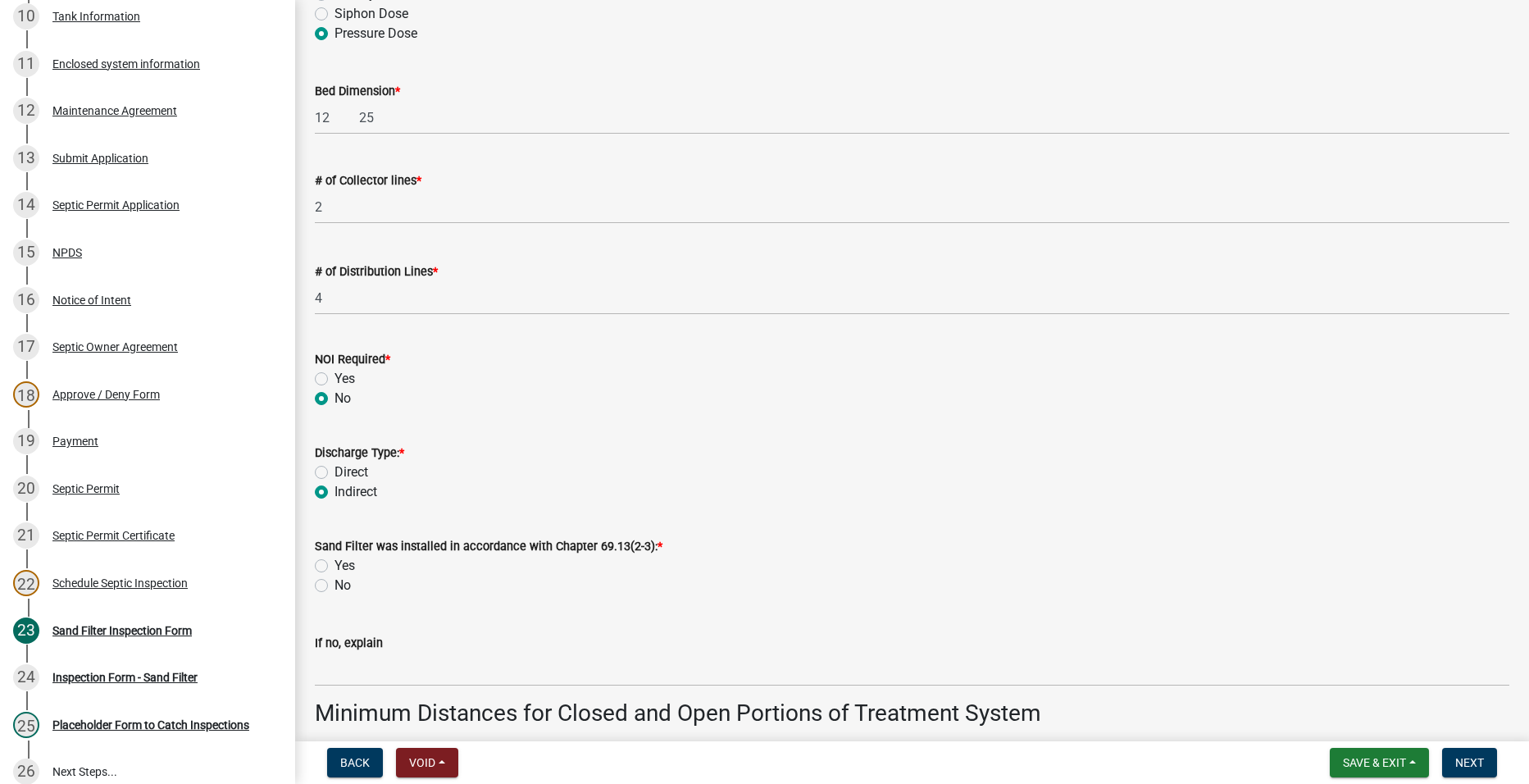
click at [335, 560] on label "Yes" at bounding box center [345, 565] width 21 height 20
click at [335, 560] on input "Yes" at bounding box center [340, 560] width 11 height 11
radio input "true"
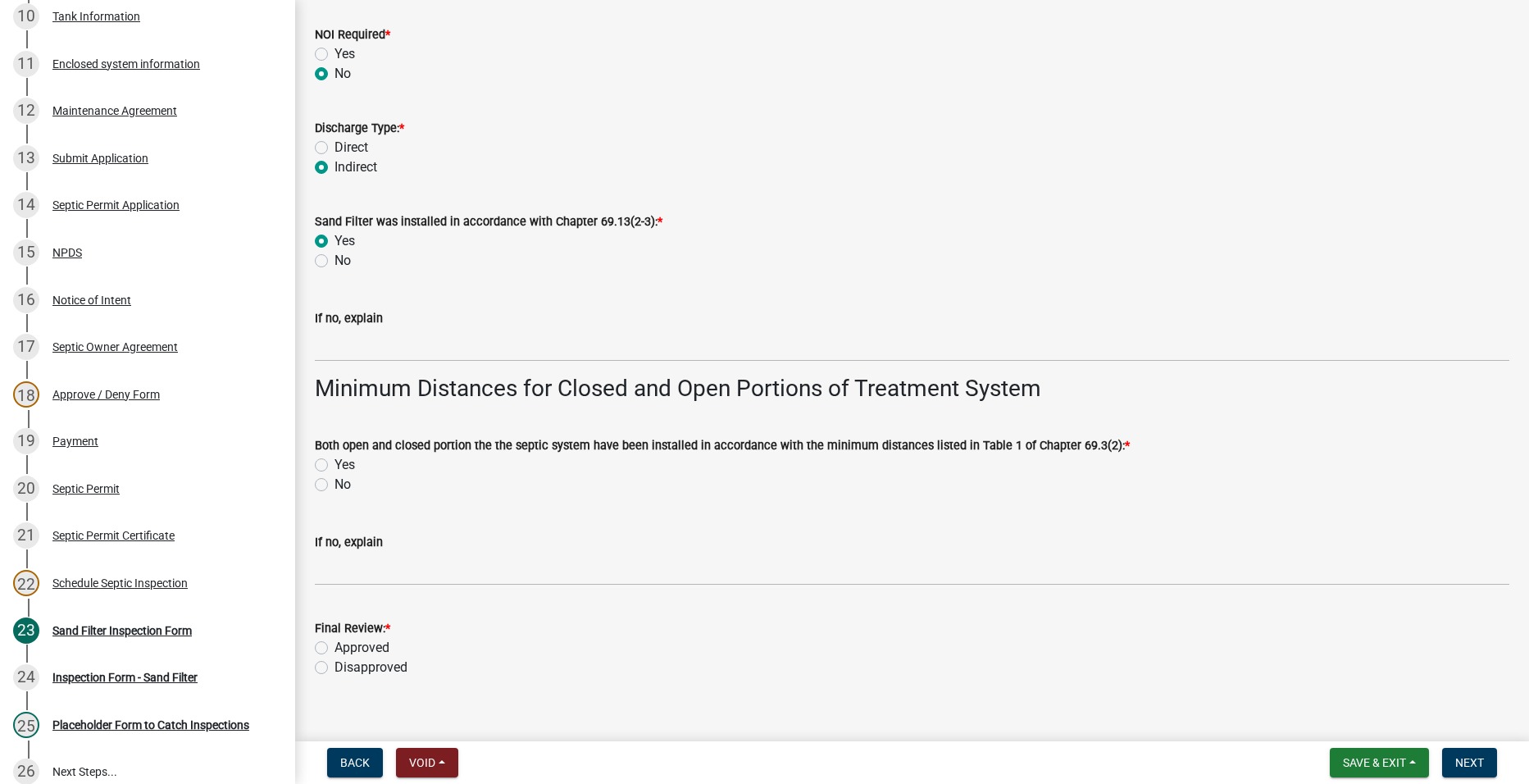
scroll to position [3197, 0]
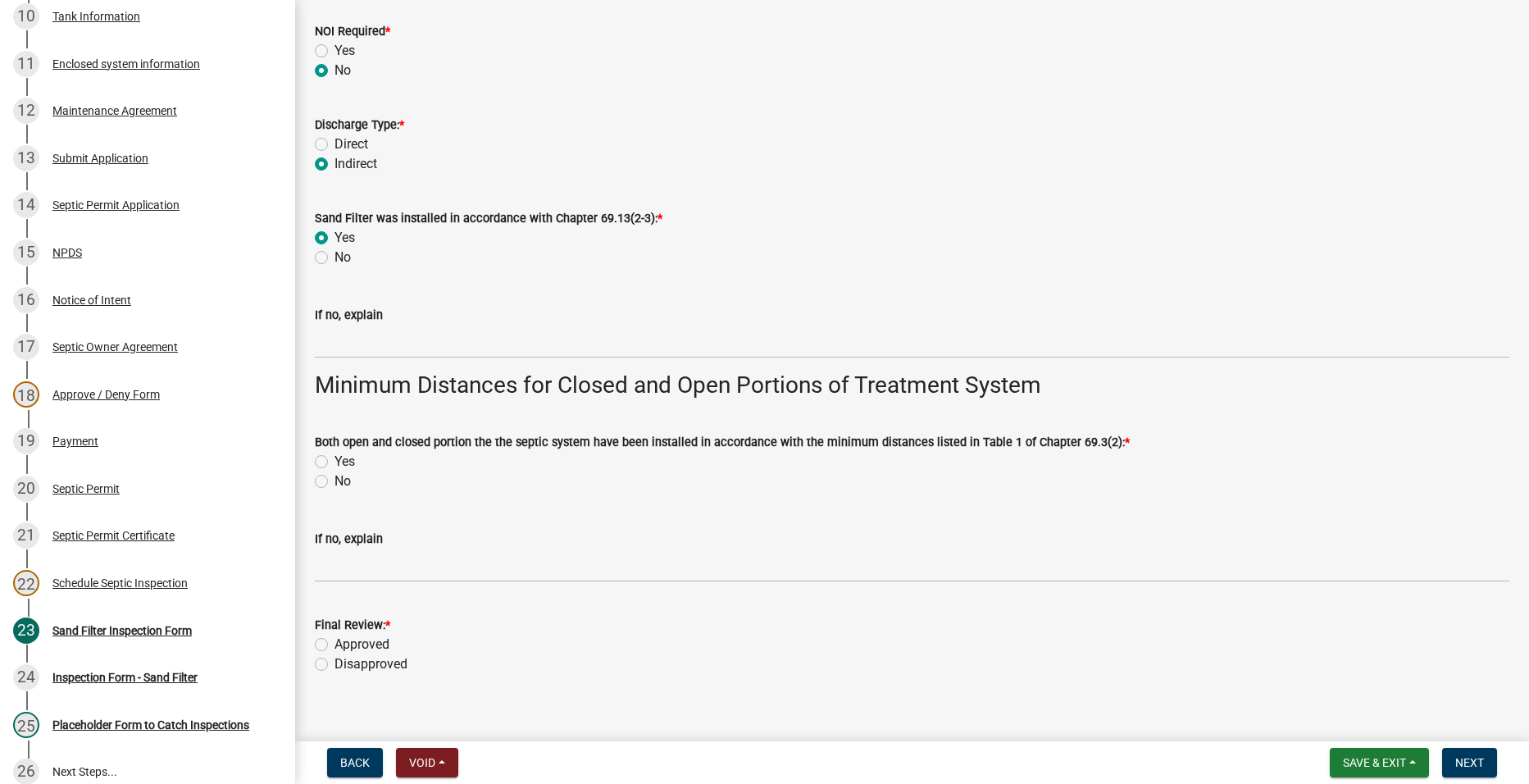
click at [335, 457] on label "Yes" at bounding box center [345, 461] width 21 height 20
click at [335, 457] on input "Yes" at bounding box center [340, 456] width 11 height 11
radio input "true"
click at [335, 641] on label "Approved" at bounding box center [362, 644] width 55 height 20
click at [335, 641] on input "Approved" at bounding box center [340, 639] width 11 height 11
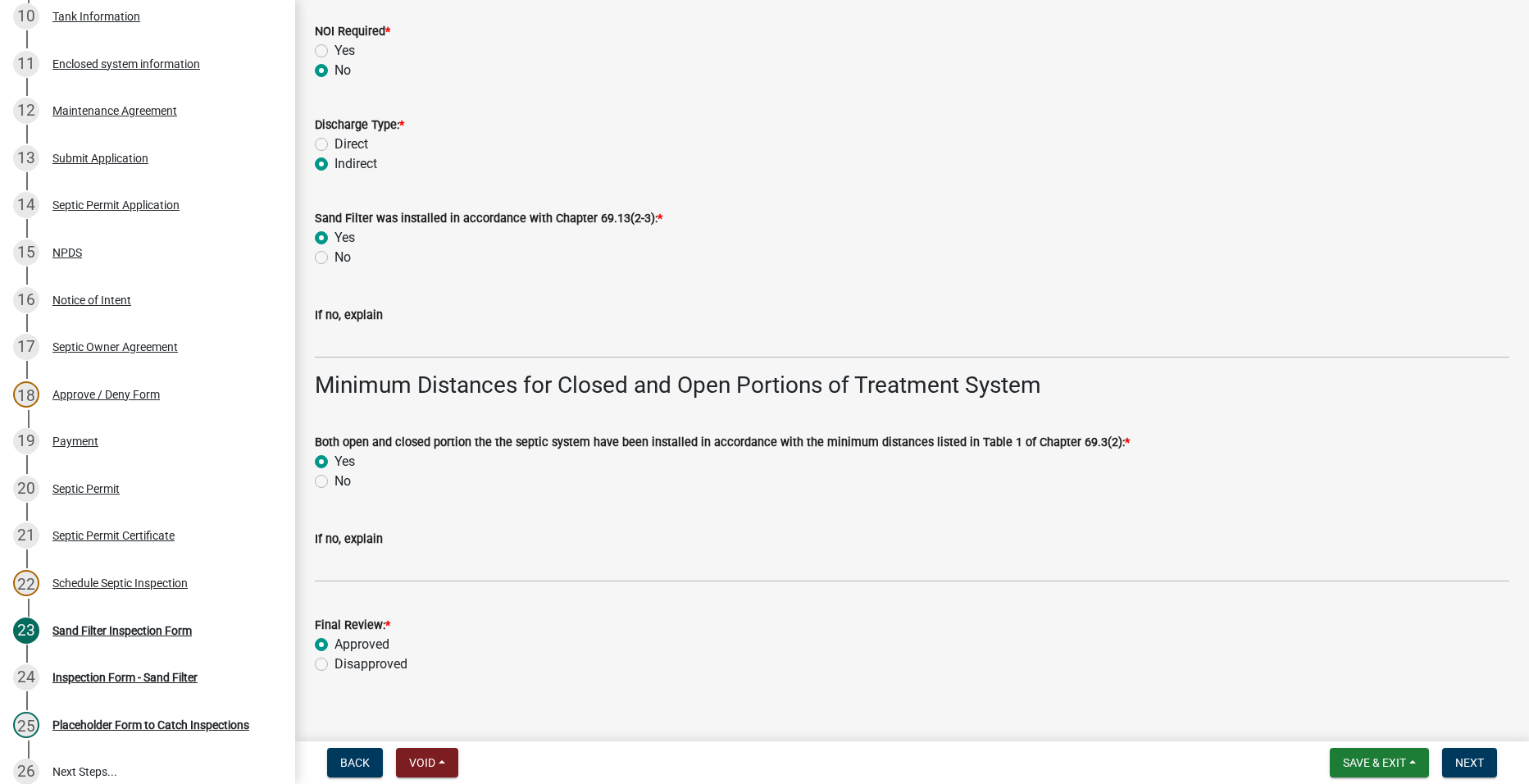
radio input "true"
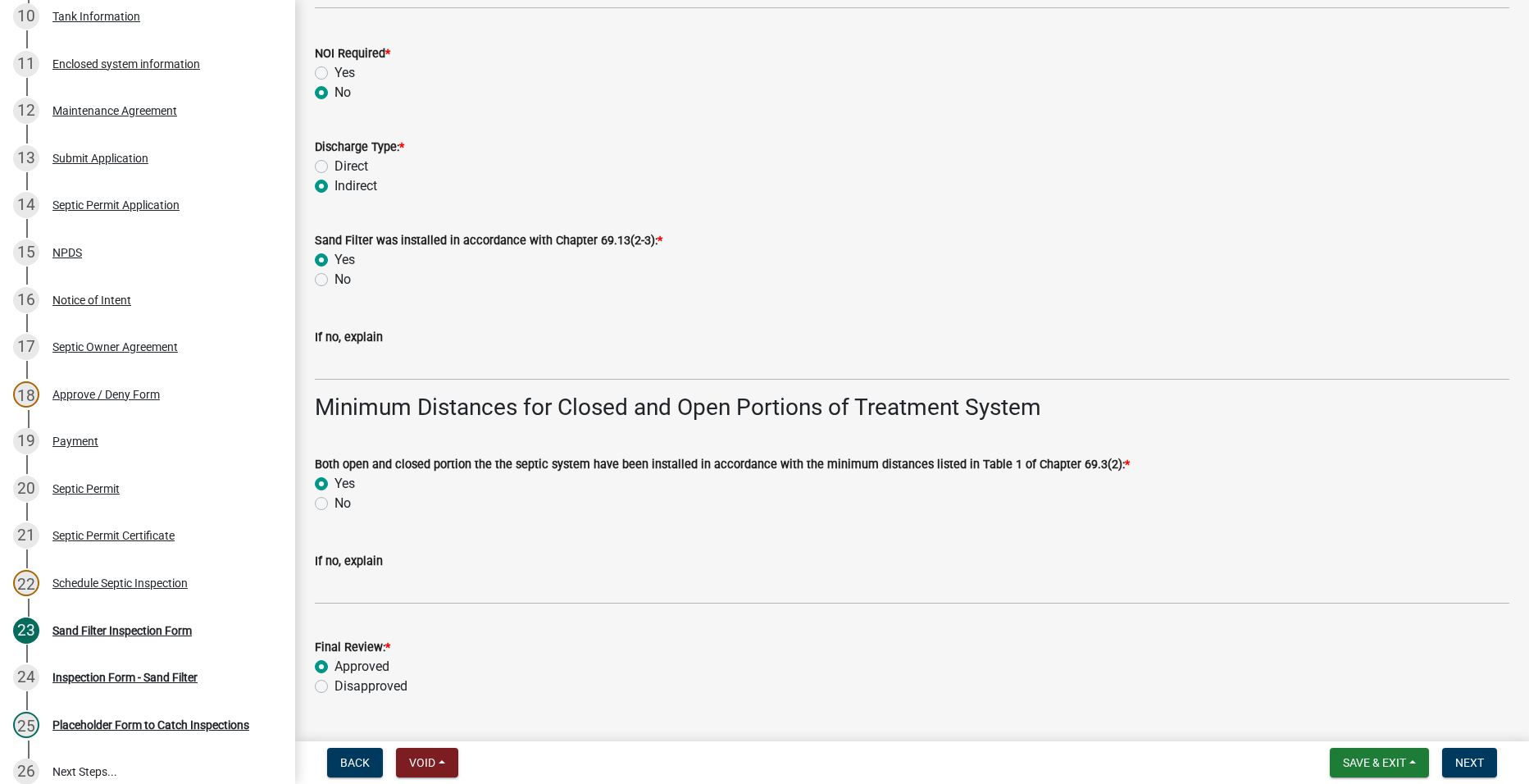
scroll to position [3214, 0]
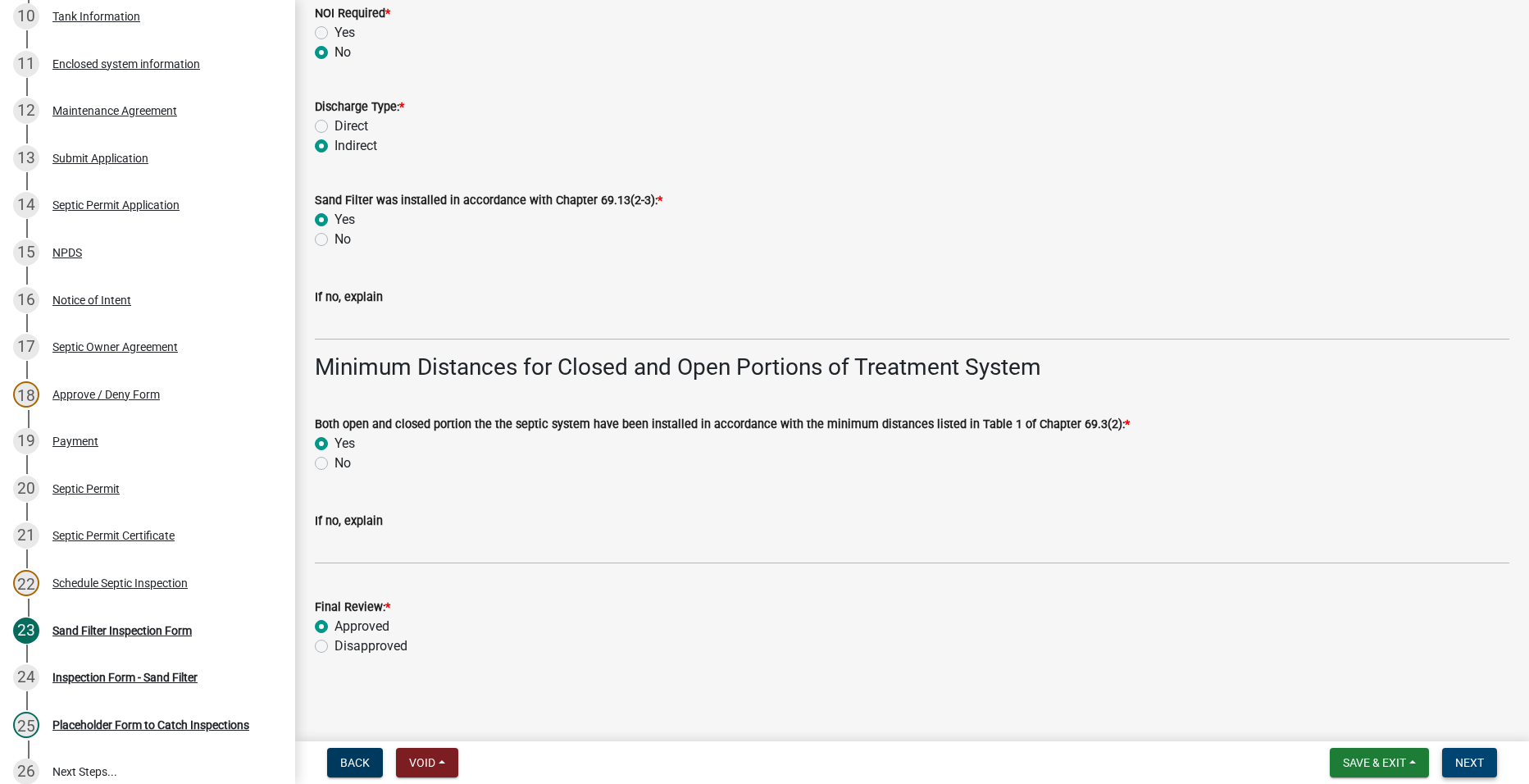
click at [1487, 763] on button "Next" at bounding box center [1469, 762] width 55 height 30
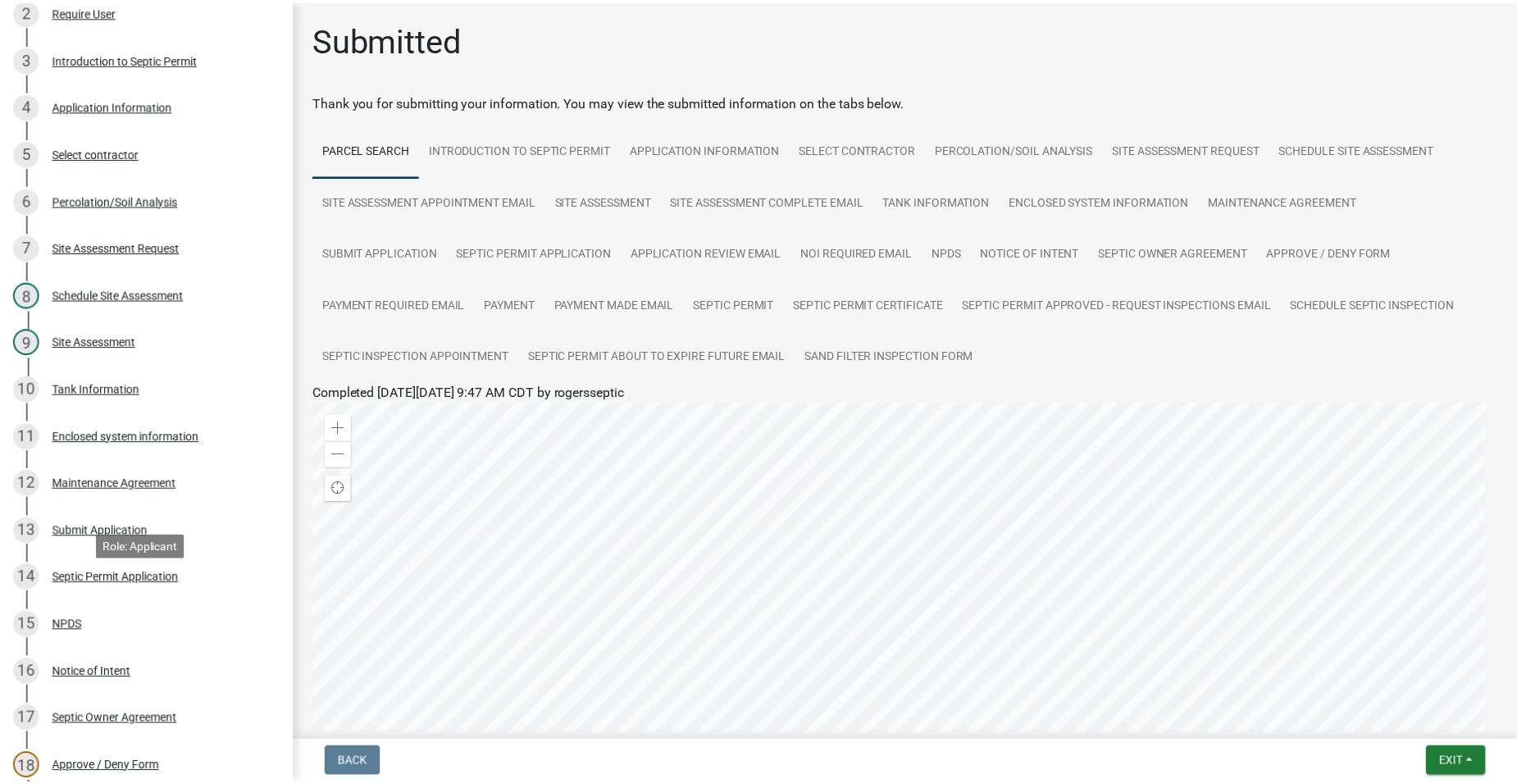
scroll to position [218, 0]
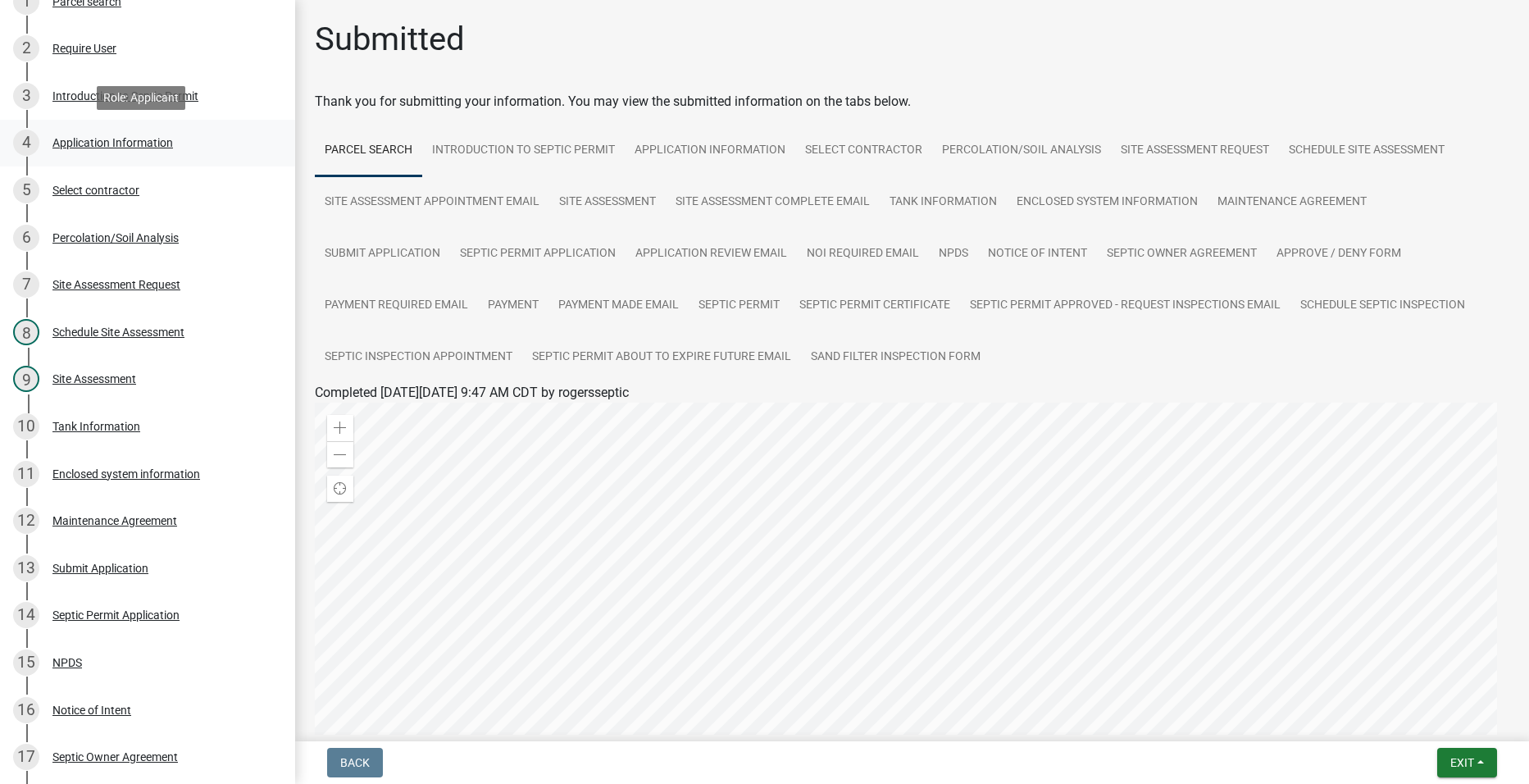
click at [85, 141] on div "Application Information" at bounding box center [112, 143] width 120 height 12
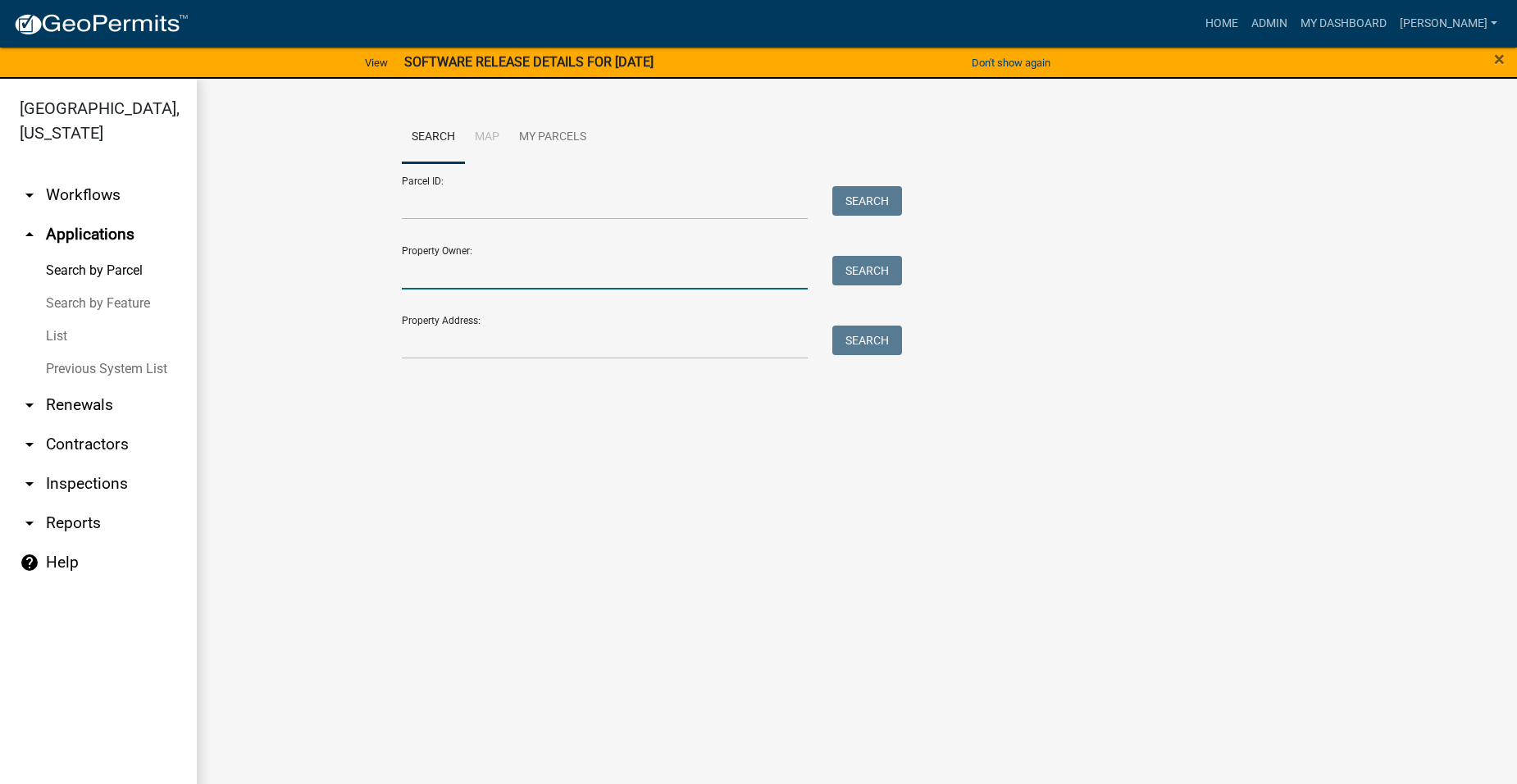
click at [453, 268] on input "Property Owner:" at bounding box center [604, 272] width 406 height 34
type input "3113"
click at [854, 260] on button "Search" at bounding box center [867, 270] width 70 height 30
drag, startPoint x: 427, startPoint y: 279, endPoint x: 251, endPoint y: 278, distance: 176.0
click at [256, 278] on wm-workflow-application-search-view "Search Map My Parcels Parcel ID: Search Property Owner: 3113 Search Property Ad…" at bounding box center [857, 268] width 1255 height 315
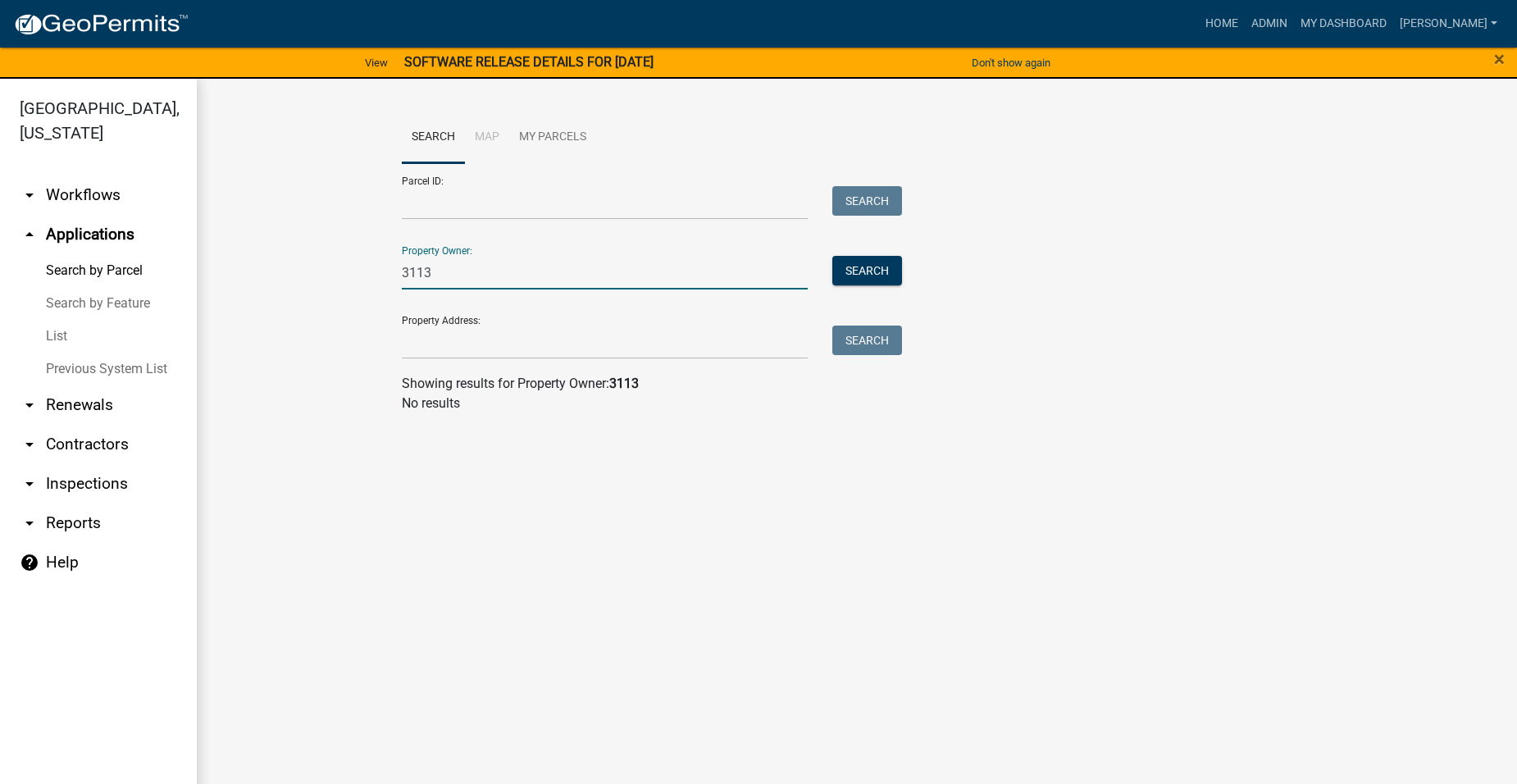
drag, startPoint x: 432, startPoint y: 267, endPoint x: 405, endPoint y: 269, distance: 27.1
click at [405, 269] on input "3113" at bounding box center [604, 272] width 406 height 34
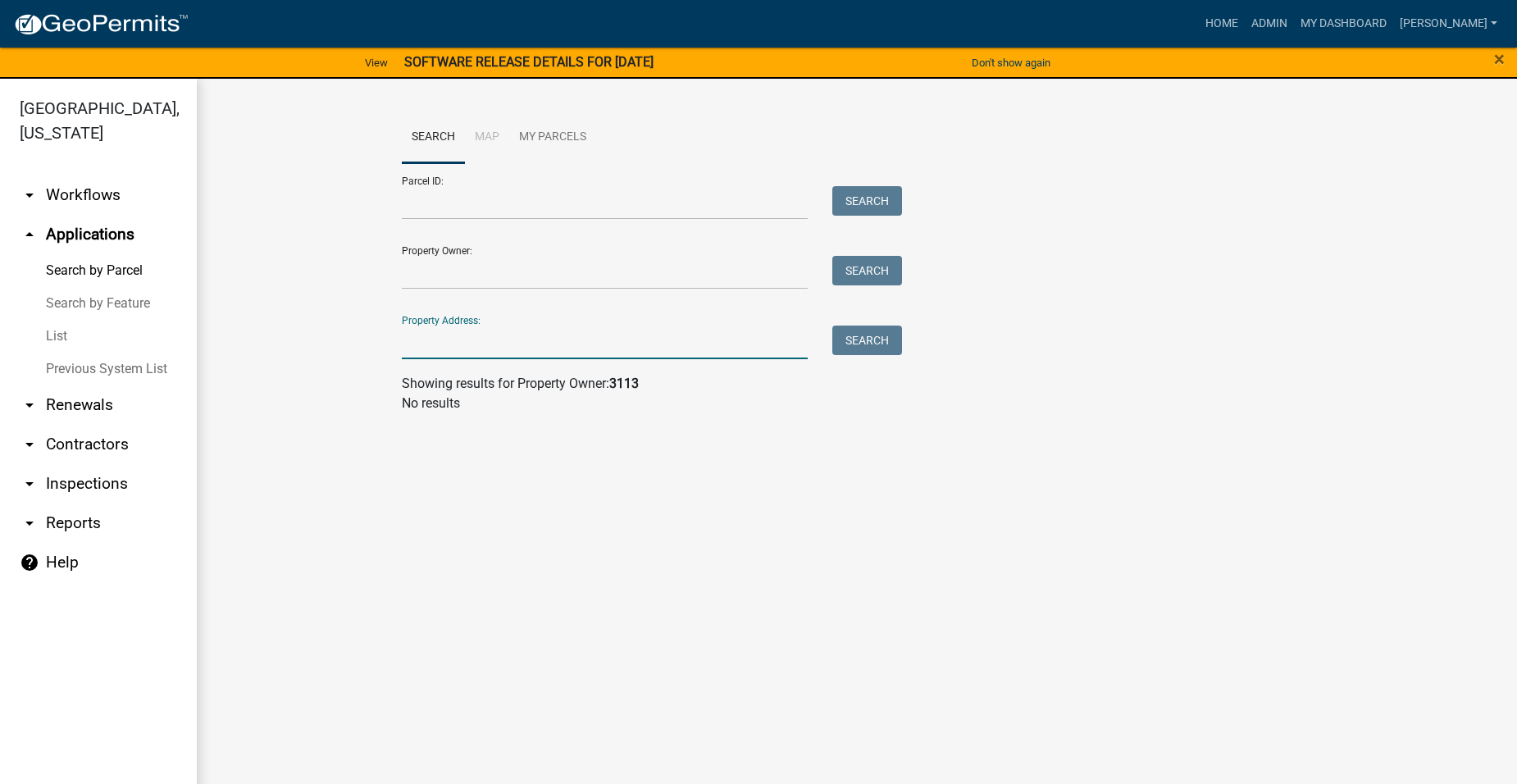
click at [432, 352] on input "Property Address:" at bounding box center [604, 342] width 406 height 34
type input "3113"
click at [846, 340] on button "Search" at bounding box center [867, 340] width 70 height 30
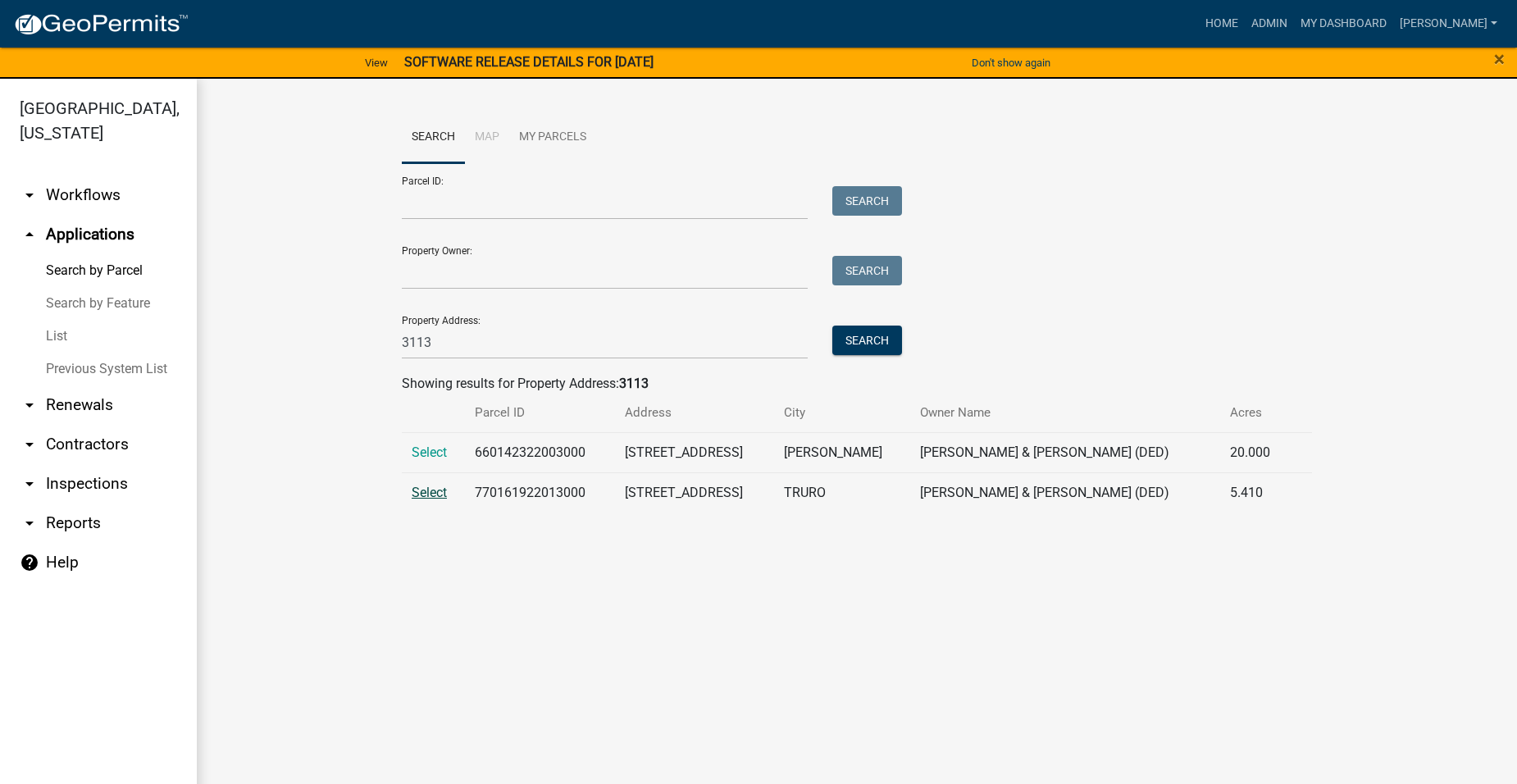
click at [435, 485] on span "Select" at bounding box center [428, 492] width 35 height 16
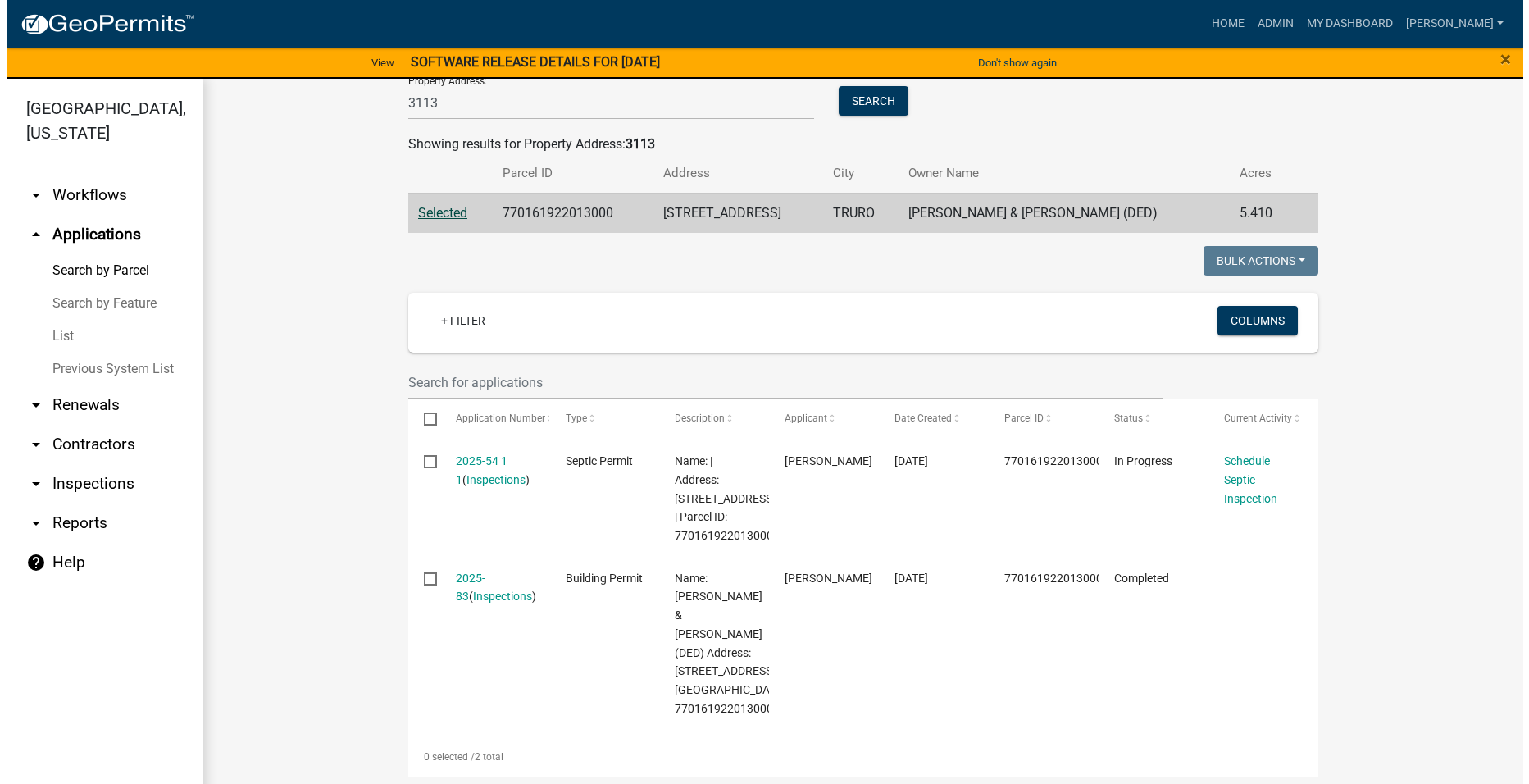
scroll to position [328, 0]
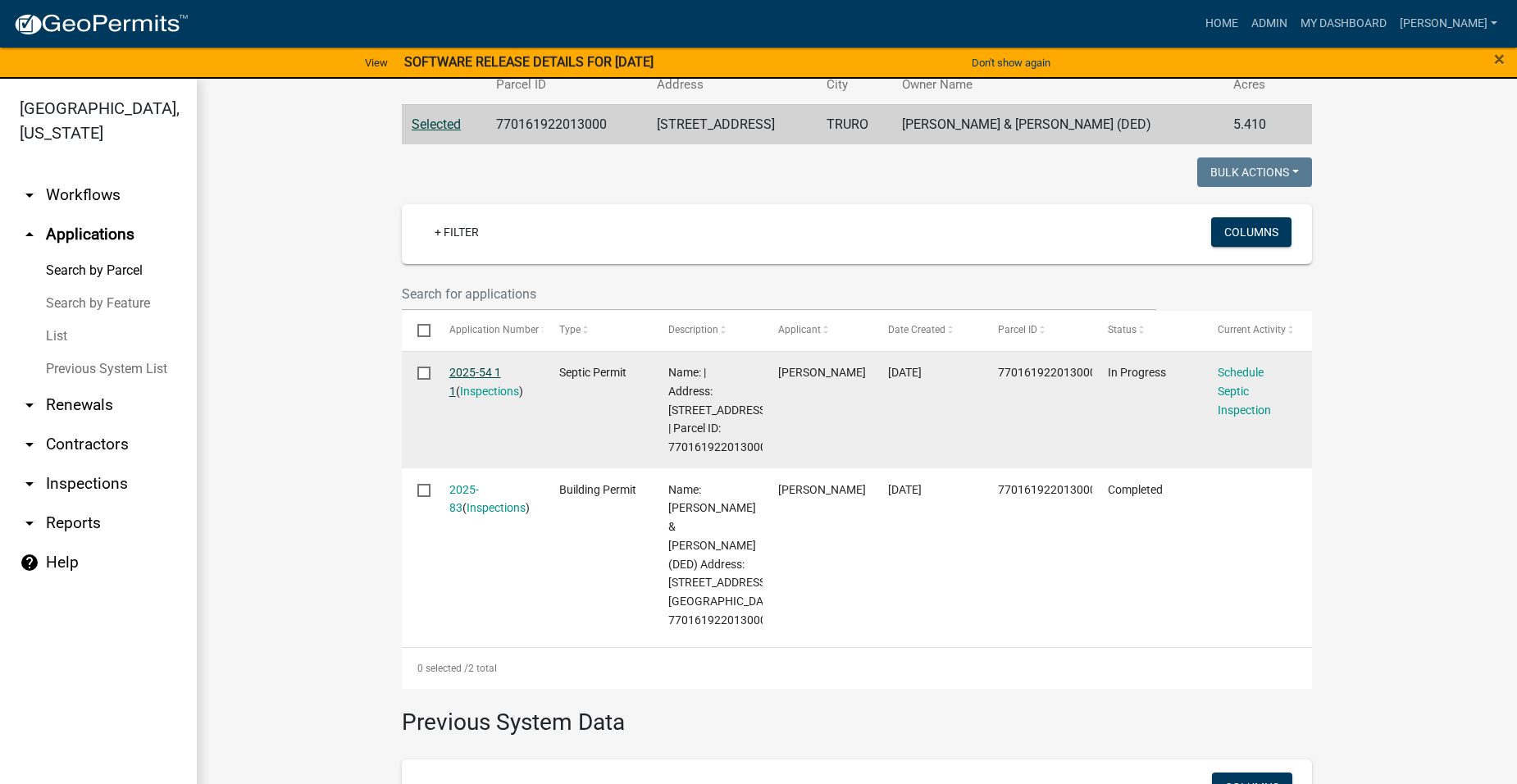
click at [480, 374] on link "2025-54 1 1" at bounding box center [475, 382] width 52 height 32
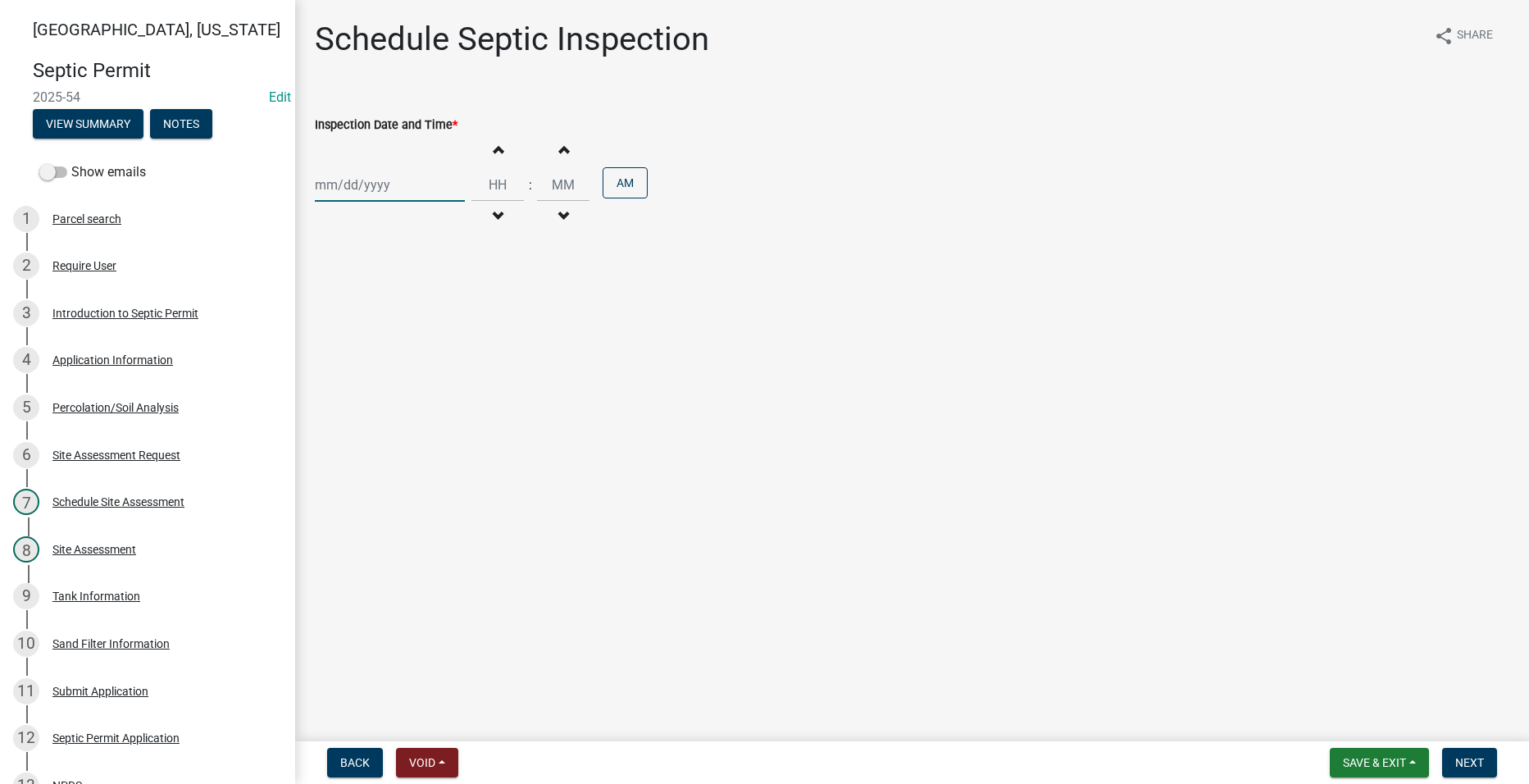
click at [361, 190] on div at bounding box center [390, 185] width 150 height 34
select select "10"
select select "2025"
click at [437, 296] on div "10" at bounding box center [436, 298] width 26 height 26
type input "[DATE]"
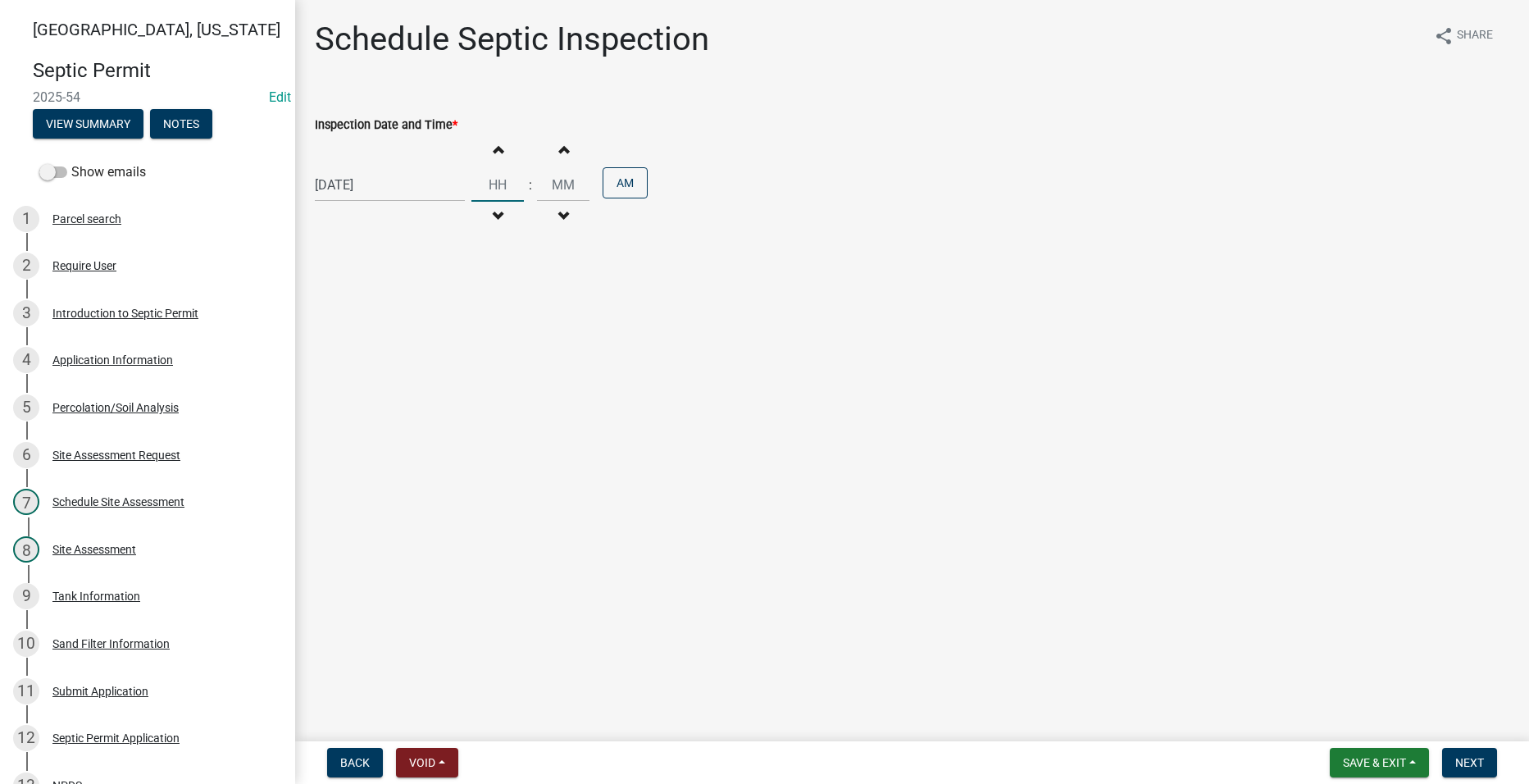
click at [490, 187] on input "Hours" at bounding box center [497, 185] width 53 height 34
type input "09"
click at [546, 178] on input "00" at bounding box center [563, 185] width 53 height 34
type input "30"
click at [1358, 760] on span "Save & Exit" at bounding box center [1375, 761] width 64 height 13
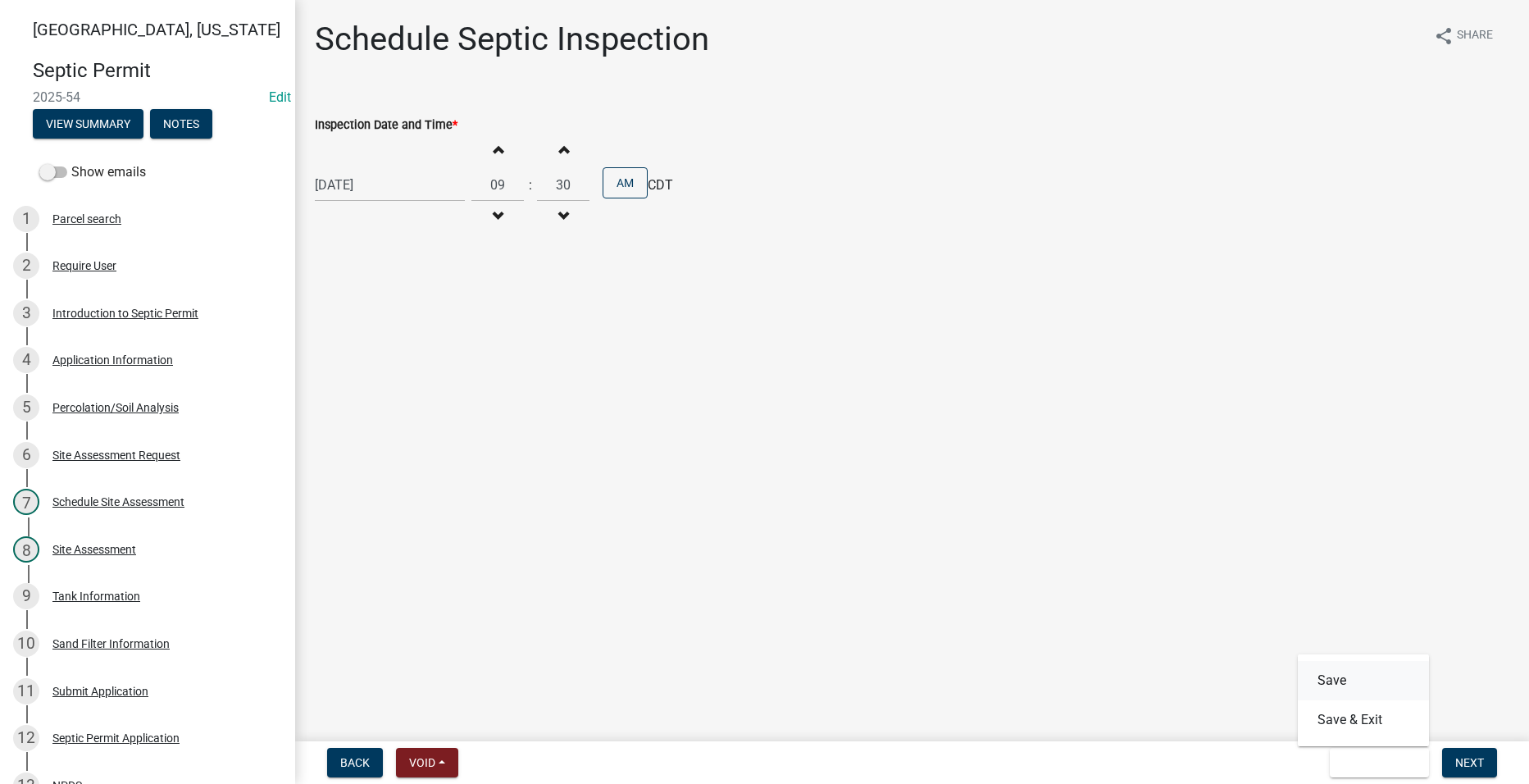
click at [1334, 681] on button "Save" at bounding box center [1364, 681] width 131 height 40
